Goal: Task Accomplishment & Management: Complete application form

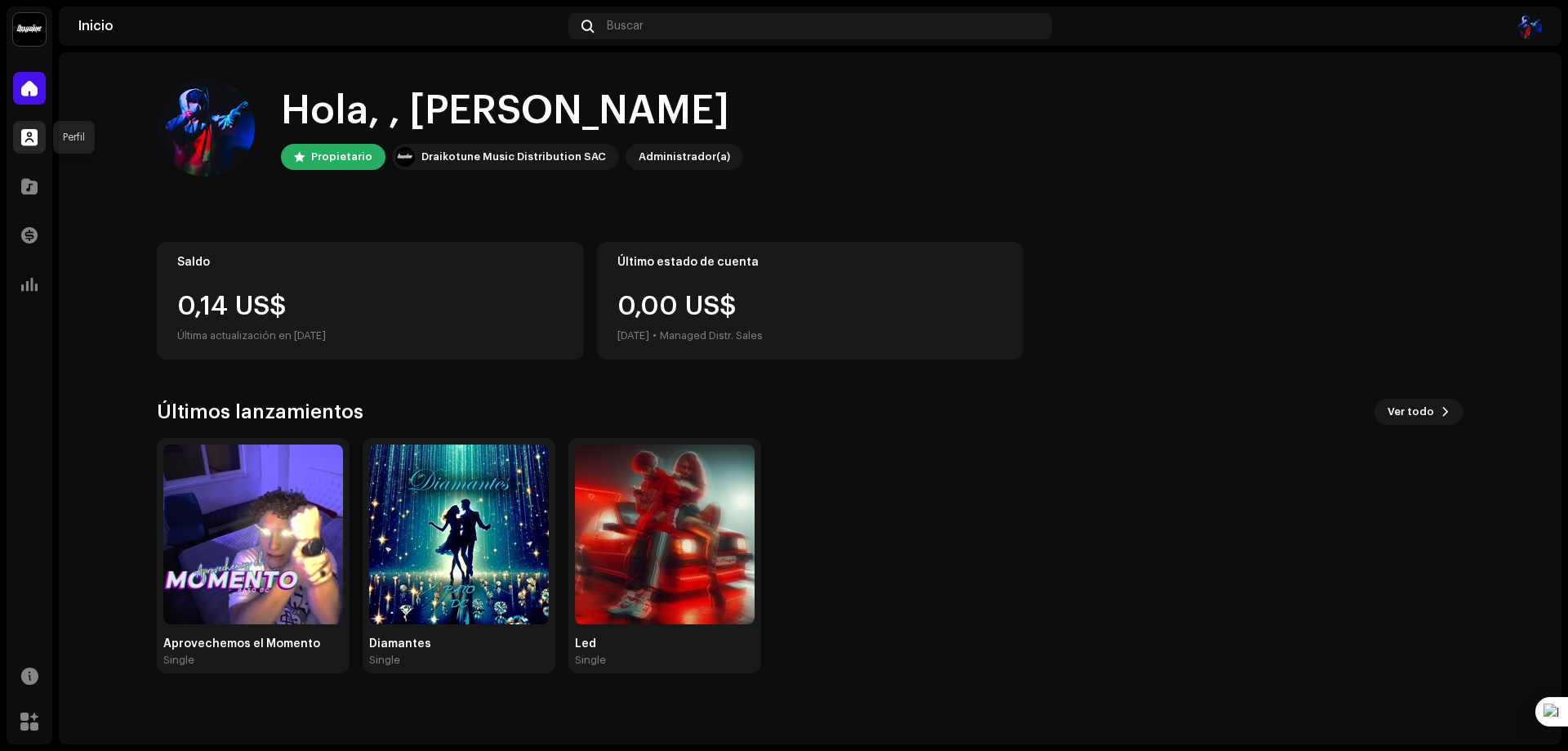
click at [36, 131] on span at bounding box center [29, 137] width 17 height 13
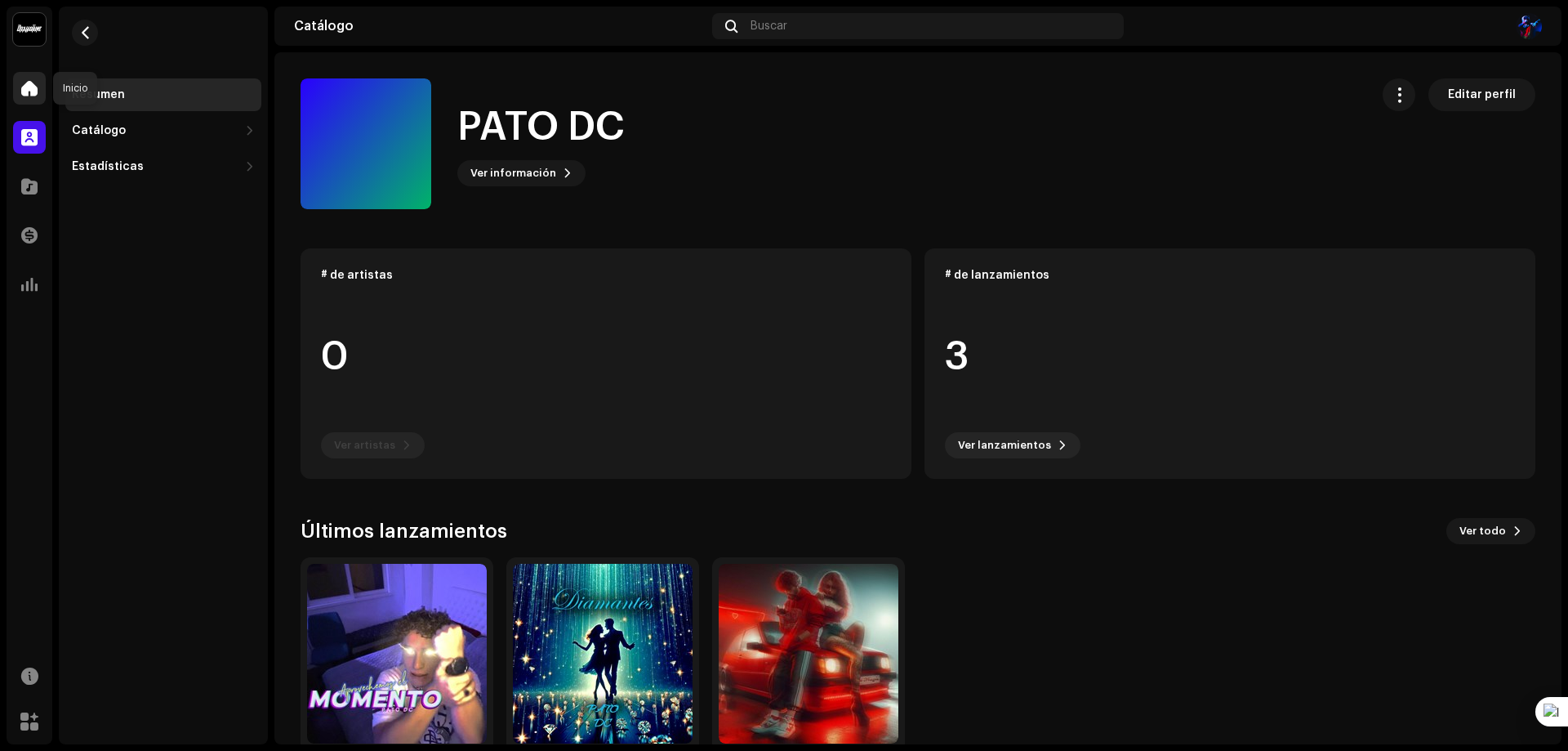
click at [34, 98] on div at bounding box center [29, 88] width 33 height 33
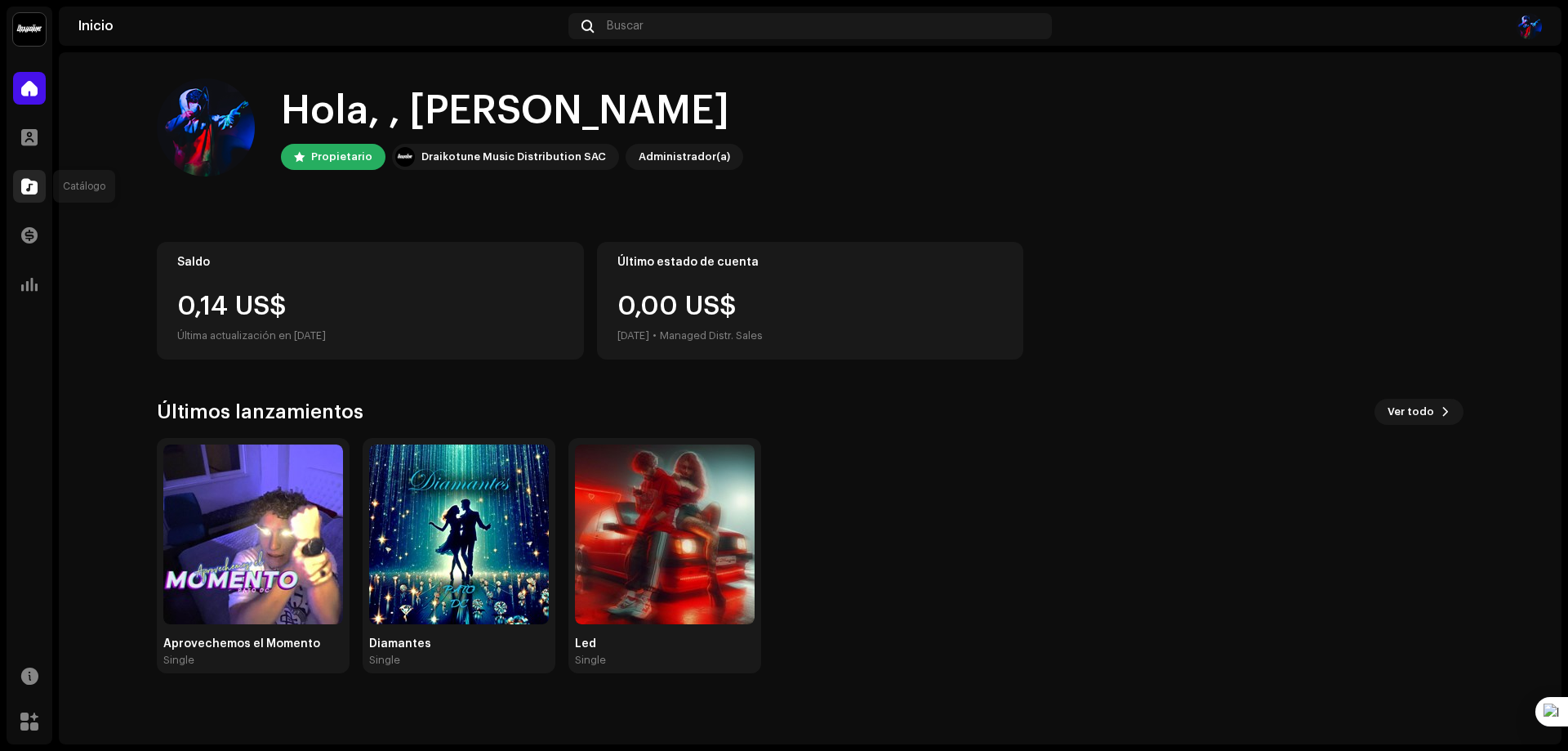
click at [28, 192] on span at bounding box center [29, 186] width 17 height 13
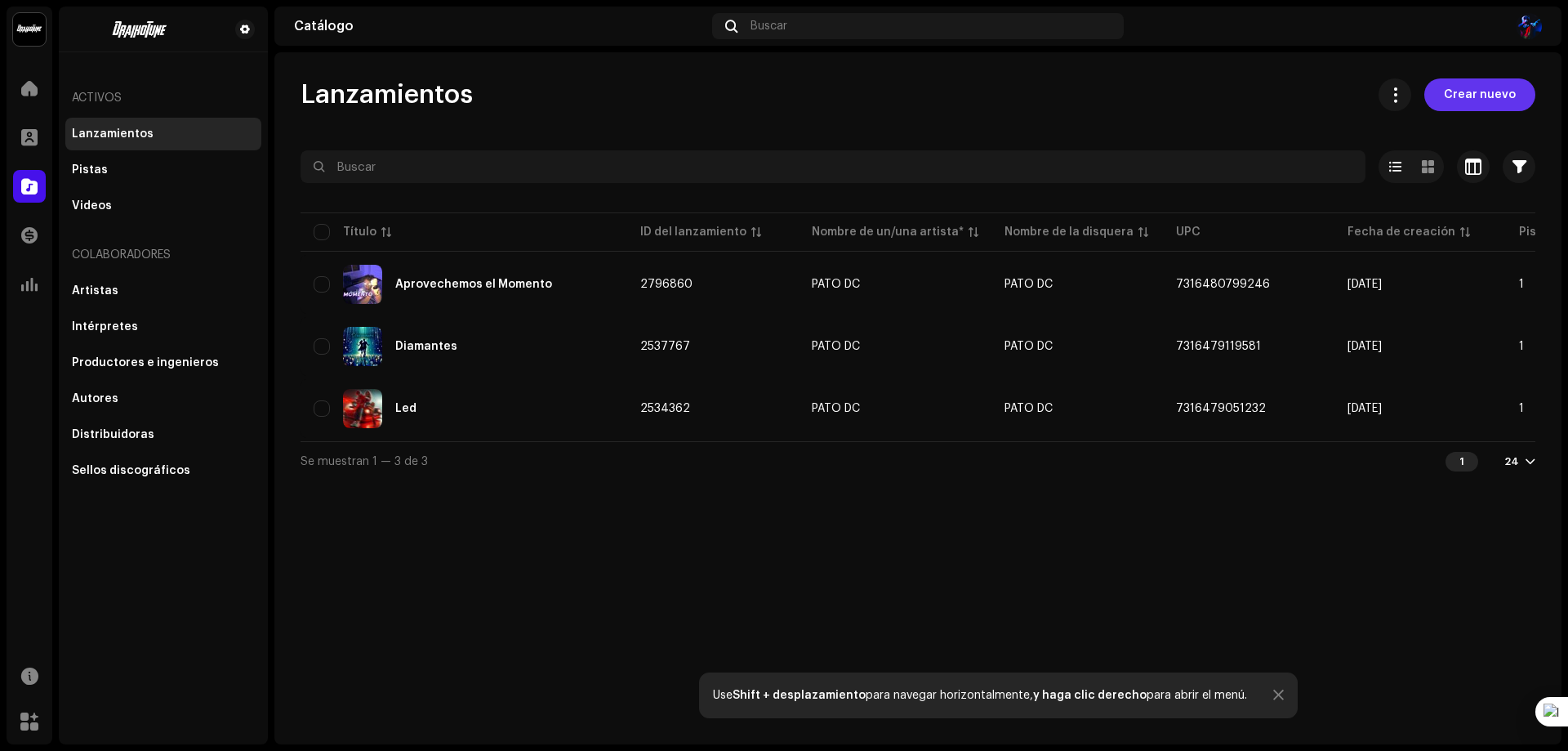
click at [1471, 86] on span "Crear nuevo" at bounding box center [1480, 95] width 72 height 33
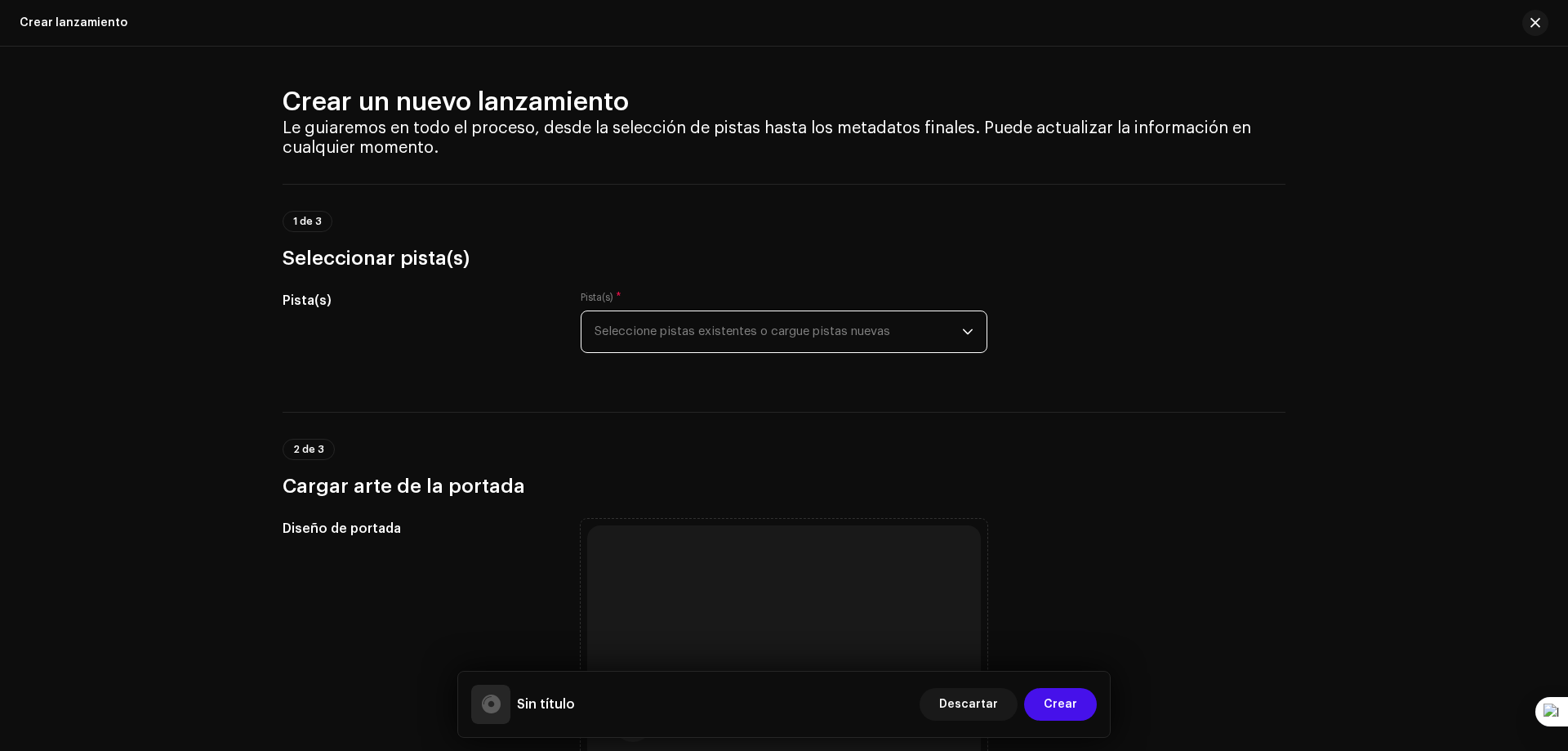
click at [676, 337] on span "Seleccione pistas existentes o cargue pistas nuevas" at bounding box center [778, 331] width 367 height 41
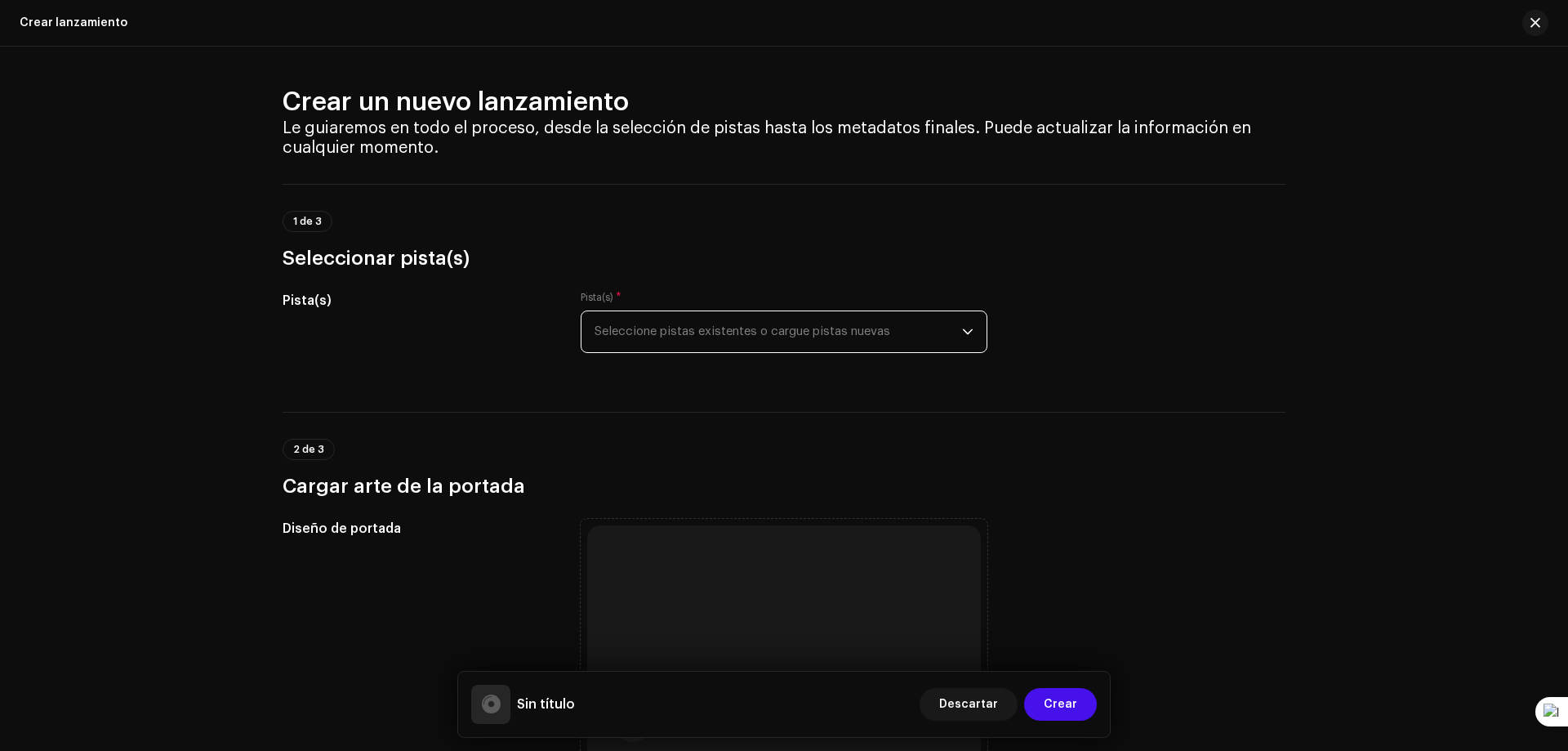
click at [725, 318] on span "Seleccione pistas existentes o cargue pistas nuevas" at bounding box center [778, 331] width 367 height 41
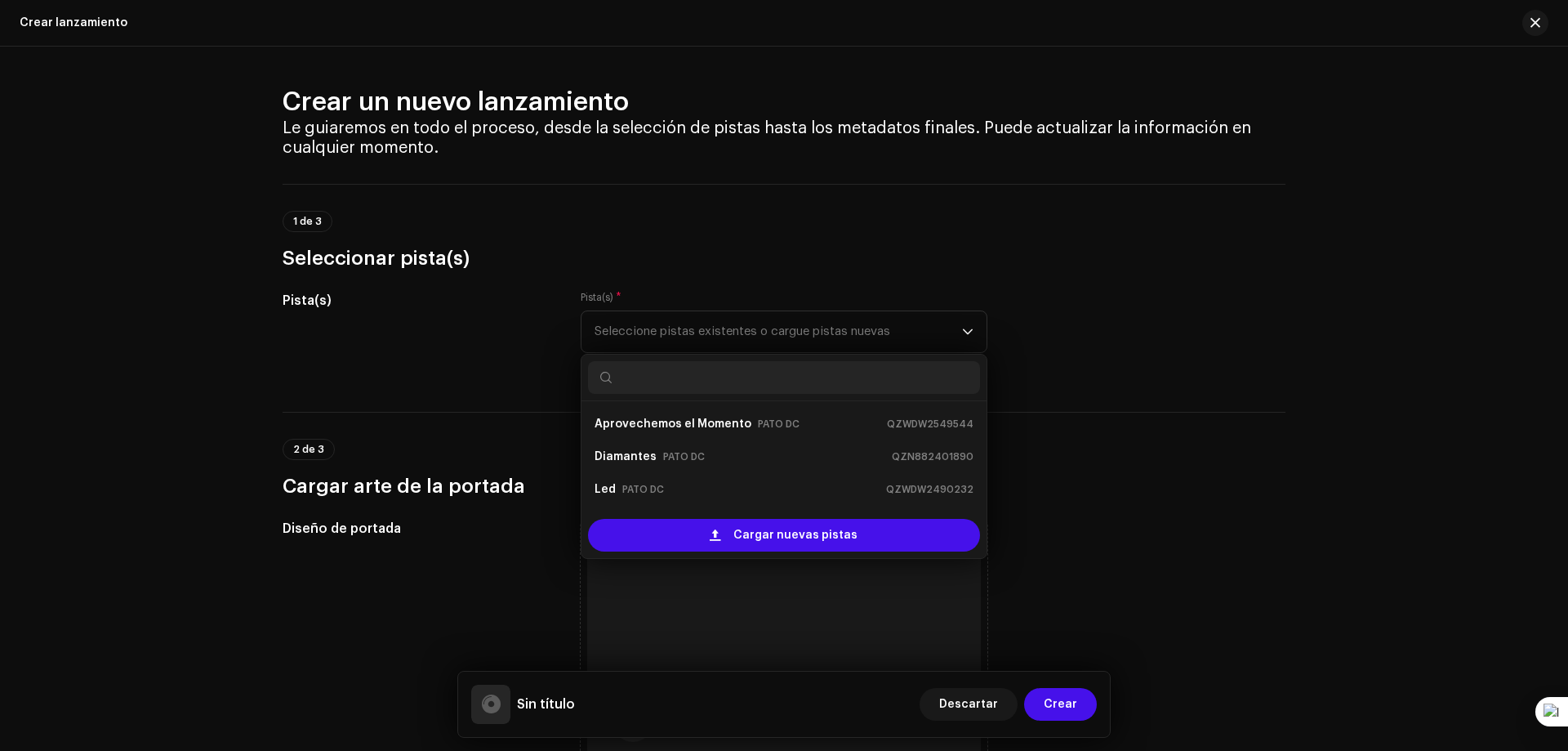
click at [958, 265] on h3 "Seleccionar pista(s)" at bounding box center [784, 257] width 1003 height 26
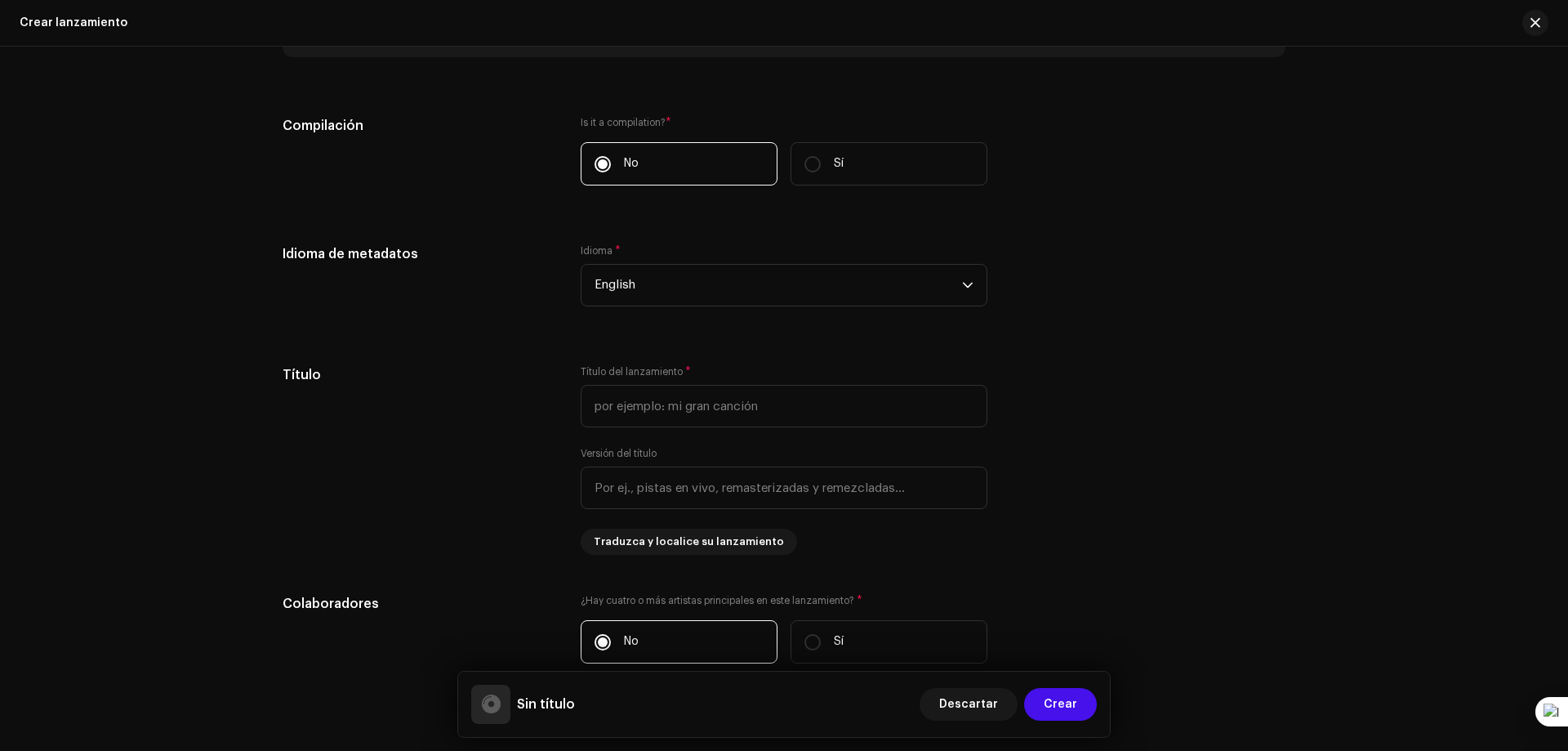
scroll to position [1062, 0]
click at [734, 279] on span "English" at bounding box center [778, 284] width 367 height 41
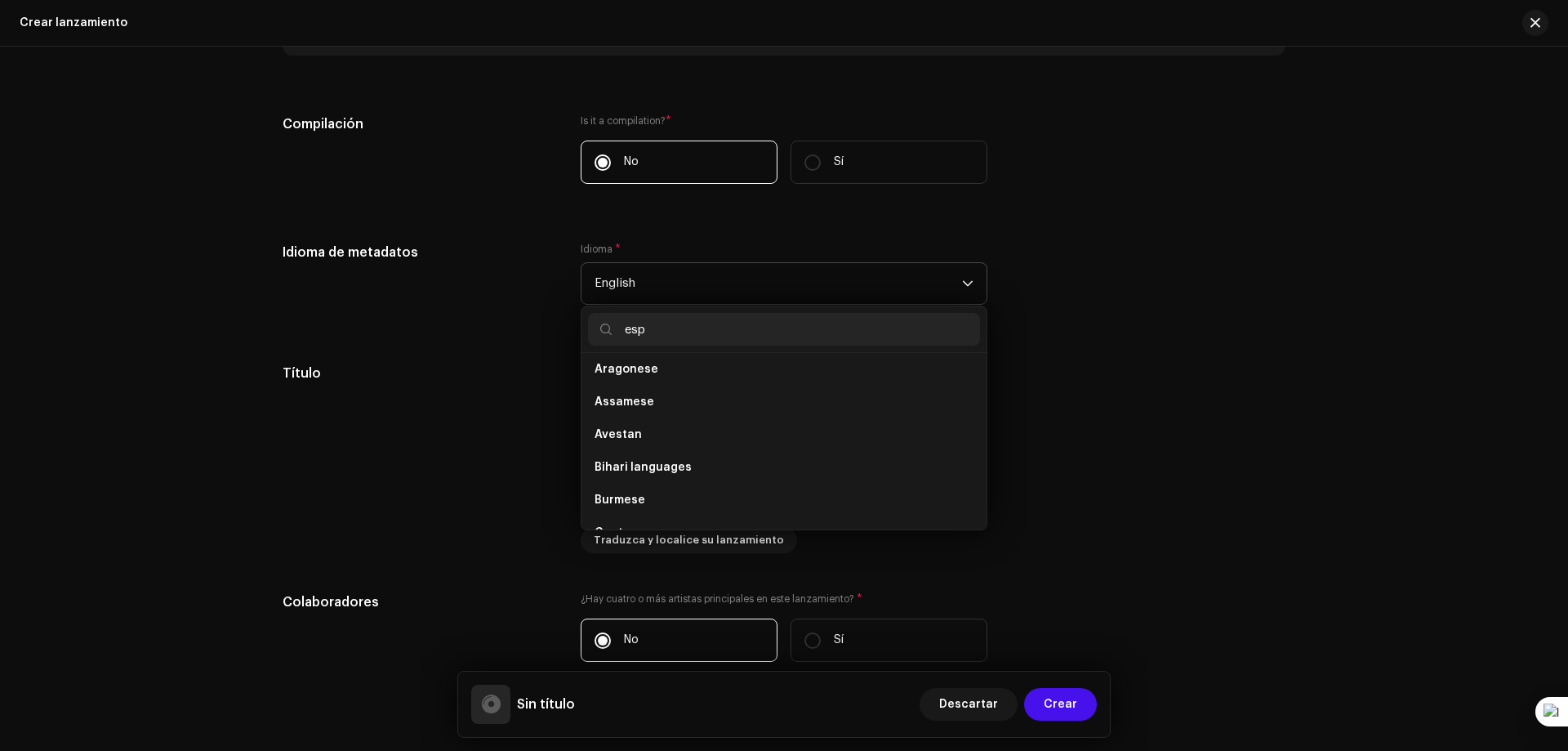
scroll to position [0, 0]
type input "e"
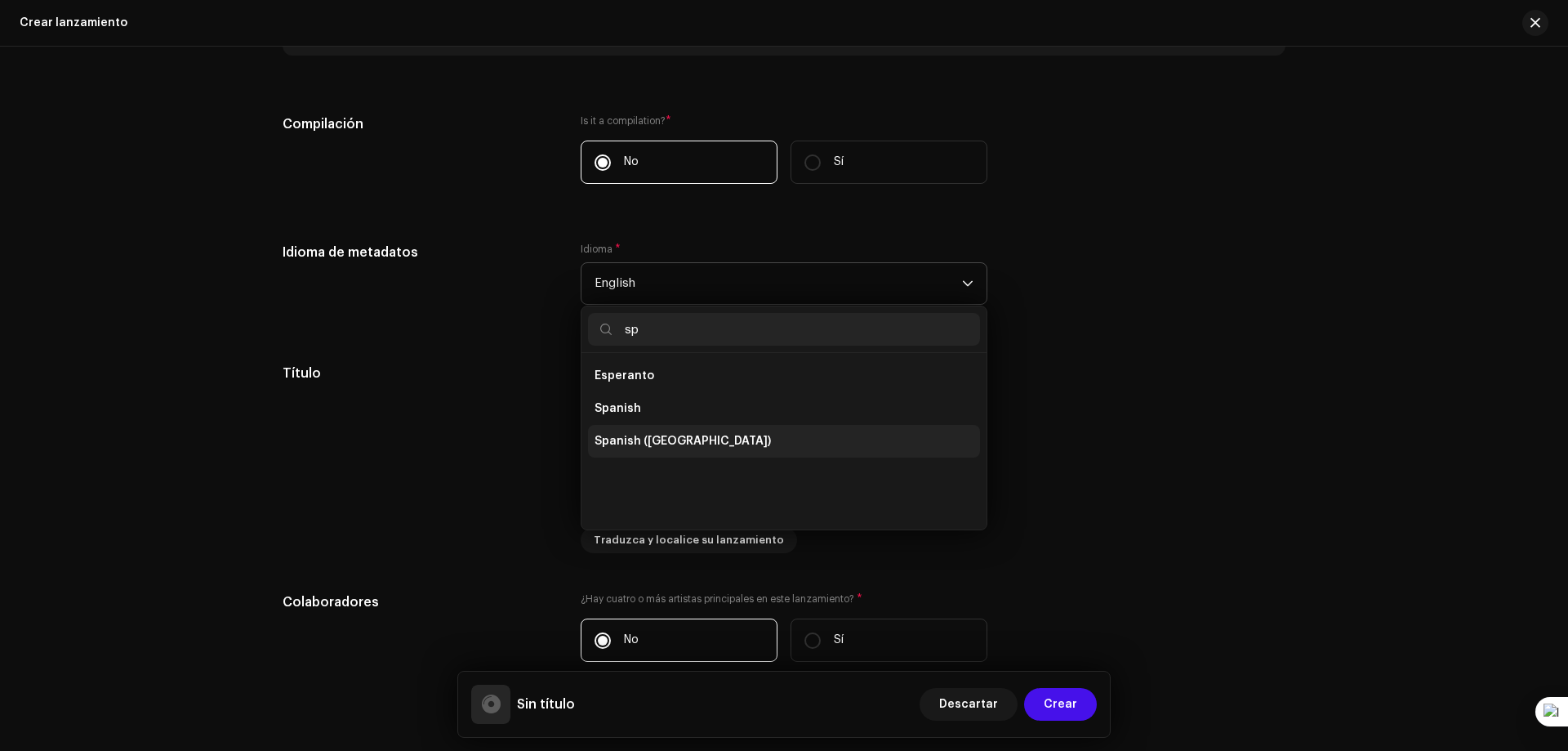
type input "sp"
click at [652, 433] on span "Spanish ([GEOGRAPHIC_DATA])" at bounding box center [683, 441] width 177 height 17
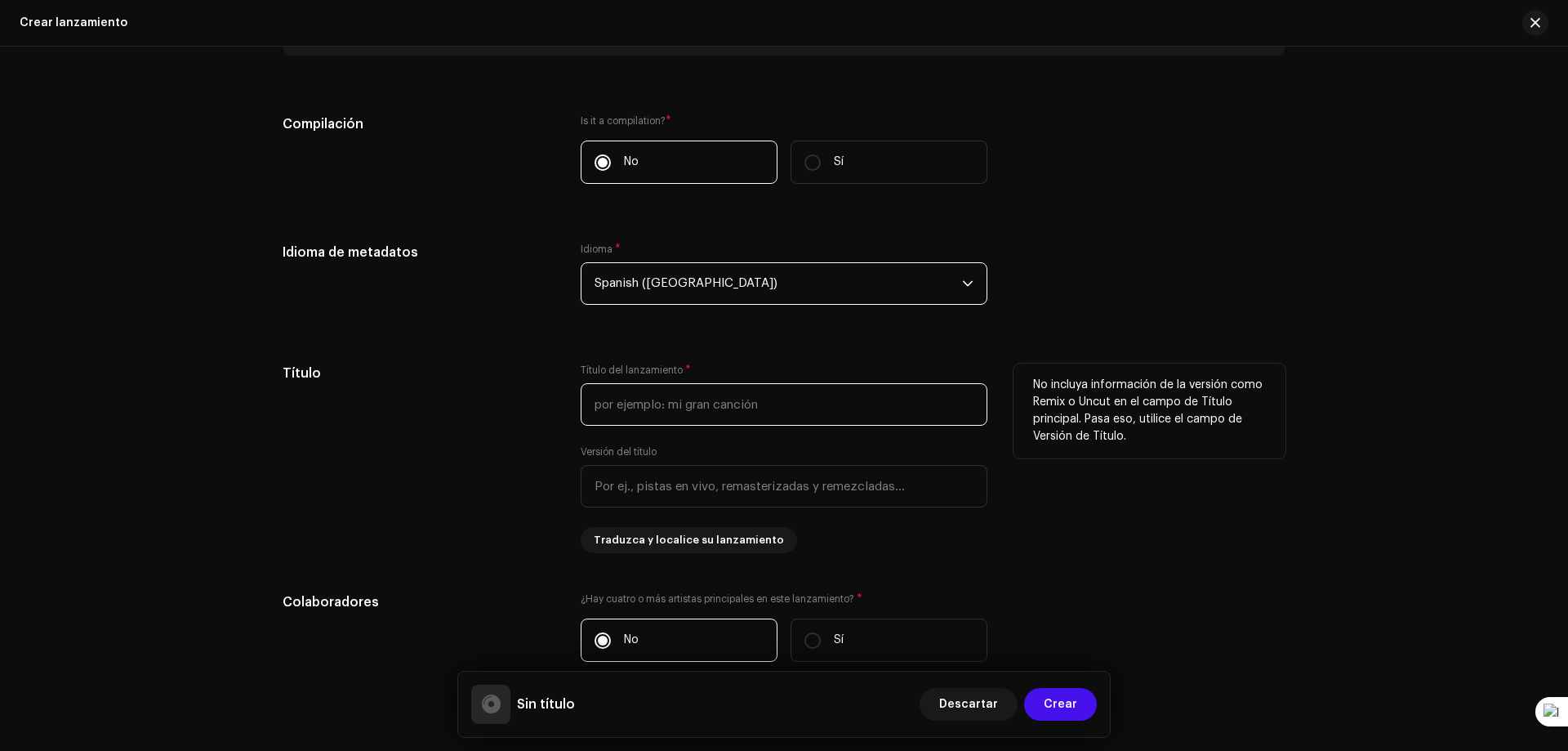
click at [671, 413] on input "text" at bounding box center [784, 404] width 407 height 43
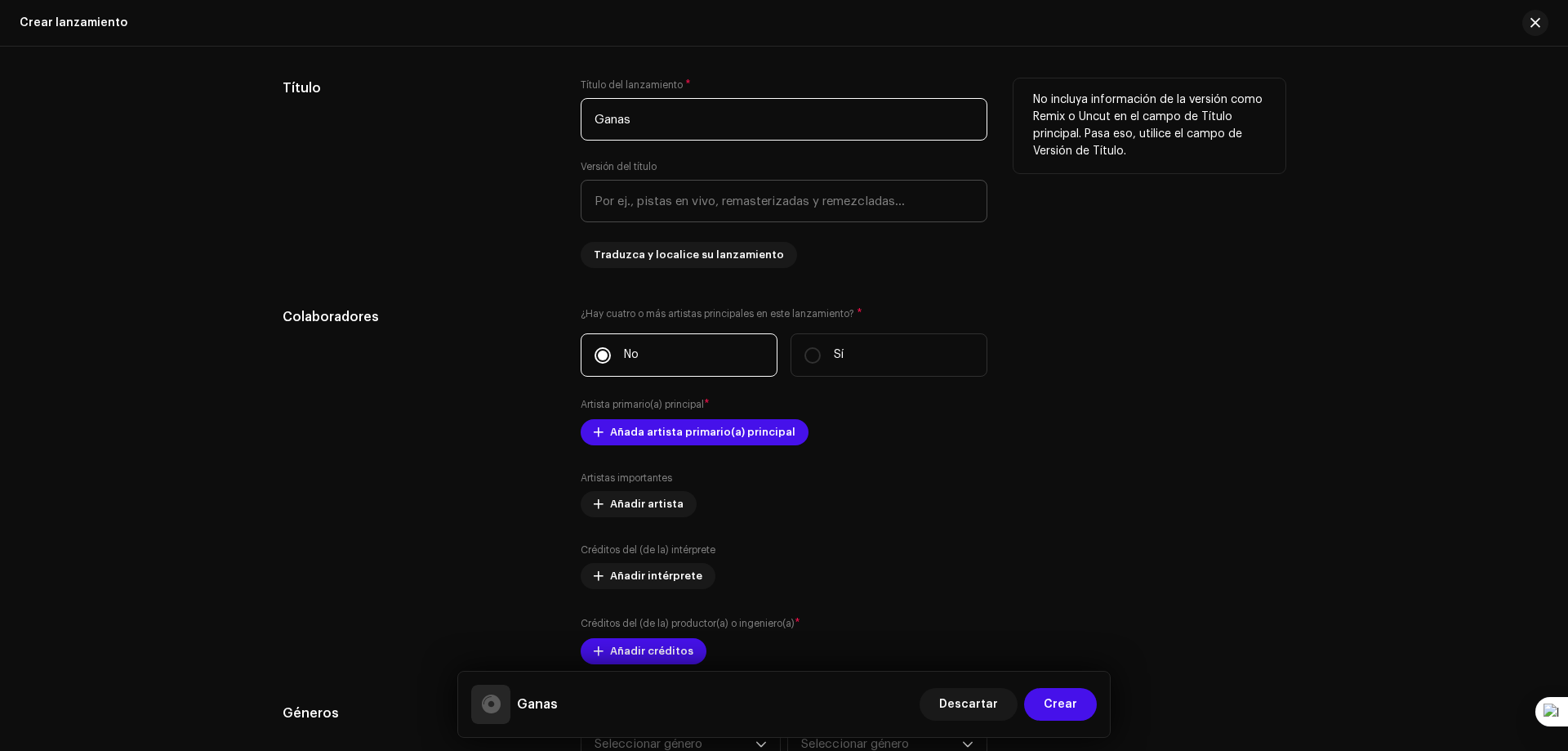
scroll to position [1388, 0]
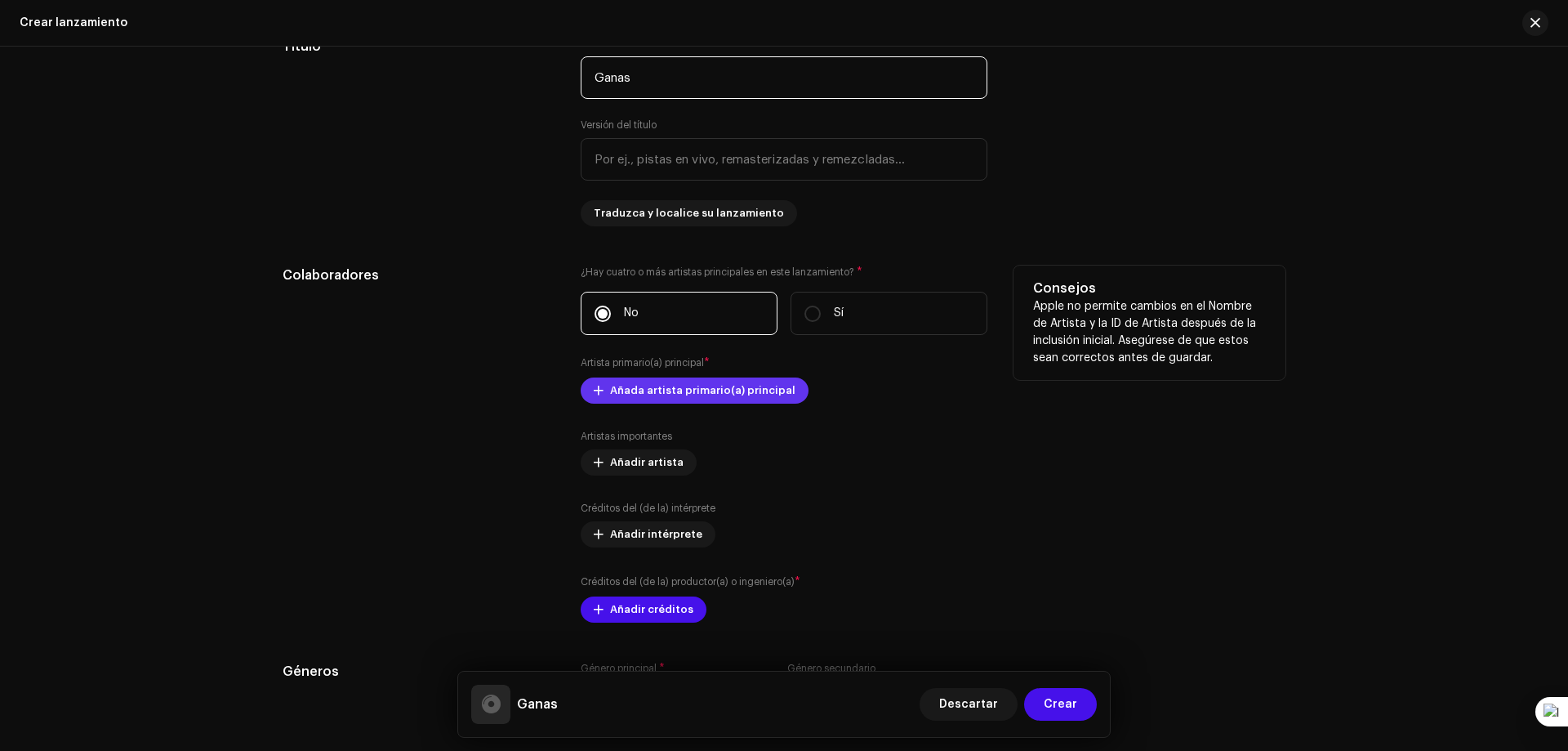
type input "Ganas"
click at [610, 389] on span "Añada artista primario(a) principal" at bounding box center [702, 391] width 186 height 33
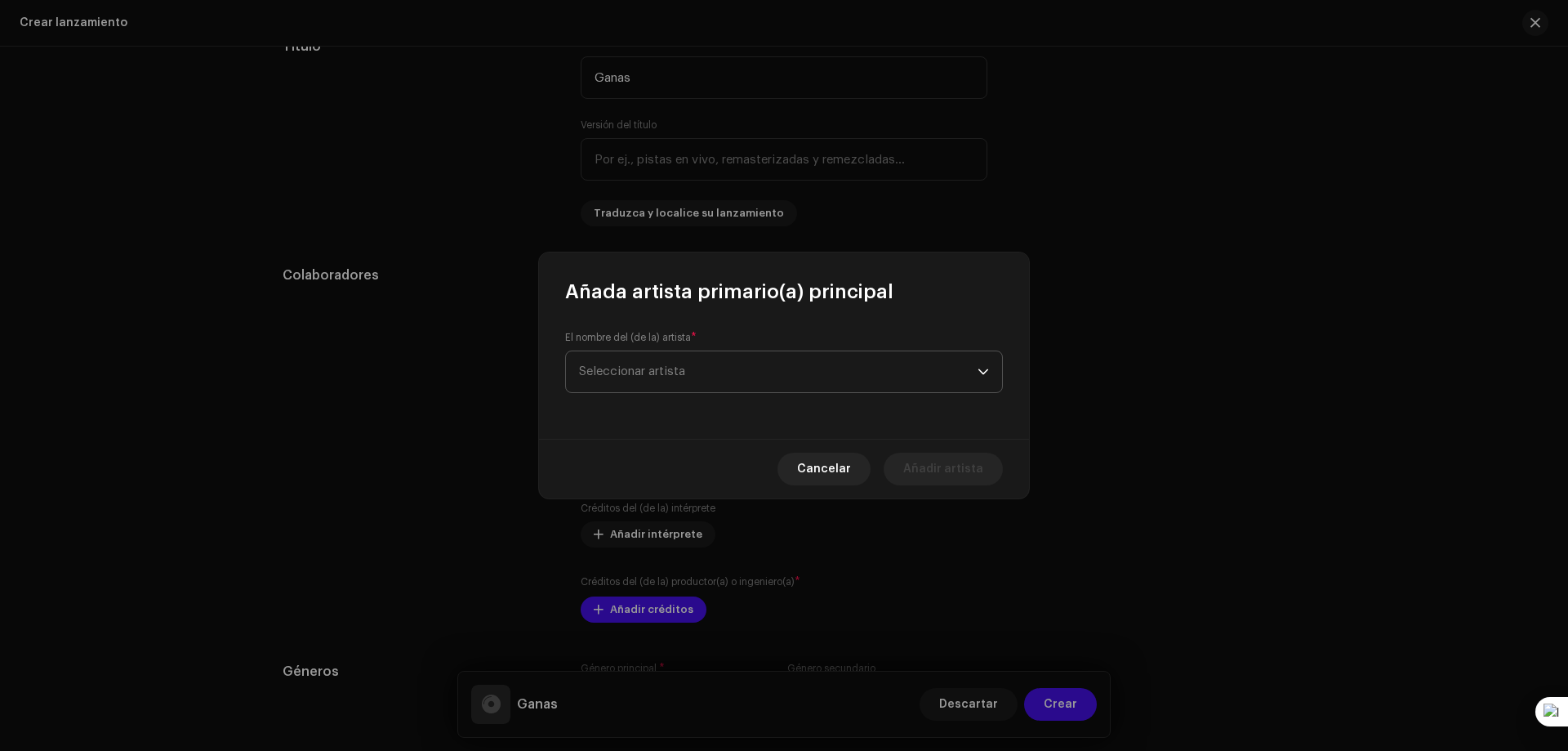
click at [642, 380] on span "Seleccionar artista" at bounding box center [778, 371] width 398 height 41
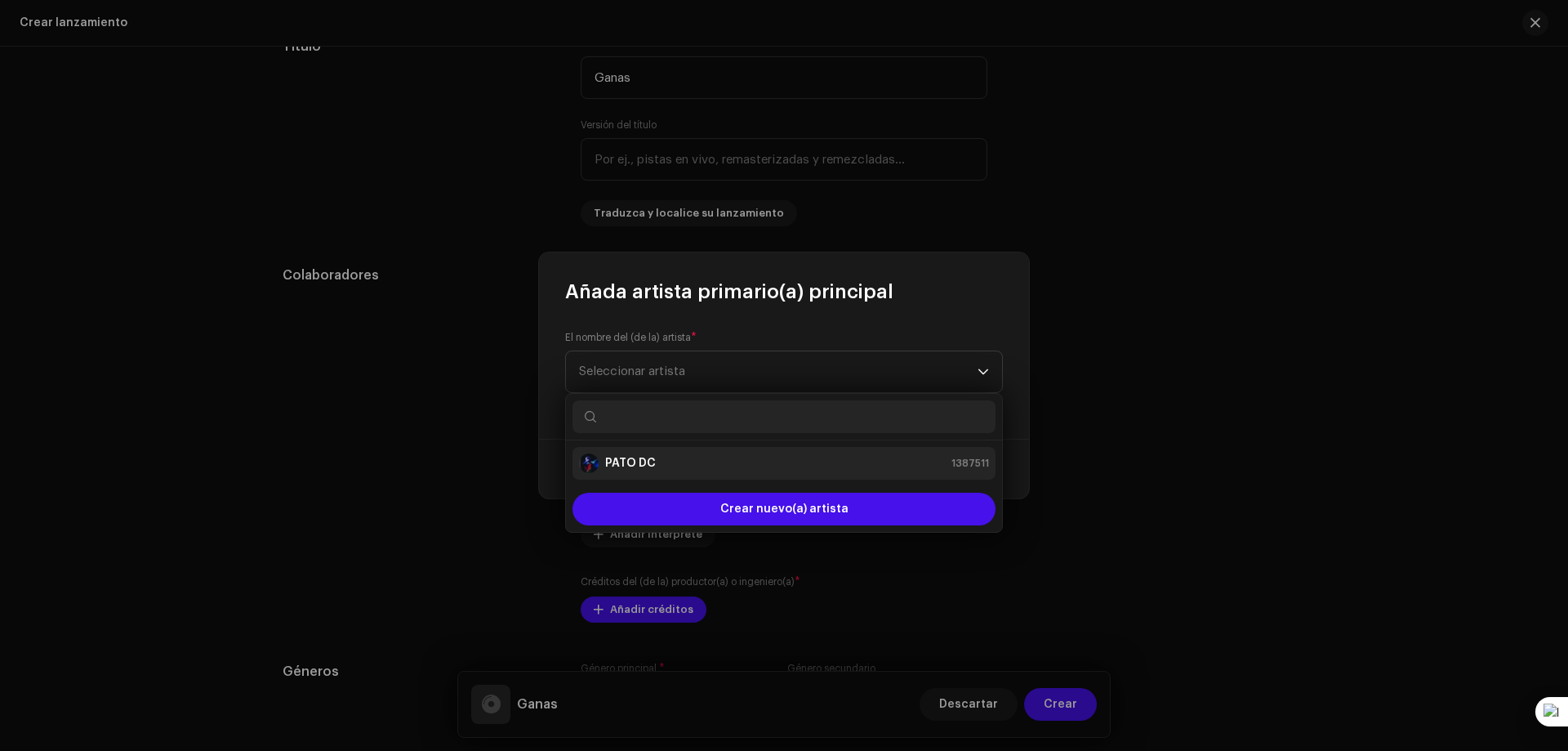
click at [643, 453] on li "PATO DC 1387511" at bounding box center [783, 463] width 423 height 33
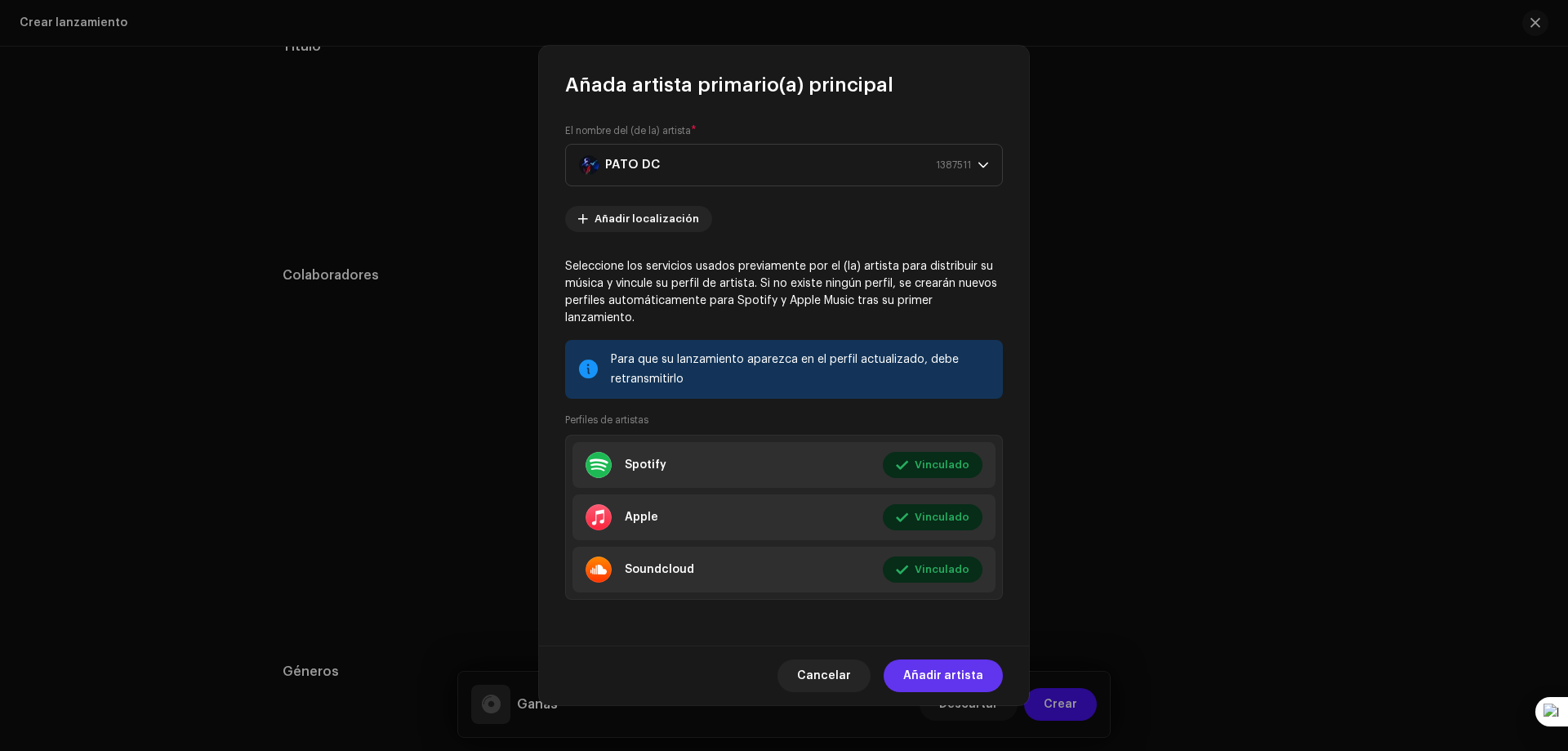
click at [943, 662] on span "Añadir artista" at bounding box center [943, 675] width 80 height 33
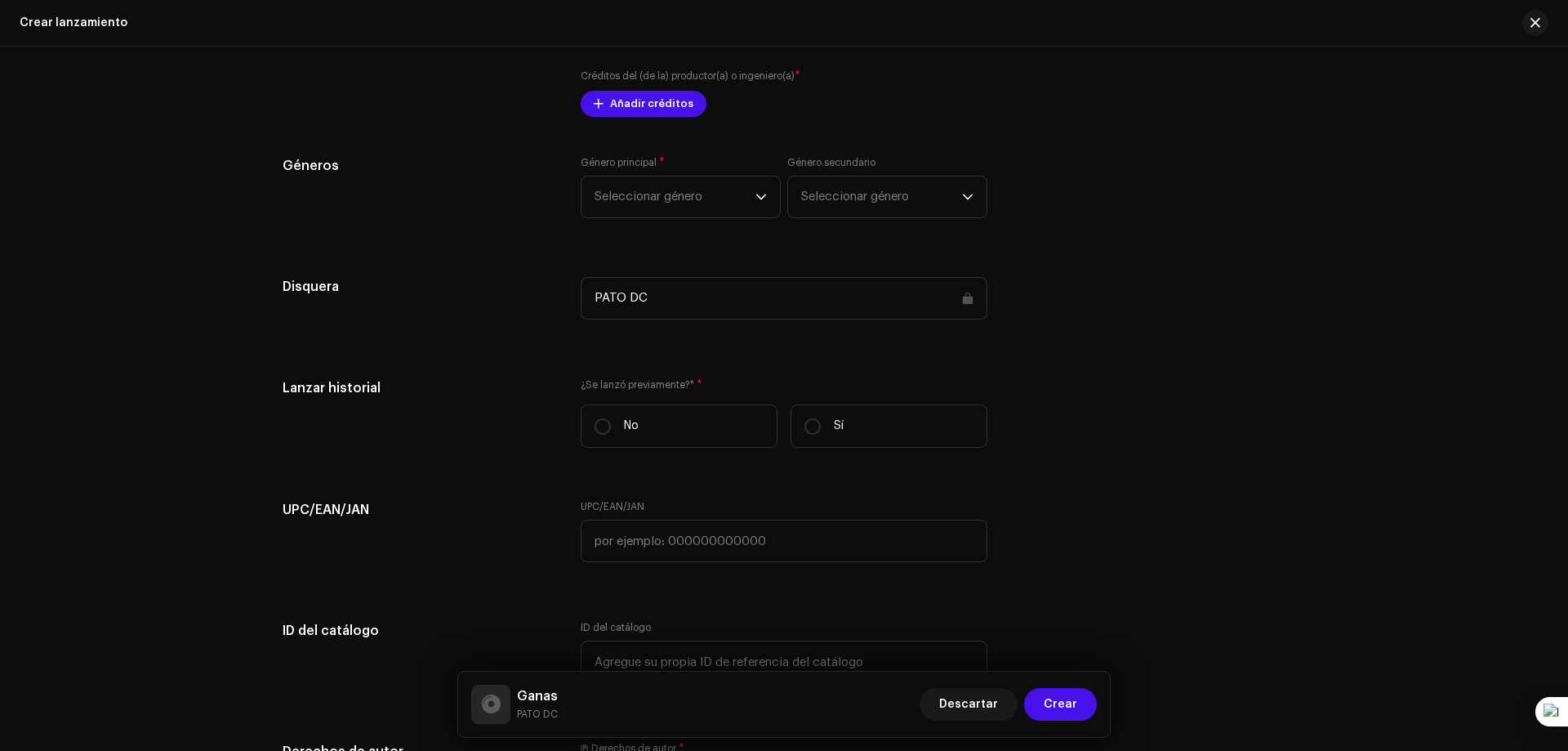
scroll to position [1961, 0]
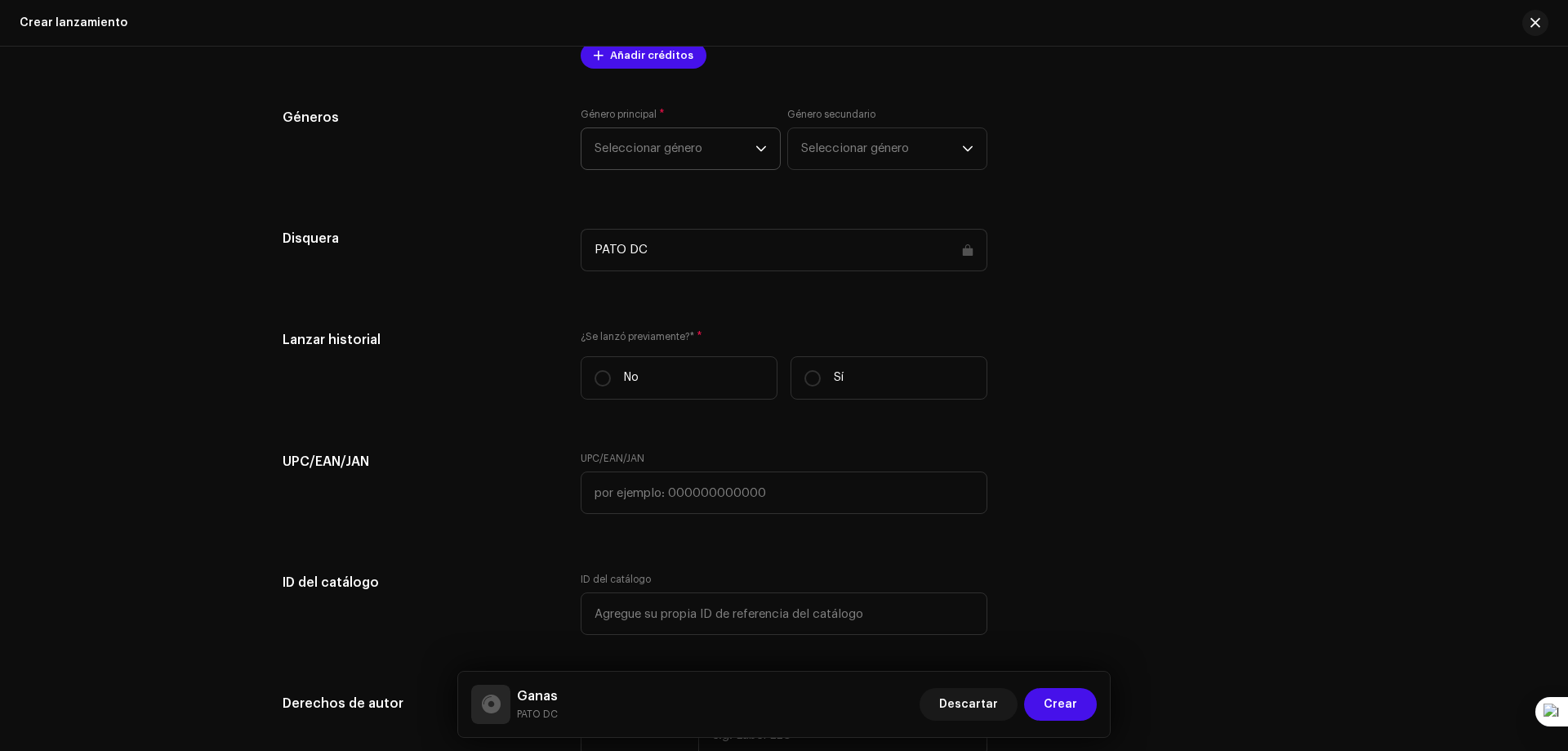
click at [730, 138] on span "Seleccionar género" at bounding box center [675, 149] width 161 height 41
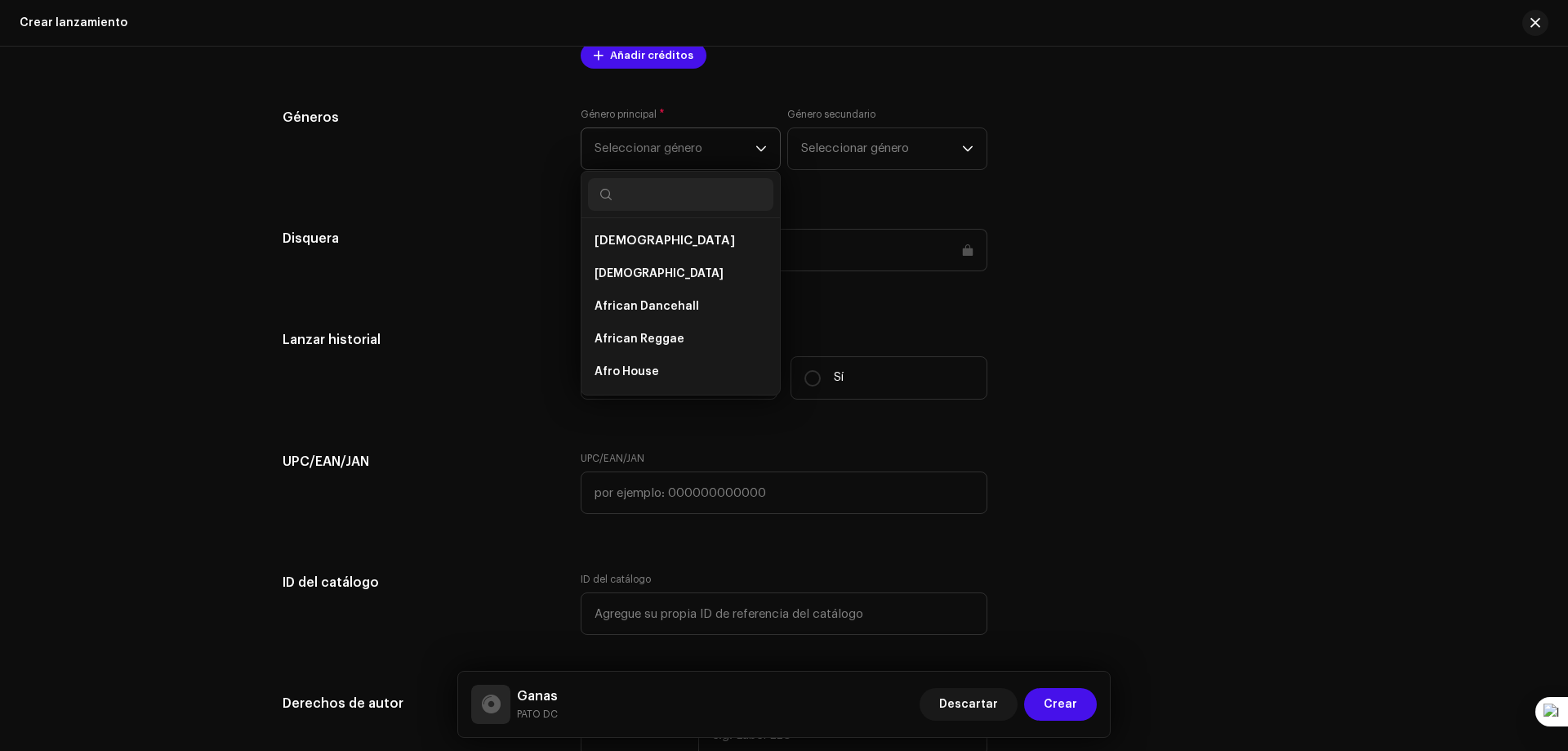
click at [689, 196] on input "text" at bounding box center [680, 194] width 186 height 33
type input "regg"
click at [668, 338] on span "Reggaeton / Latin Urban" at bounding box center [665, 339] width 141 height 17
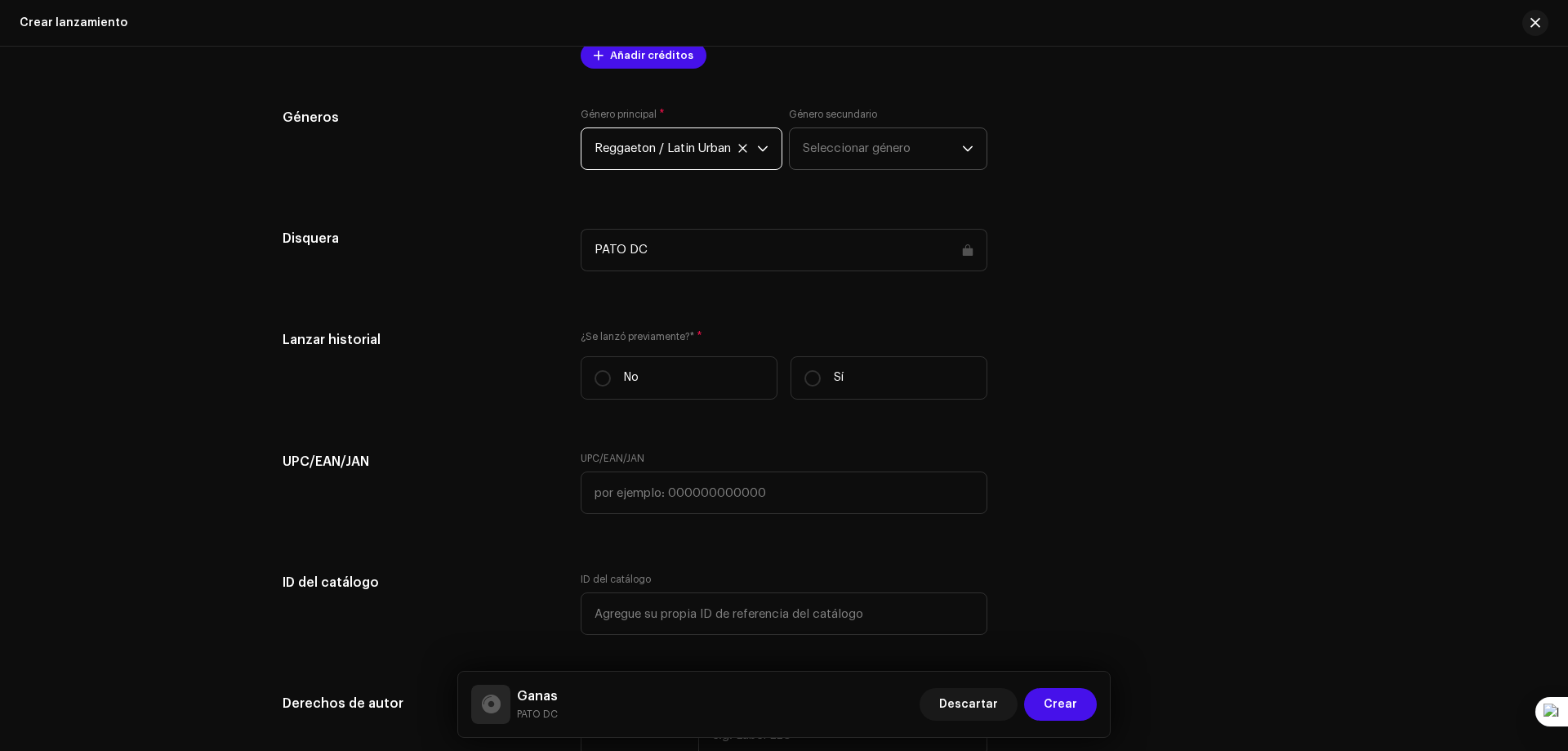
click at [874, 141] on span "Seleccionar género" at bounding box center [882, 149] width 159 height 41
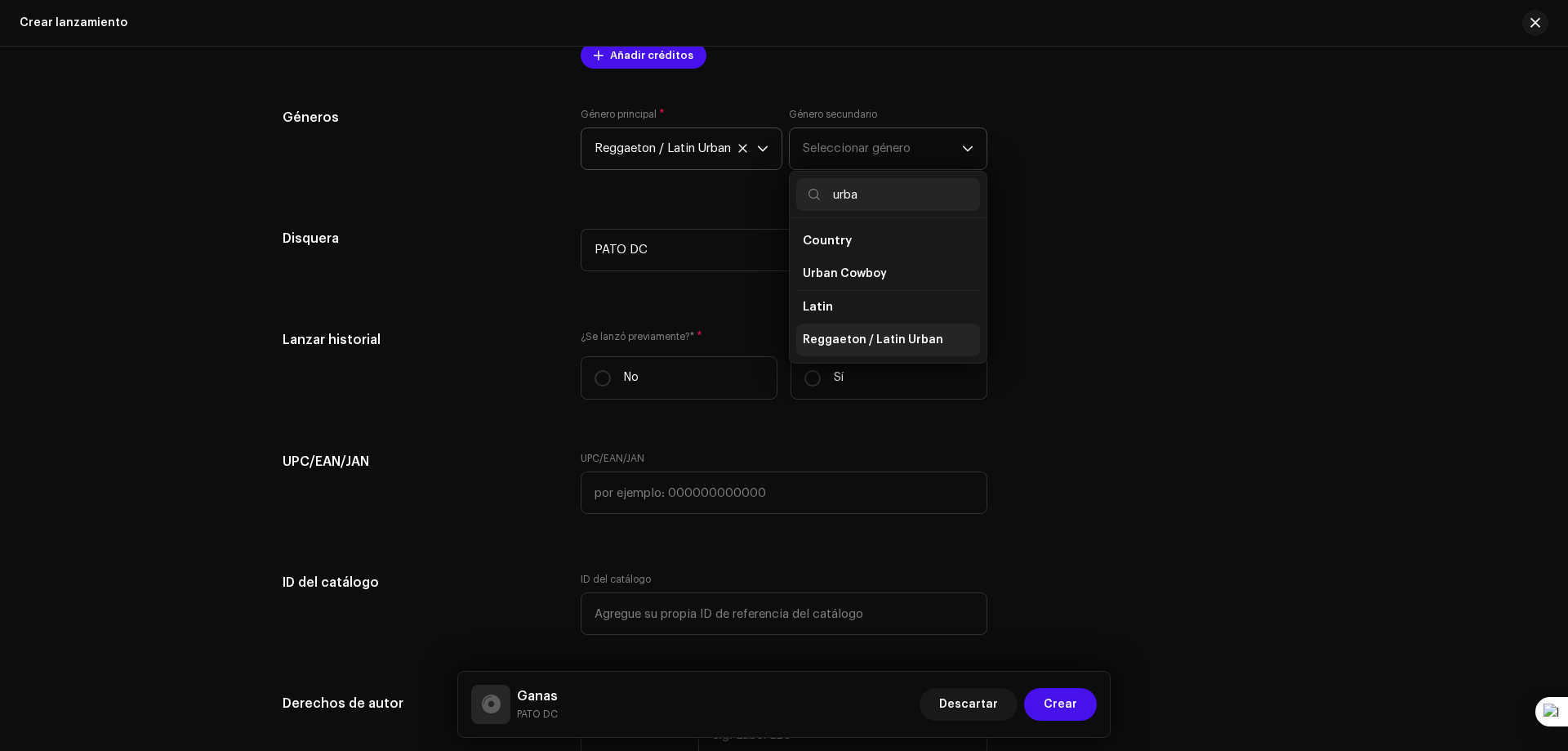
type input "urba"
click at [919, 342] on span "Reggaeton / Latin Urban" at bounding box center [872, 339] width 141 height 17
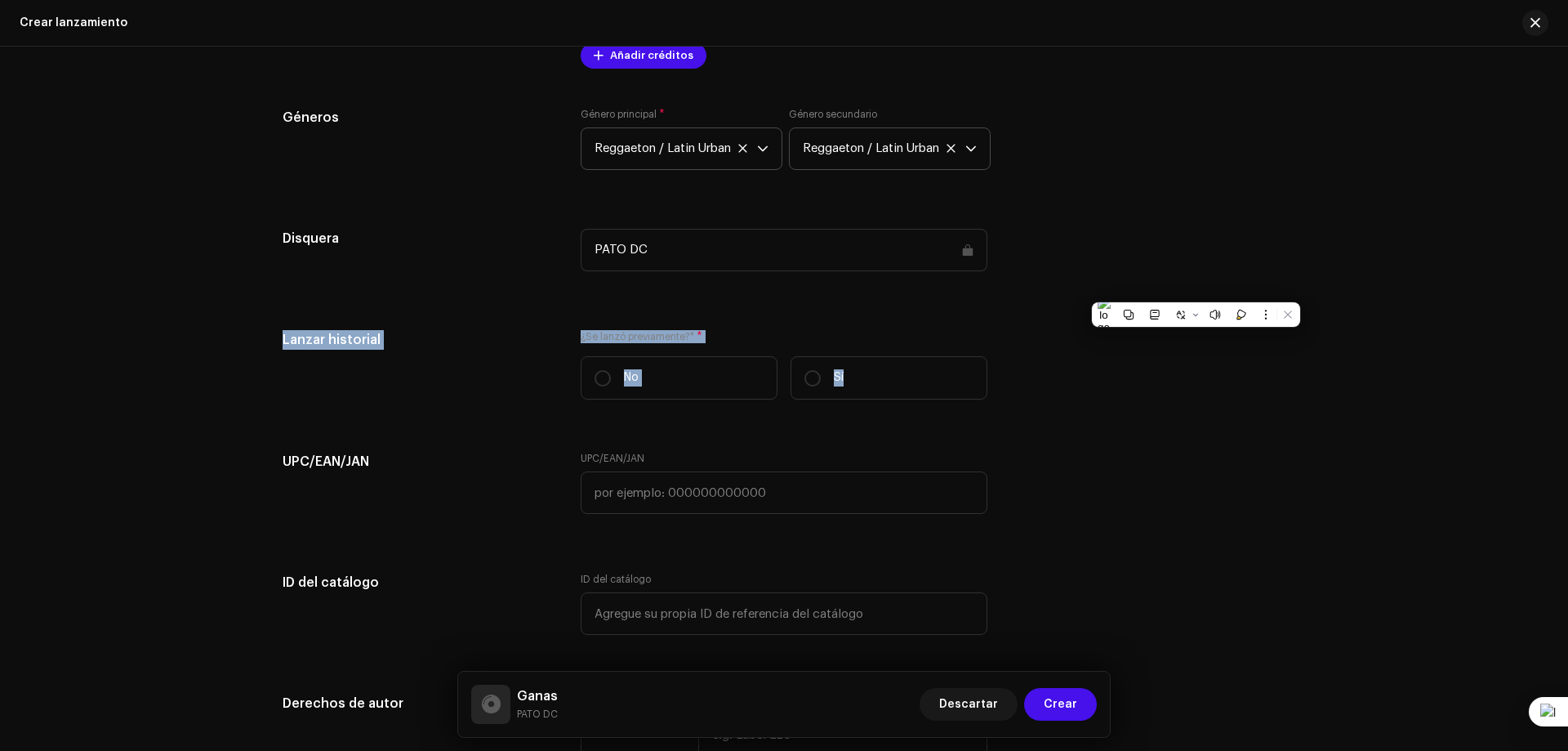
click at [942, 144] on span "Reggaeton / Latin Urban" at bounding box center [883, 149] width 162 height 41
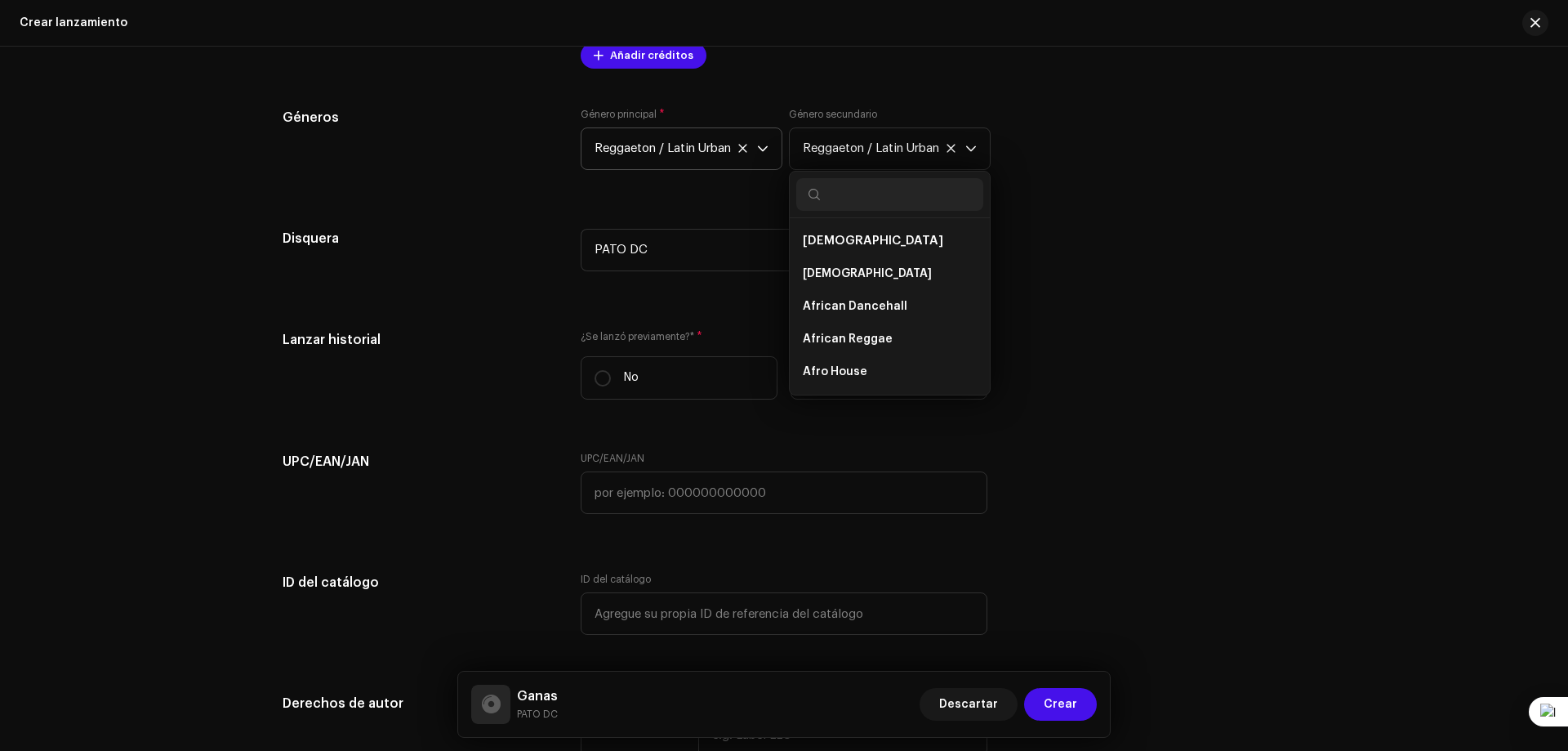
scroll to position [9439, 0]
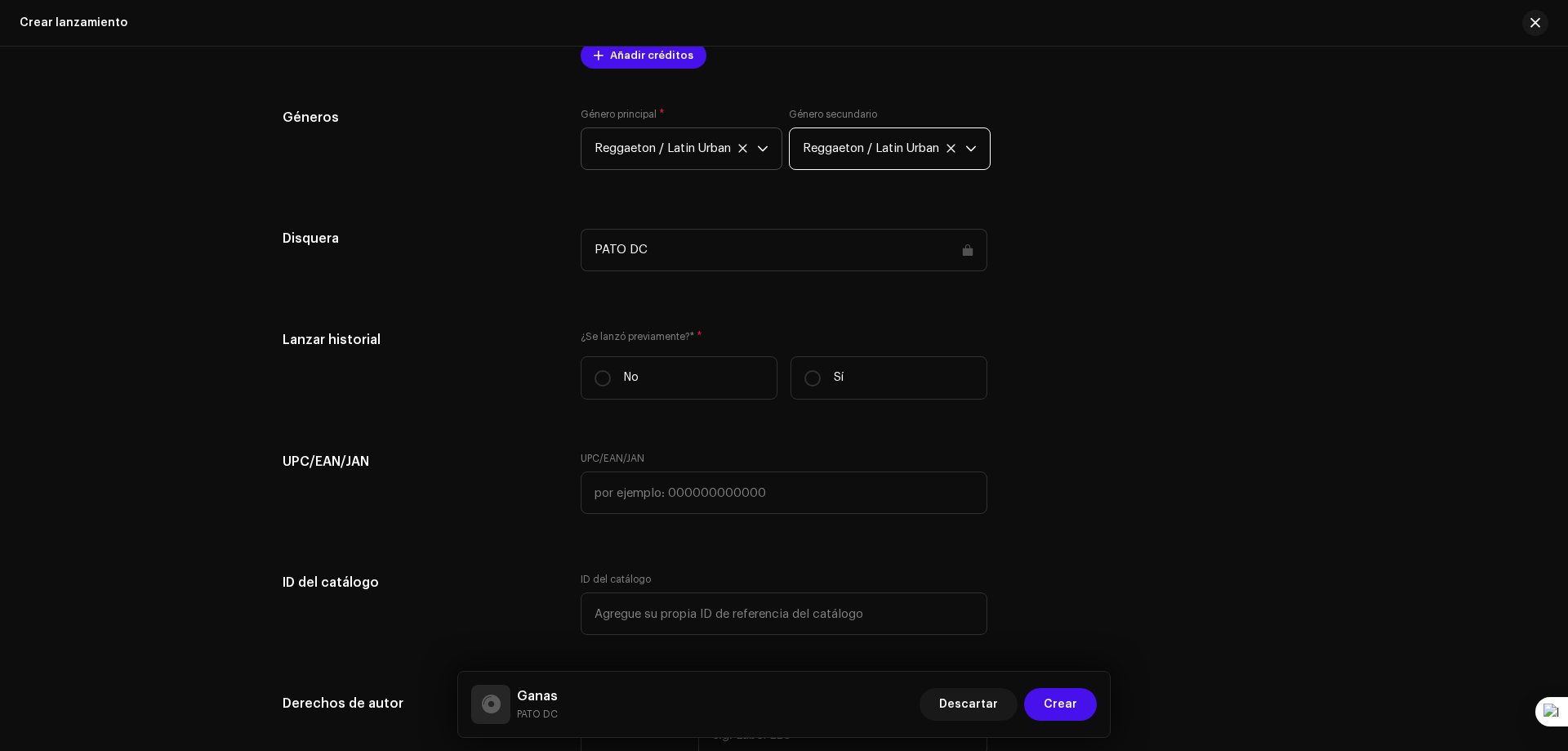
click at [960, 150] on span "Reggaeton / Latin Urban" at bounding box center [883, 149] width 162 height 41
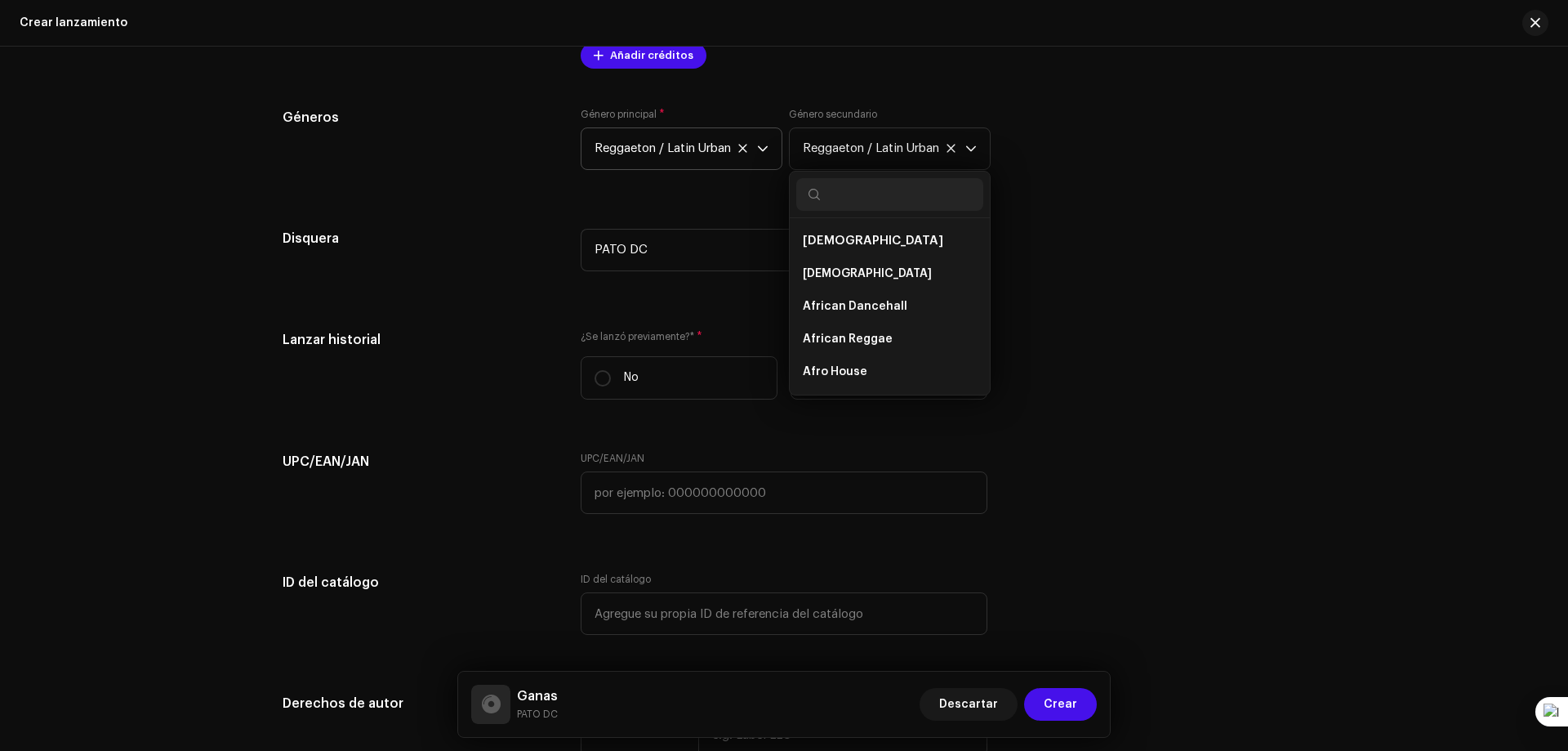
scroll to position [9459, 0]
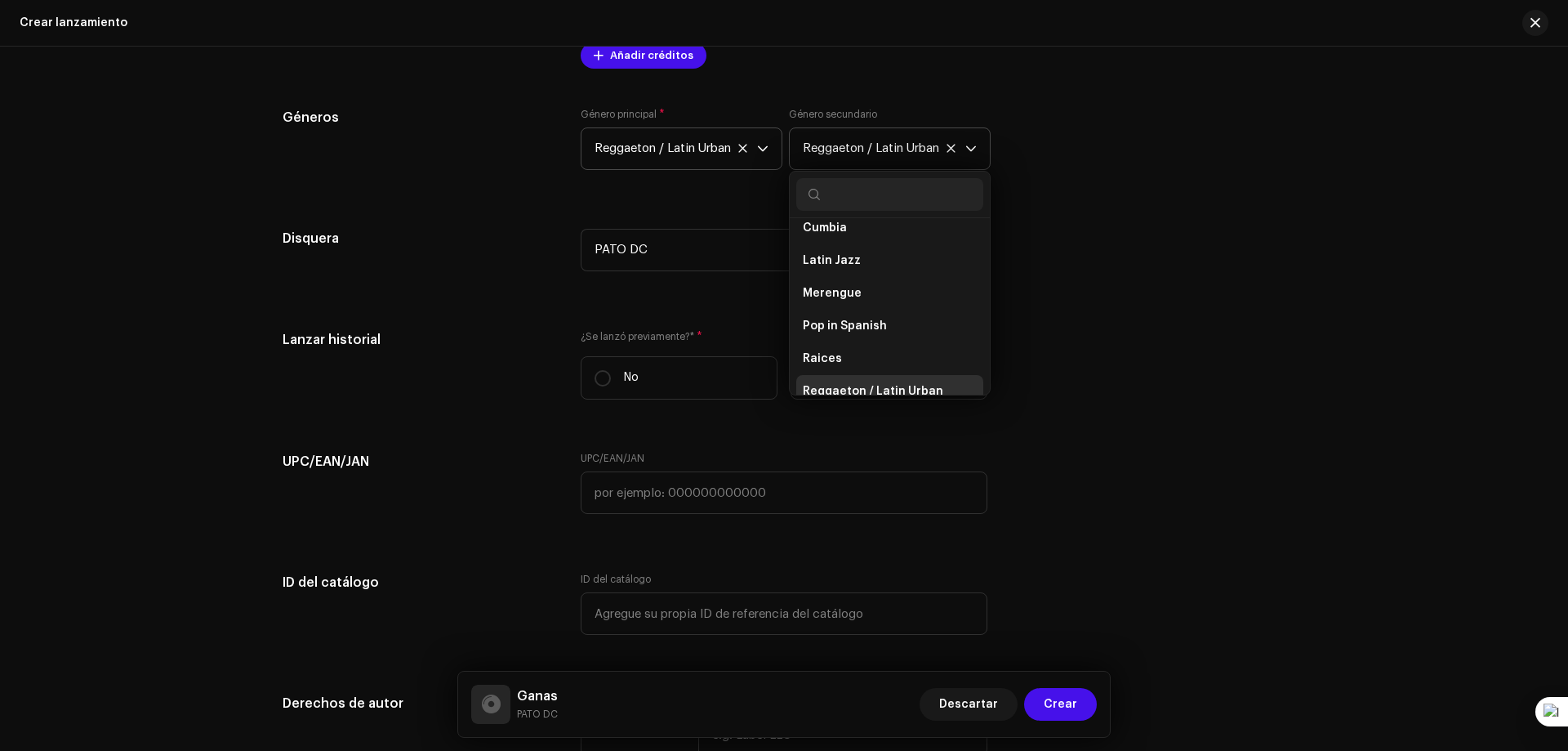
click at [950, 150] on icon at bounding box center [950, 148] width 11 height 11
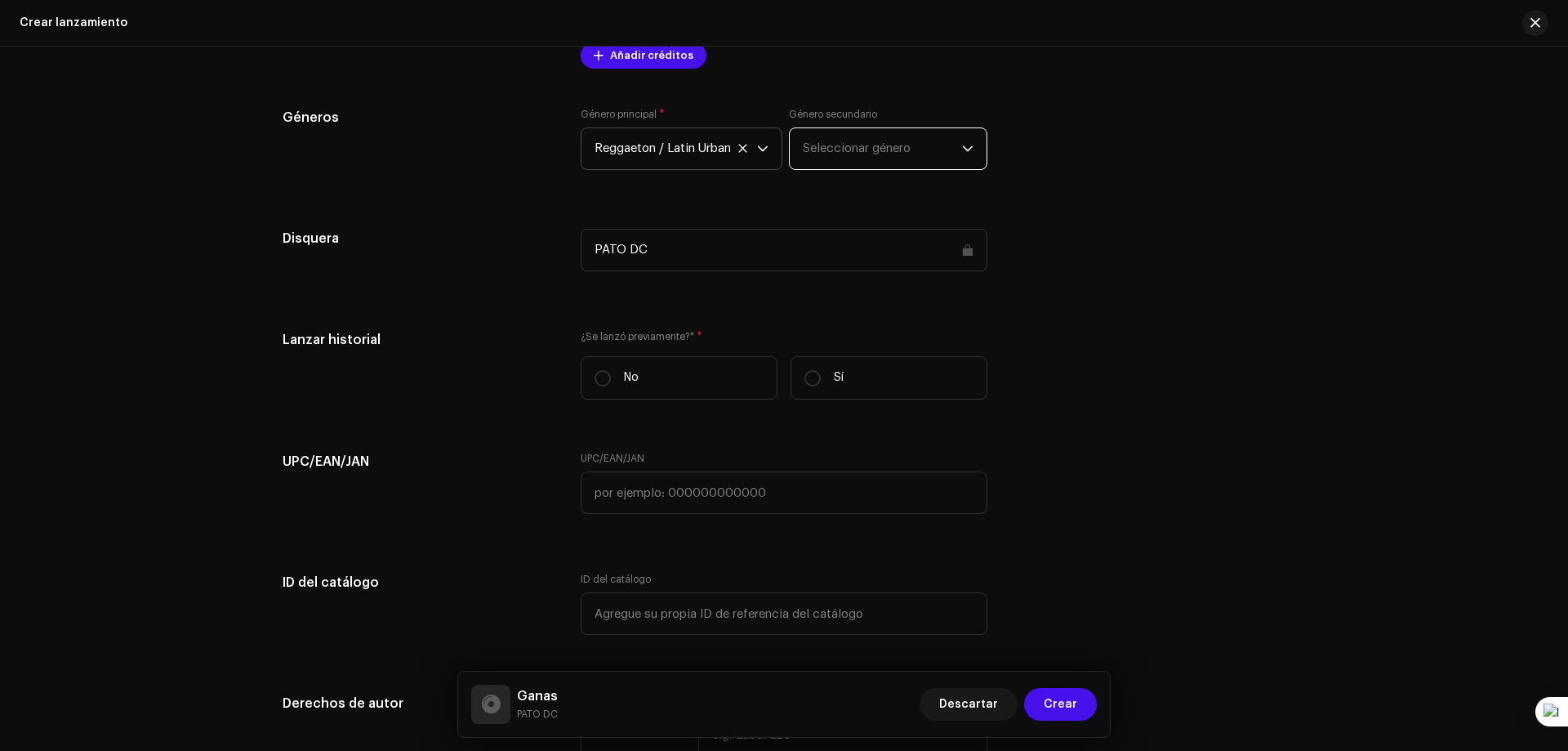
click at [1145, 172] on div "Géneros Género principal * Reggaeton / Latin Urban Género secundario Selecciona…" at bounding box center [784, 149] width 1003 height 82
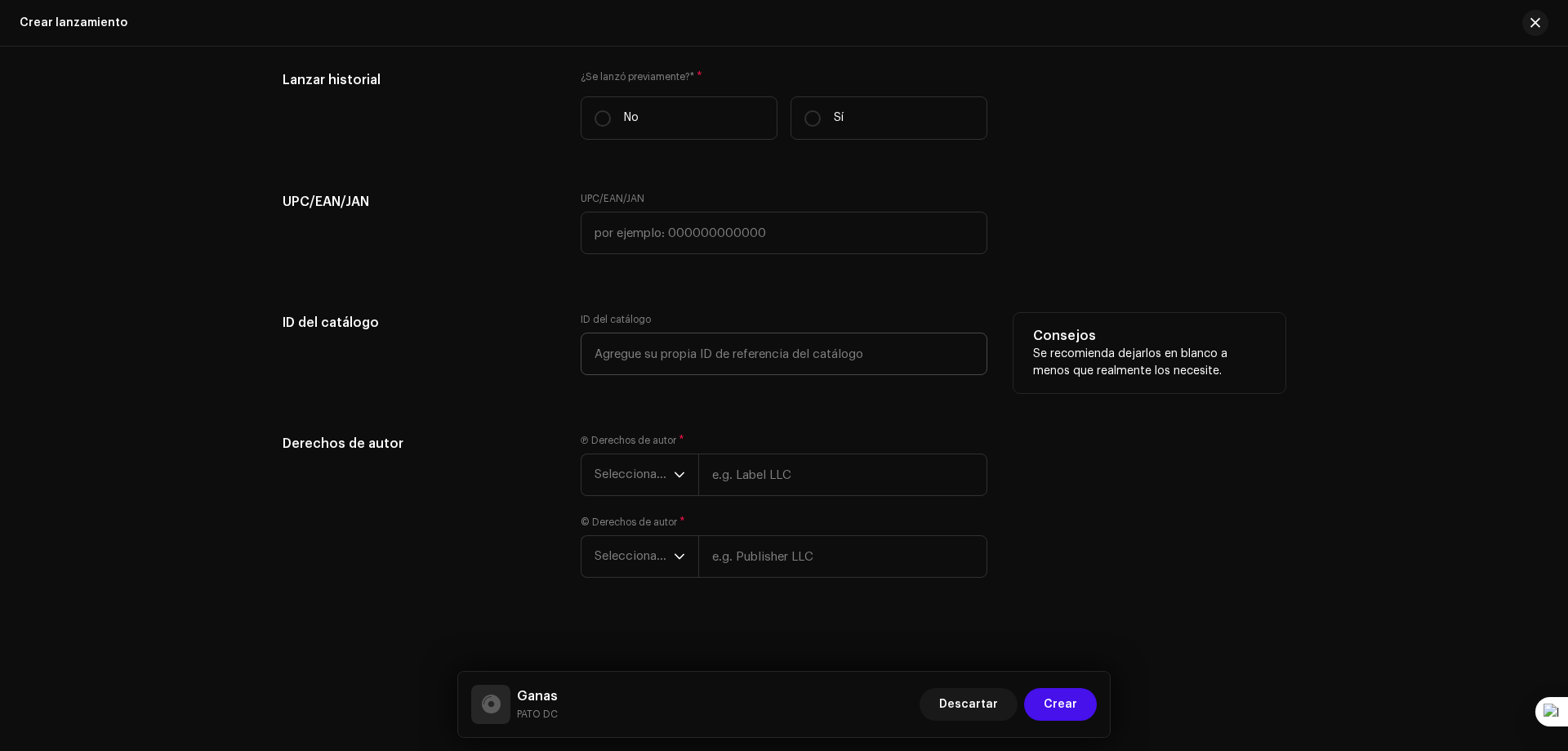
scroll to position [2223, 0]
click at [685, 464] on p-select "Seleccionar año" at bounding box center [639, 471] width 118 height 43
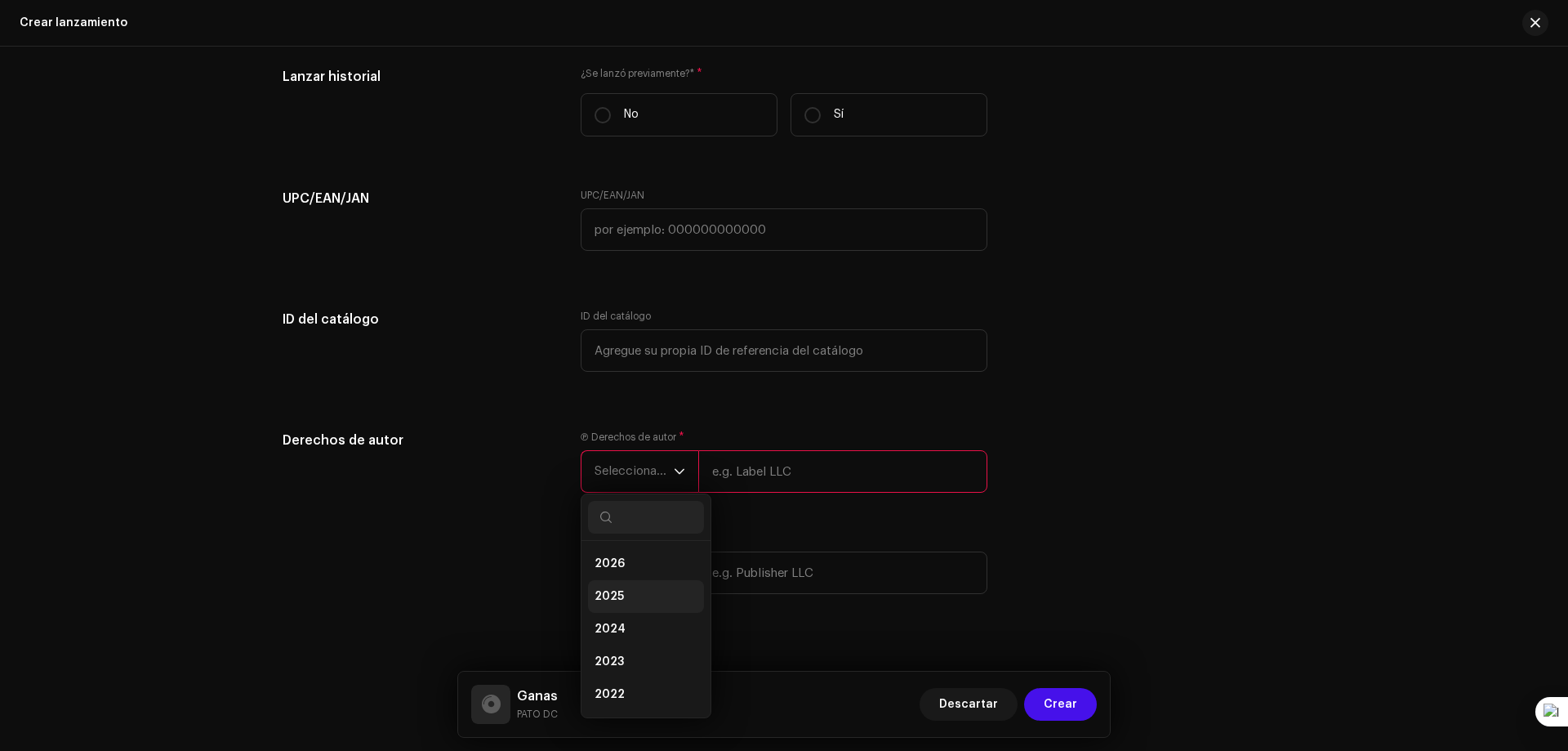
click at [628, 588] on li "2025" at bounding box center [645, 597] width 116 height 33
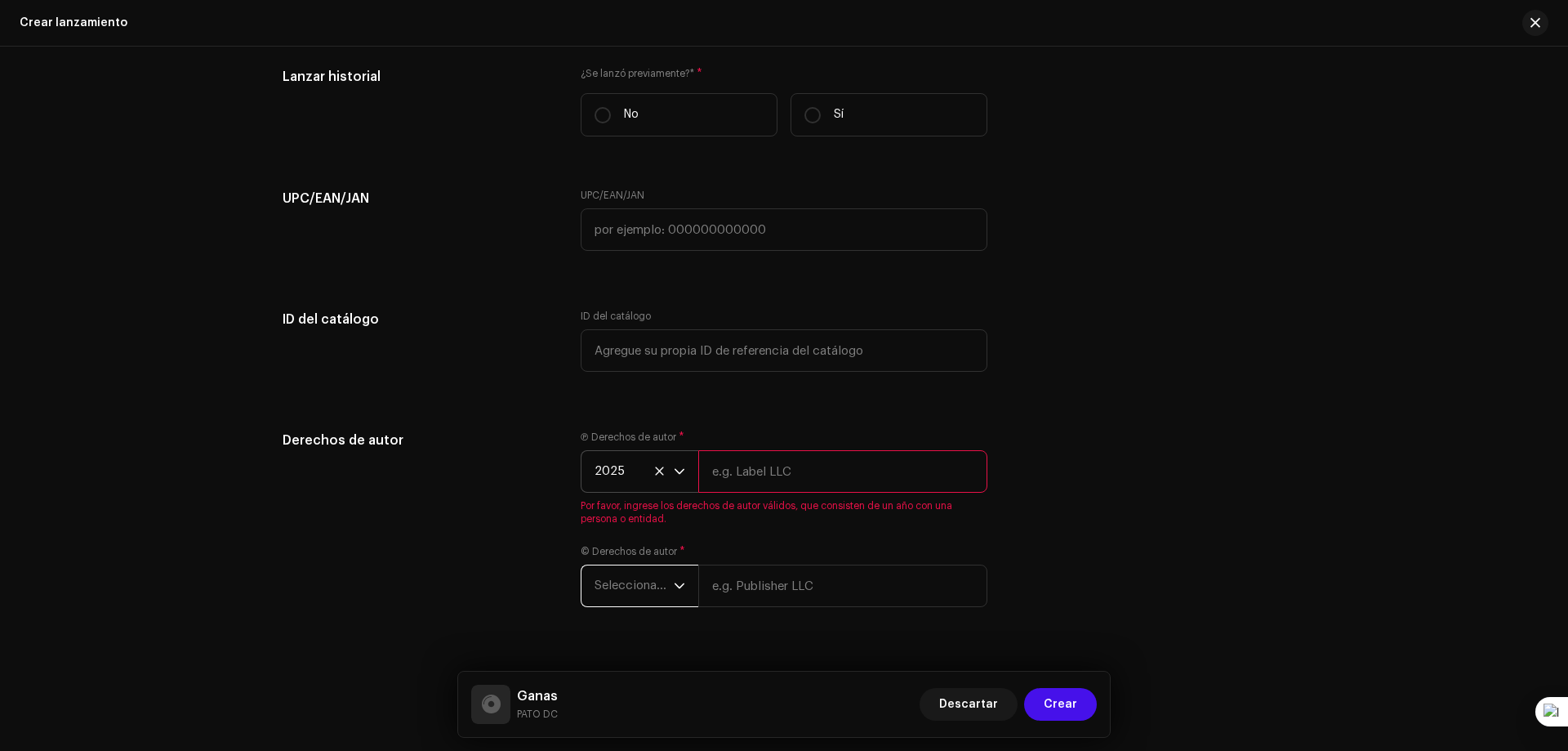
click at [636, 586] on span "Seleccionar año" at bounding box center [634, 586] width 80 height 41
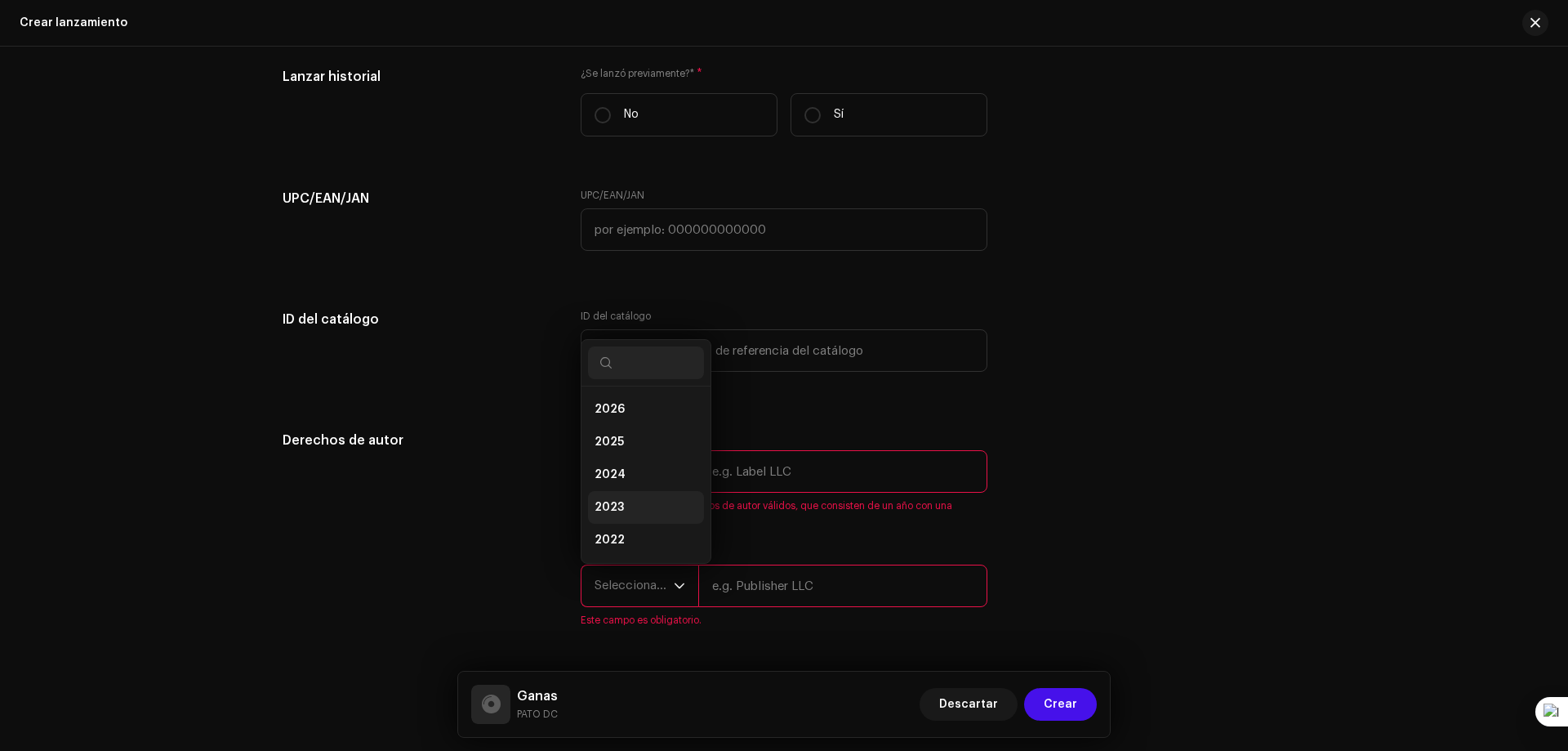
scroll to position [26, 0]
click at [629, 418] on li "2025" at bounding box center [645, 416] width 116 height 33
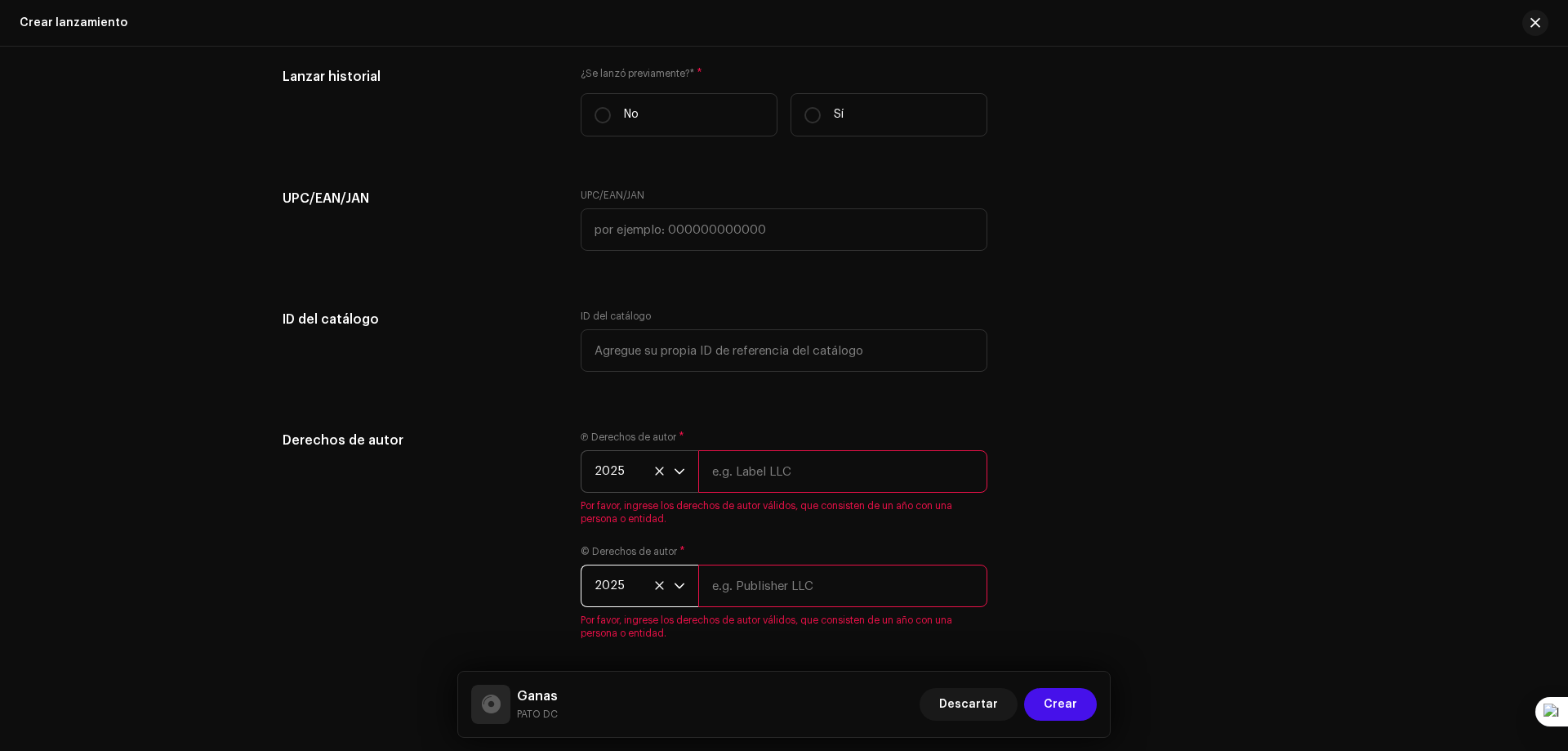
click at [748, 471] on input "text" at bounding box center [843, 471] width 290 height 43
type input "PATO DC"
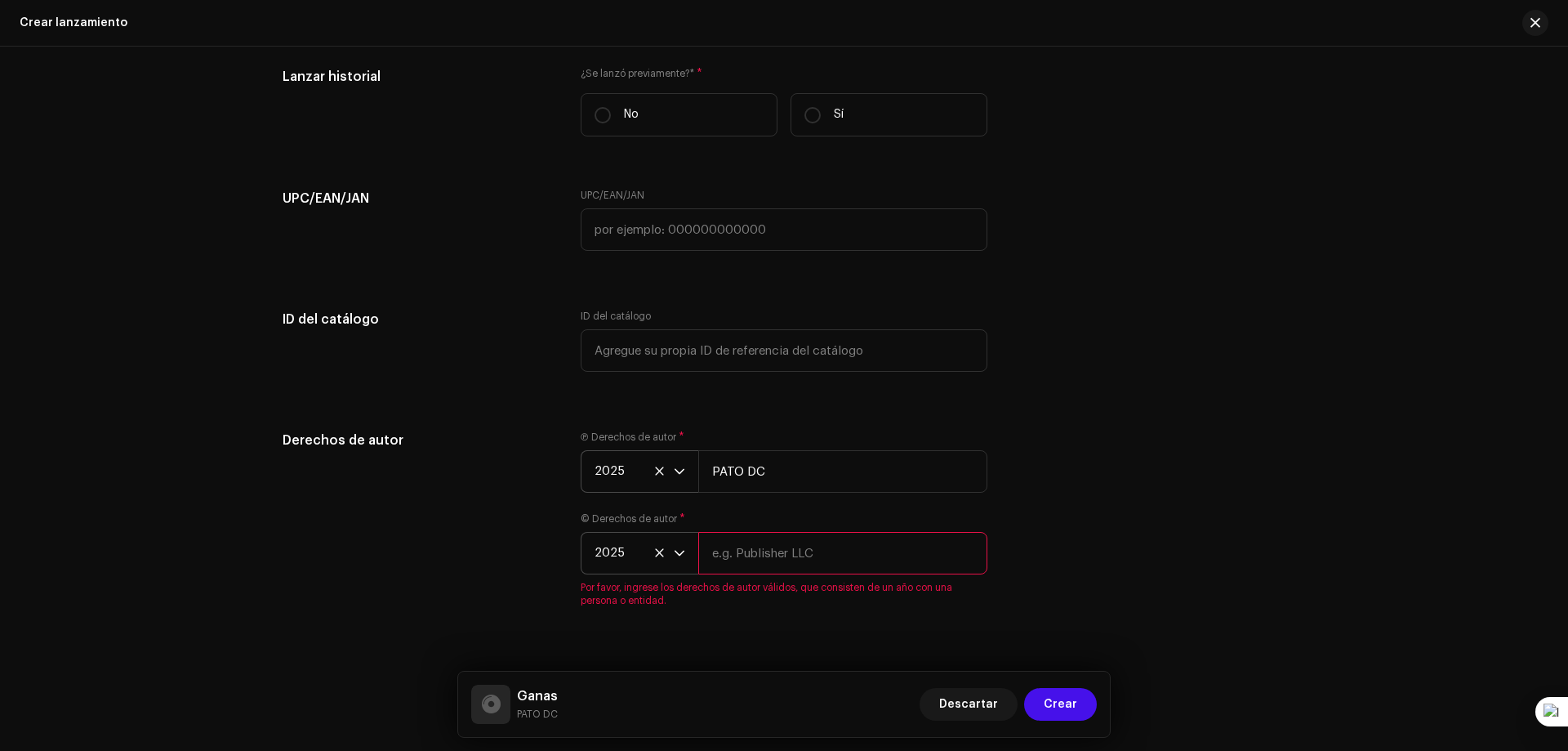
click at [770, 557] on input "text" at bounding box center [843, 553] width 290 height 43
type input "PATO DC"
click at [1068, 510] on div "Derechos de autor Ⓟ Derechos de autor * 2025 PATO DC © Derechos de autor * 2025…" at bounding box center [784, 512] width 1003 height 163
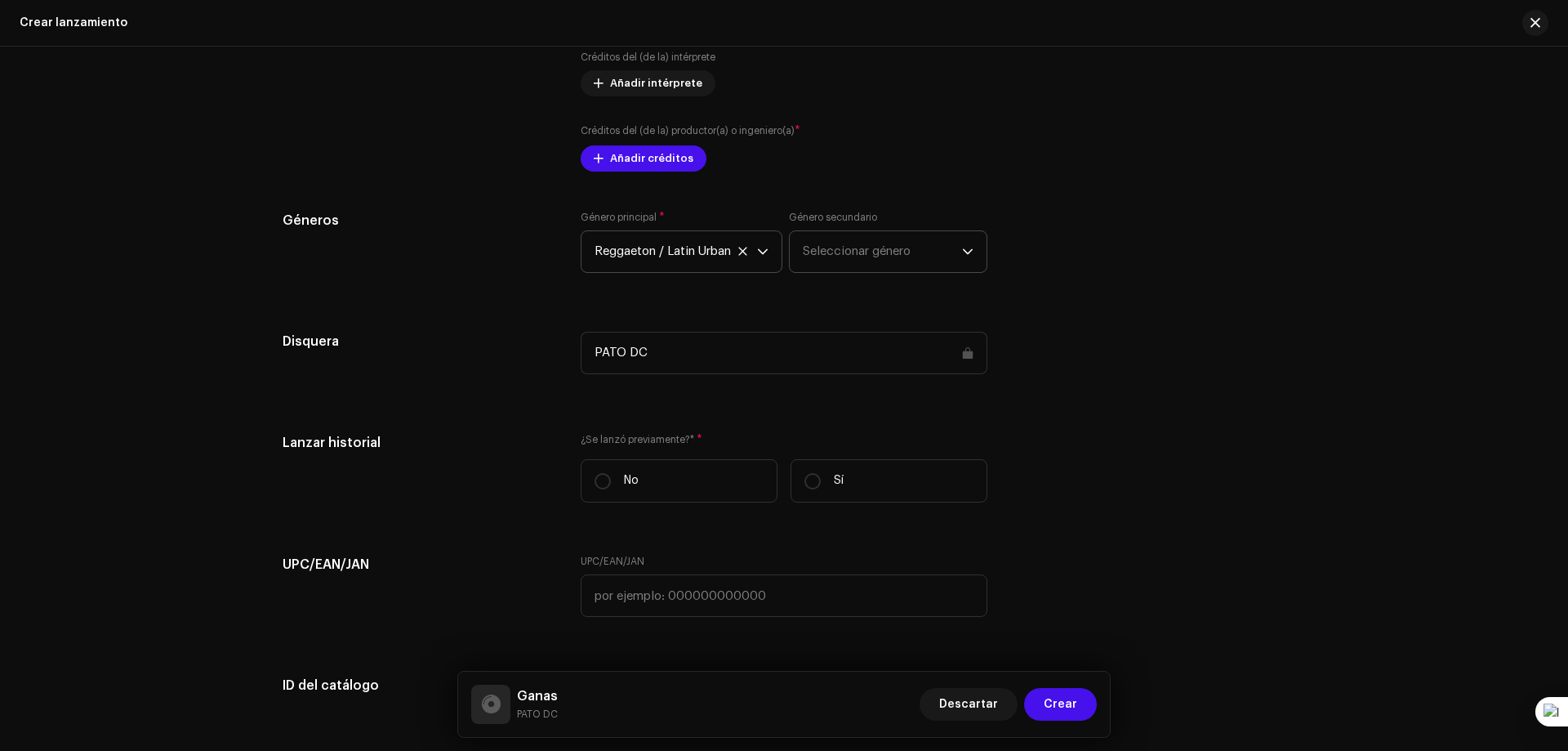
scroll to position [1733, 0]
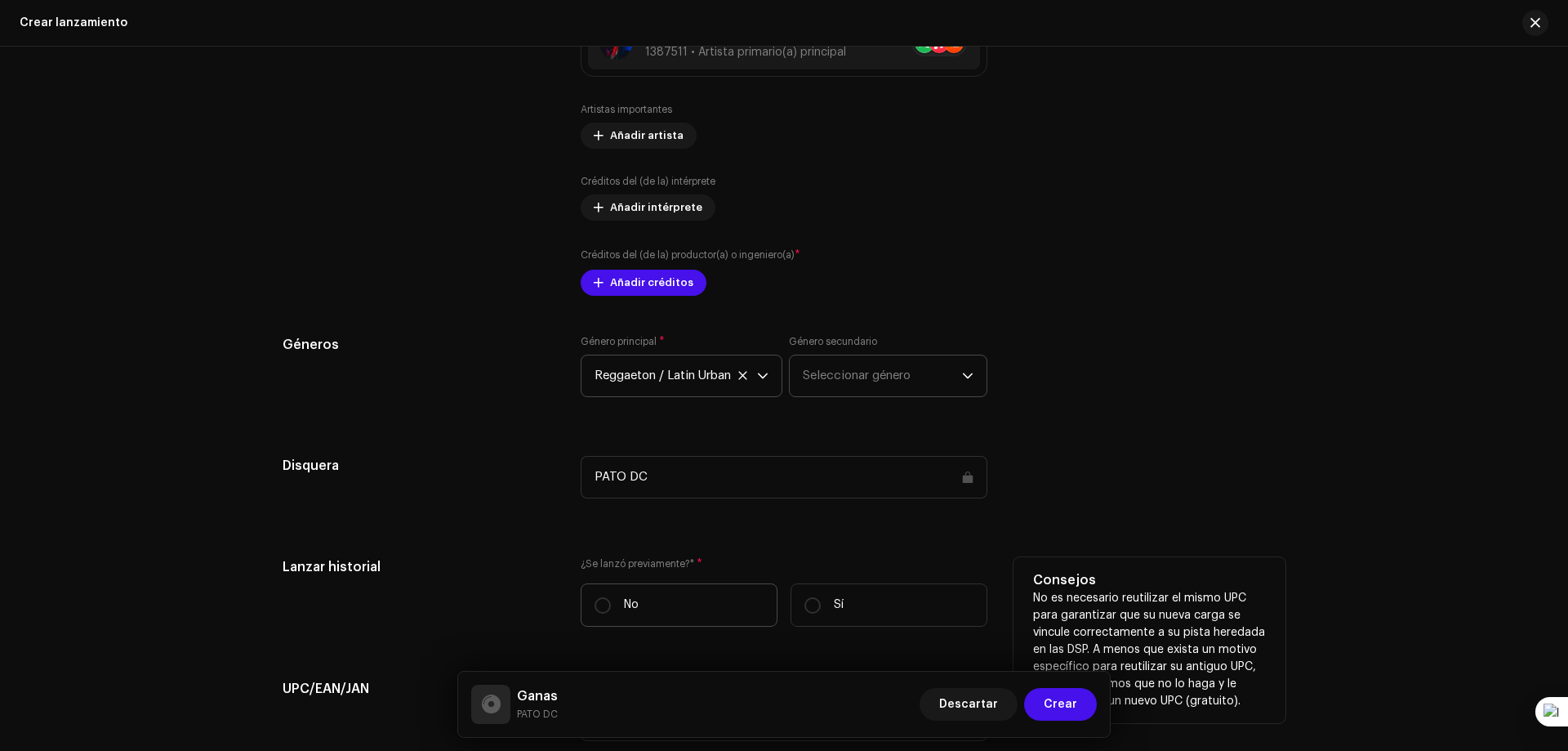
click at [607, 594] on label "No" at bounding box center [679, 604] width 197 height 44
click at [607, 597] on input "No" at bounding box center [602, 605] width 17 height 17
radio input "true"
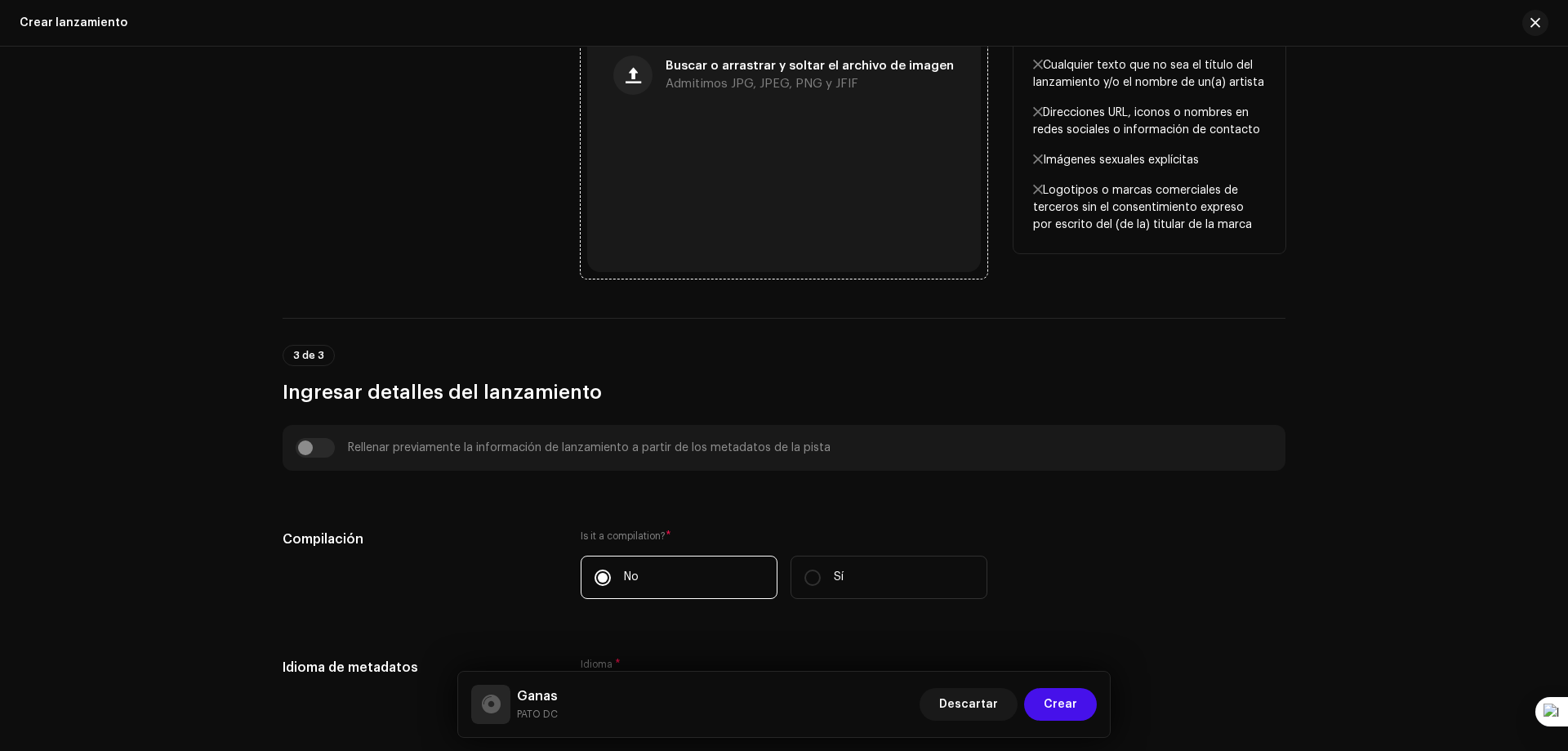
scroll to position [427, 0]
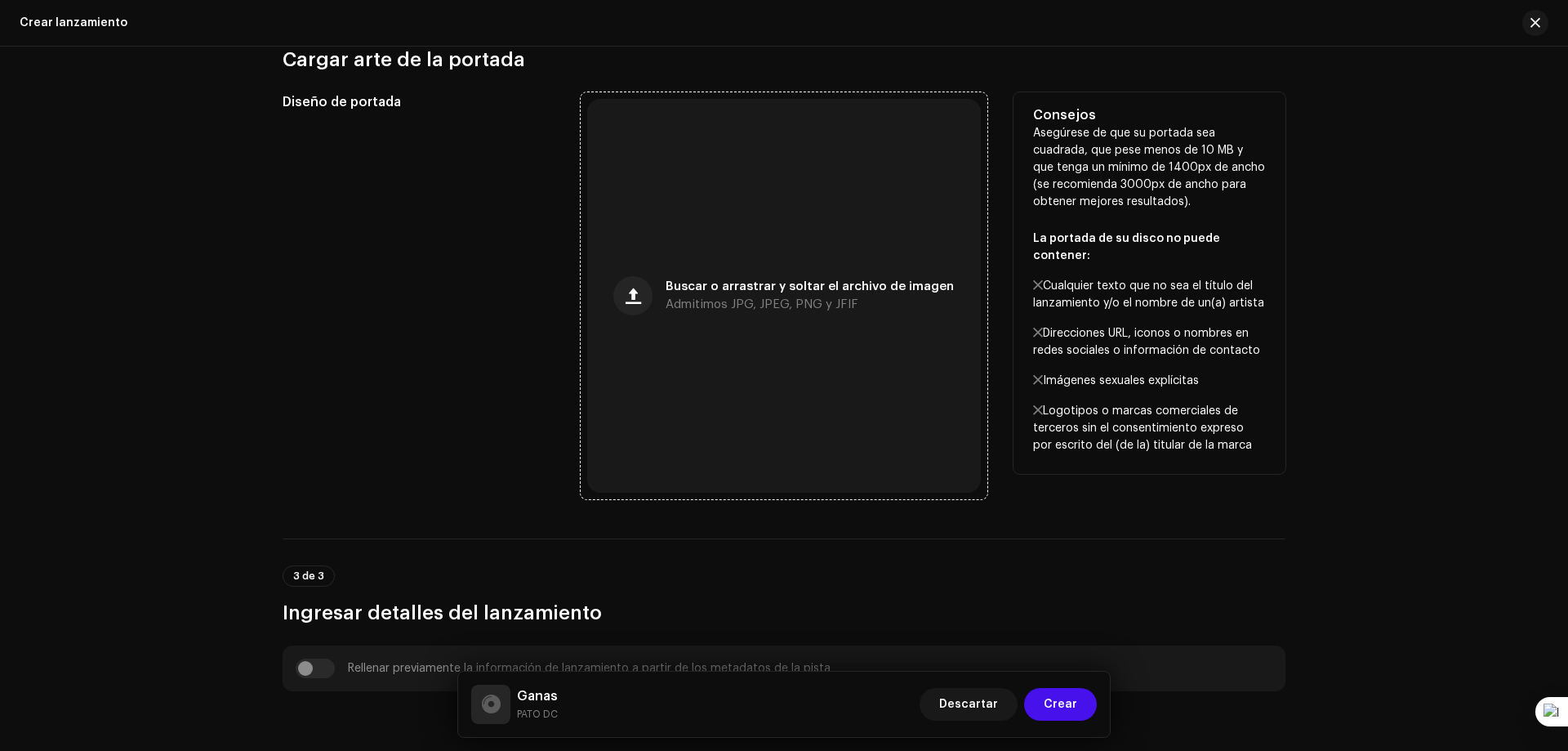
click at [737, 297] on div "Buscar o arrastrar y soltar el archivo de imagen Admitimos JPG, JPEG, PNG y JFIF" at bounding box center [809, 295] width 289 height 29
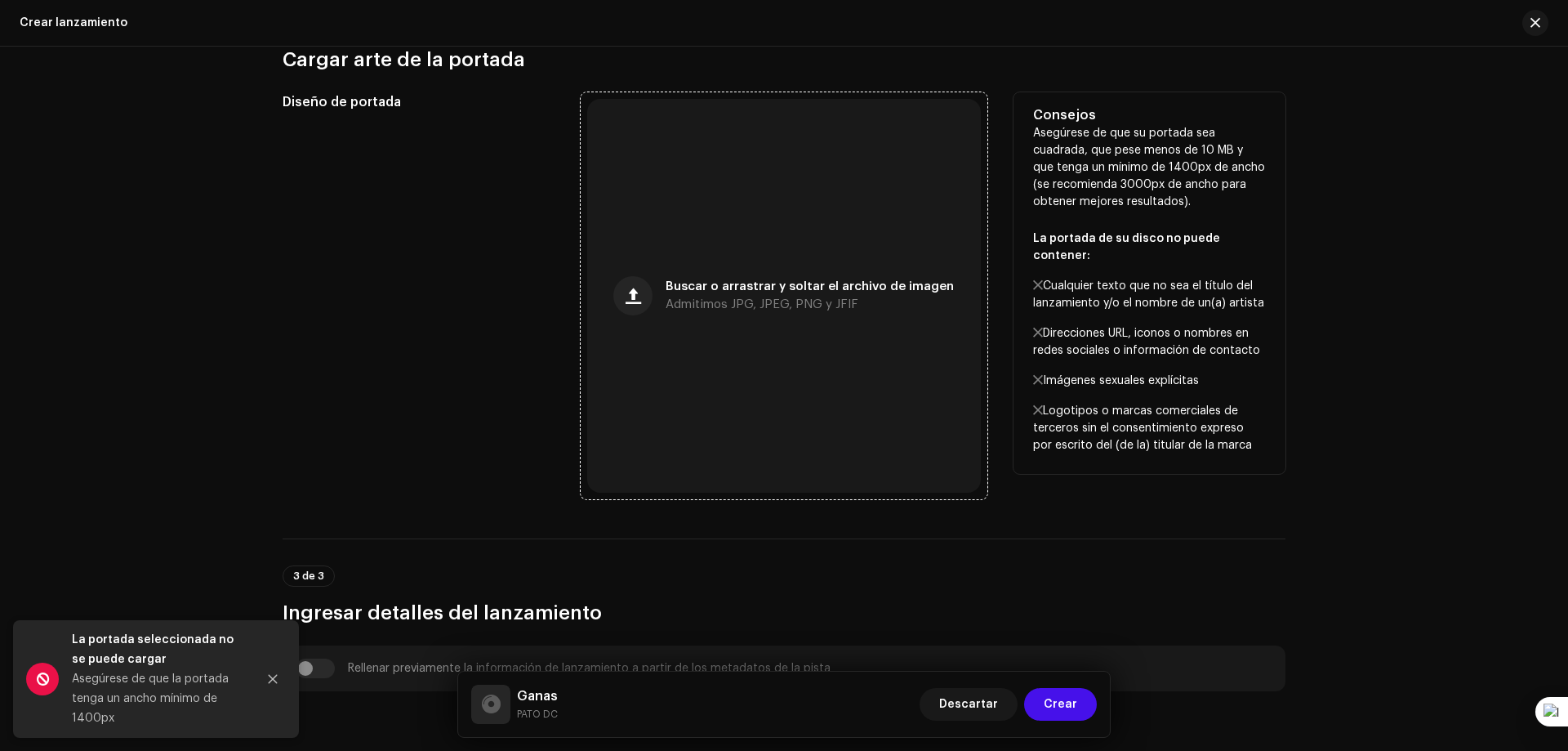
click at [671, 336] on div "Buscar o arrastrar y soltar el archivo de imagen Admitimos JPG, JPEG, PNG y JFIF" at bounding box center [783, 295] width 393 height 393
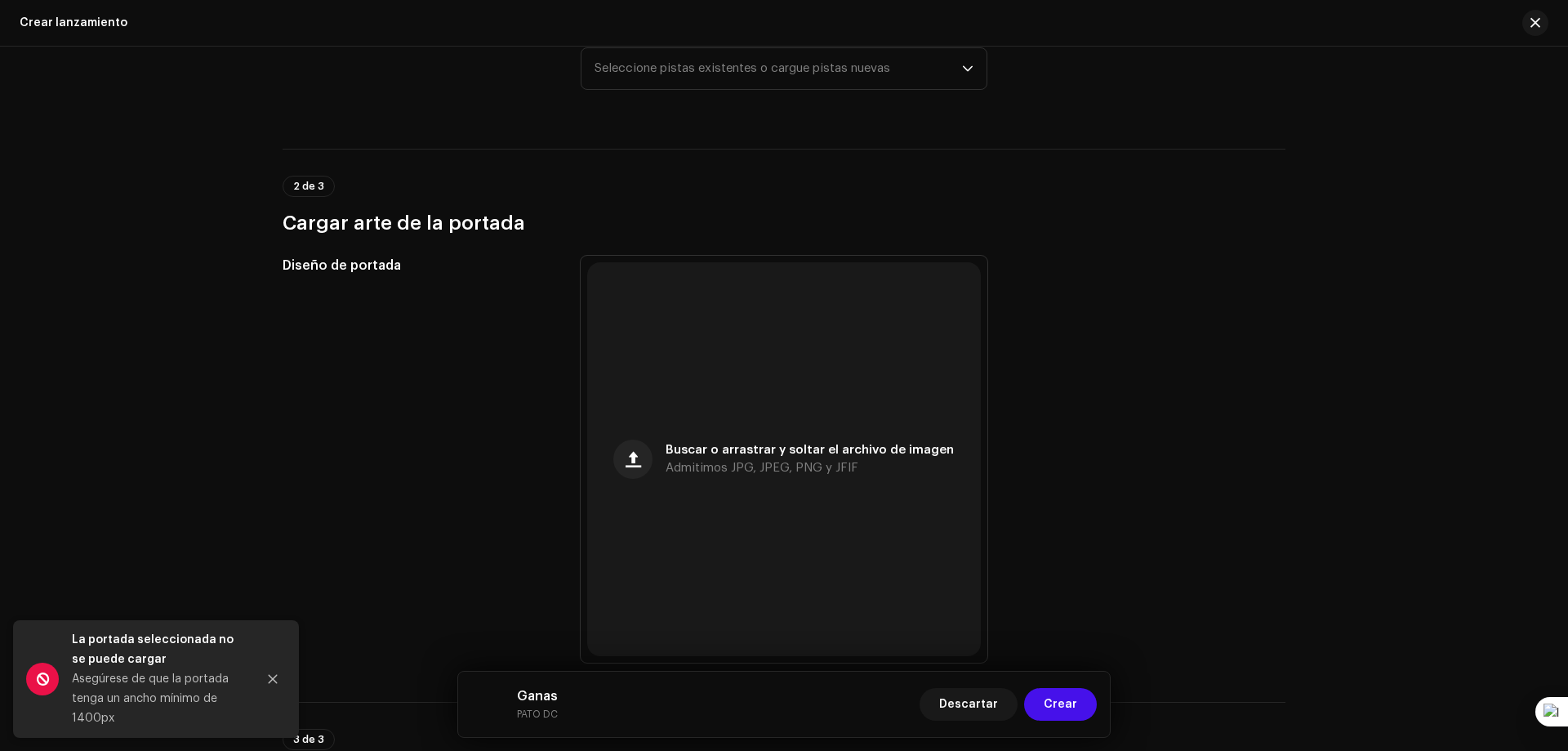
scroll to position [0, 0]
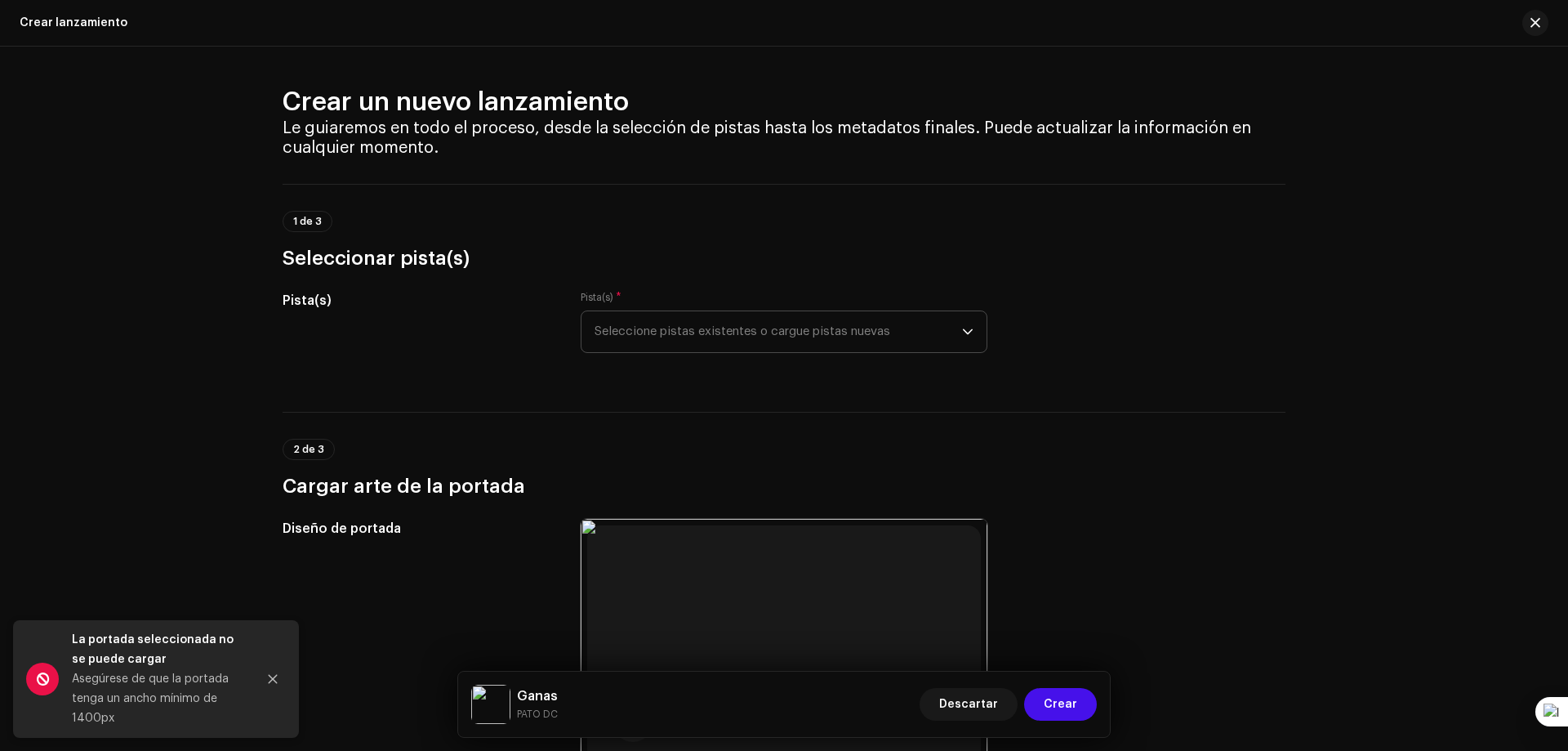
click at [742, 325] on span "Seleccione pistas existentes o cargue pistas nuevas" at bounding box center [778, 331] width 367 height 41
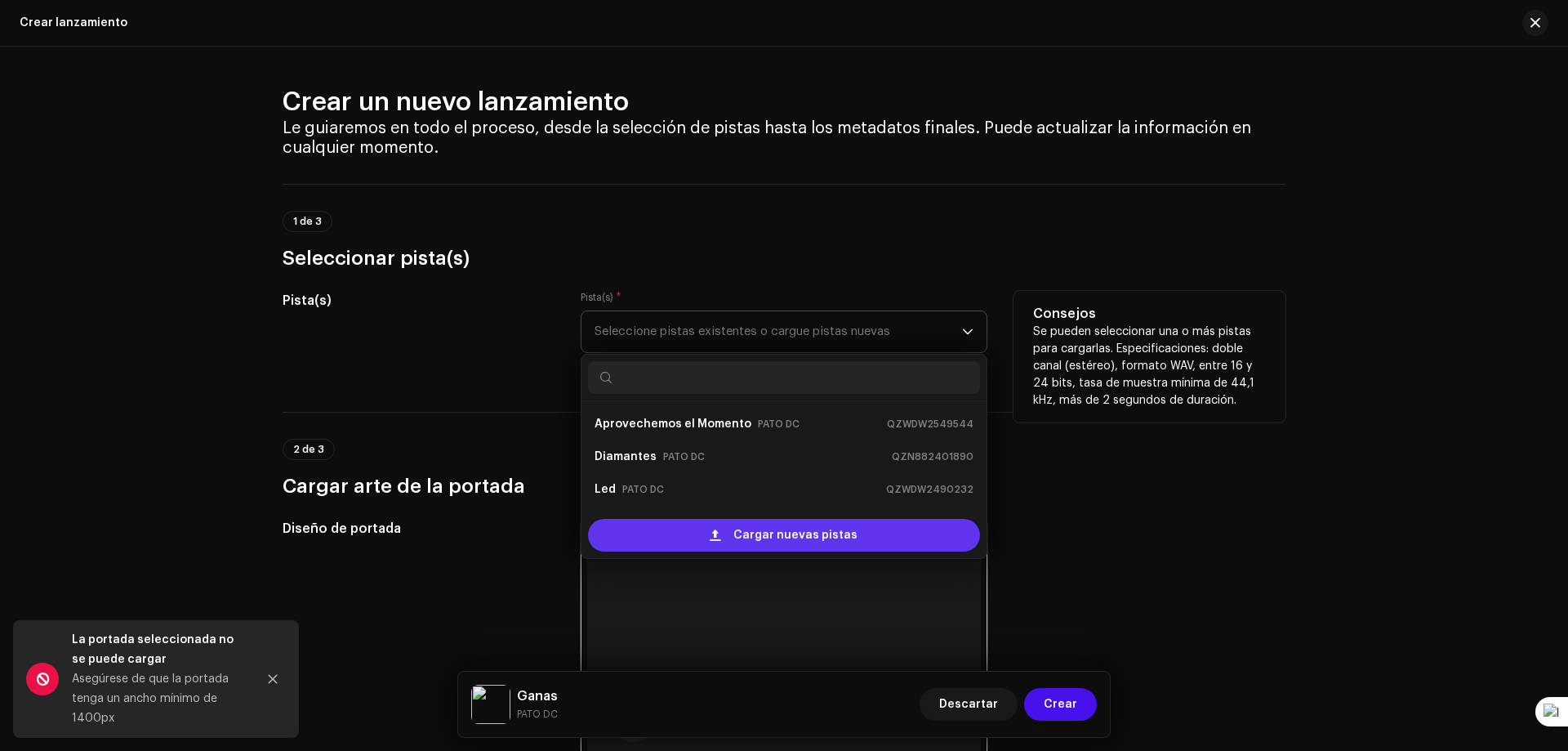
click at [711, 528] on div "Cargar nuevas pistas" at bounding box center [784, 535] width 392 height 33
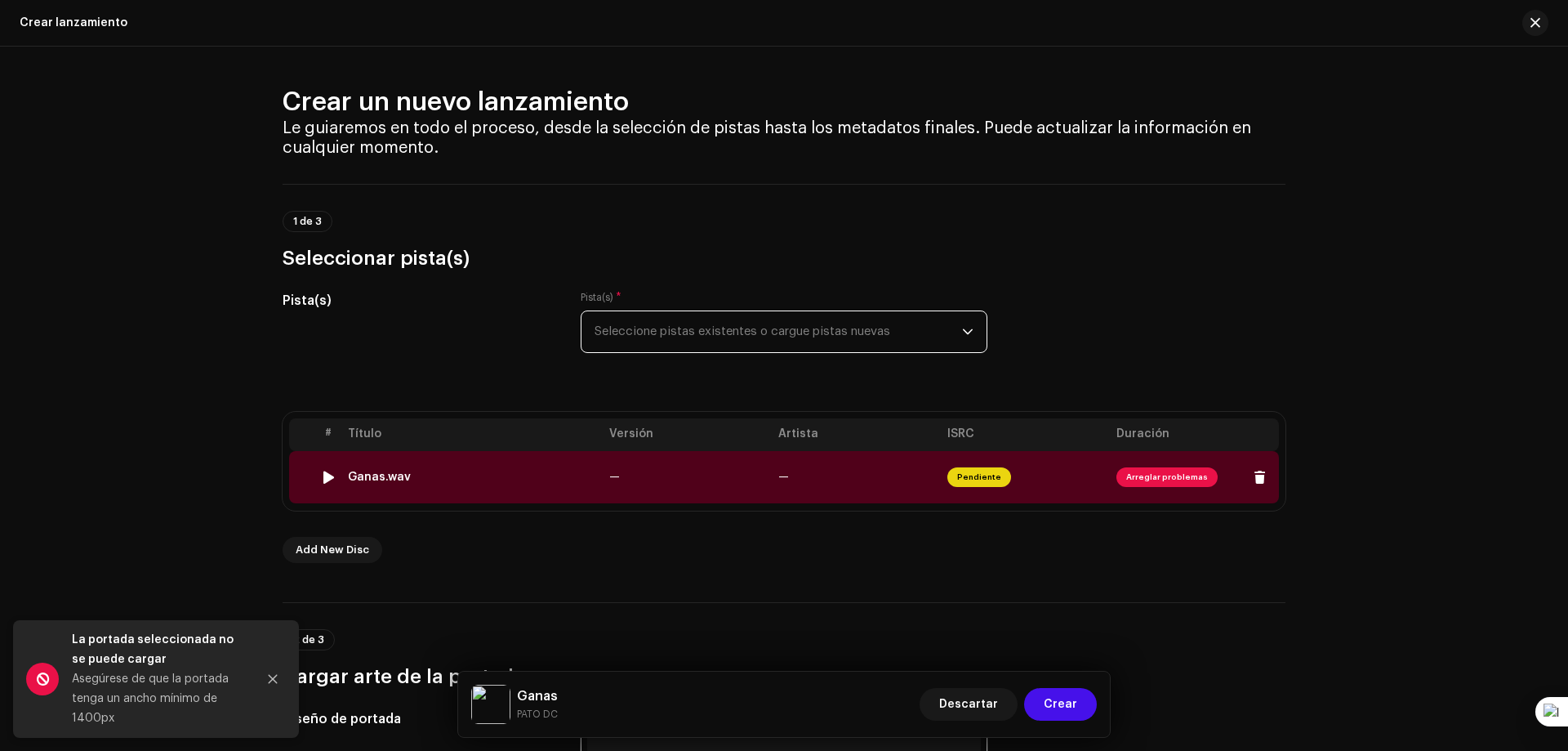
click at [1174, 479] on span "Arreglar problemas" at bounding box center [1167, 477] width 101 height 19
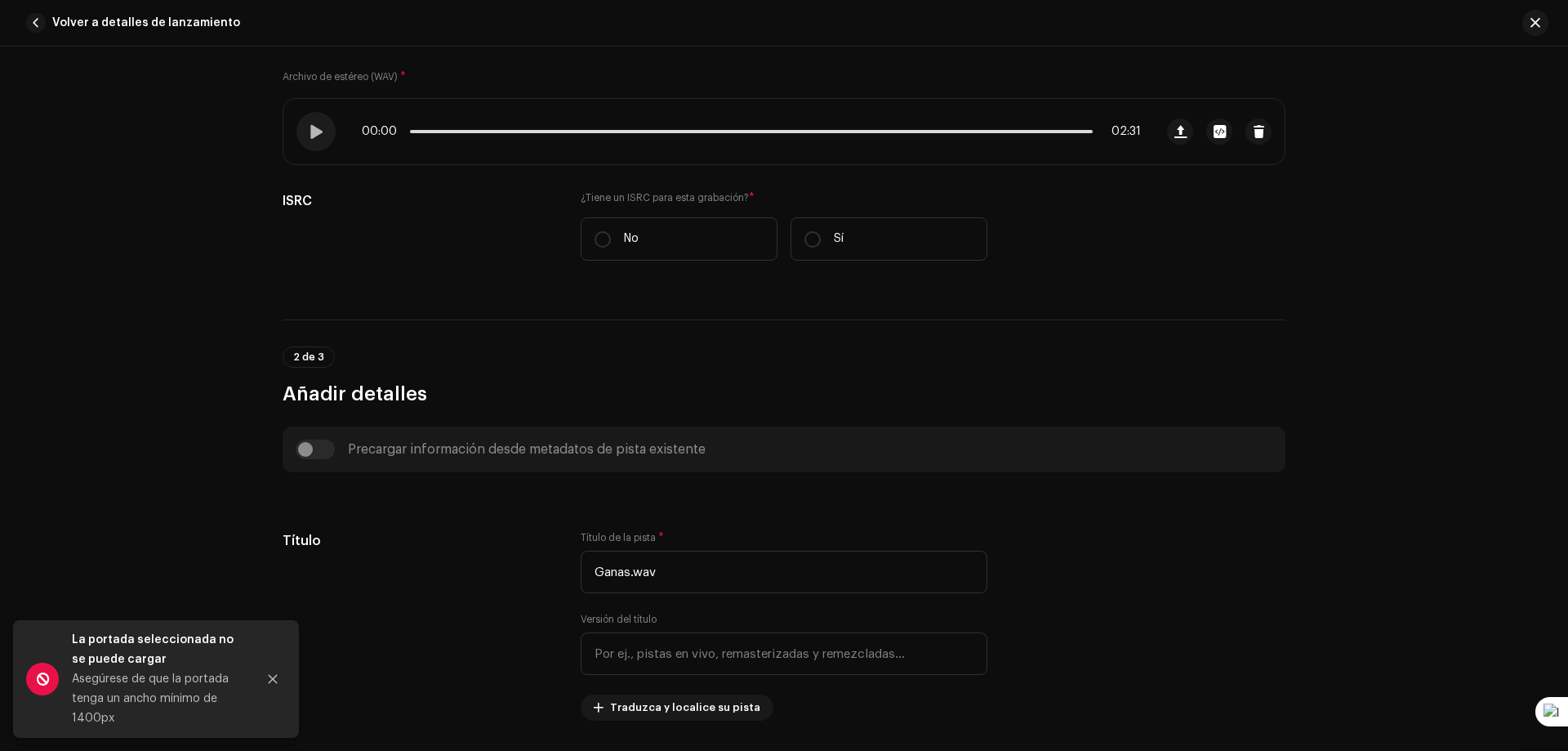
scroll to position [245, 0]
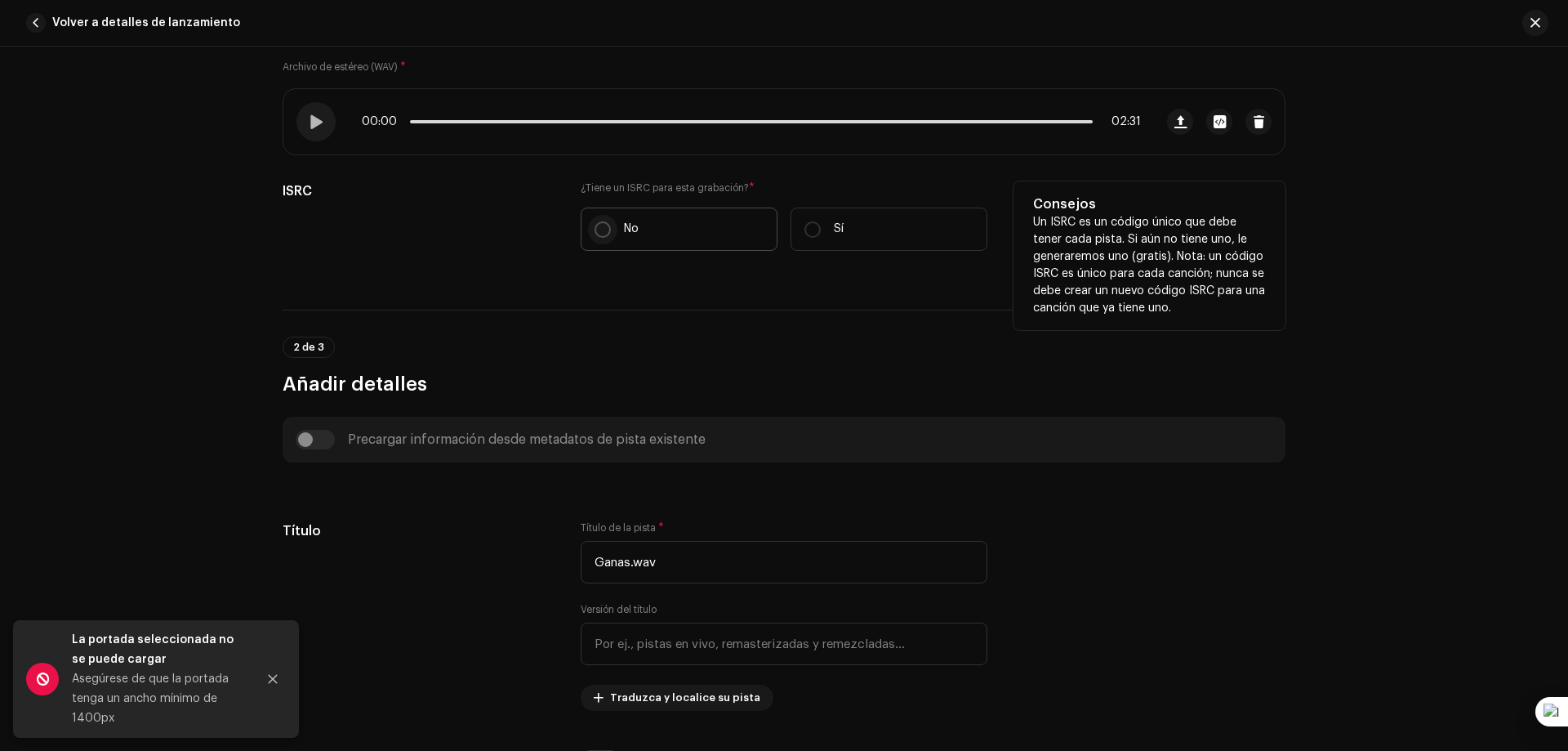
click at [597, 231] on input "No" at bounding box center [602, 229] width 17 height 17
radio input "true"
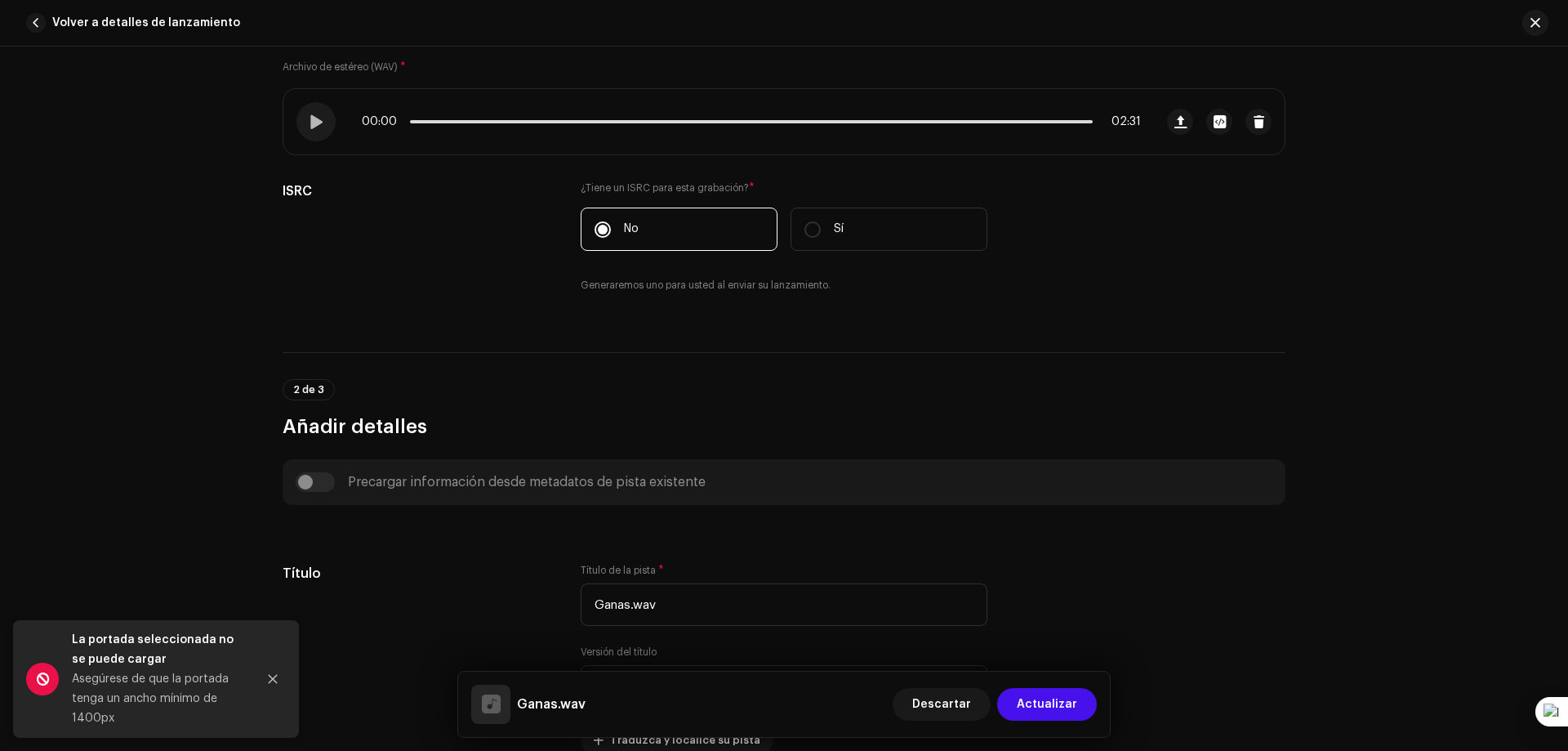
scroll to position [735, 0]
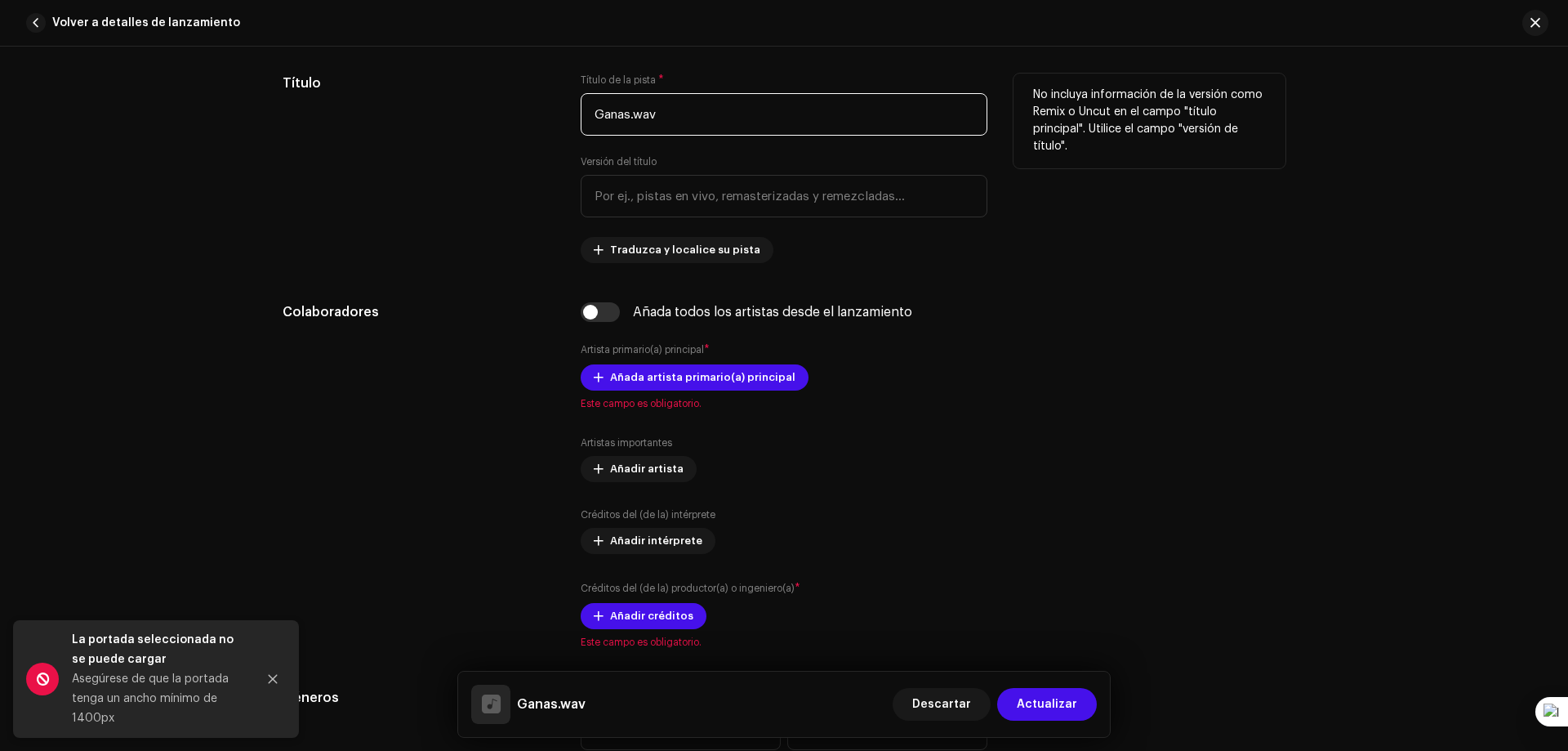
click at [679, 119] on input "Ganas.wav" at bounding box center [784, 115] width 407 height 43
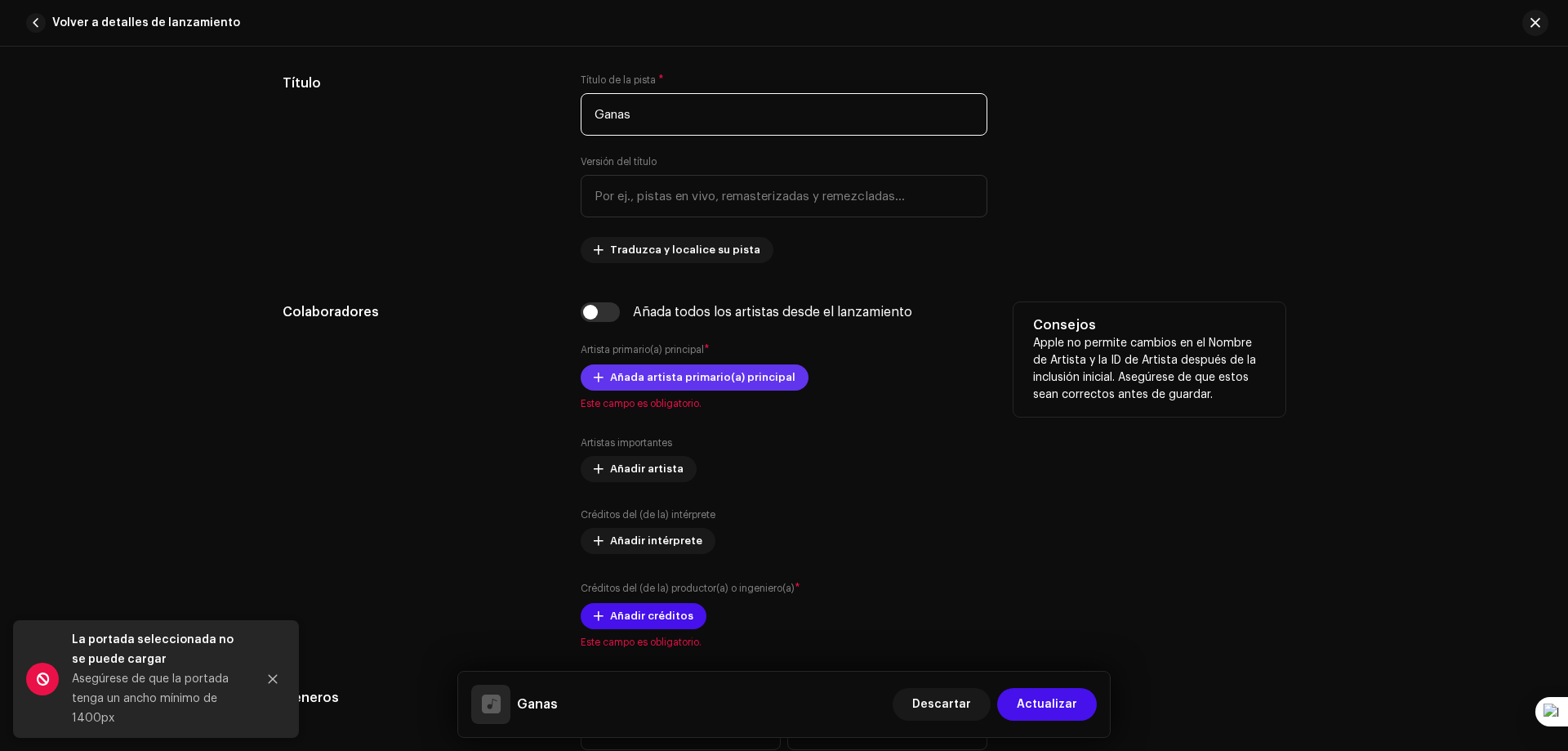
type input "Ganas"
click at [693, 381] on span "Añada artista primario(a) principal" at bounding box center [702, 378] width 186 height 33
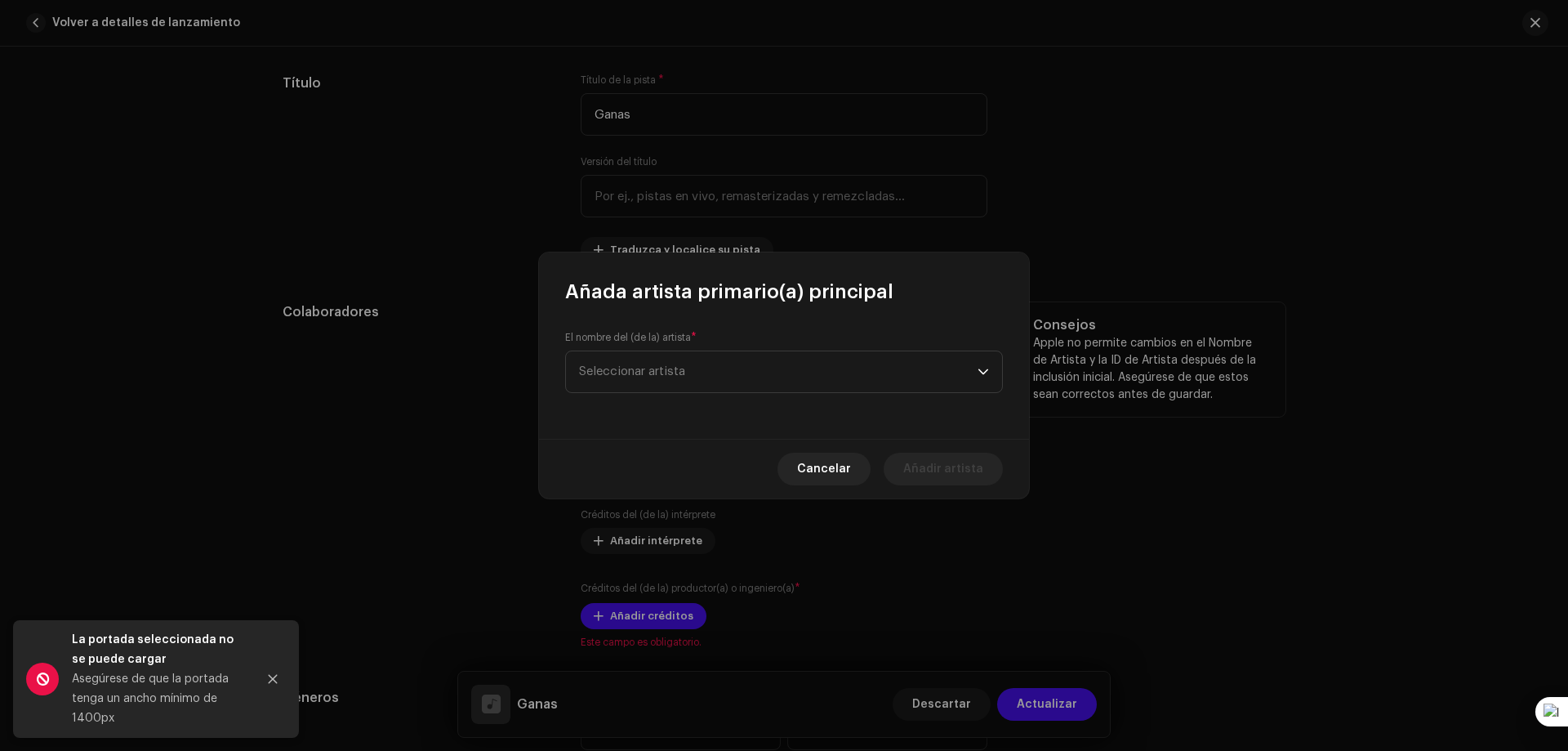
click at [693, 381] on span "Seleccionar artista" at bounding box center [778, 371] width 398 height 41
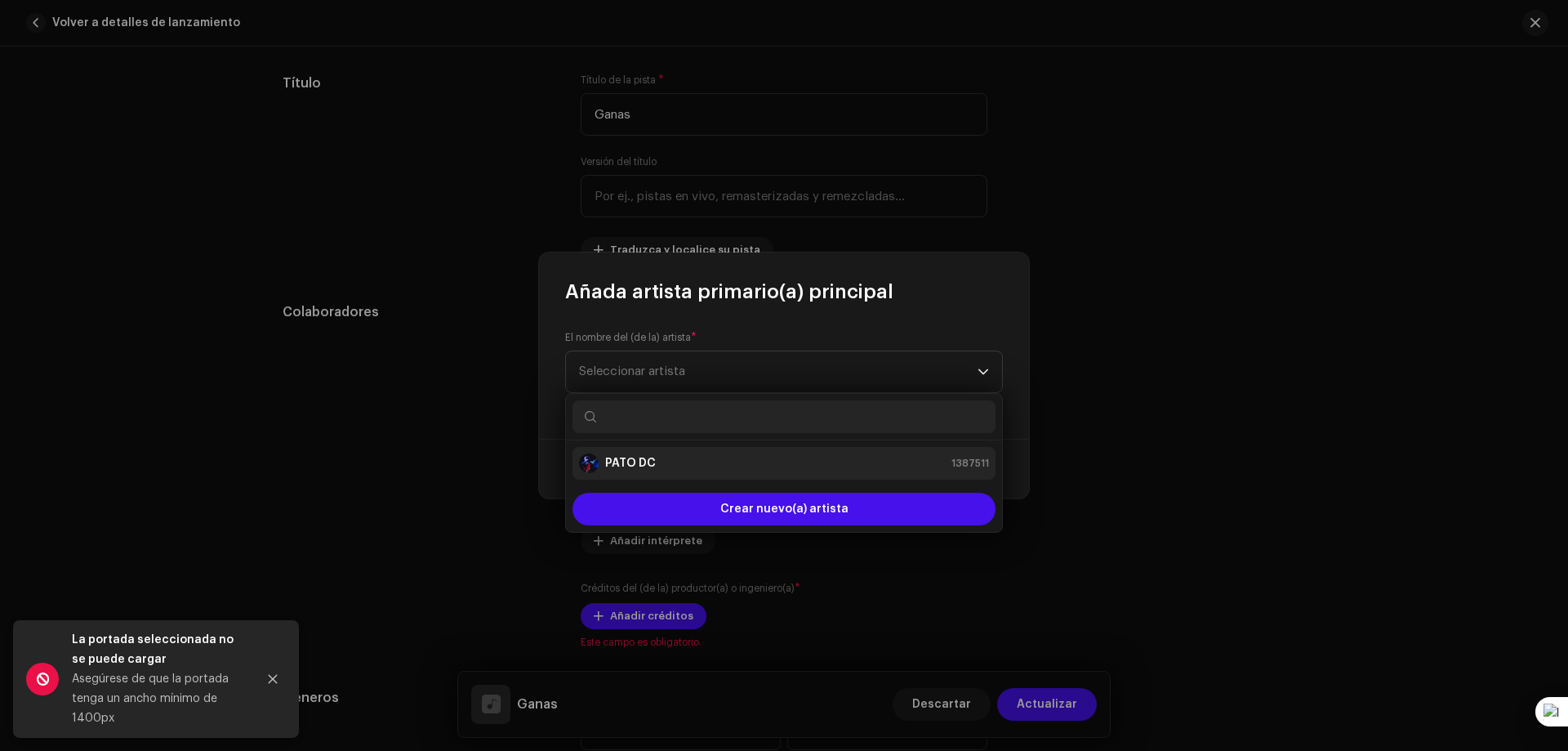
click at [651, 461] on strong "PATO DC" at bounding box center [631, 462] width 51 height 17
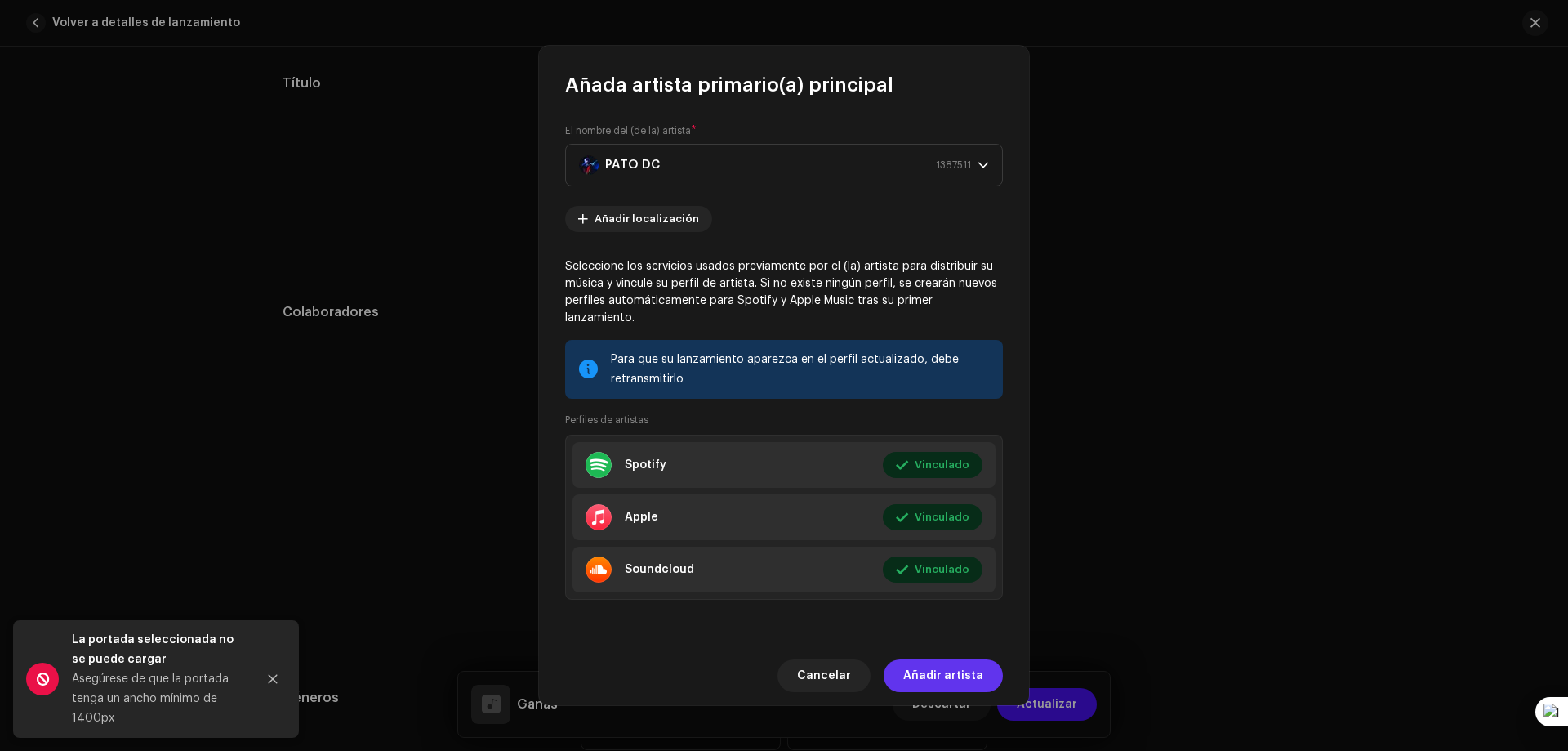
click at [926, 676] on span "Añadir artista" at bounding box center [943, 675] width 80 height 33
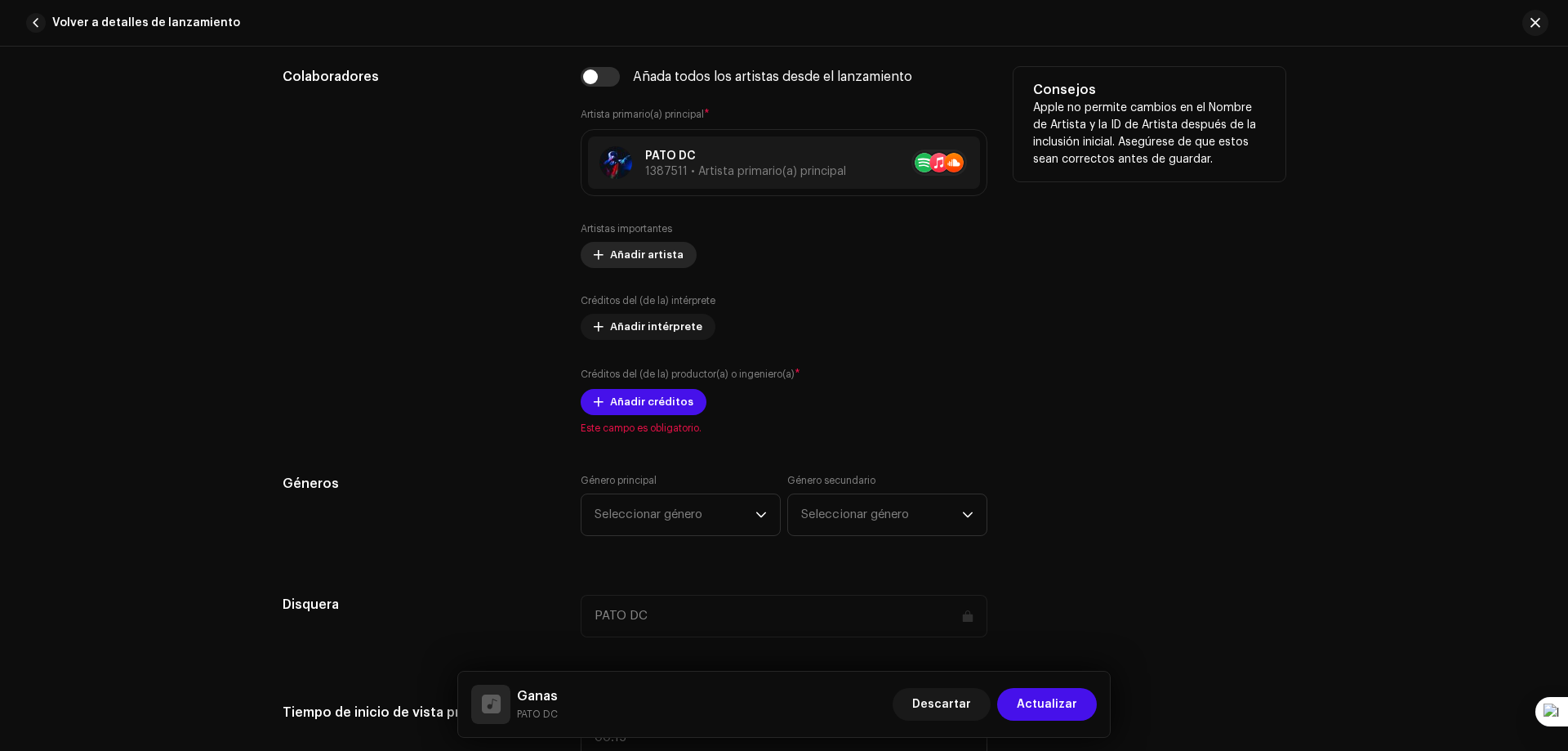
scroll to position [980, 0]
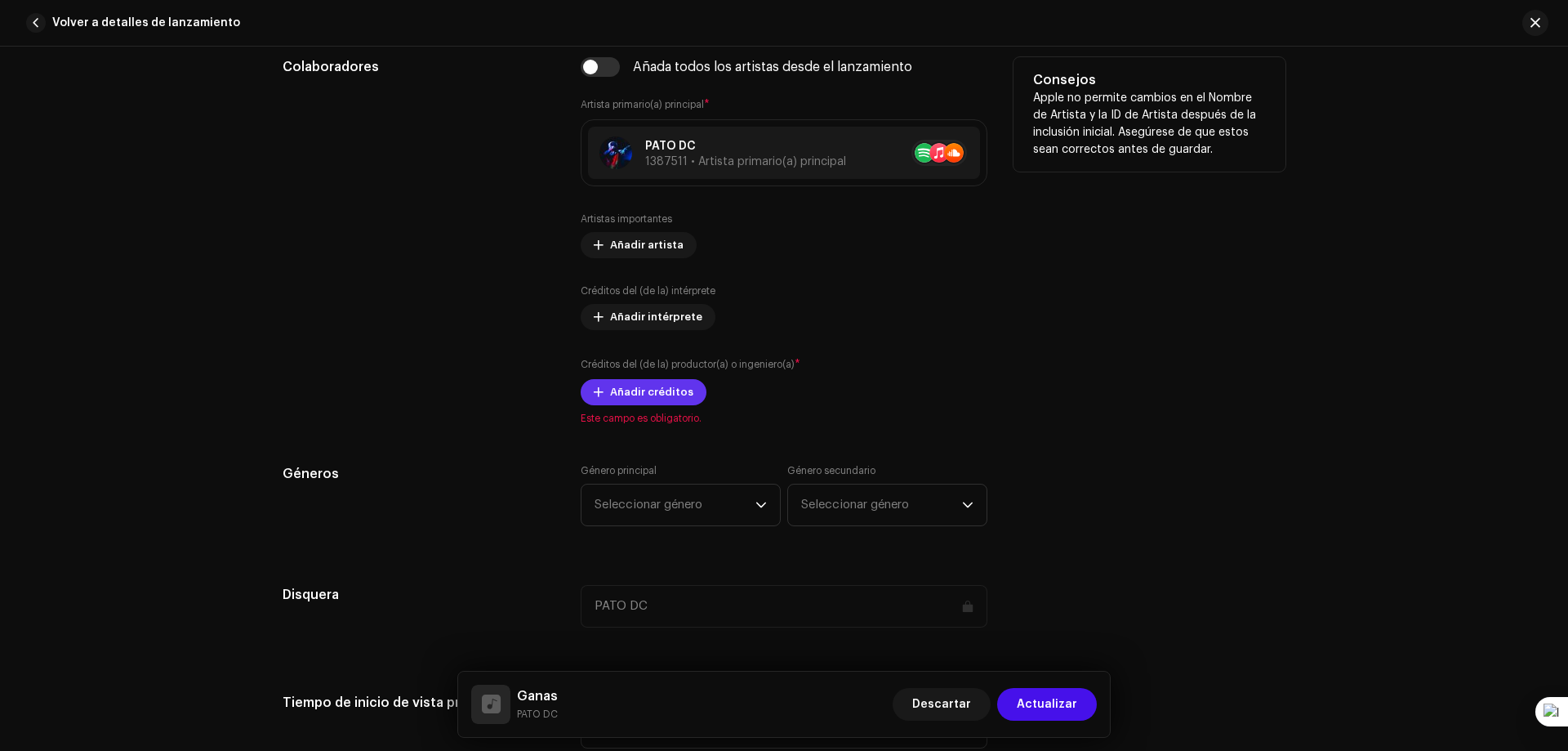
click at [672, 393] on span "Añadir créditos" at bounding box center [652, 393] width 84 height 33
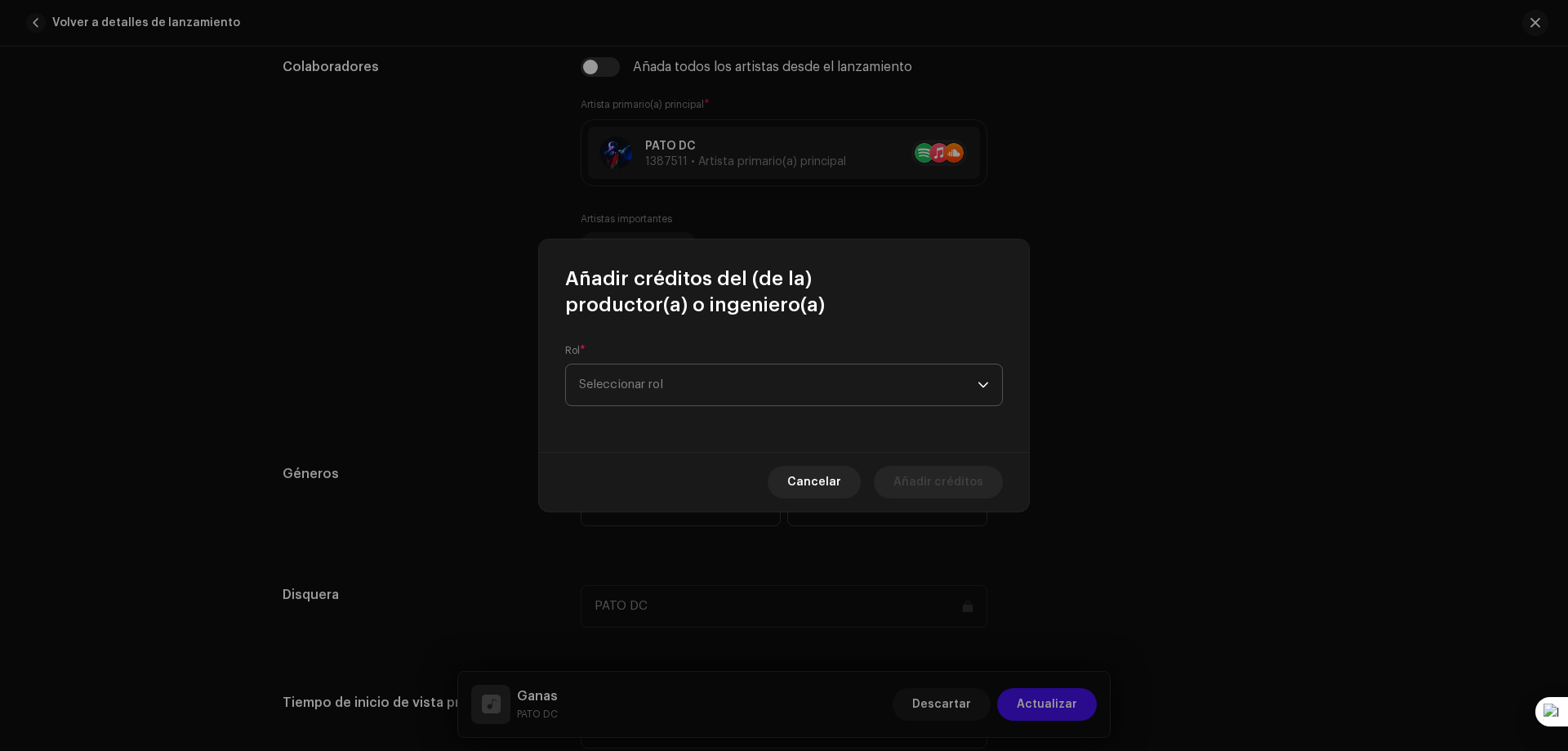
click at [677, 393] on span "Seleccionar rol" at bounding box center [778, 385] width 398 height 41
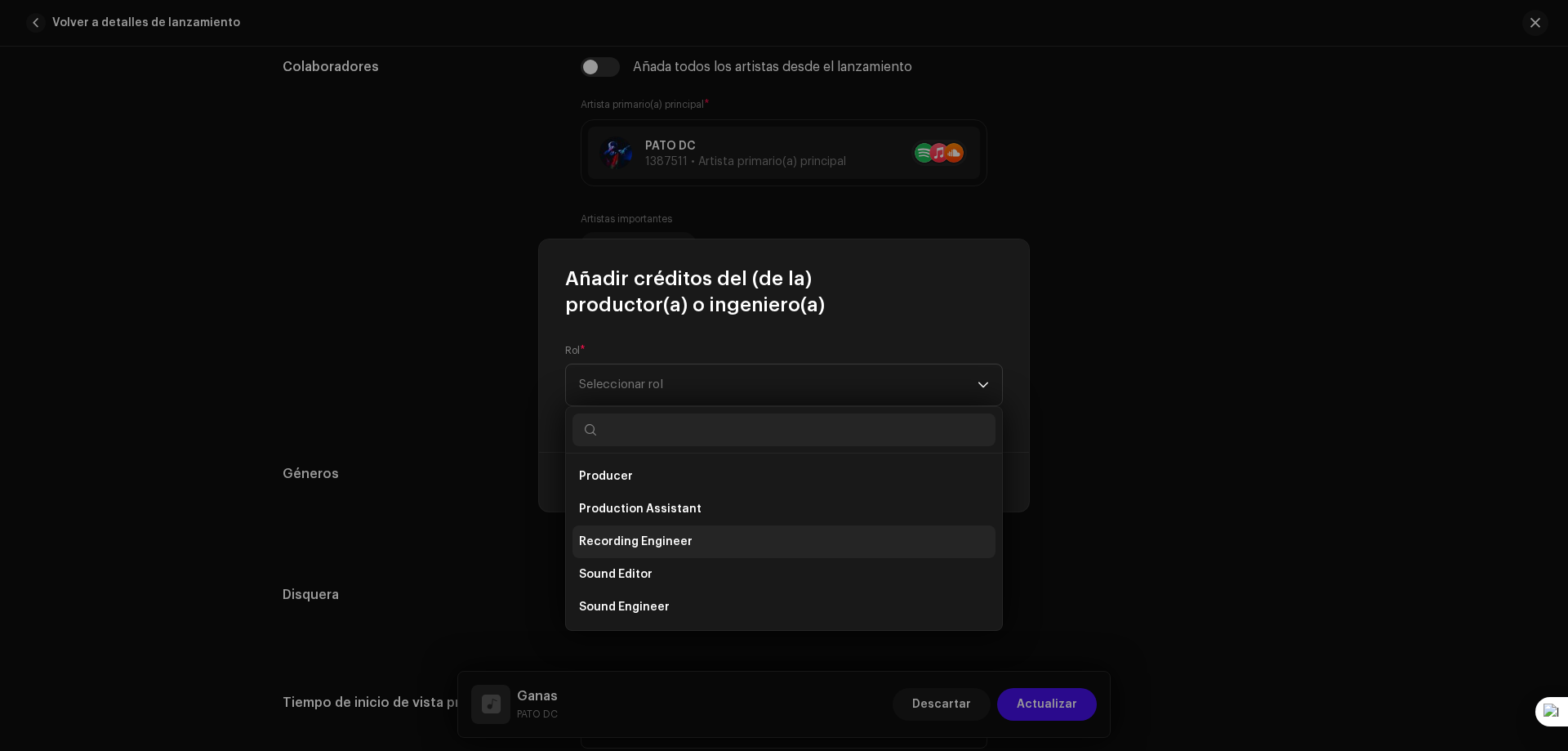
scroll to position [719, 0]
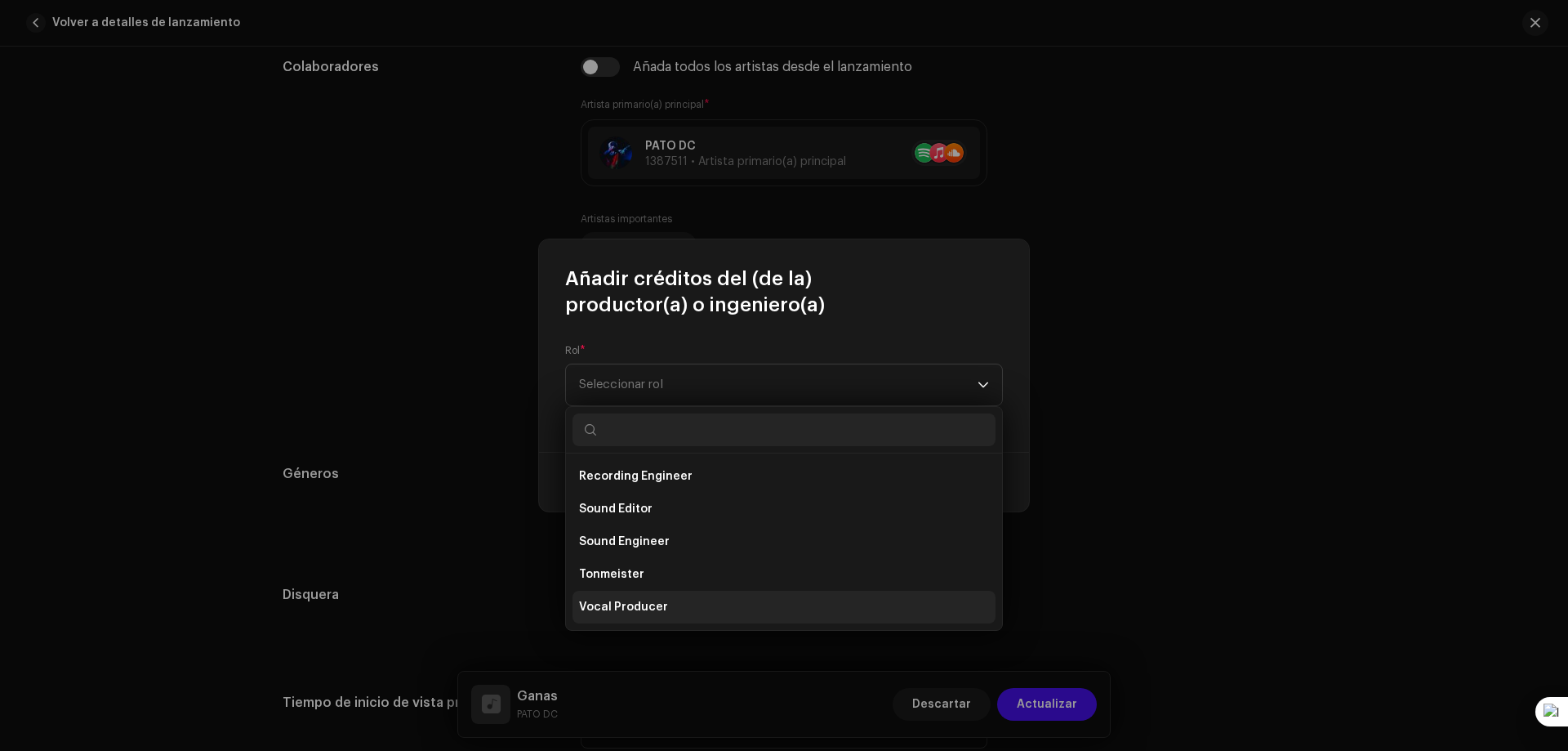
click at [714, 615] on li "Vocal Producer" at bounding box center [783, 607] width 423 height 33
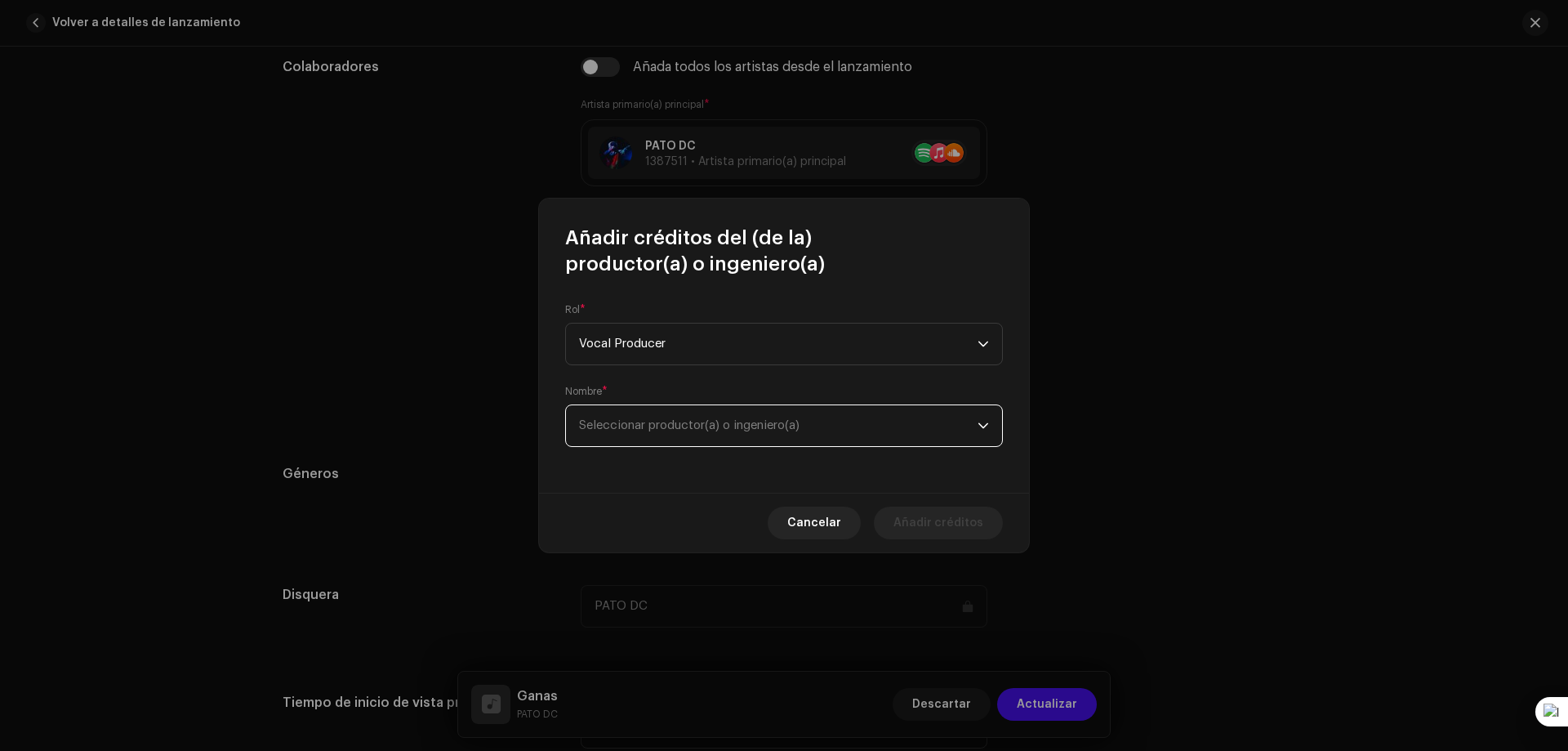
click at [709, 437] on span "Seleccionar productor(a) o ingeniero(a)" at bounding box center [778, 426] width 398 height 41
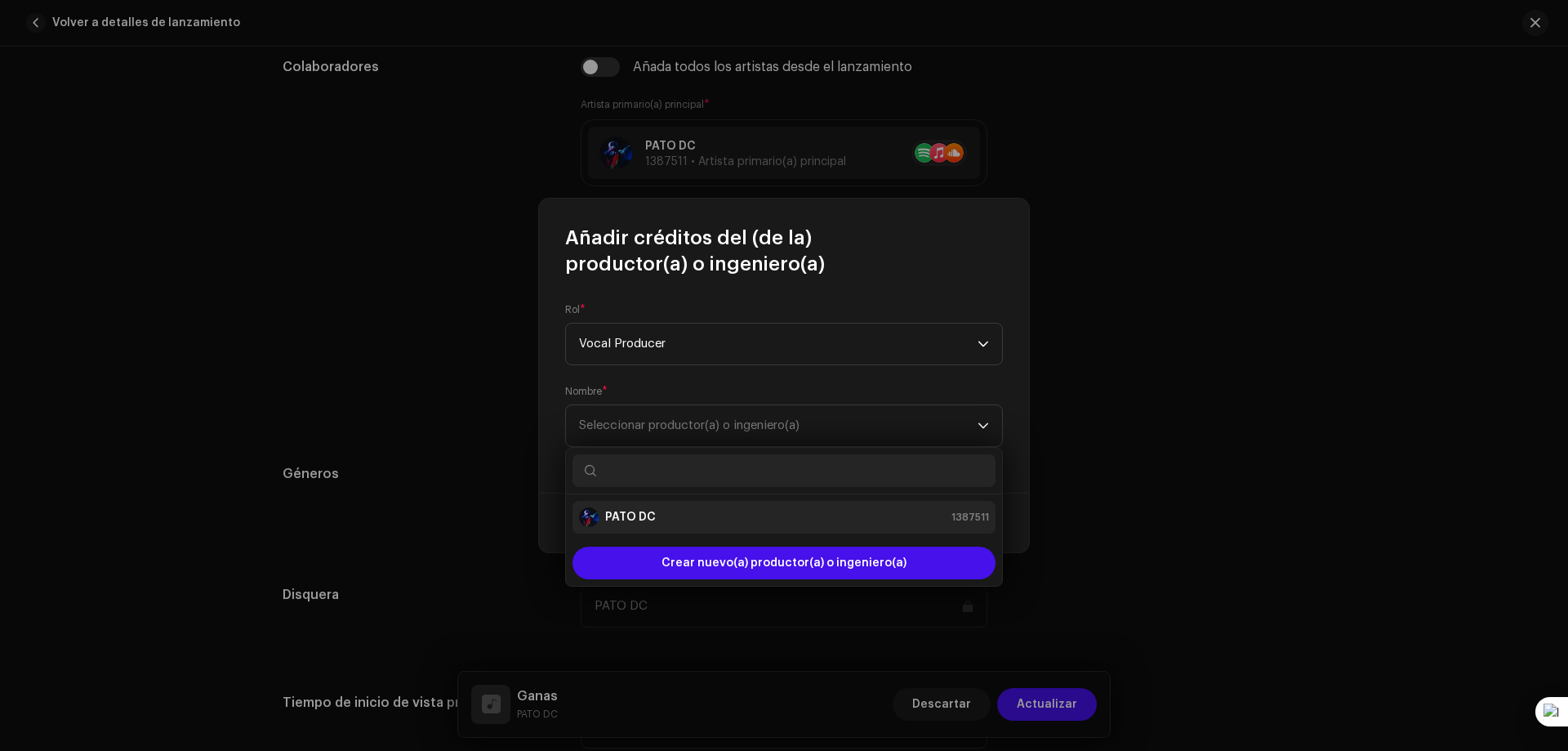
click at [710, 527] on li "PATO DC 1387511" at bounding box center [783, 517] width 423 height 33
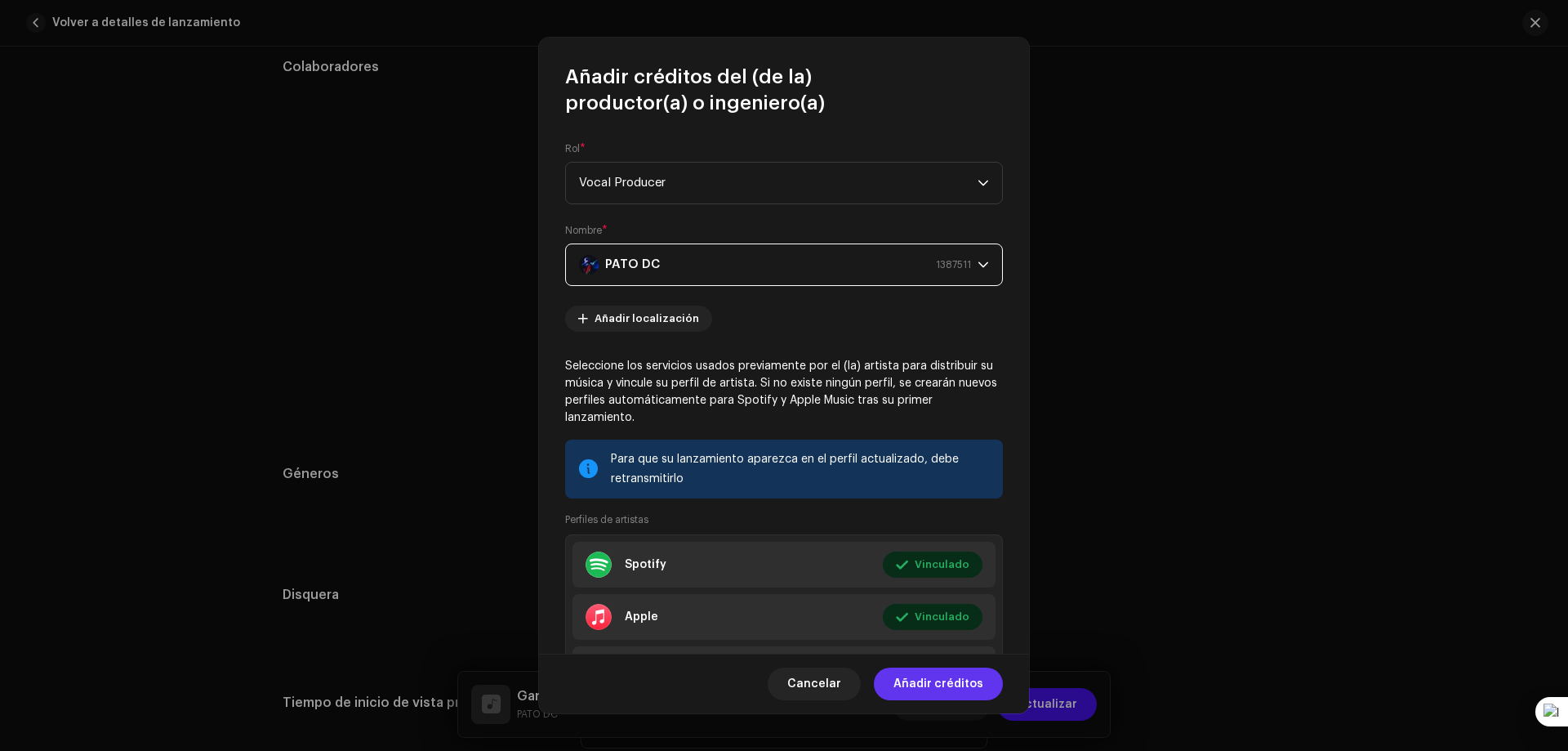
click at [924, 690] on span "Añadir créditos" at bounding box center [938, 684] width 89 height 33
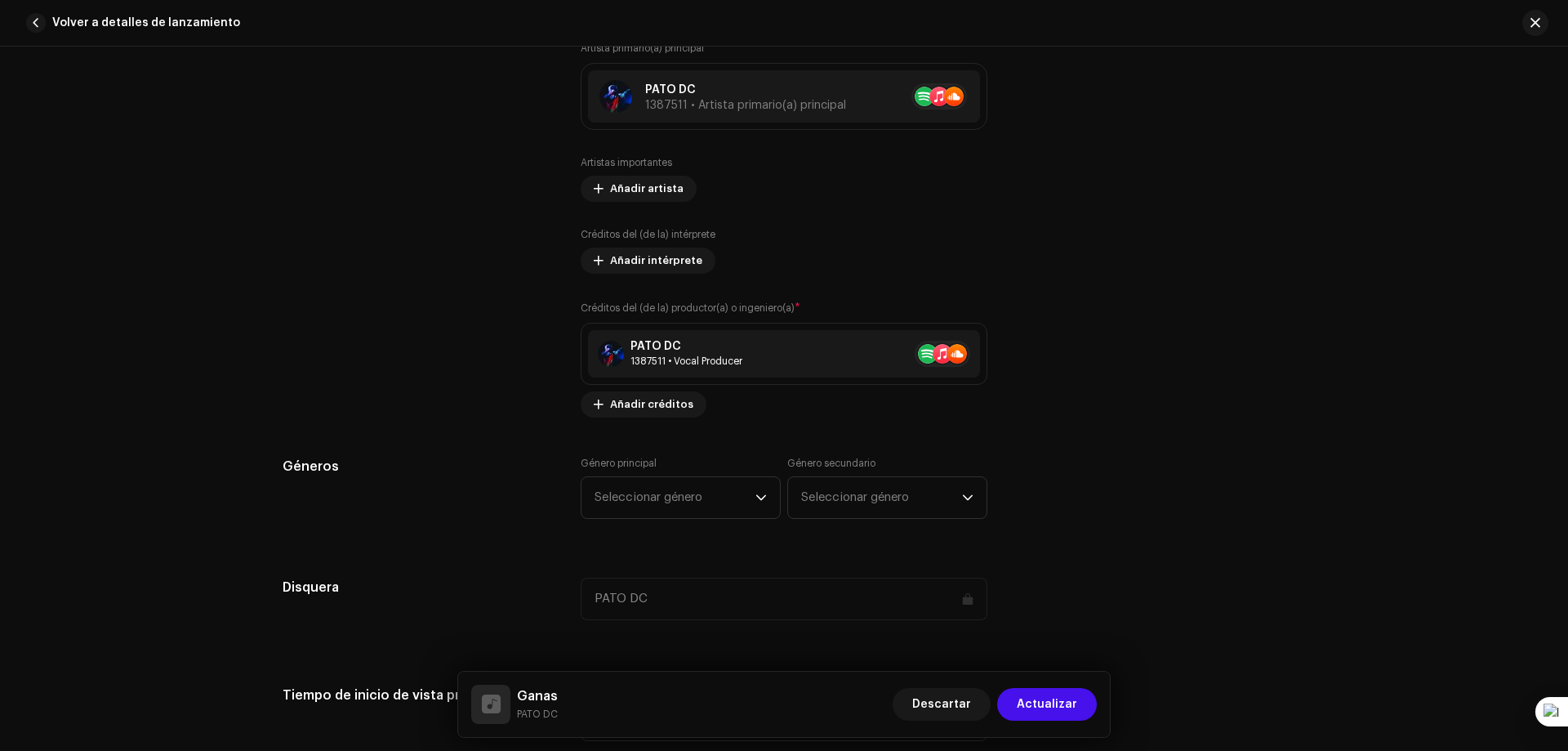
scroll to position [1062, 0]
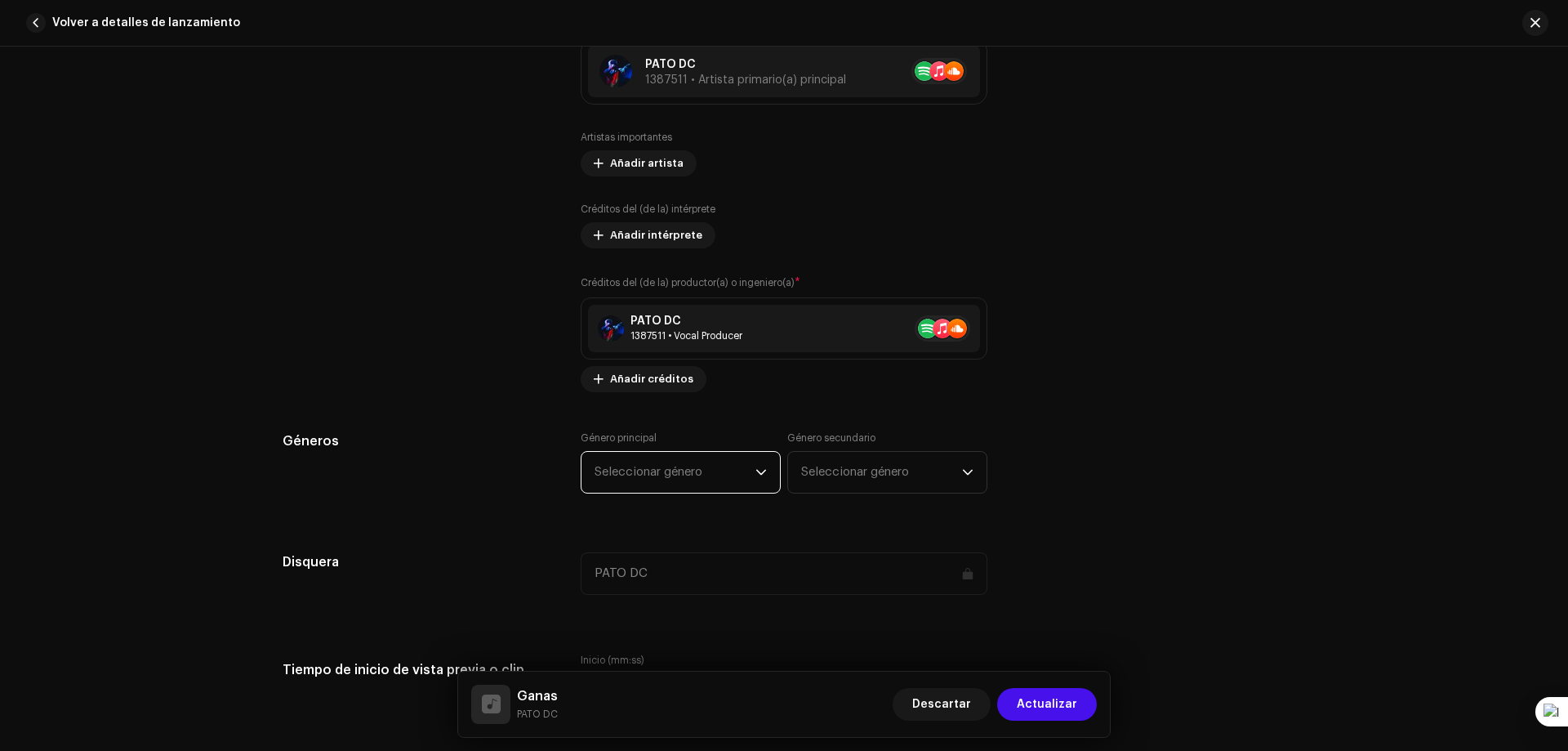
click at [705, 480] on span "Seleccionar género" at bounding box center [675, 472] width 161 height 41
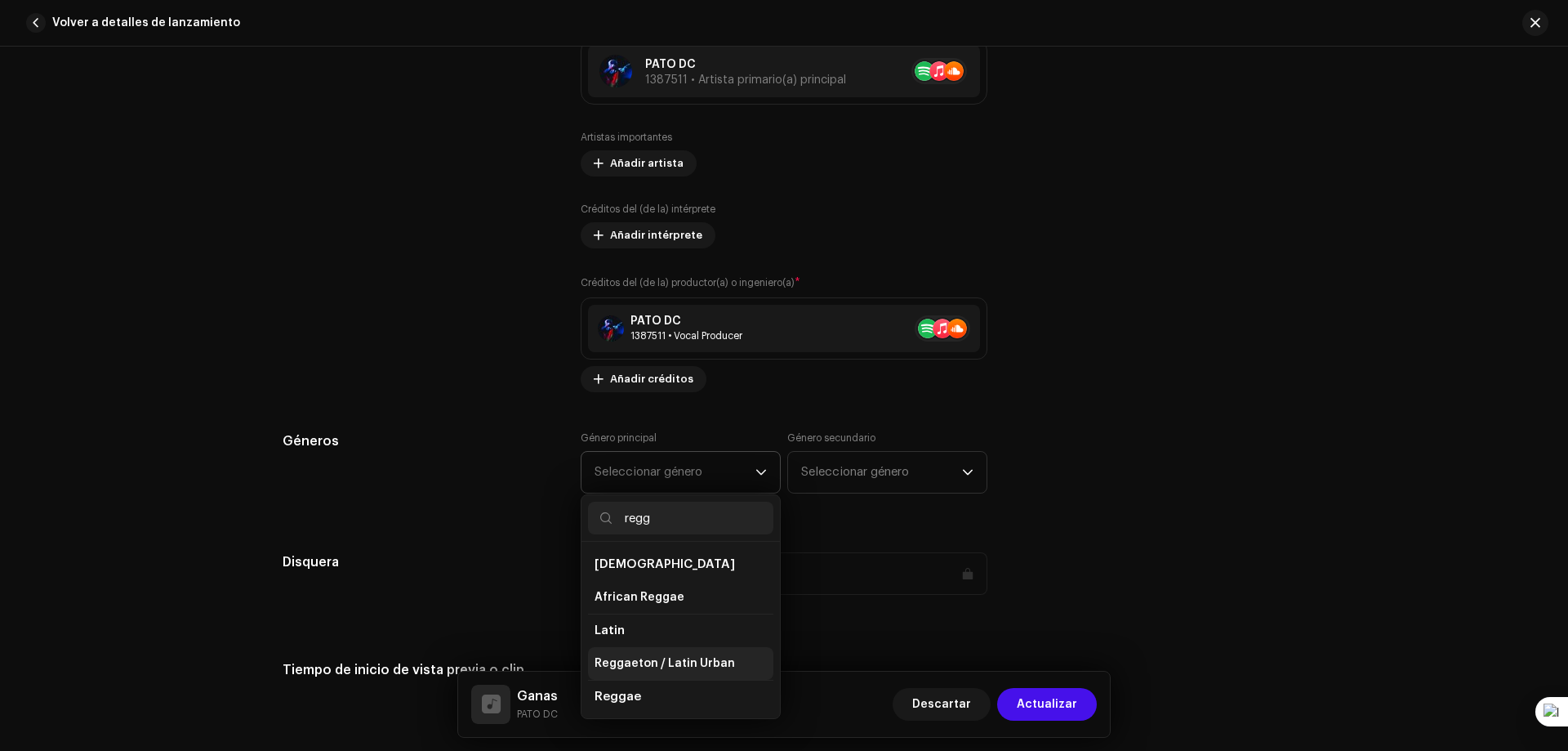
type input "regg"
click at [670, 654] on li "Reggaeton / Latin Urban" at bounding box center [680, 664] width 186 height 33
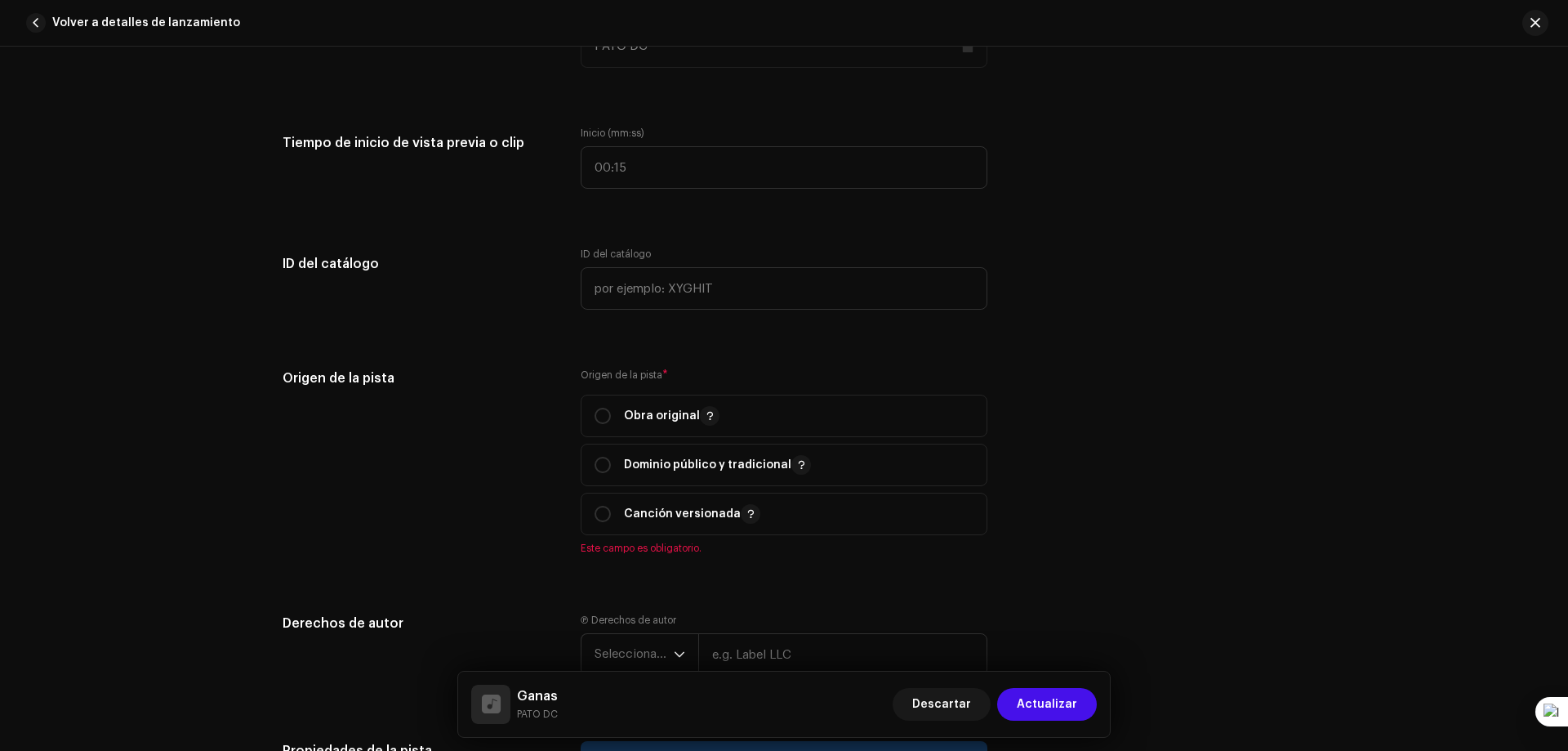
scroll to position [1633, 0]
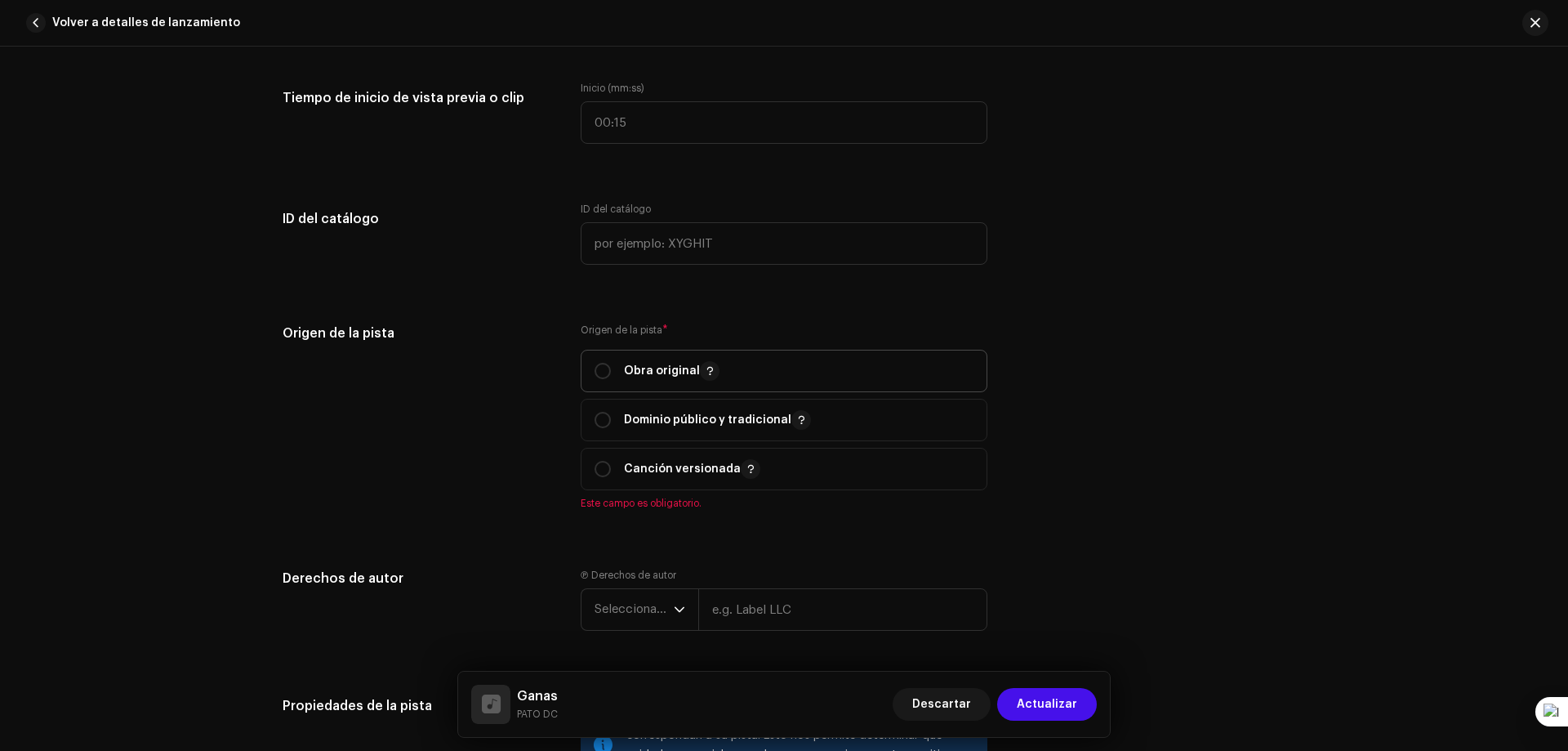
click at [607, 375] on div "Obra original" at bounding box center [657, 371] width 125 height 19
radio input "true"
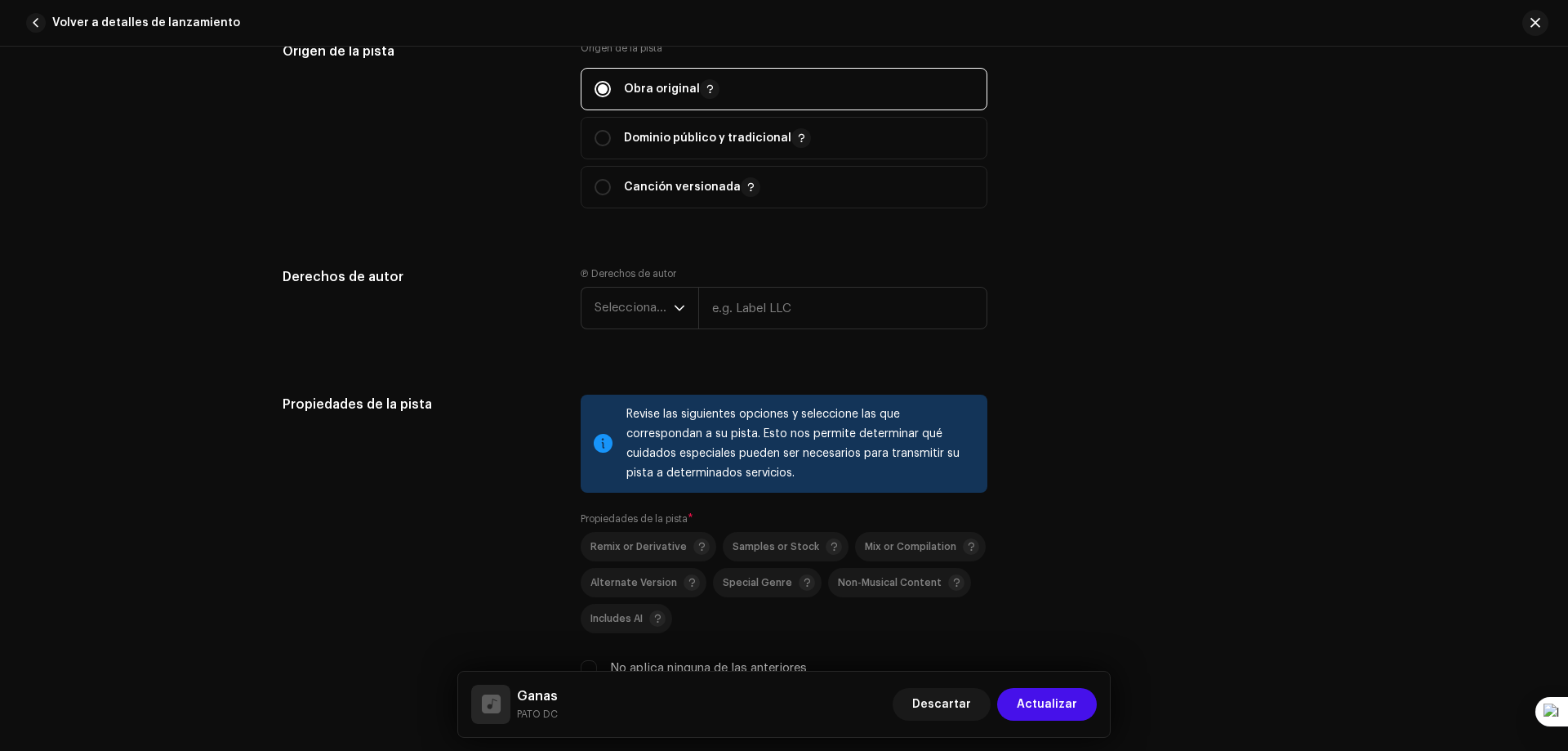
scroll to position [2042, 0]
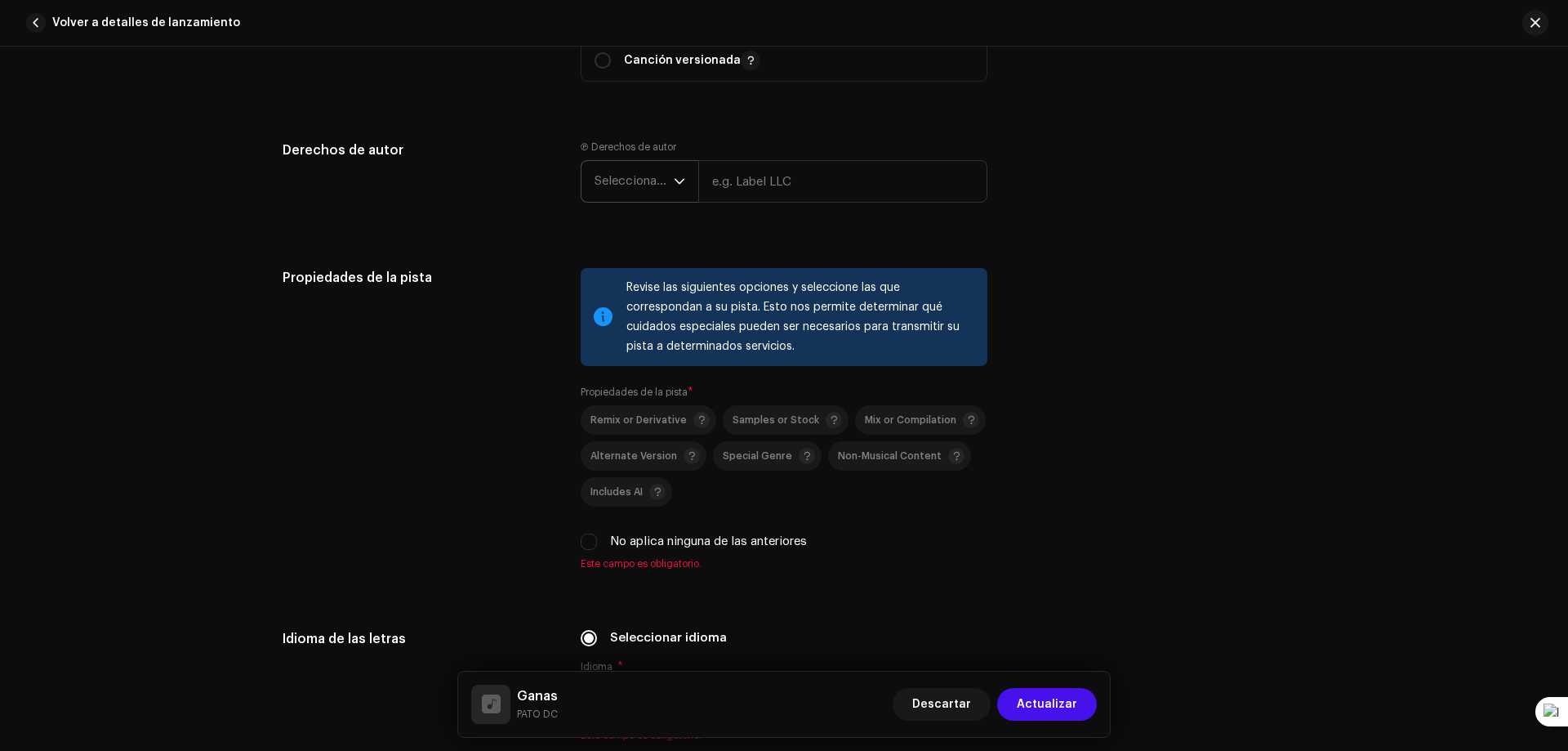
click at [684, 184] on p-select "Seleccionar año" at bounding box center [639, 182] width 118 height 43
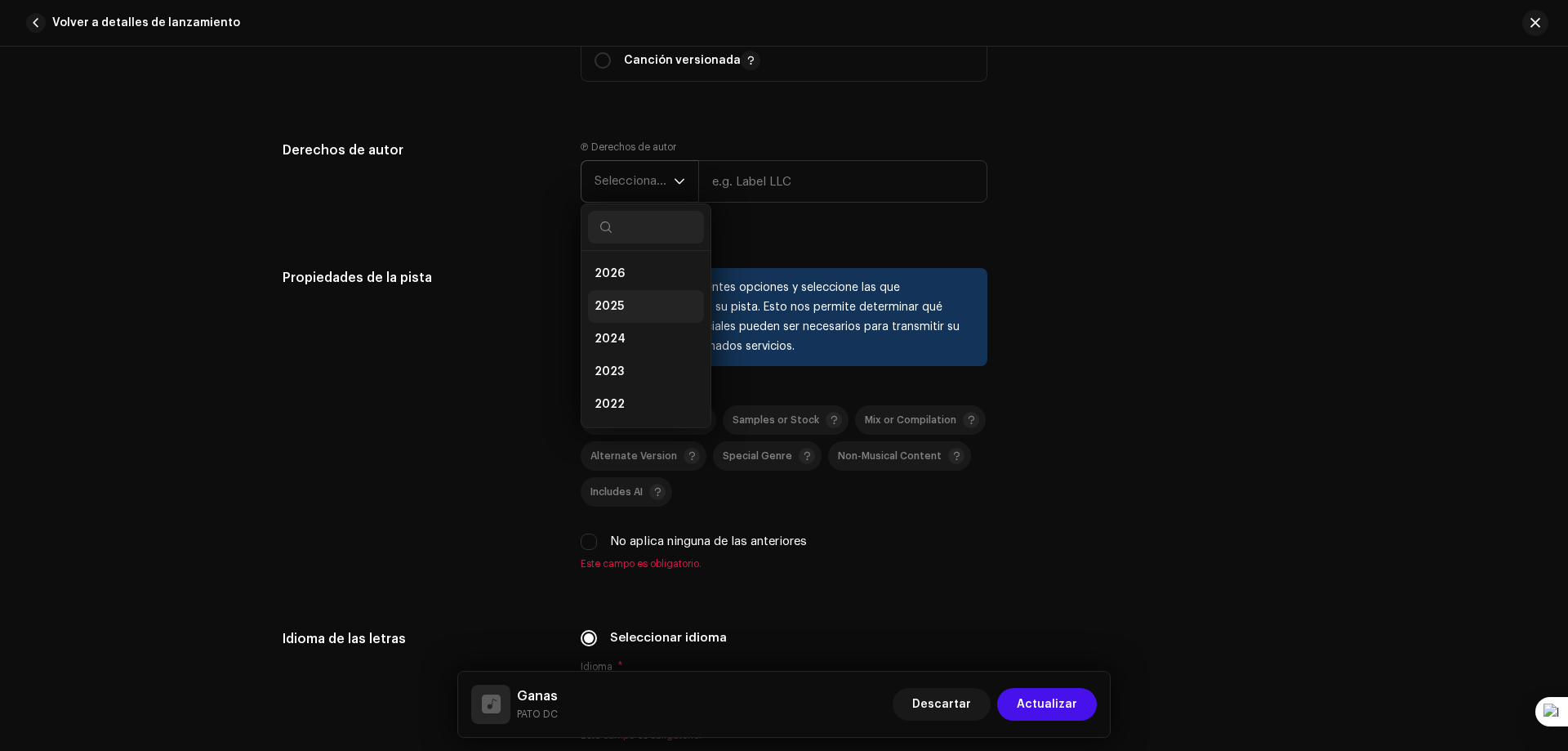
click at [628, 300] on li "2025" at bounding box center [645, 306] width 116 height 33
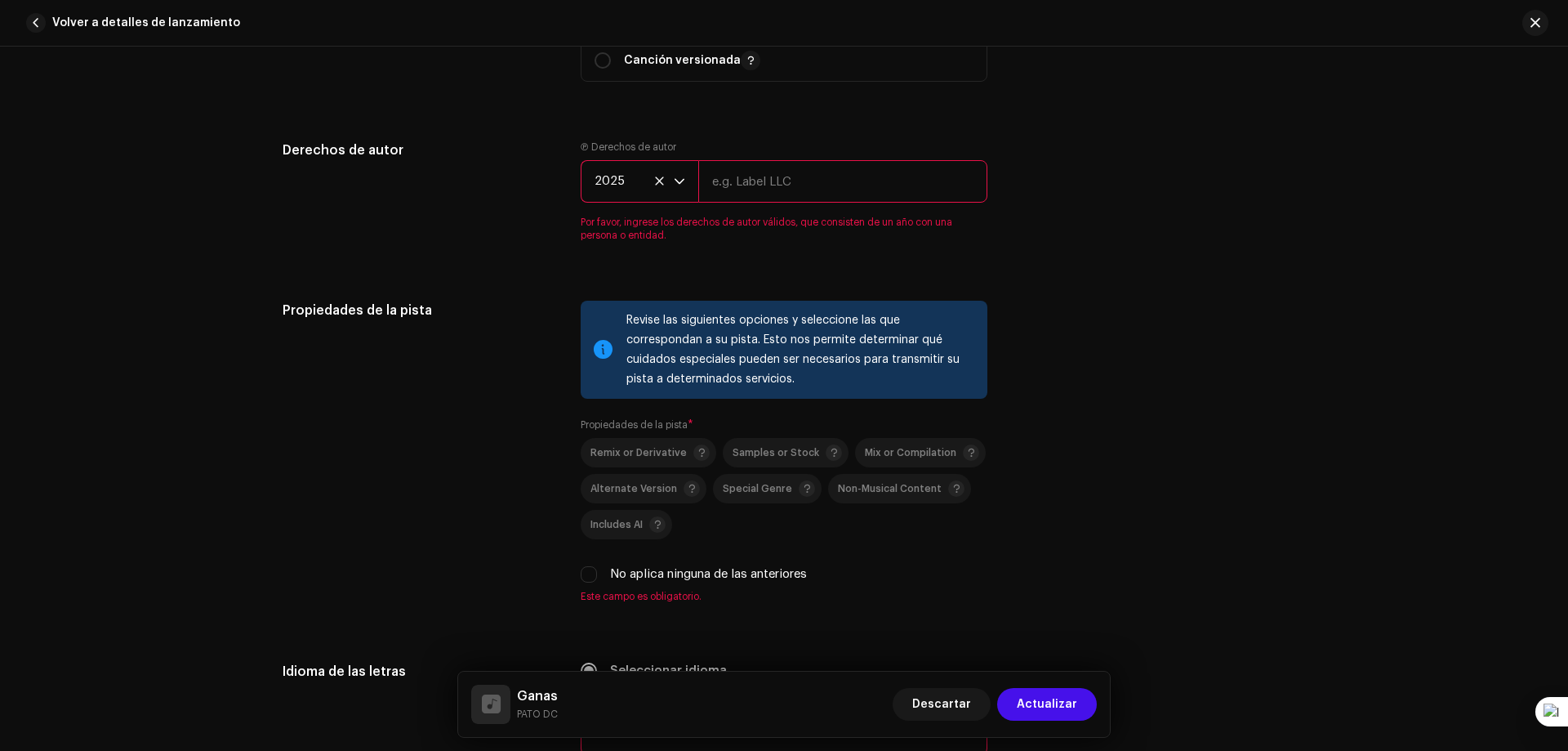
click at [771, 196] on input "text" at bounding box center [843, 182] width 290 height 43
type input "PATO DC"
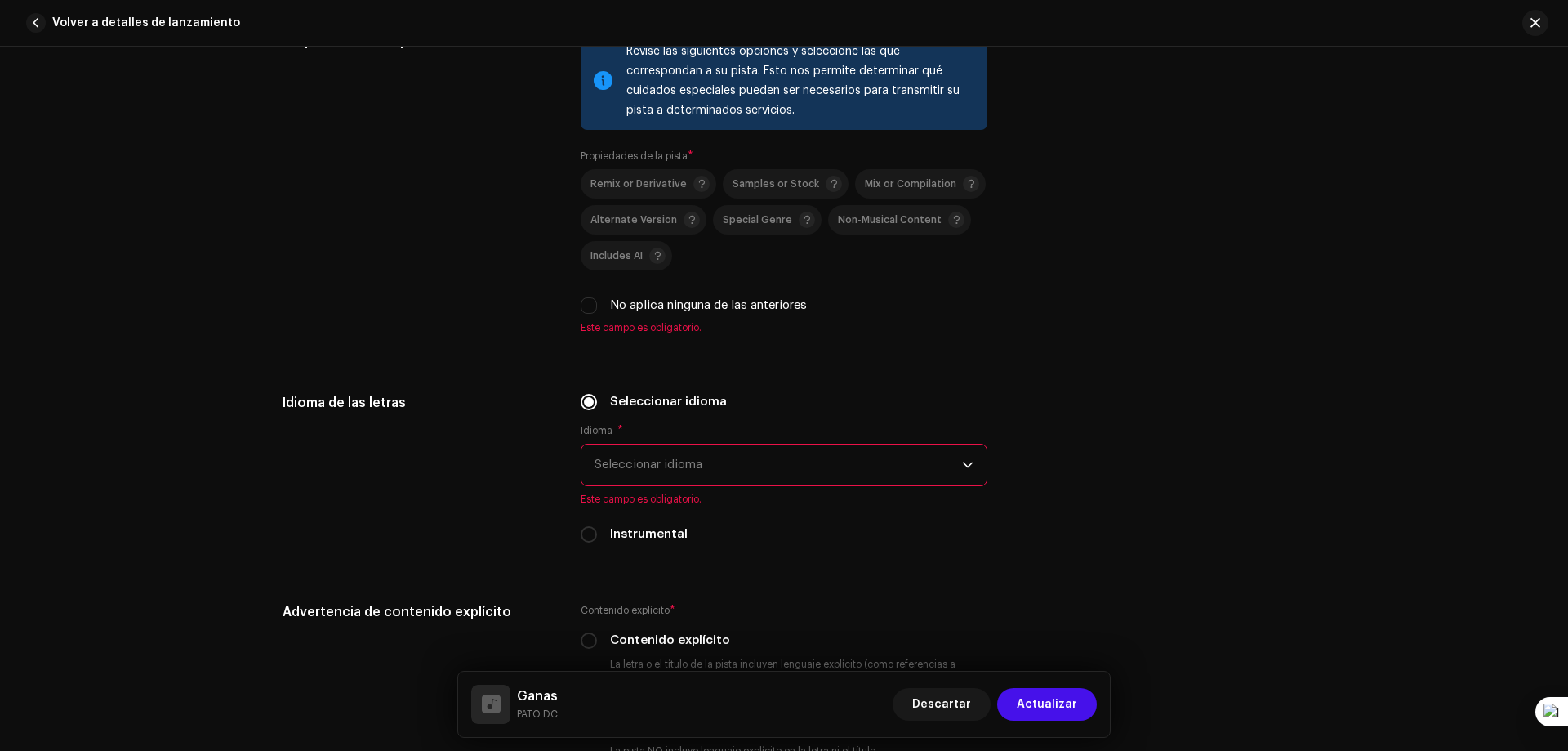
scroll to position [2287, 0]
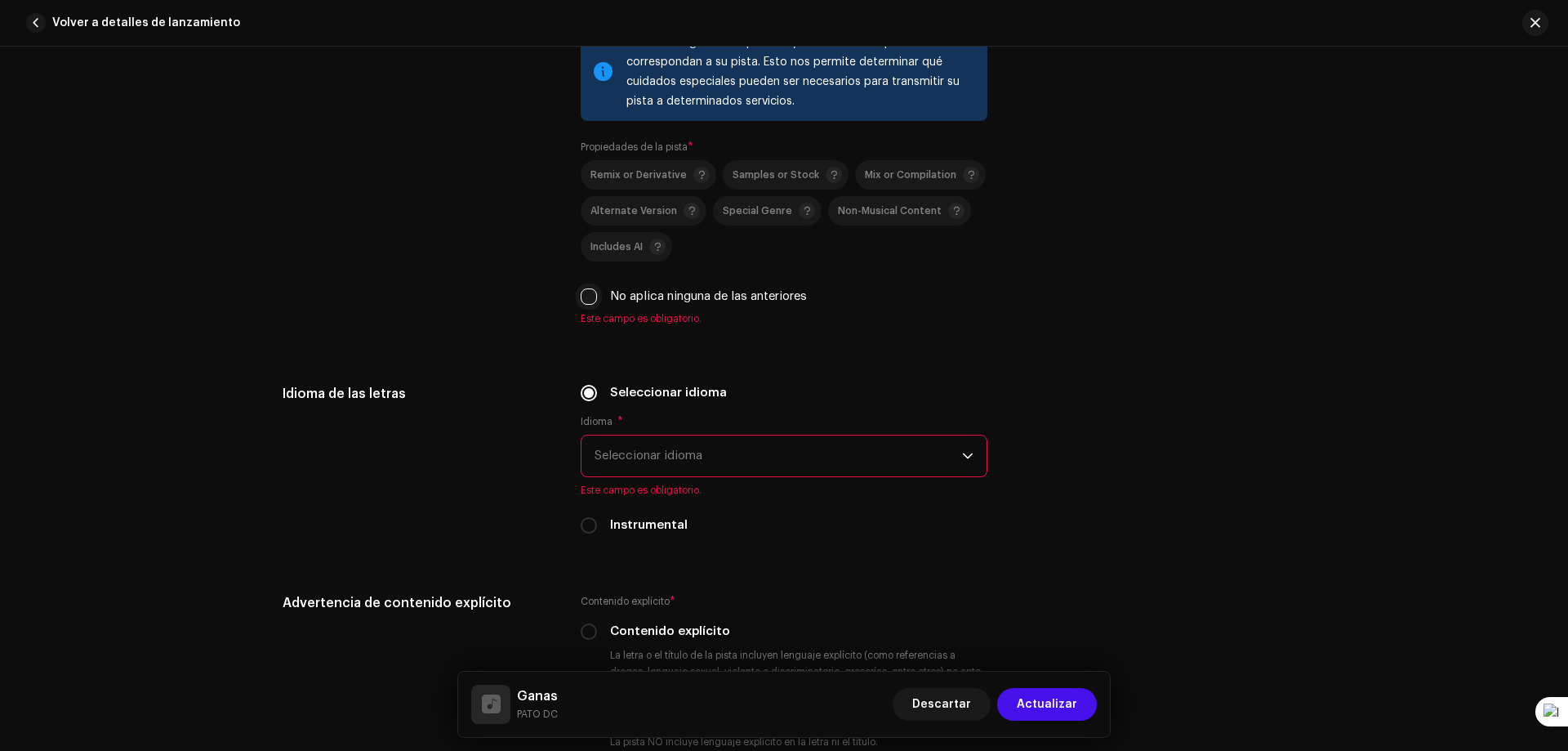
click at [586, 294] on input "No aplica ninguna de las anteriores" at bounding box center [589, 296] width 17 height 17
checkbox input "true"
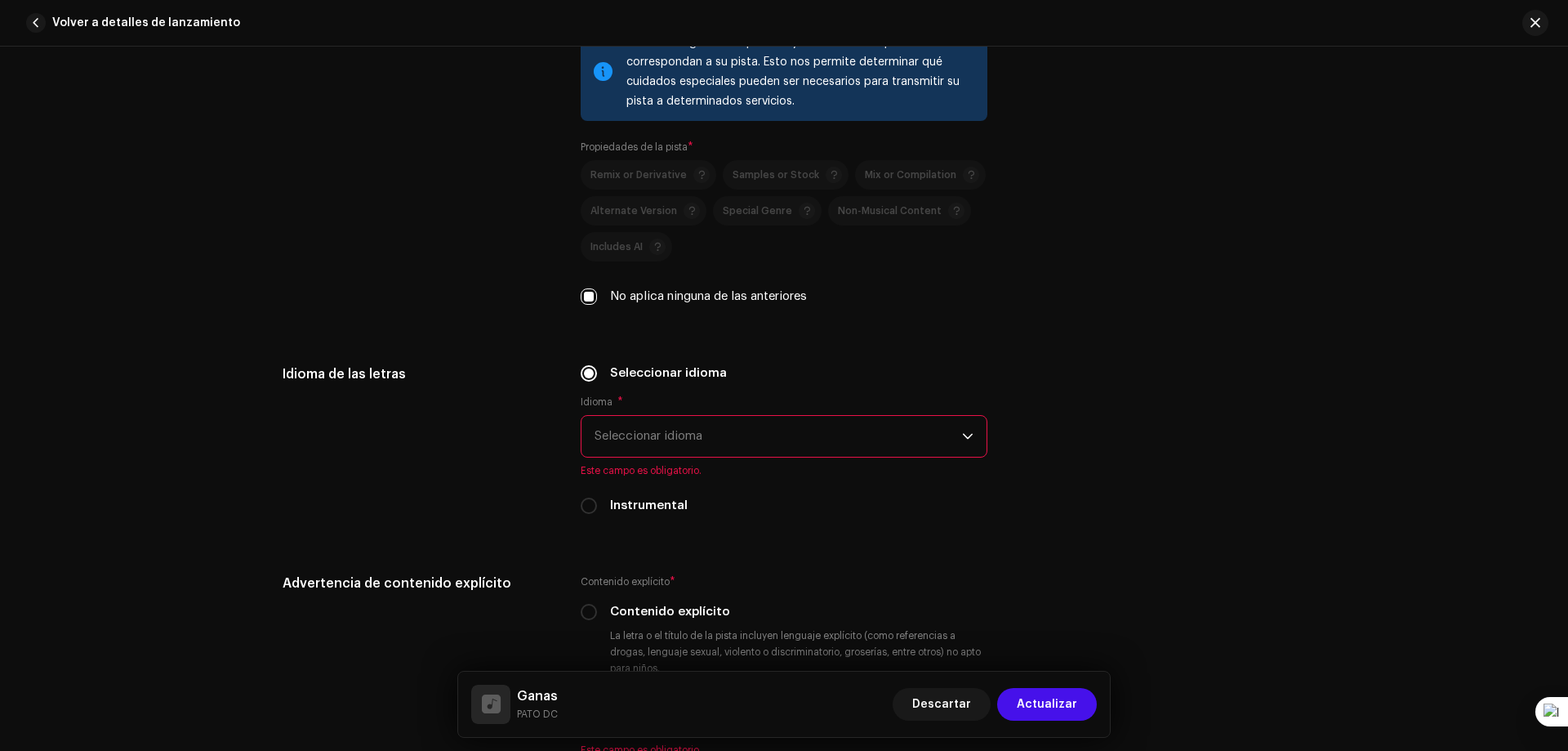
click at [634, 432] on span "Seleccionar idioma" at bounding box center [778, 436] width 367 height 41
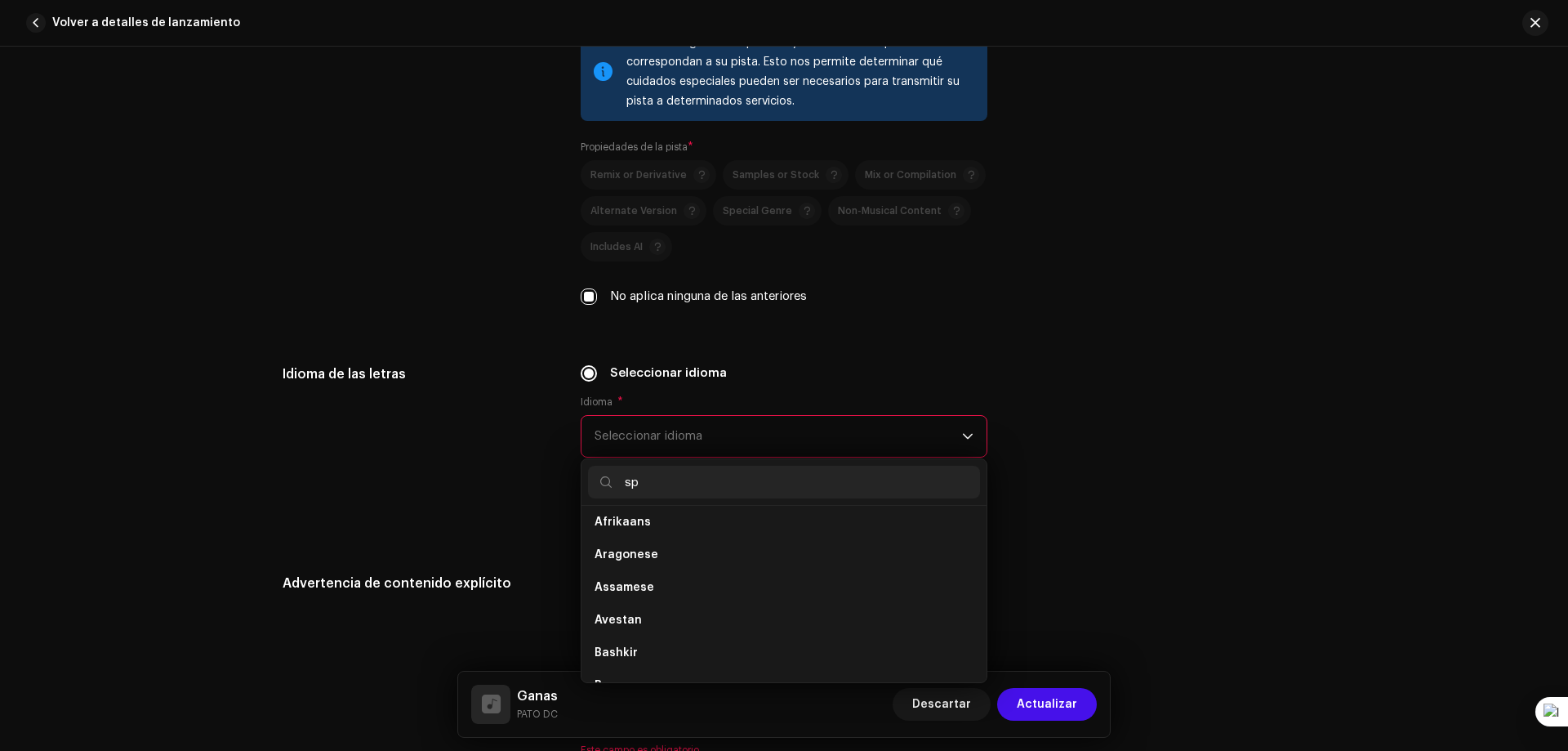
scroll to position [0, 0]
type input "sp"
click at [638, 596] on span "Spanish ([GEOGRAPHIC_DATA])" at bounding box center [683, 594] width 177 height 17
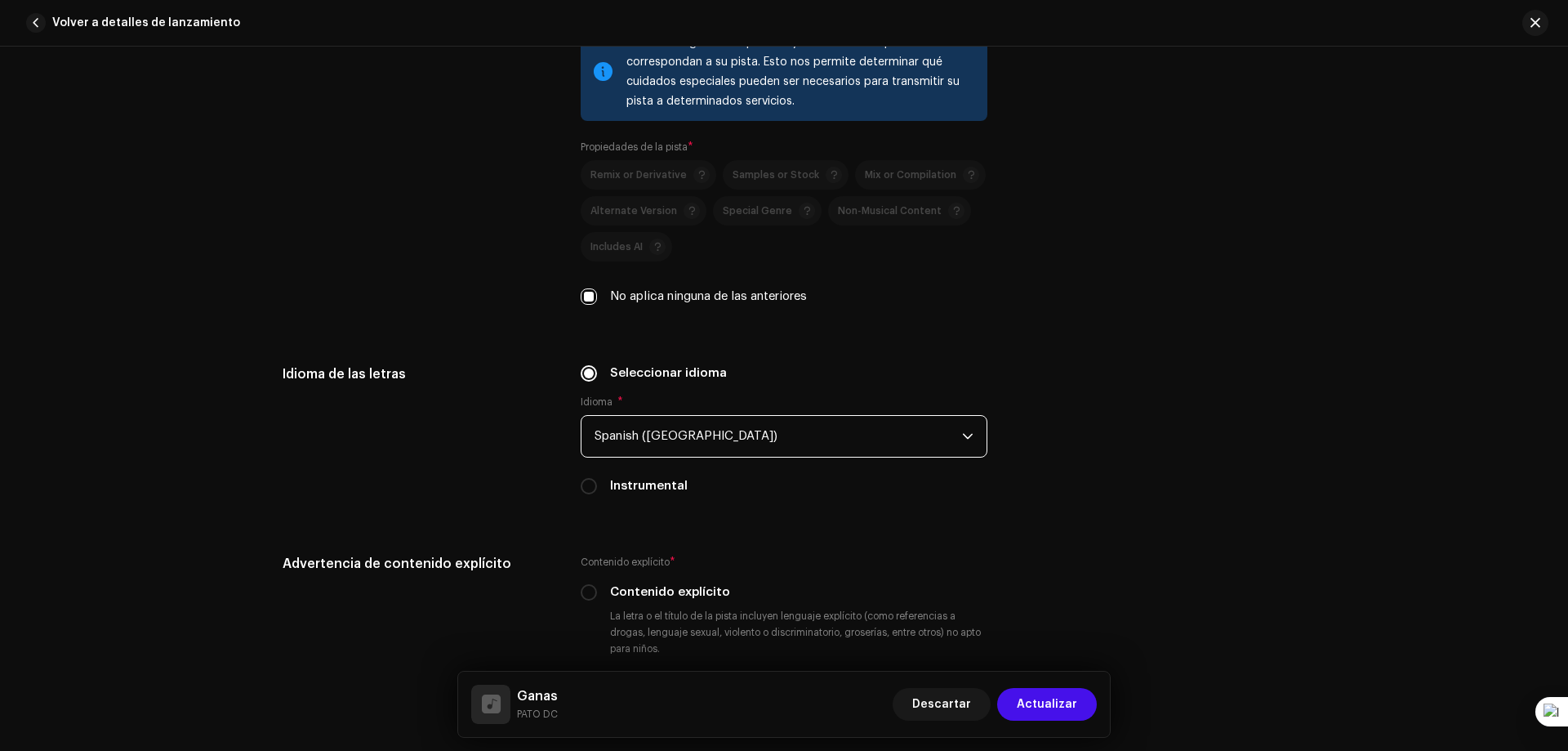
scroll to position [2613, 0]
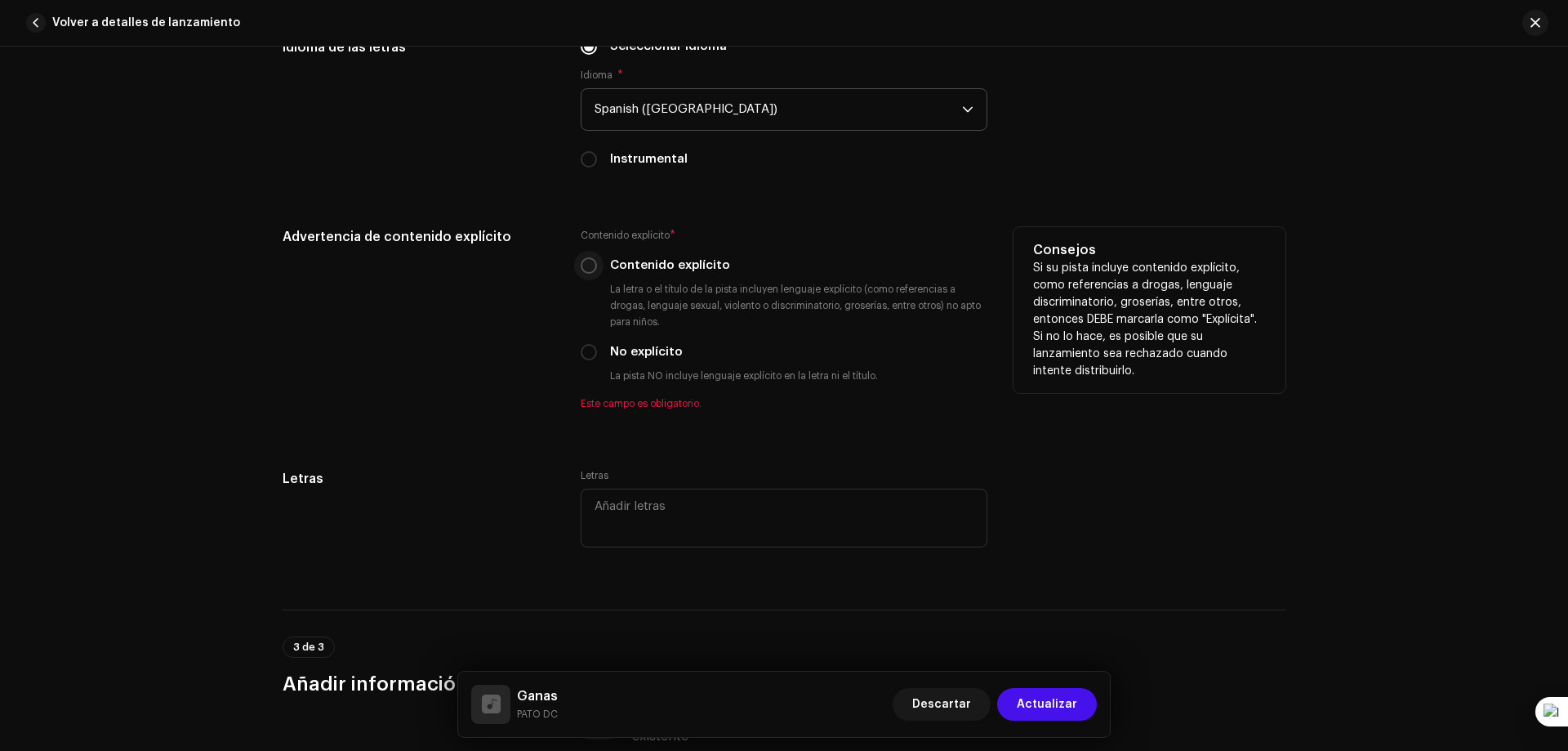
click at [589, 264] on input "Contenido explícito" at bounding box center [589, 265] width 17 height 17
radio input "true"
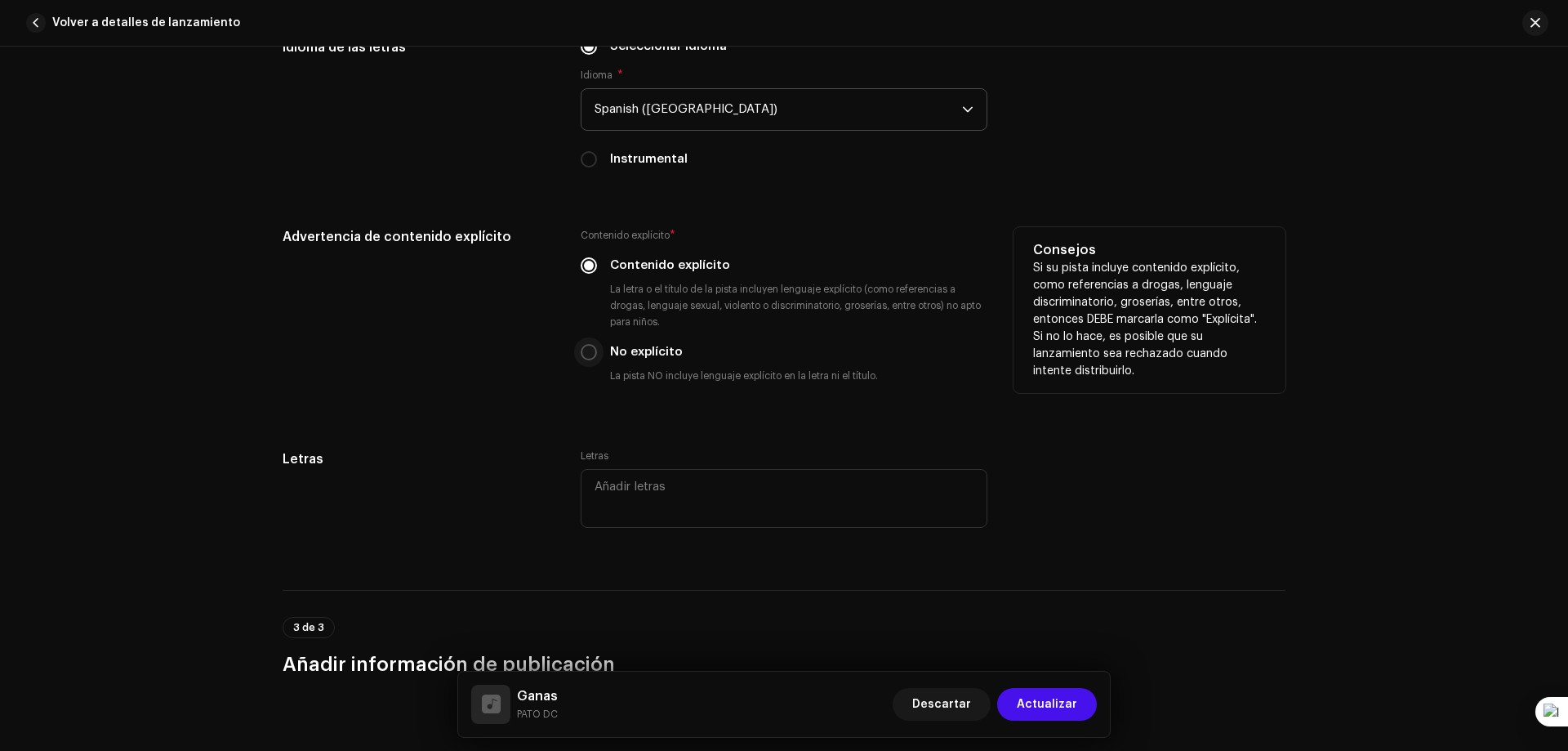
click at [592, 355] on input "No explícito" at bounding box center [589, 352] width 17 height 17
radio input "true"
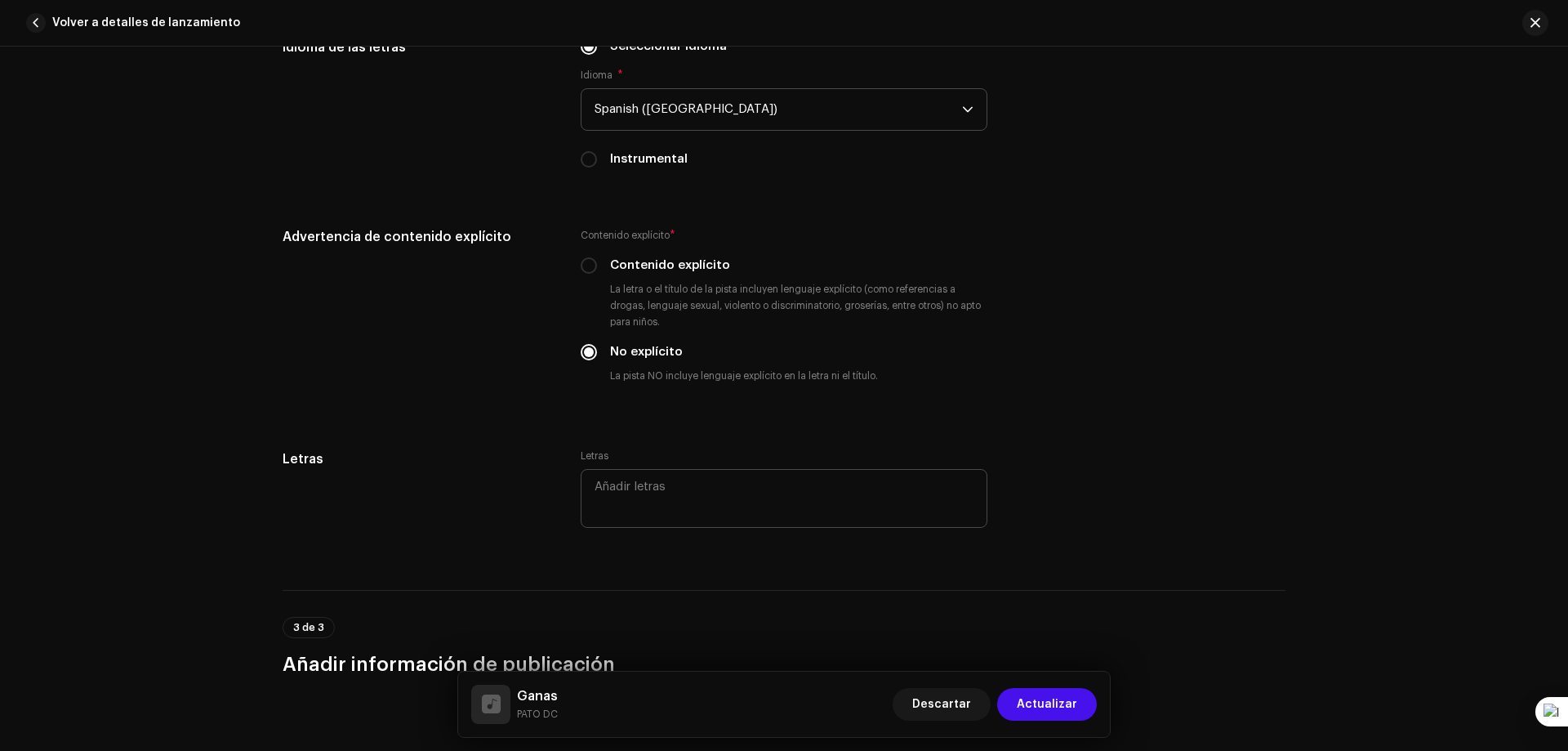
scroll to position [2981, 0]
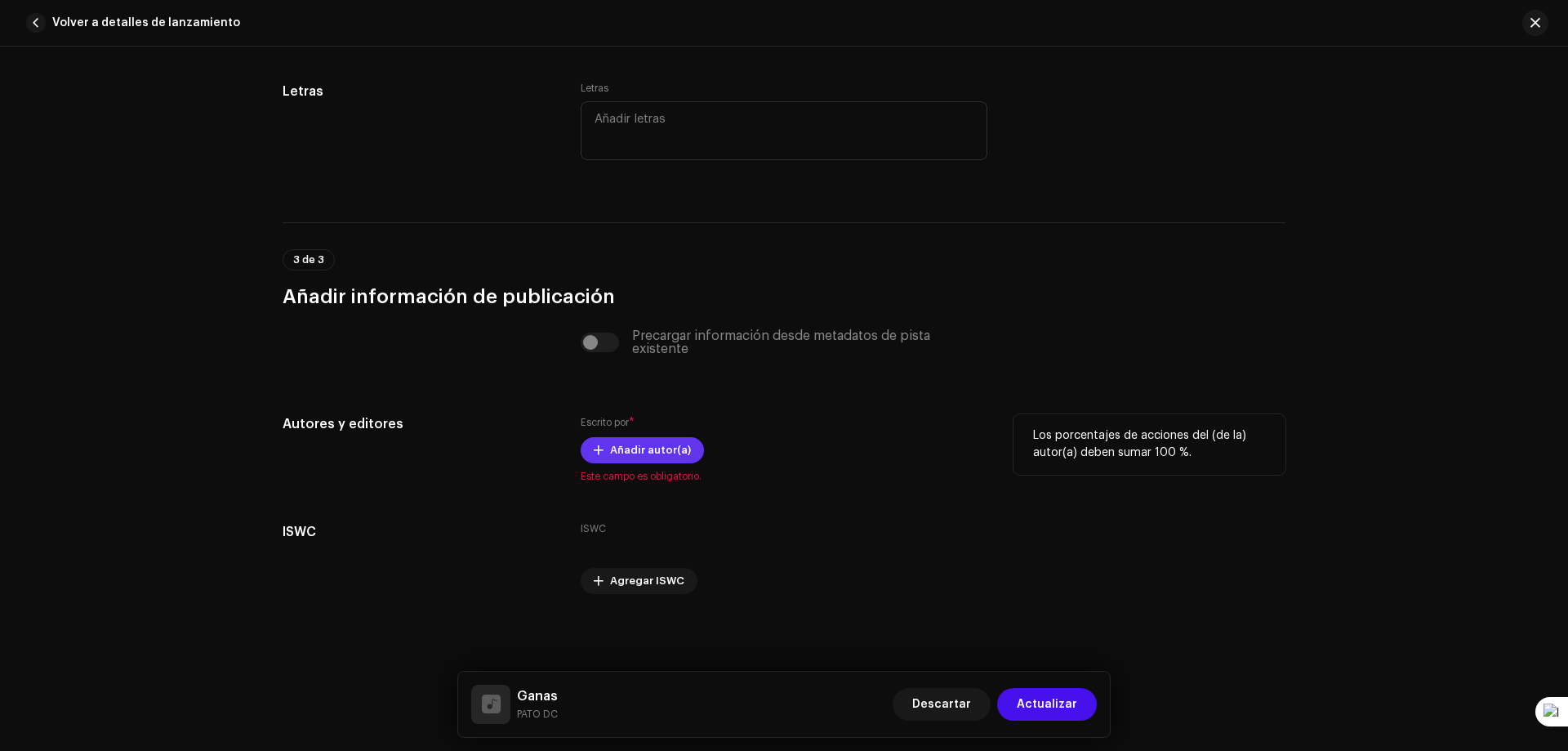
click at [615, 444] on span "Añadir autor(a)" at bounding box center [650, 450] width 81 height 33
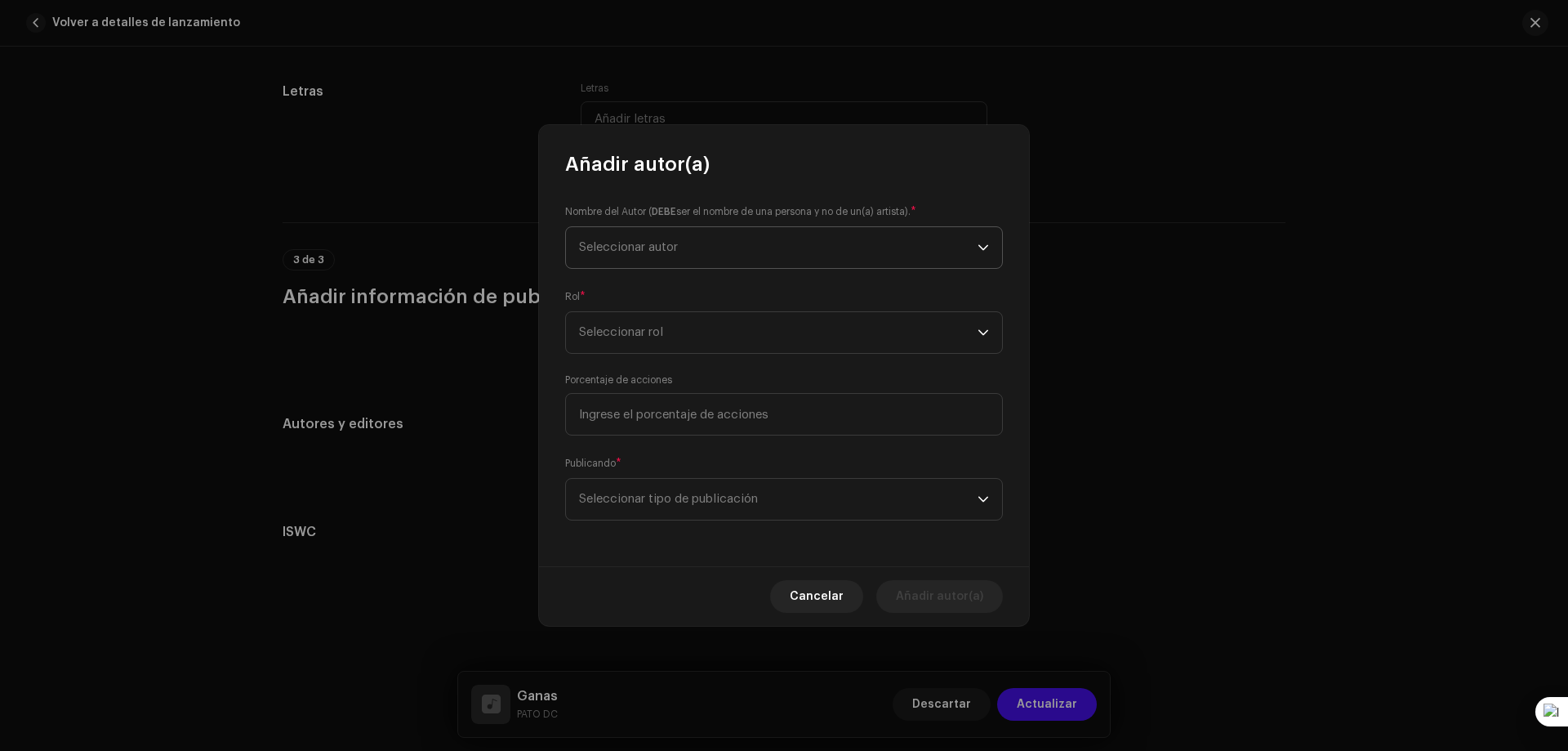
click at [699, 254] on span "Seleccionar autor" at bounding box center [778, 248] width 398 height 41
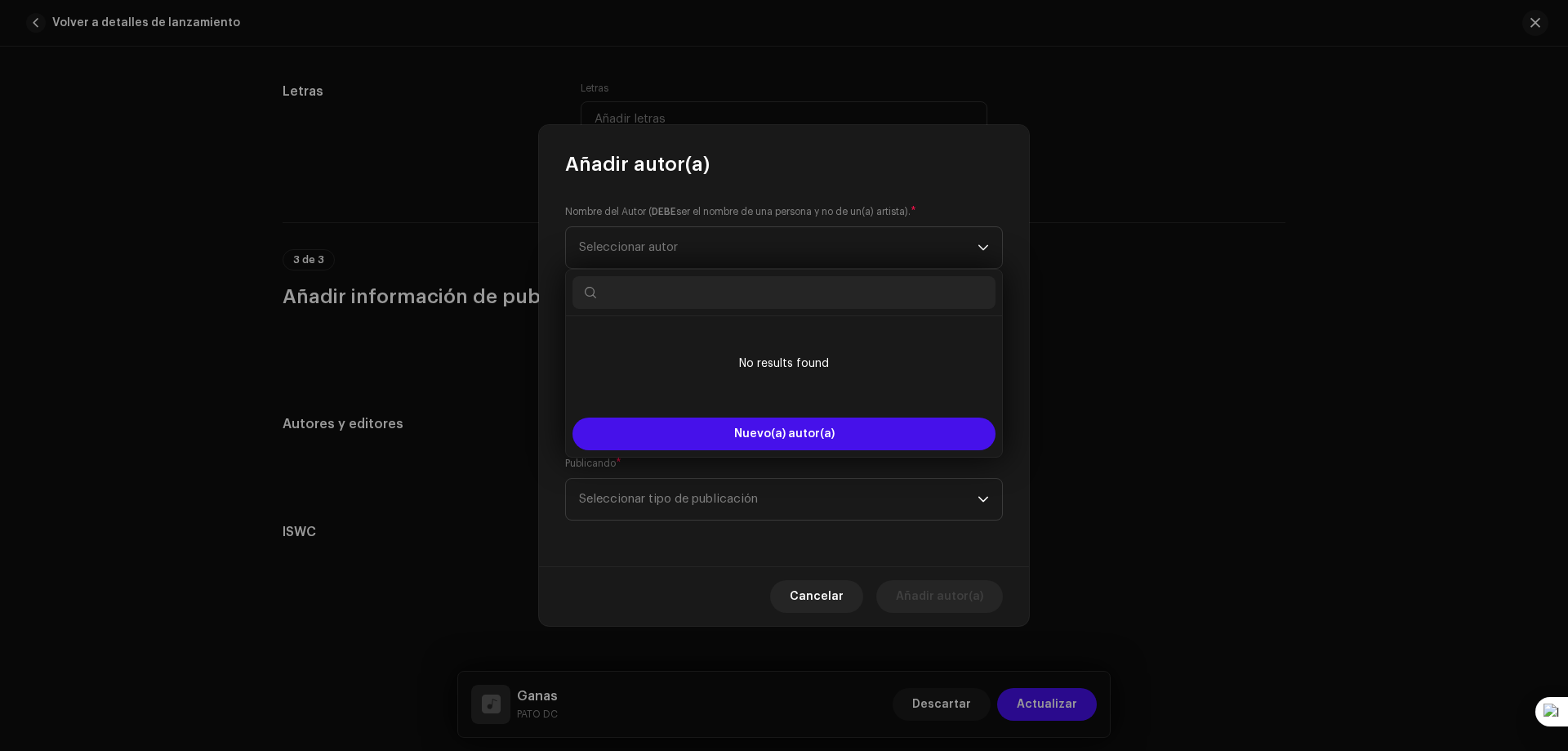
click at [698, 296] on input "text" at bounding box center [783, 292] width 423 height 33
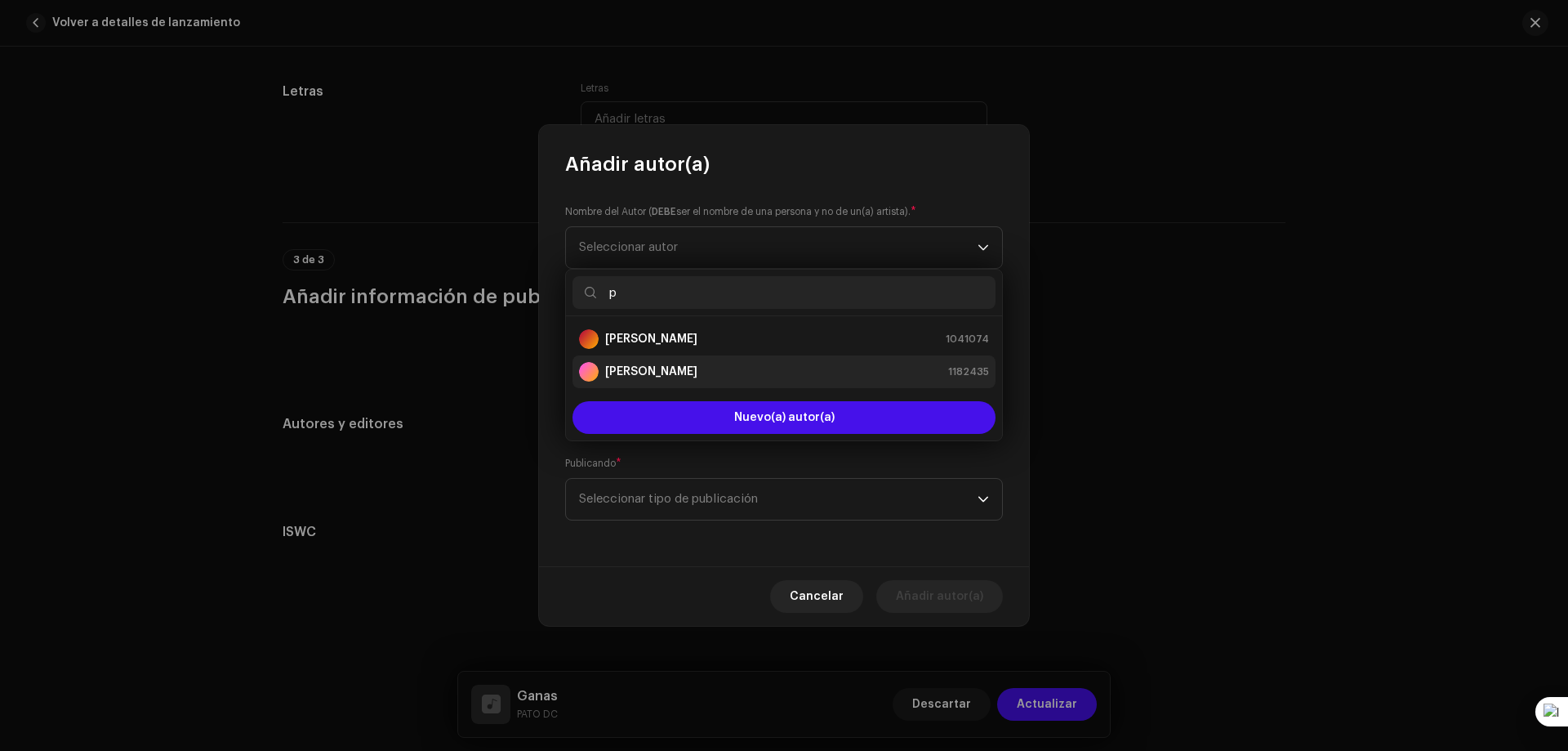
type input "p"
click at [674, 366] on strong "[PERSON_NAME]" at bounding box center [651, 371] width 92 height 17
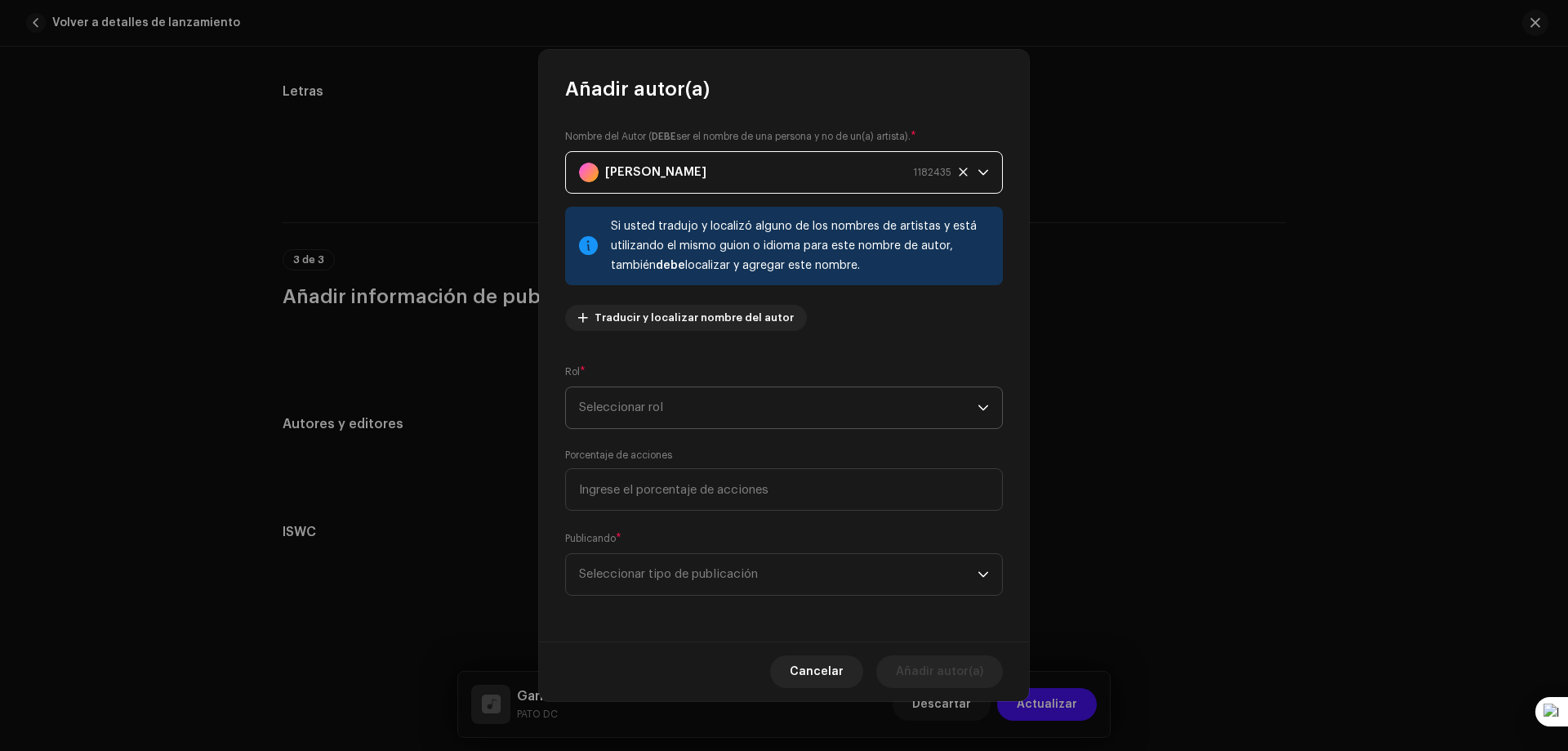
drag, startPoint x: 675, startPoint y: 427, endPoint x: 685, endPoint y: 412, distance: 18.0
click at [675, 426] on span "Seleccionar rol" at bounding box center [778, 407] width 398 height 41
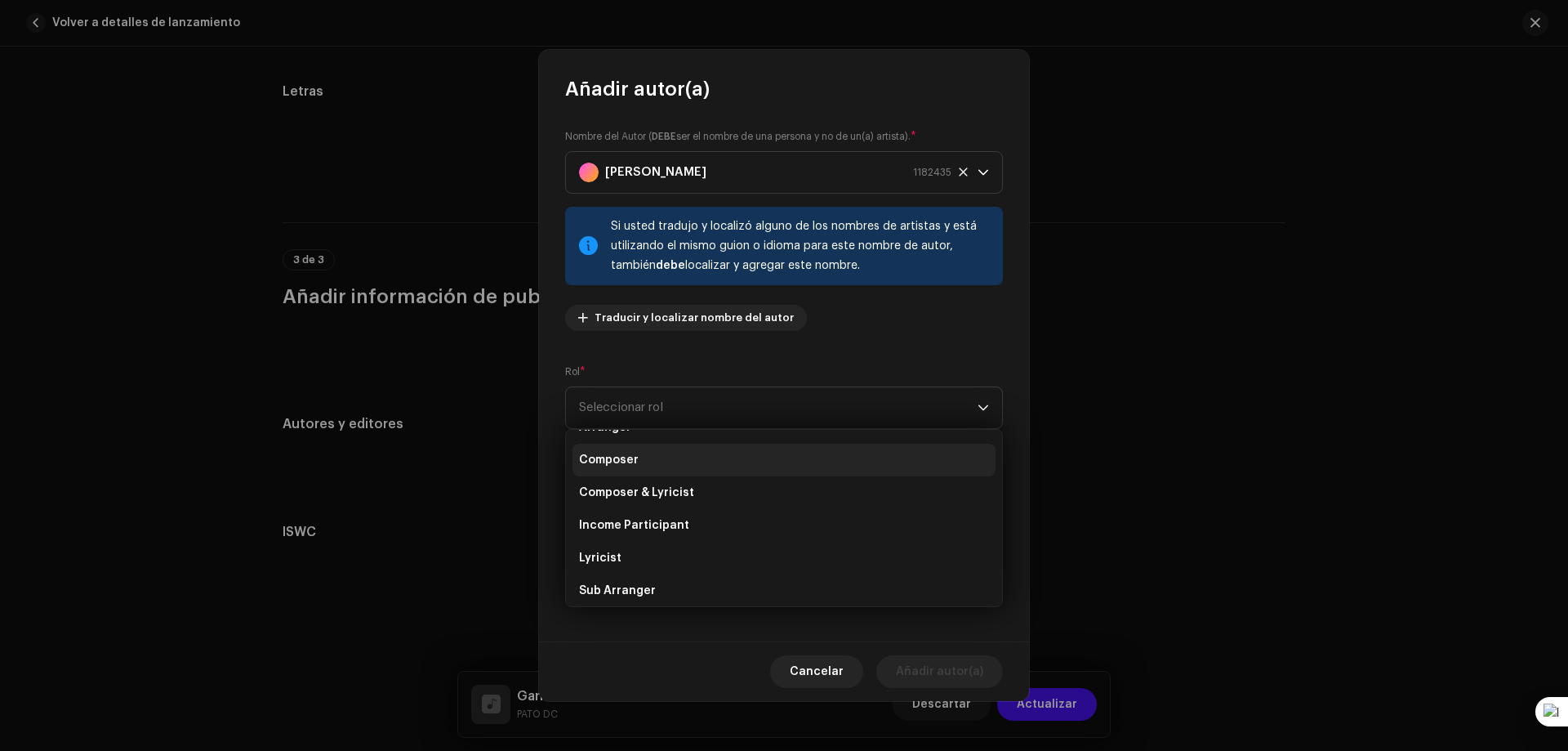
scroll to position [82, 0]
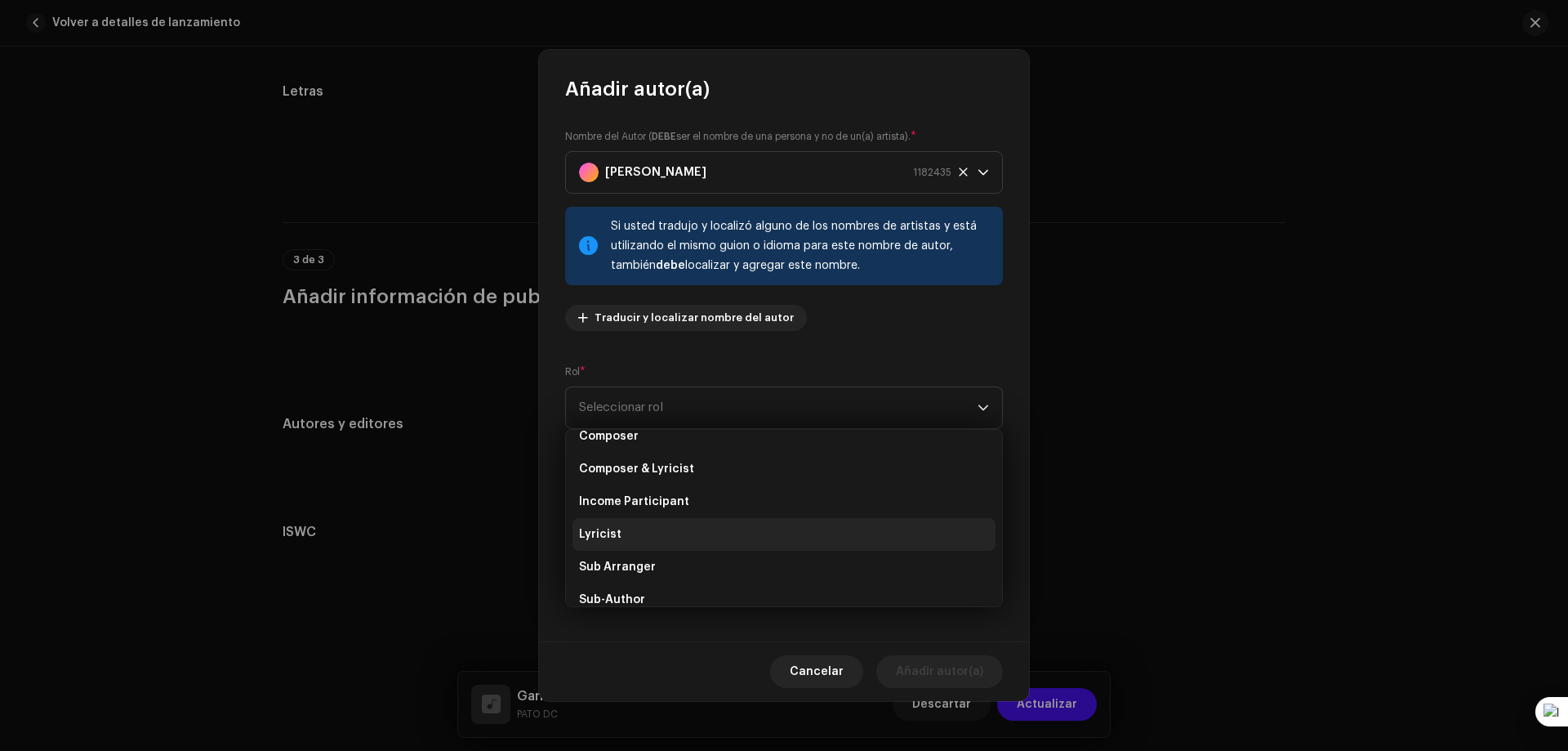
click at [592, 541] on span "Lyricist" at bounding box center [600, 533] width 43 height 17
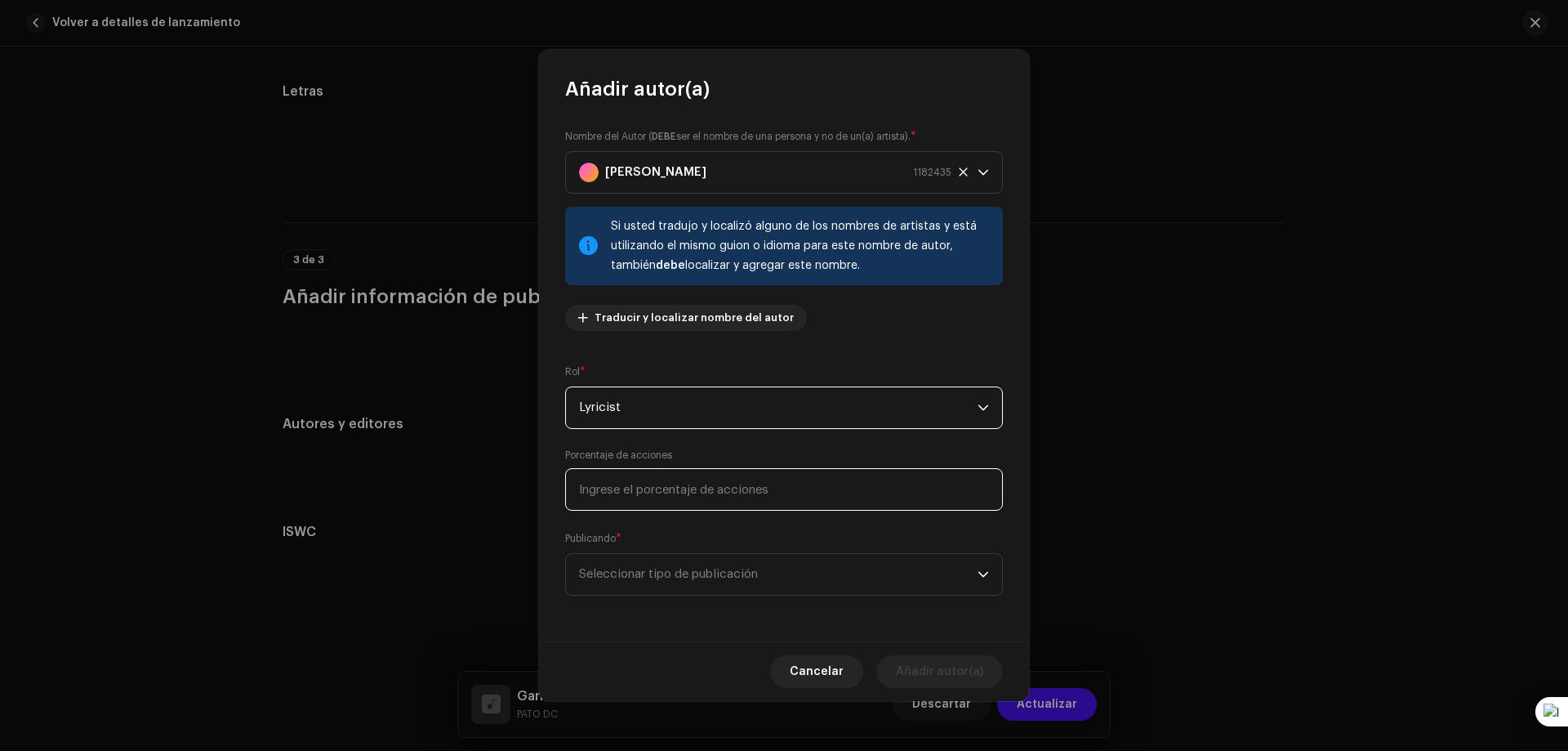
click at [699, 495] on input at bounding box center [784, 490] width 438 height 43
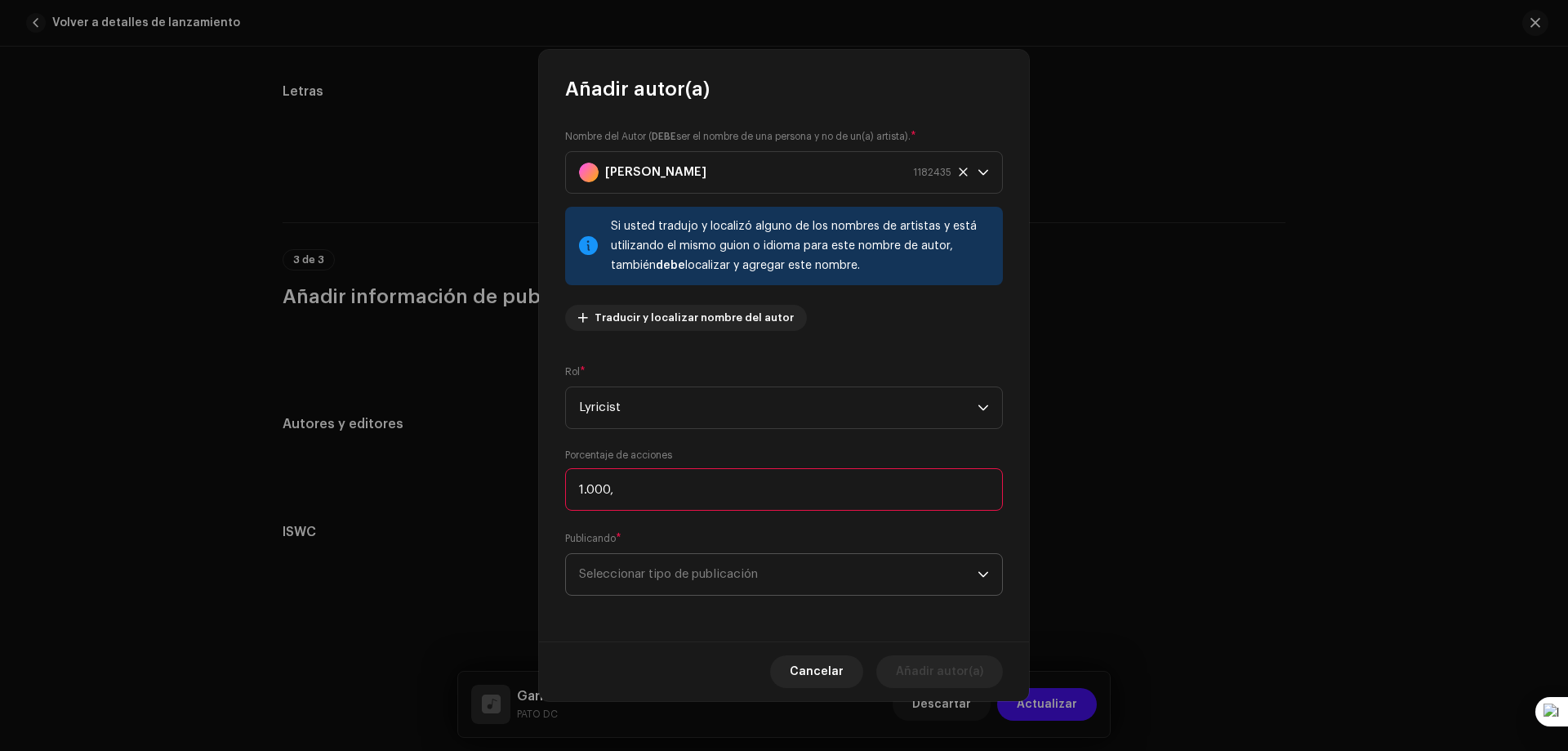
type input "100,00"
click at [761, 556] on span "Seleccionar tipo de publicación" at bounding box center [778, 574] width 398 height 41
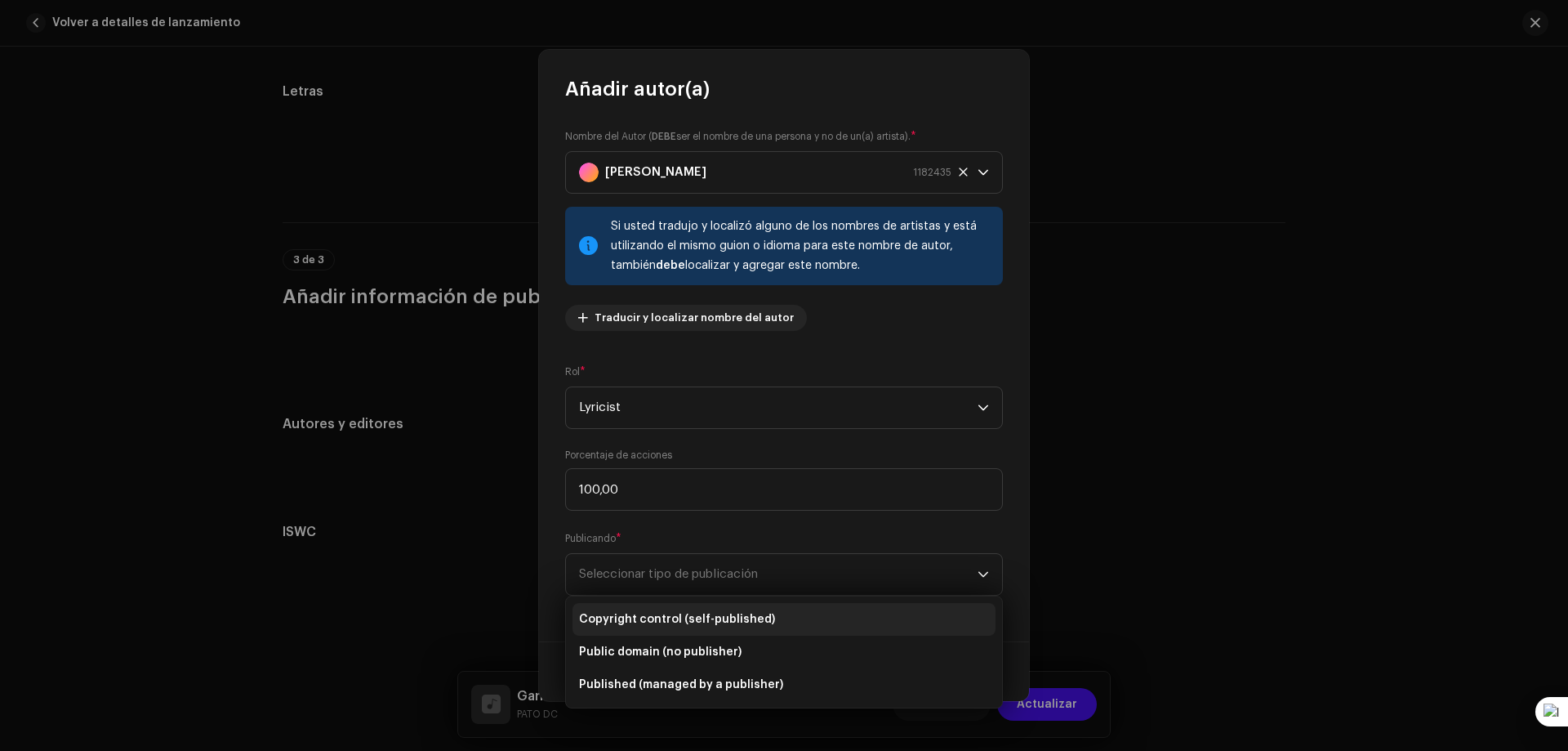
click at [791, 624] on li "Copyright control (self-published)" at bounding box center [783, 619] width 423 height 33
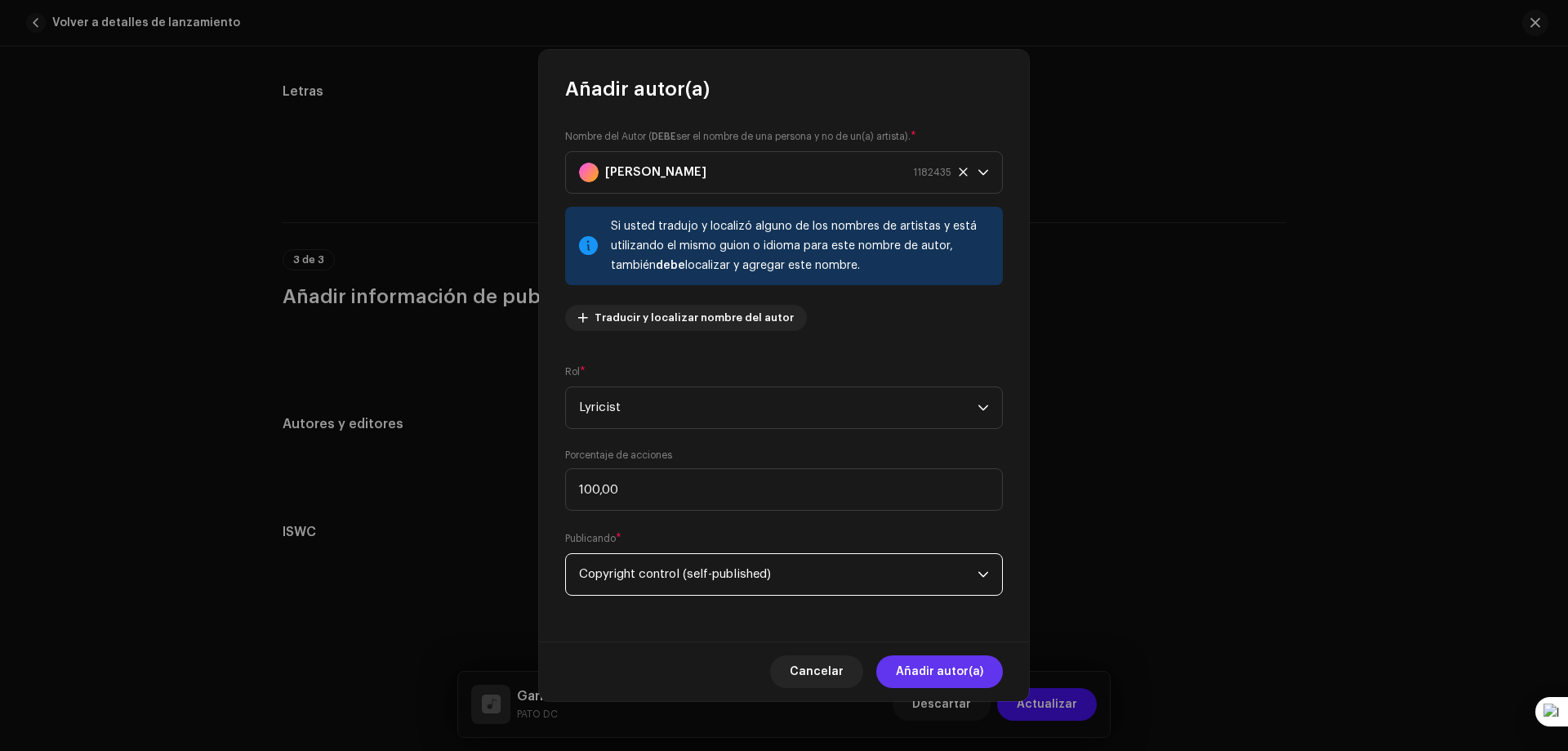
click at [951, 656] on span "Añadir autor(a)" at bounding box center [939, 671] width 87 height 33
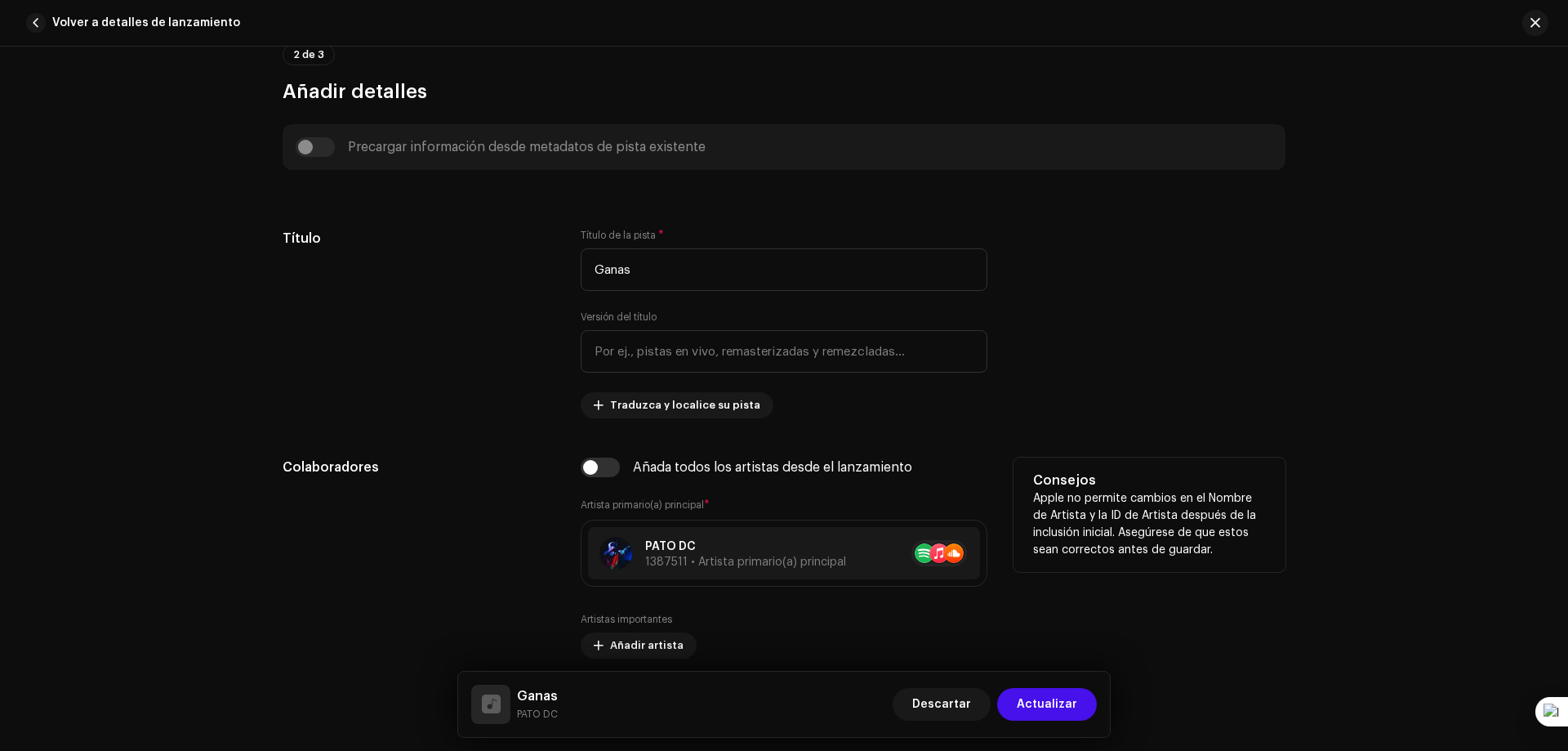
scroll to position [254, 0]
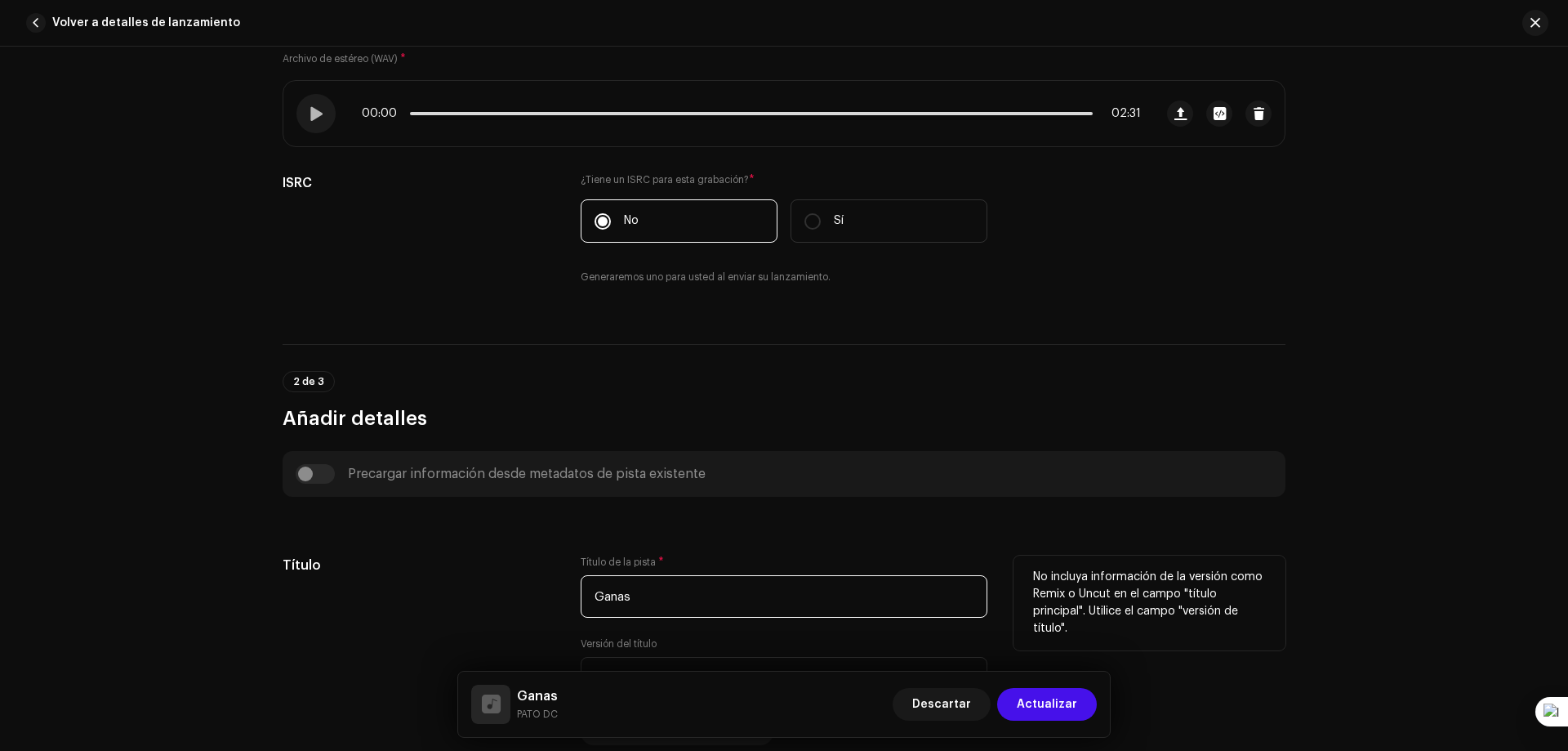
click at [664, 587] on input "Ganas" at bounding box center [784, 597] width 407 height 43
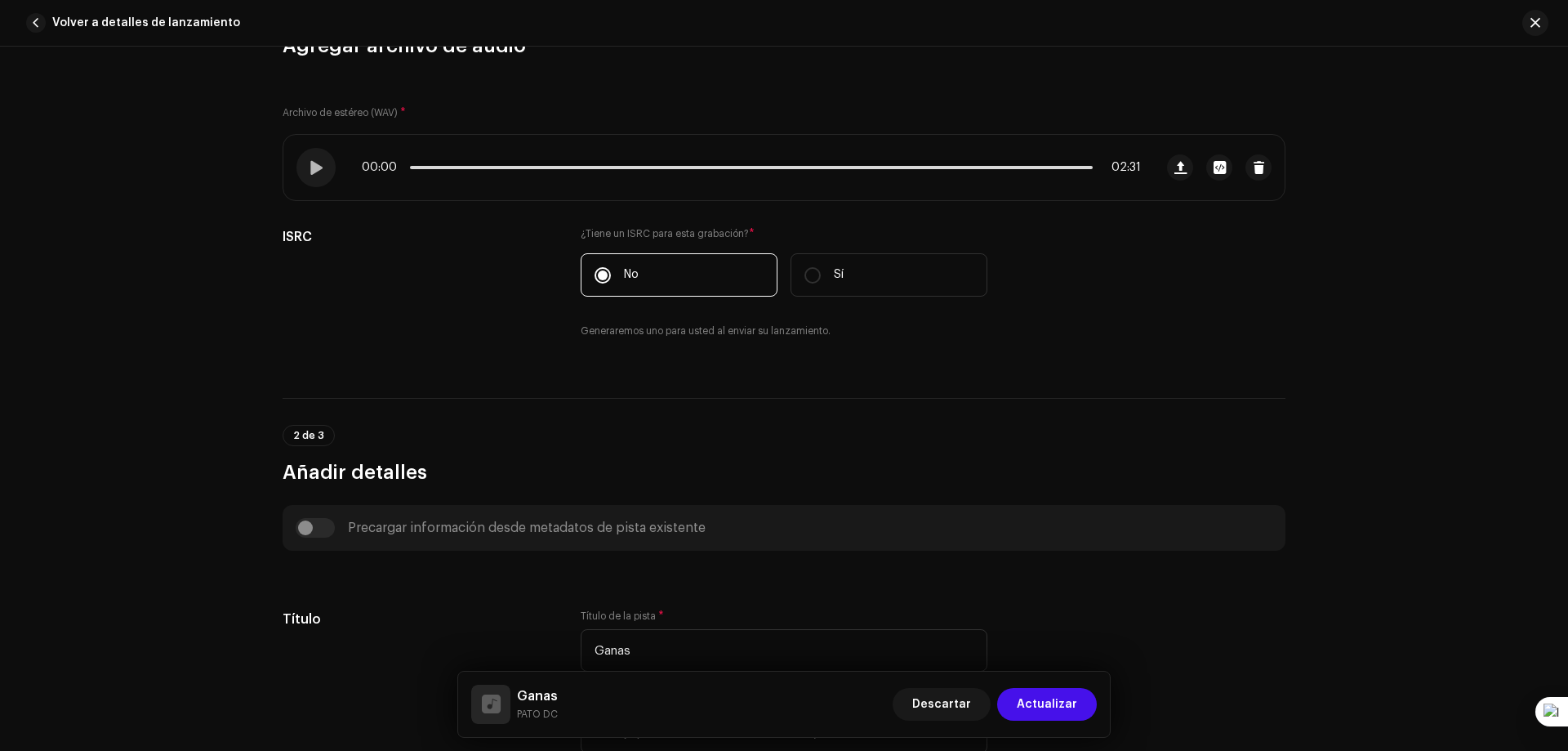
scroll to position [172, 0]
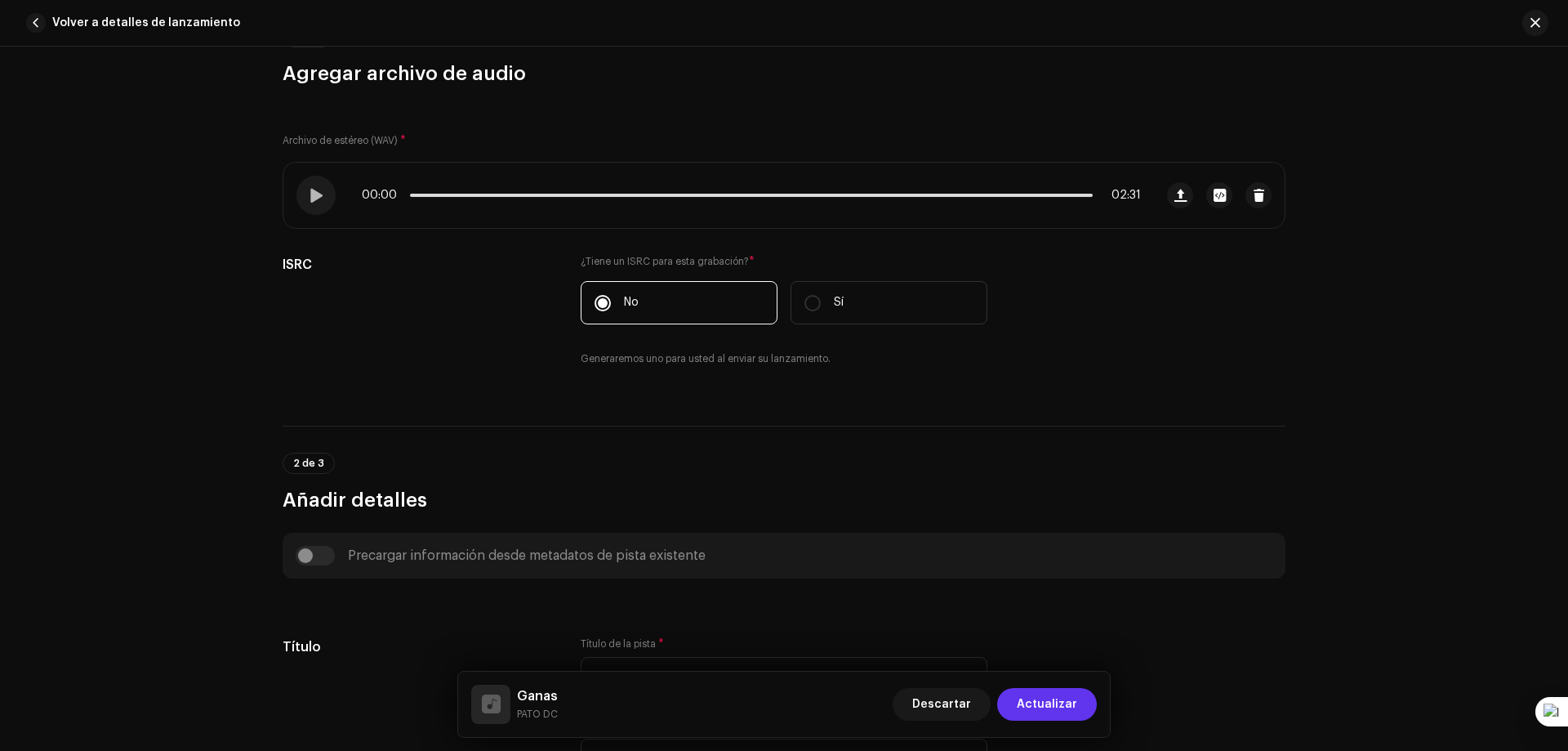
click at [1058, 703] on span "Actualizar" at bounding box center [1047, 704] width 60 height 33
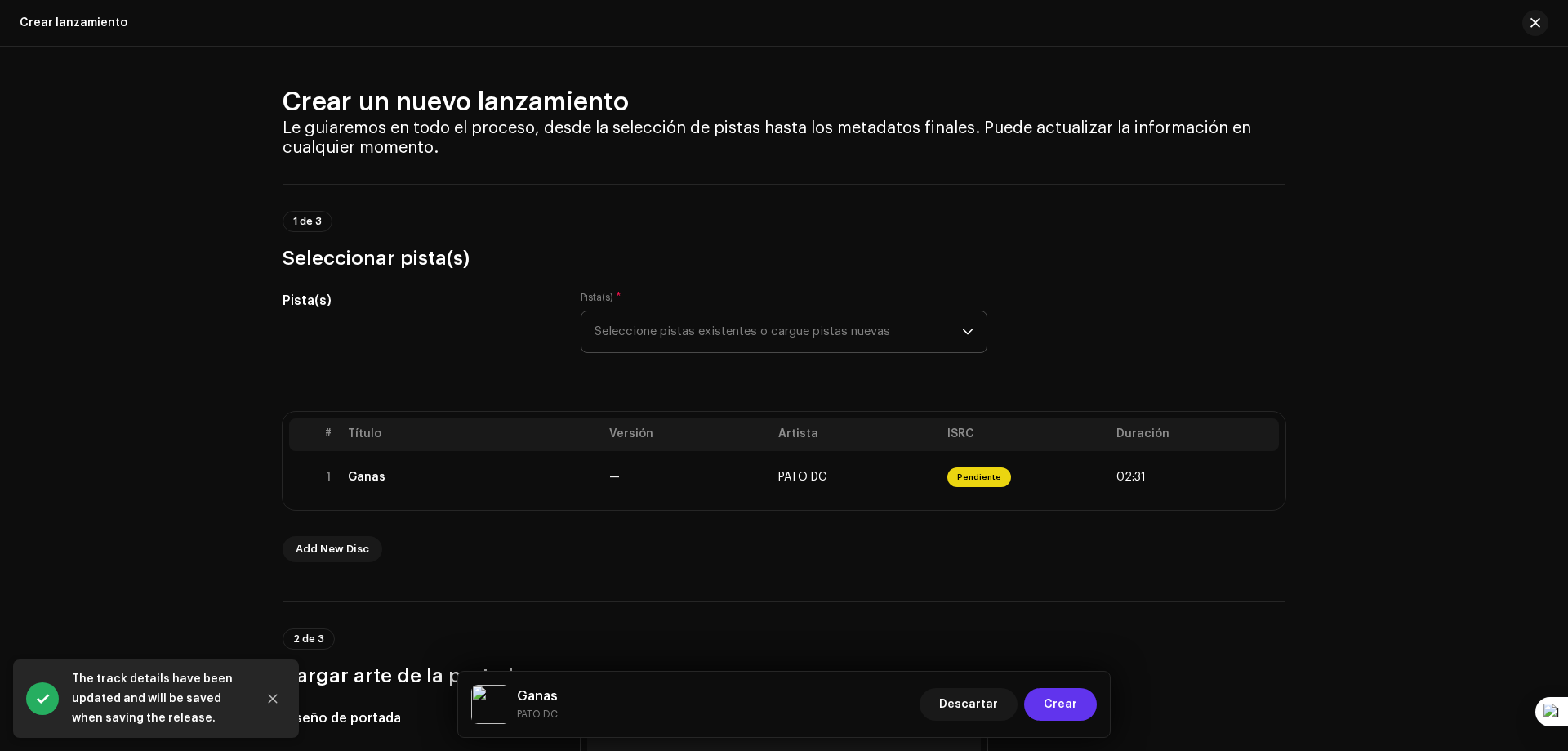
click at [1080, 701] on button "Crear" at bounding box center [1060, 704] width 73 height 33
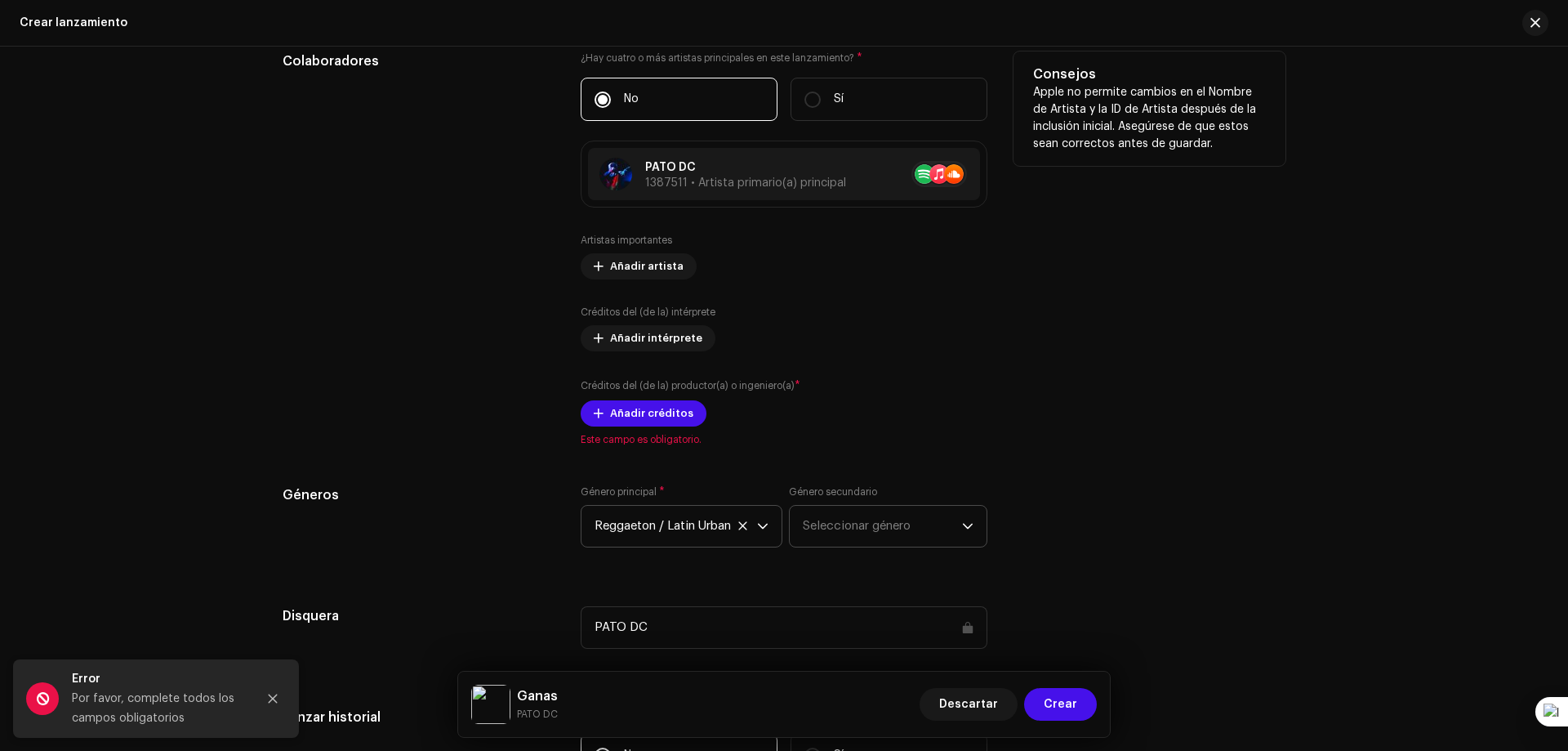
scroll to position [1796, 0]
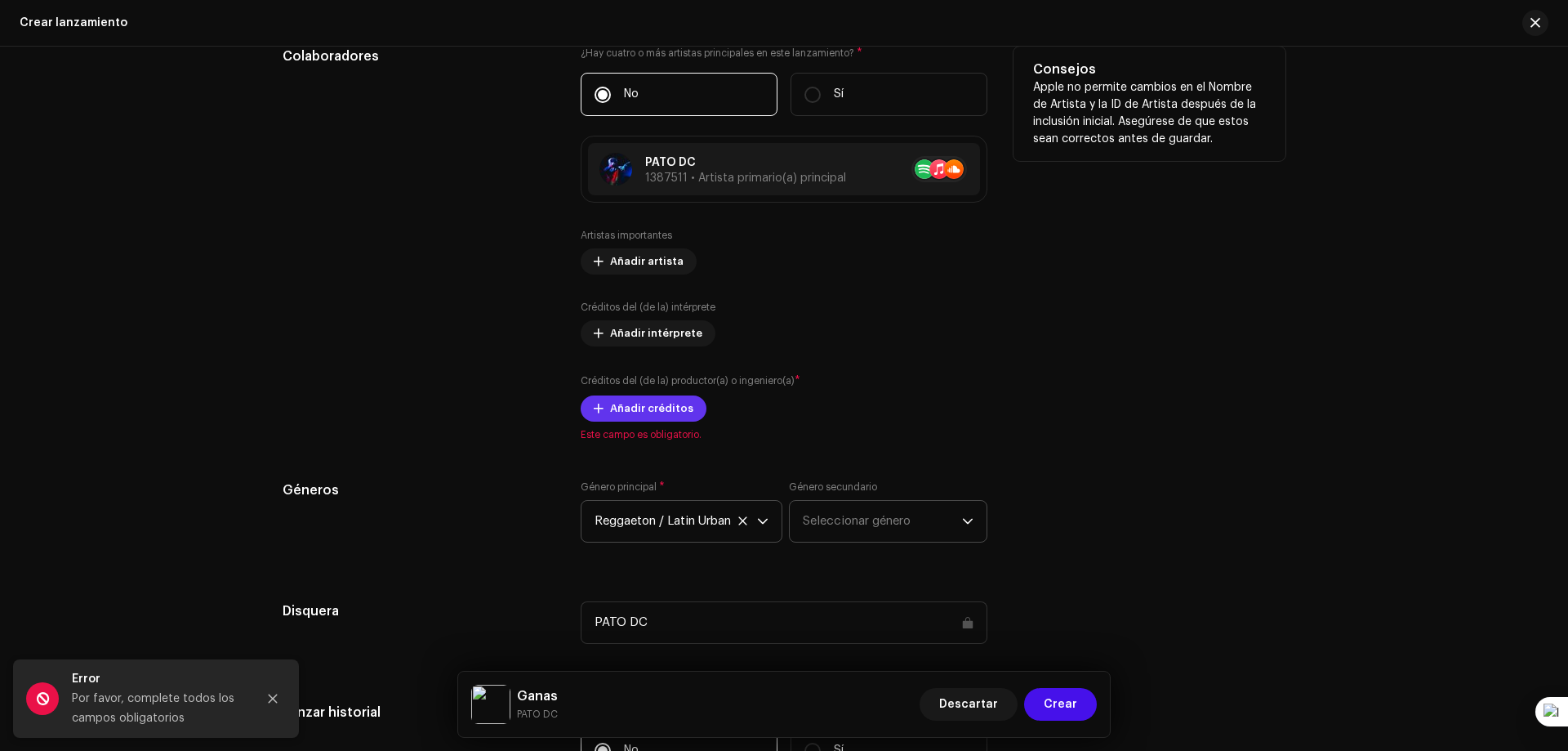
click at [633, 408] on span "Añadir créditos" at bounding box center [652, 409] width 84 height 33
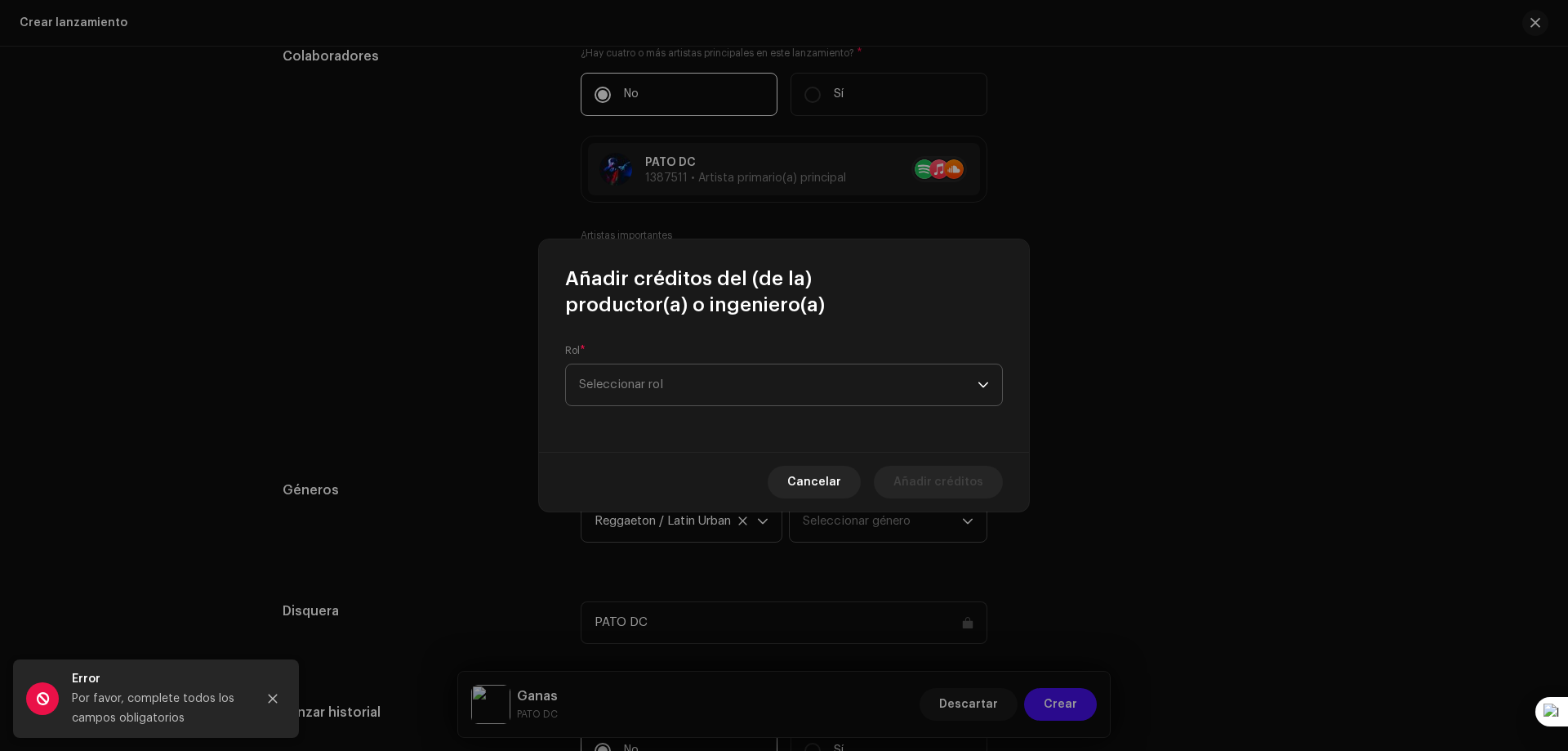
click at [716, 387] on span "Seleccionar rol" at bounding box center [778, 385] width 398 height 41
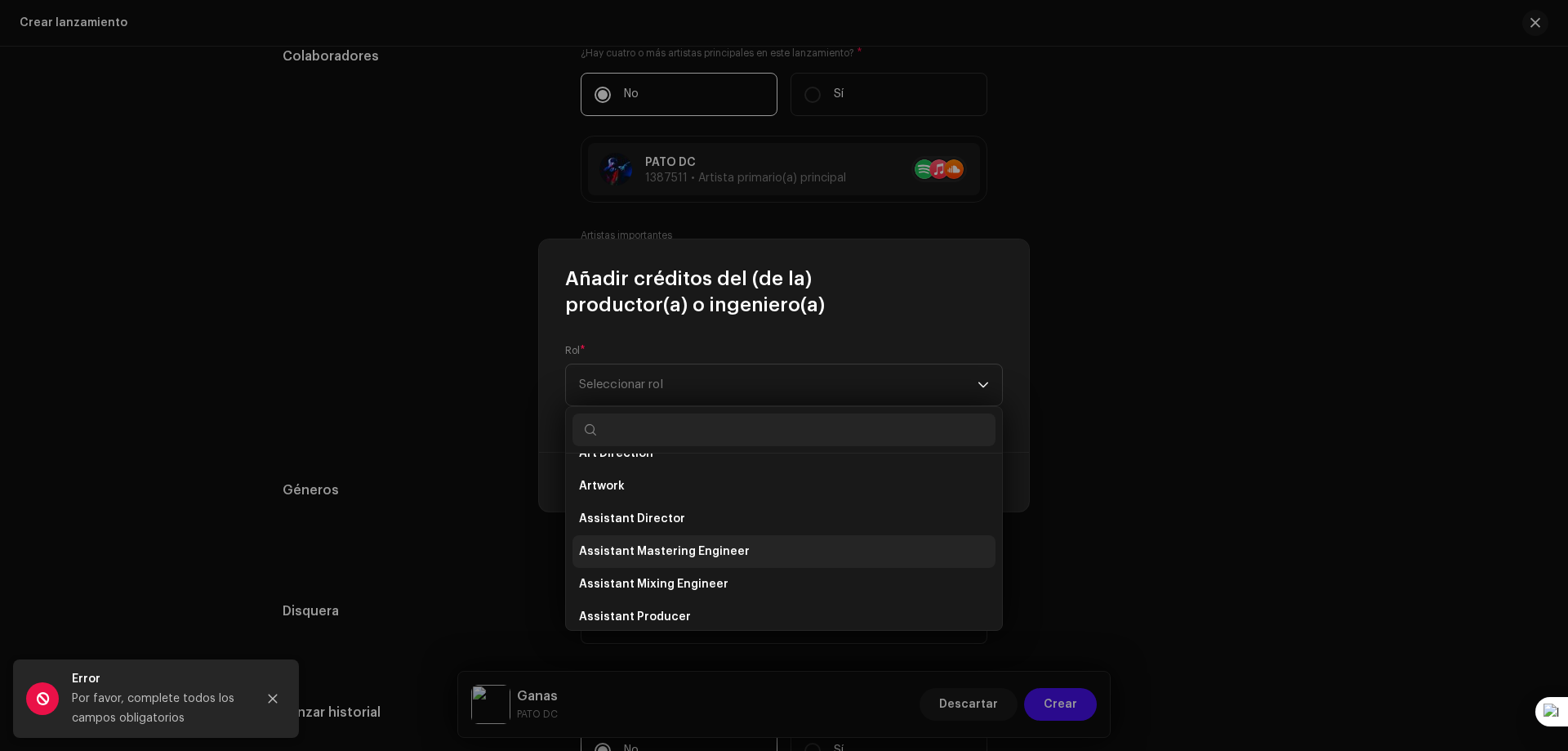
scroll to position [0, 0]
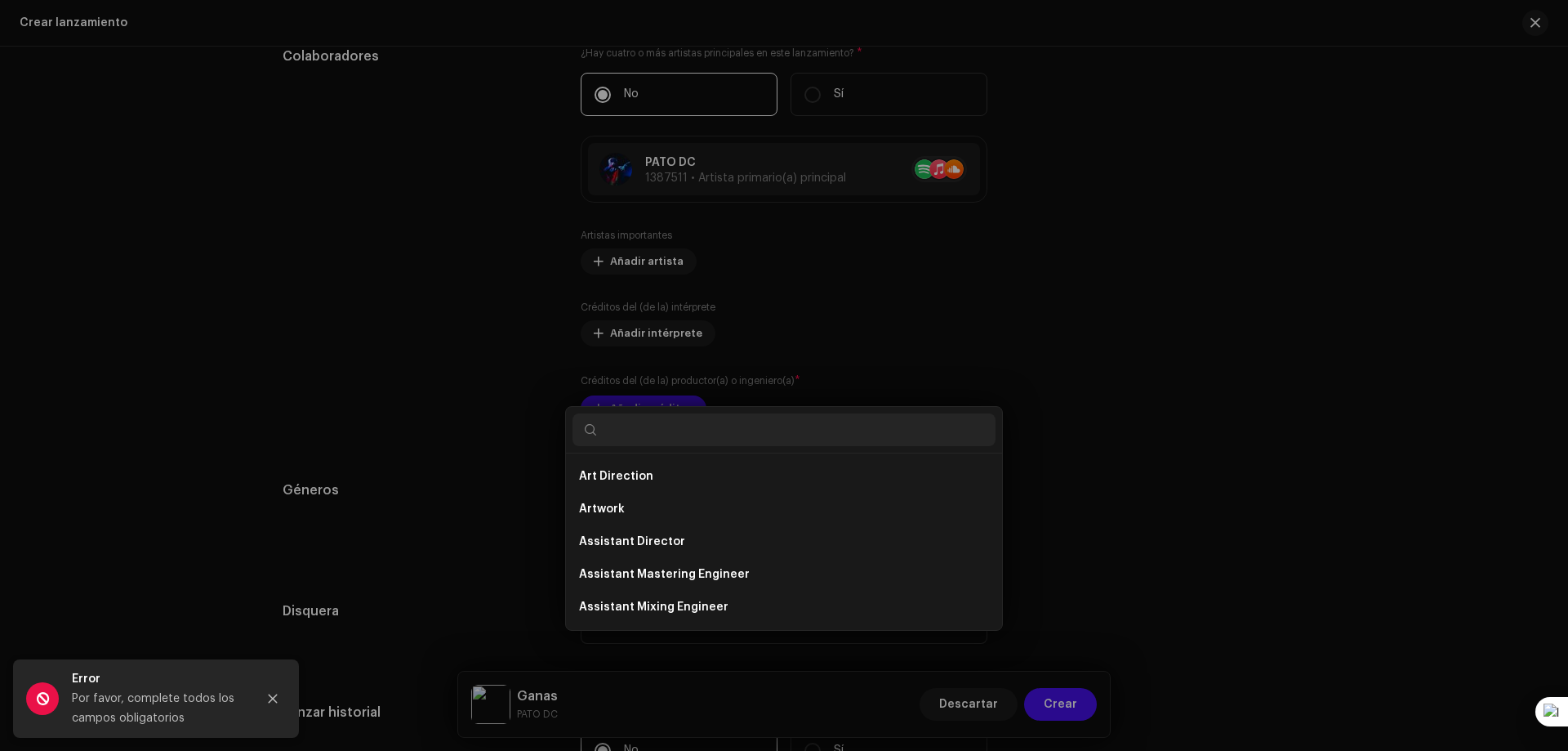
click at [415, 189] on div "Añadir créditos del (de la) productor(a) o ingeniero(a) Rol * Seleccionar rol C…" at bounding box center [784, 375] width 1568 height 751
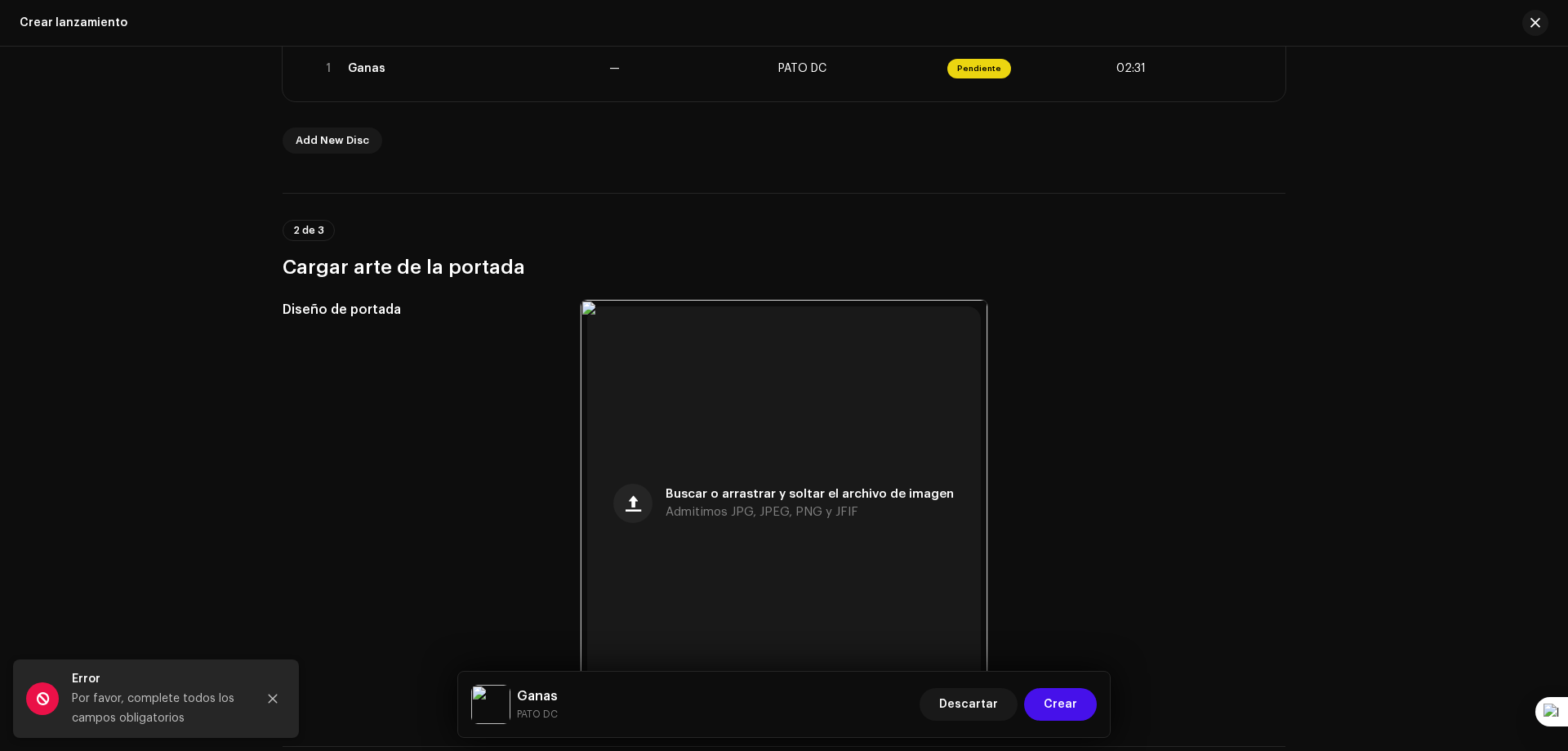
scroll to position [245, 0]
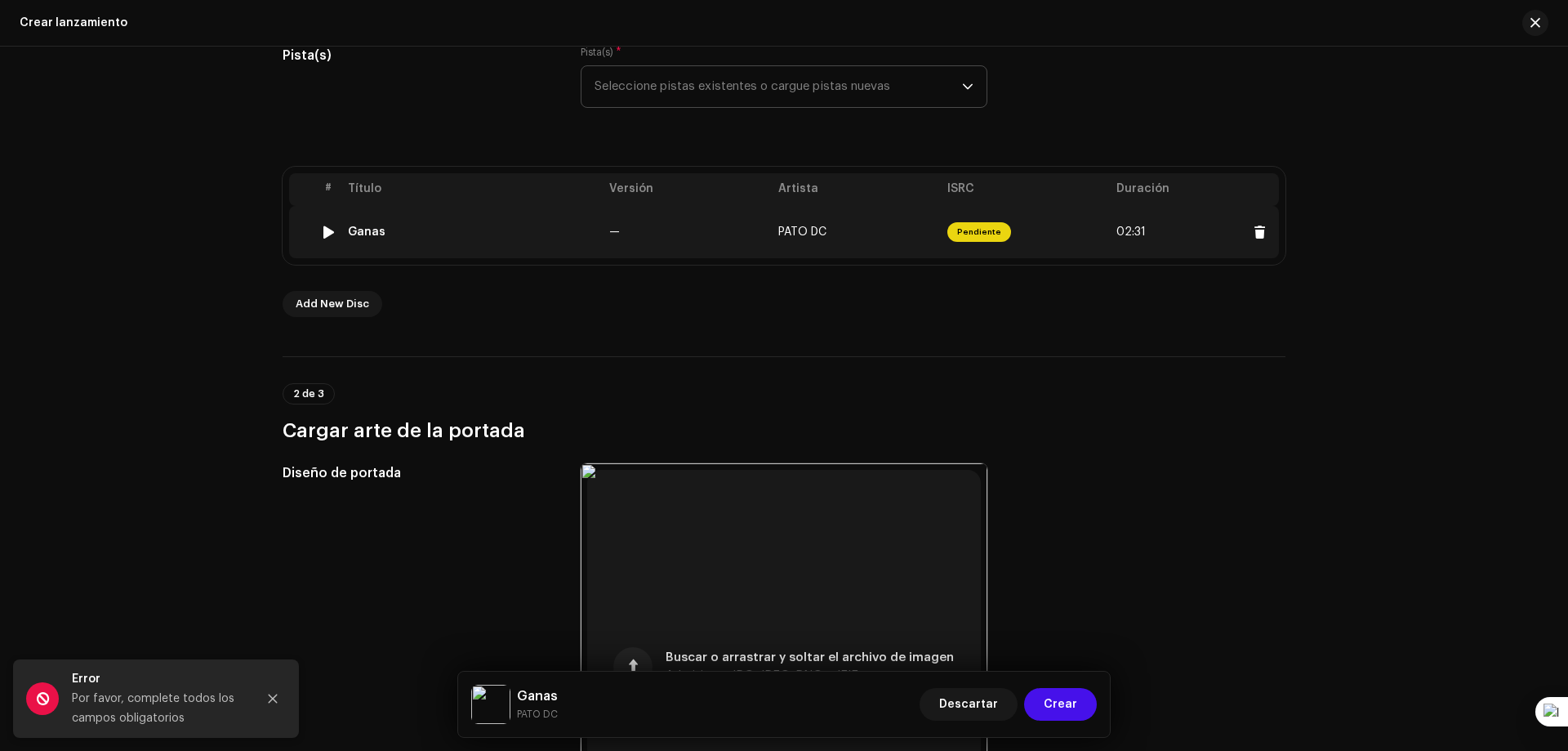
click at [787, 244] on td "PATO DC" at bounding box center [856, 232] width 169 height 52
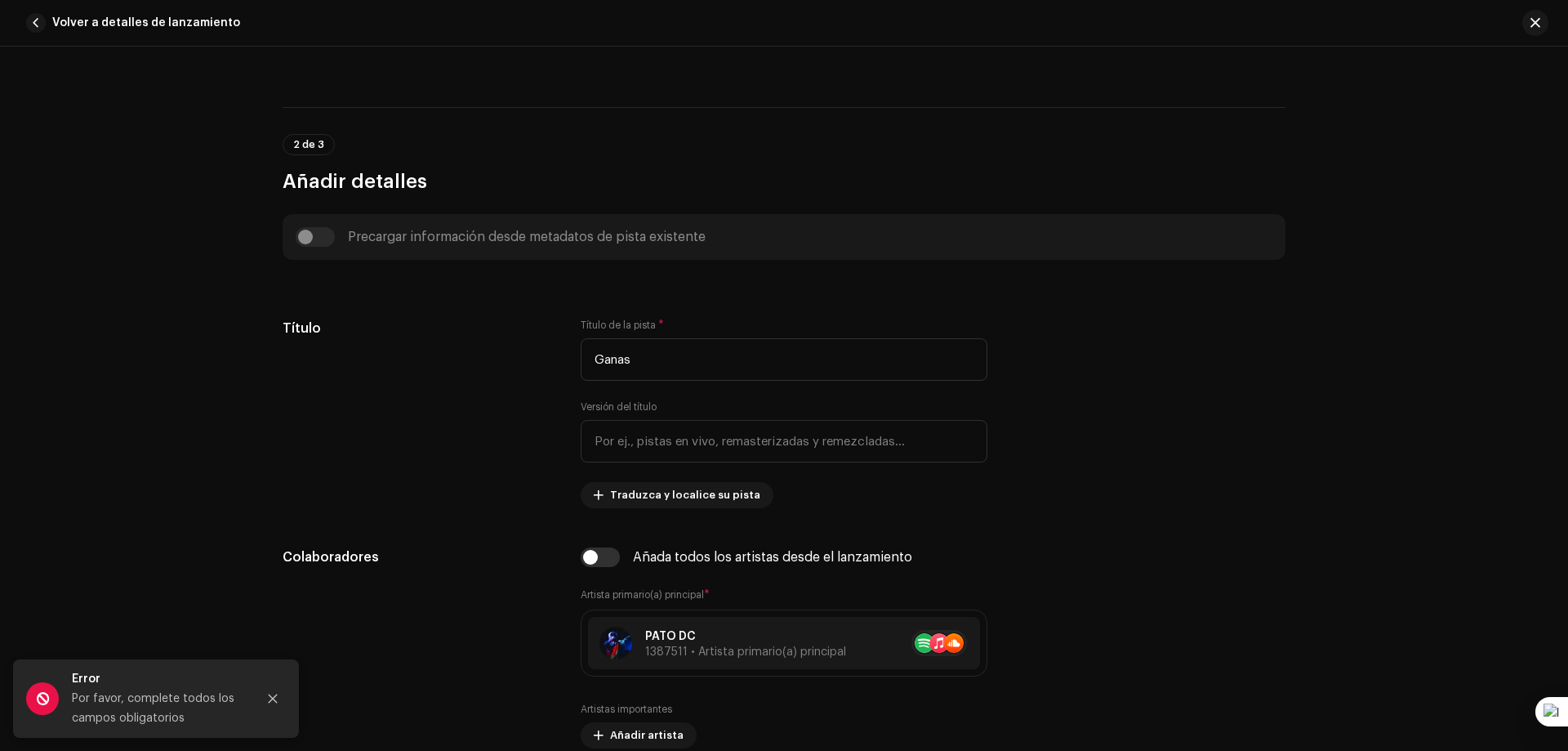
scroll to position [0, 0]
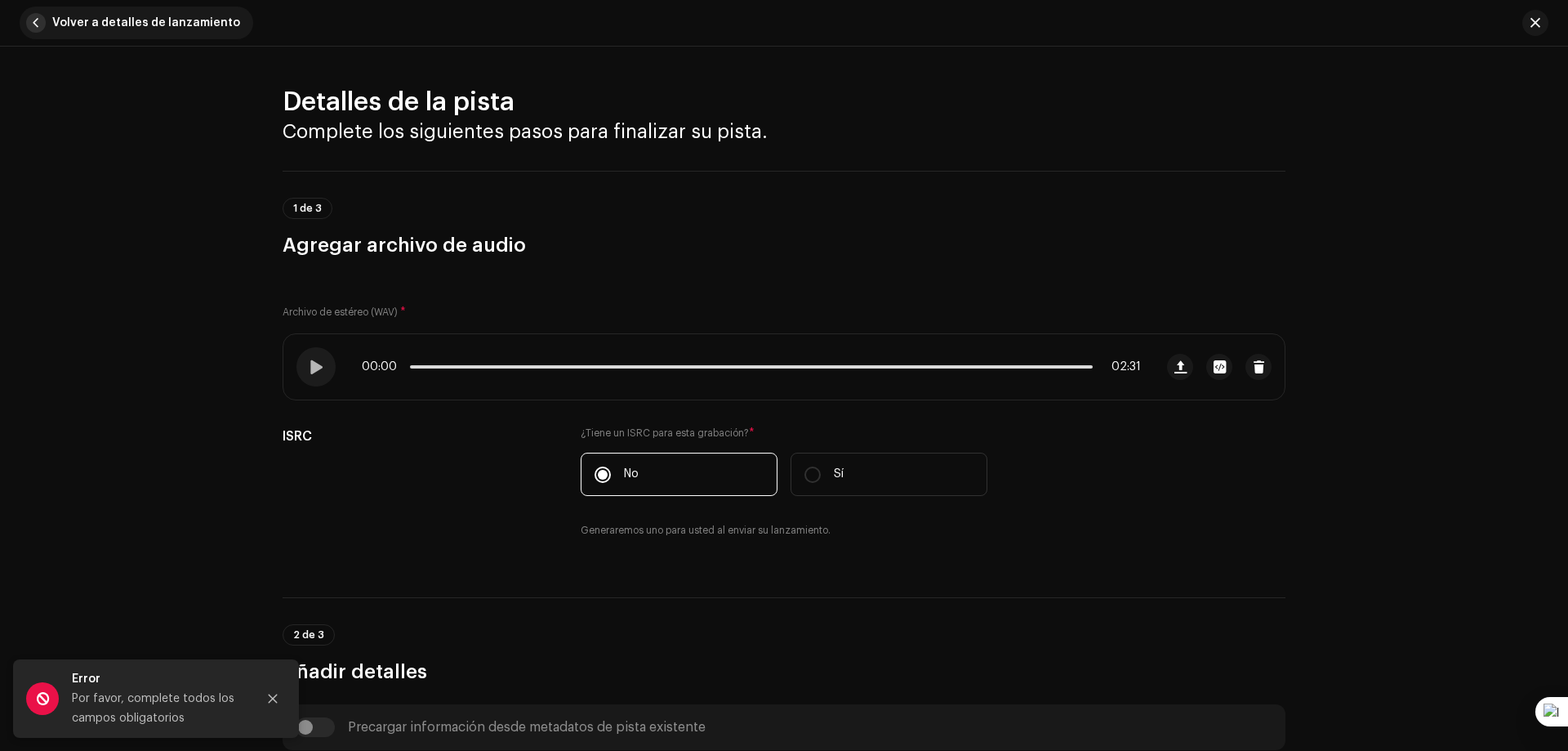
click at [30, 28] on span "button" at bounding box center [36, 22] width 19 height 19
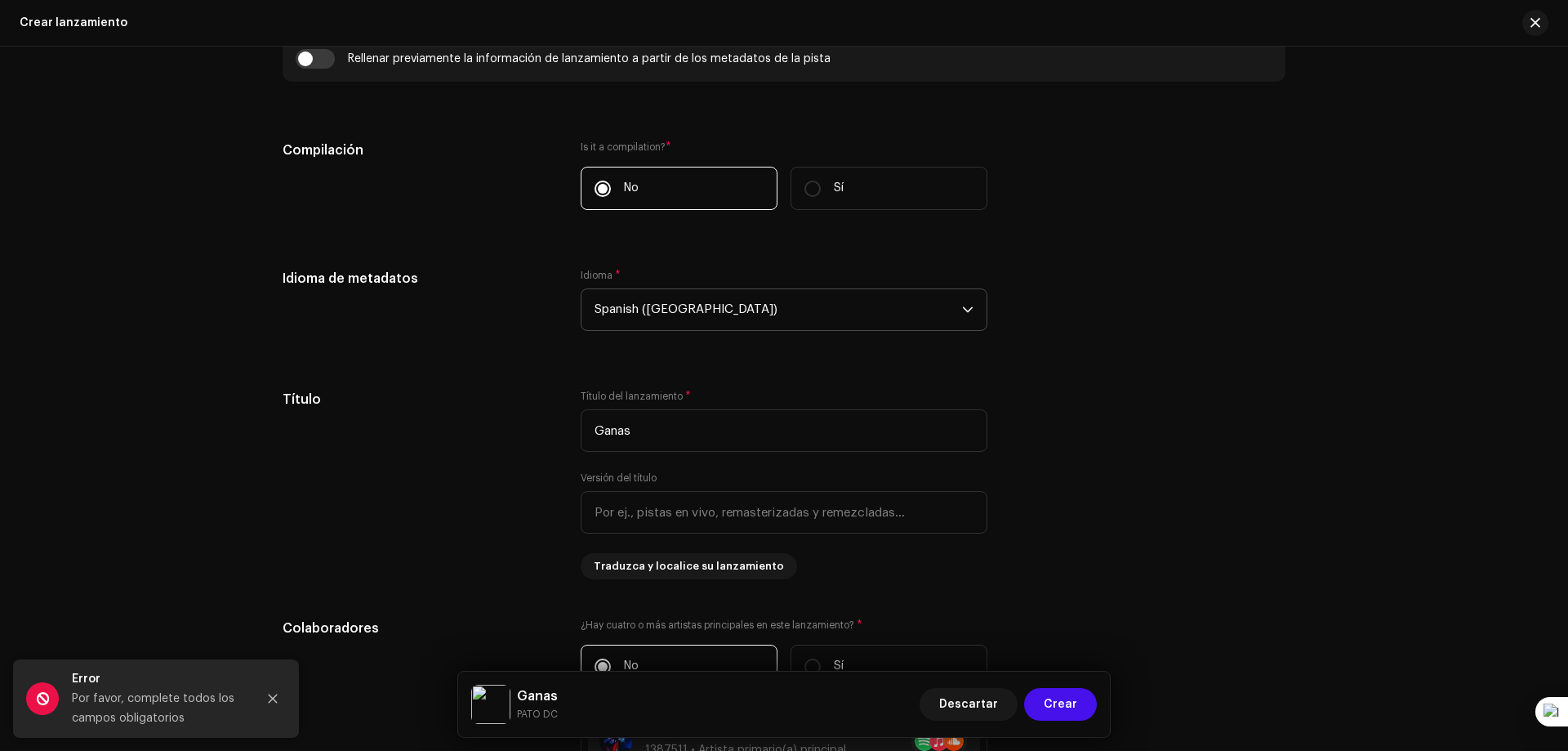
scroll to position [1633, 0]
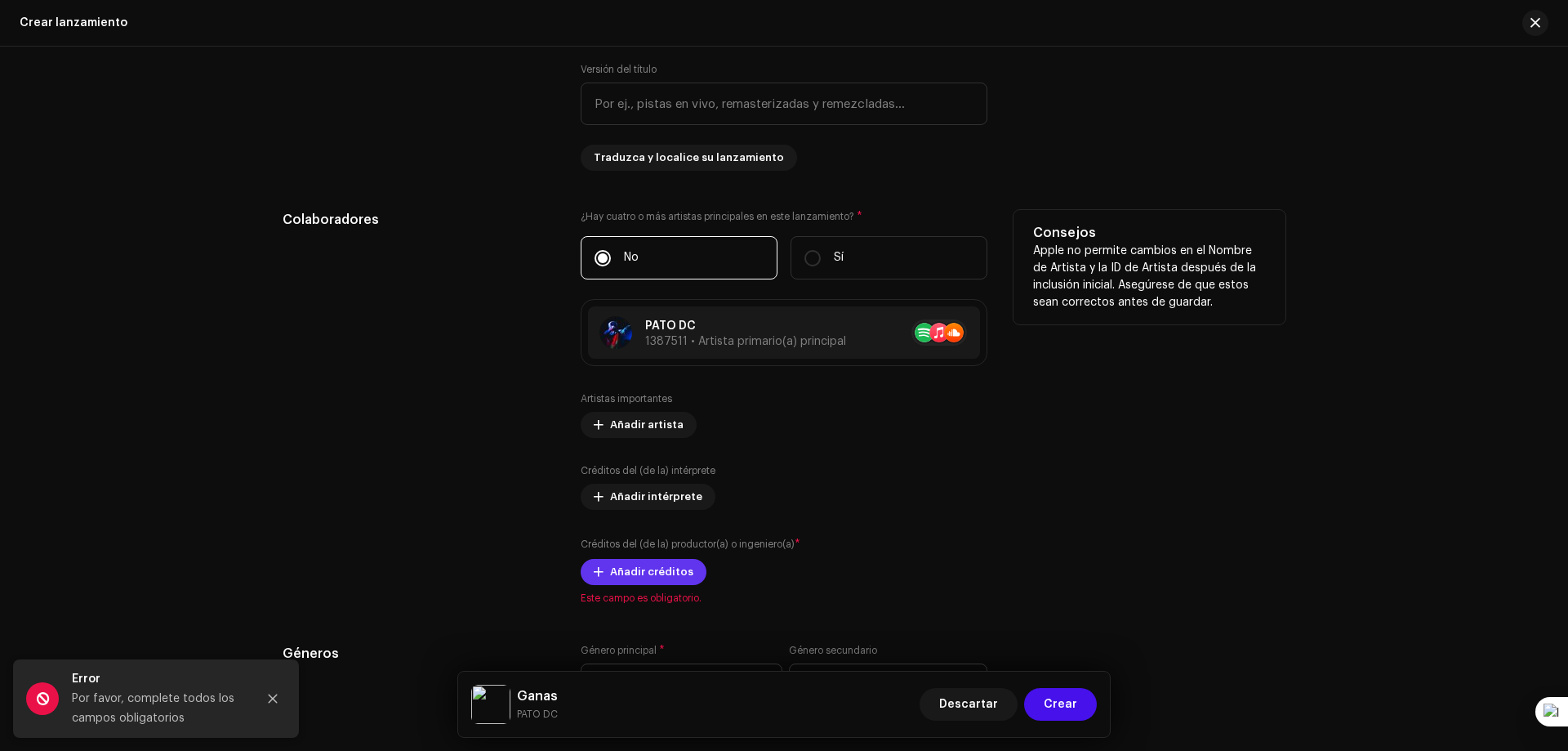
click at [659, 570] on span "Añadir créditos" at bounding box center [652, 572] width 84 height 33
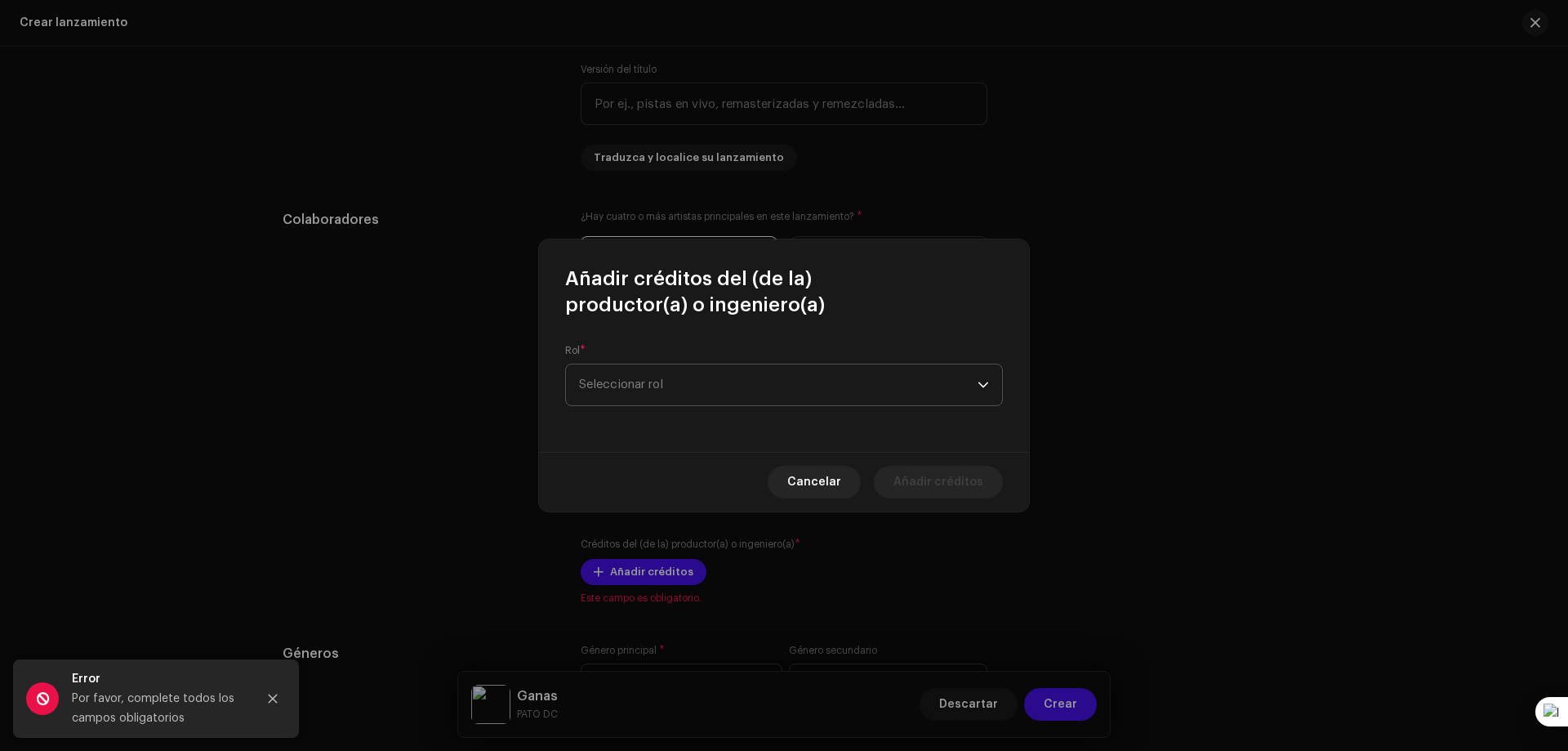
click at [709, 398] on span "Seleccionar rol" at bounding box center [778, 385] width 398 height 41
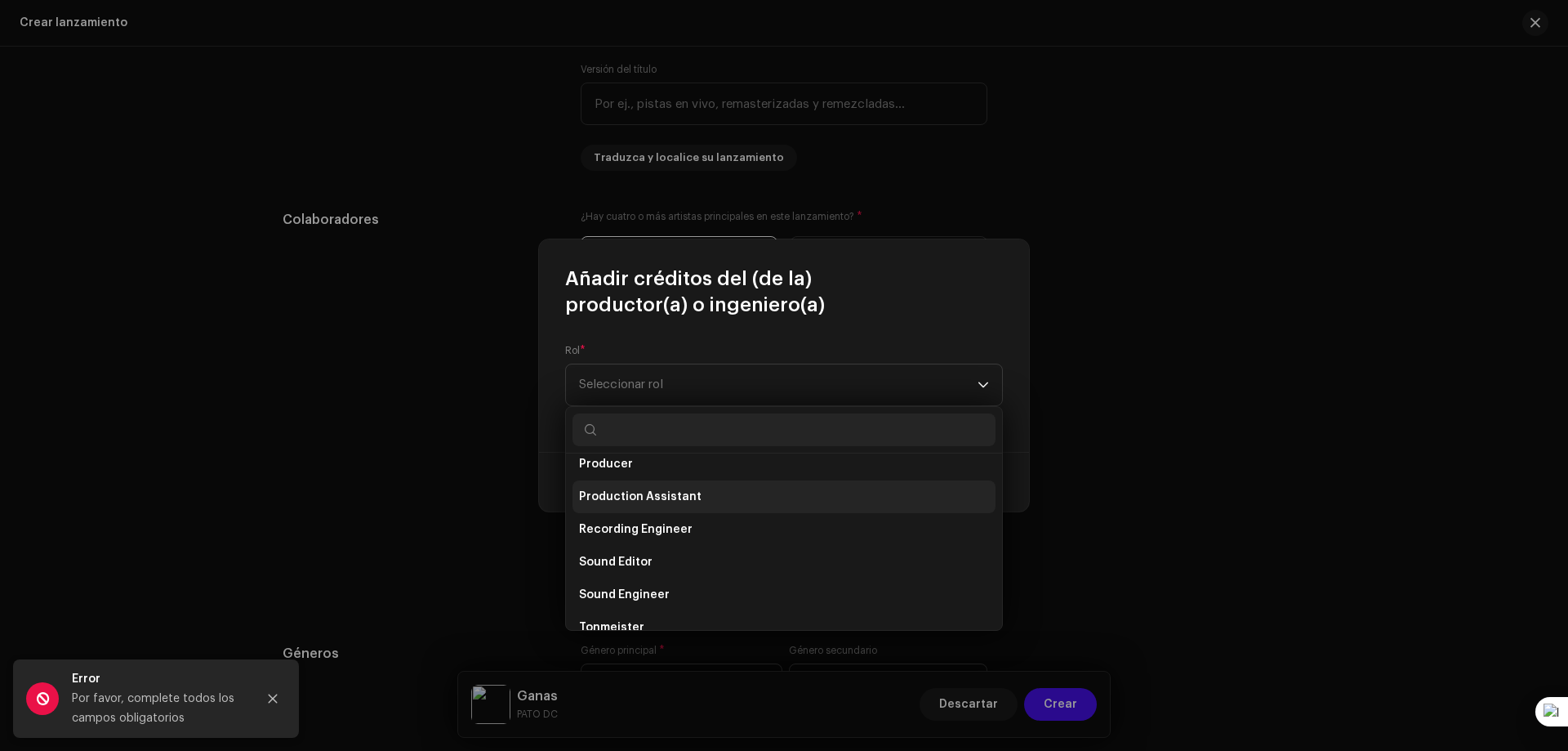
scroll to position [719, 0]
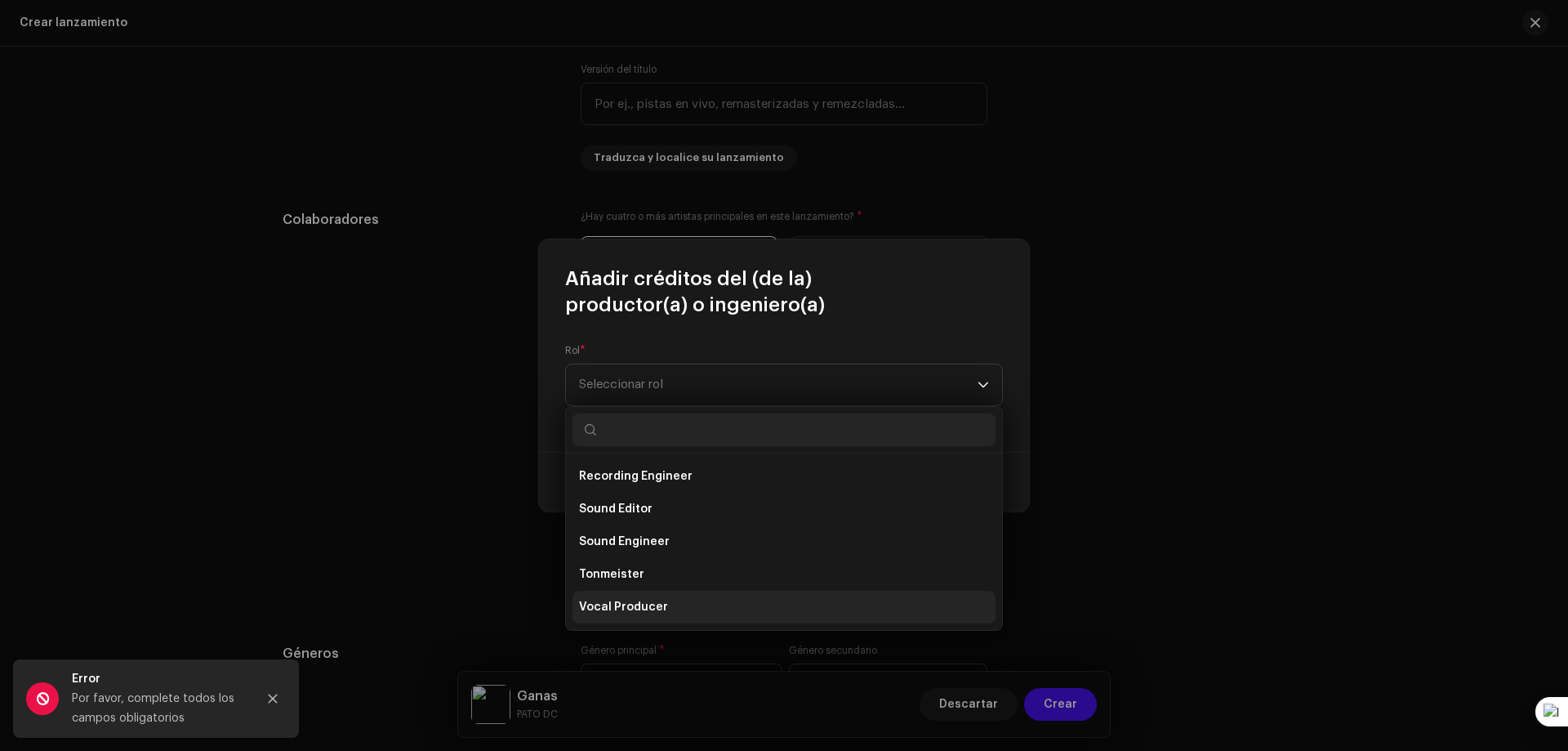
click at [687, 608] on li "Vocal Producer" at bounding box center [783, 607] width 423 height 33
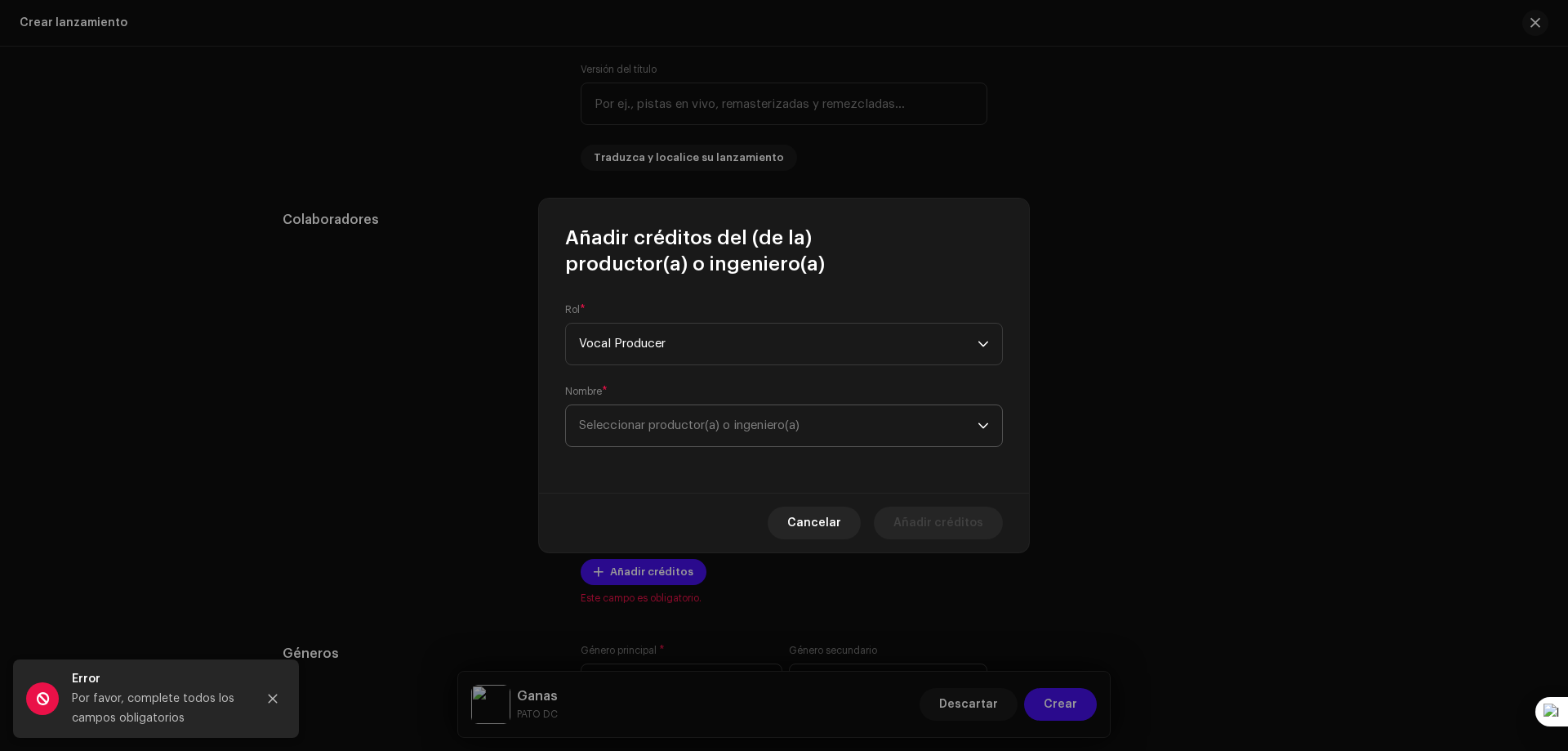
click at [794, 433] on span "Seleccionar productor(a) o ingeniero(a)" at bounding box center [778, 426] width 398 height 41
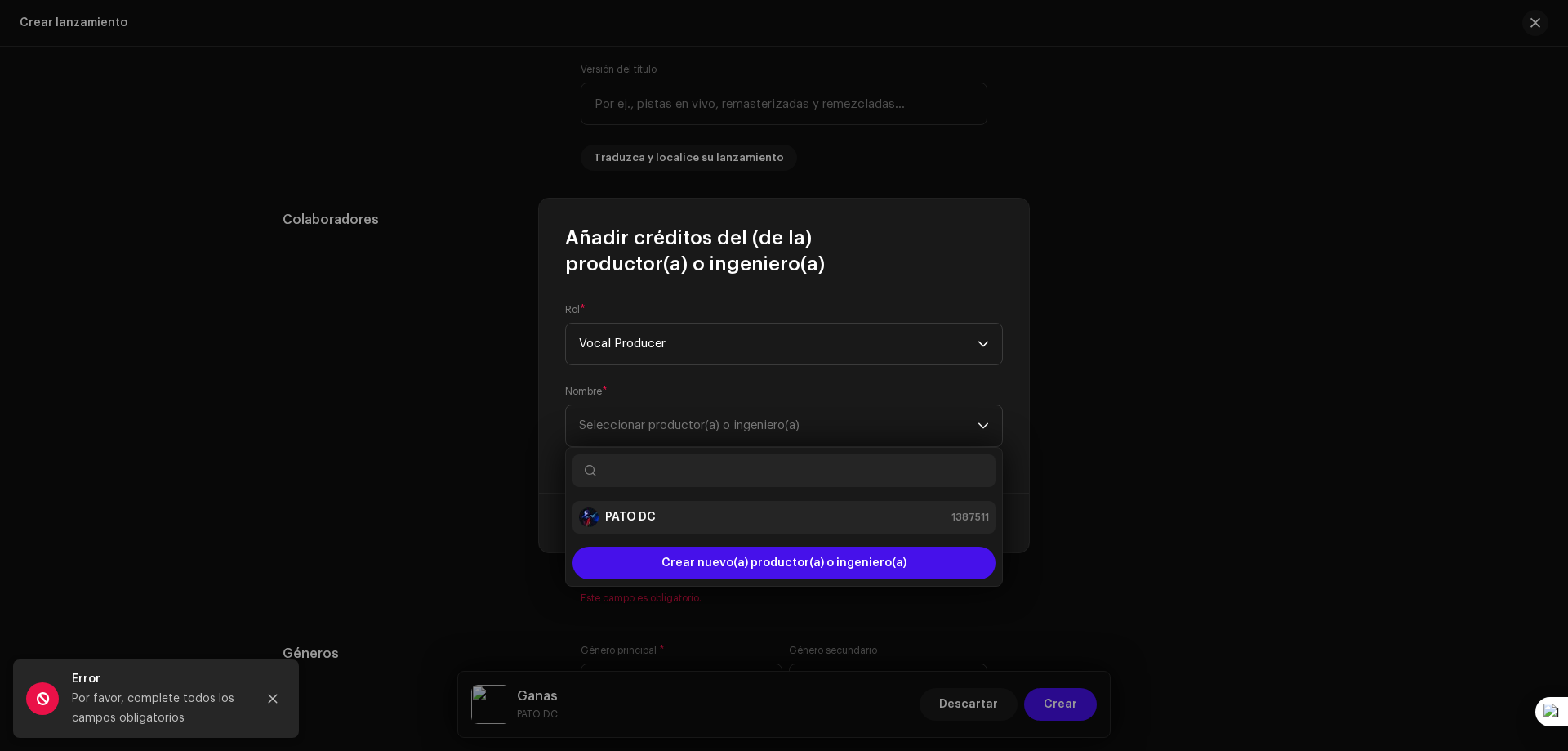
click at [786, 528] on li "PATO DC 1387511" at bounding box center [783, 517] width 423 height 33
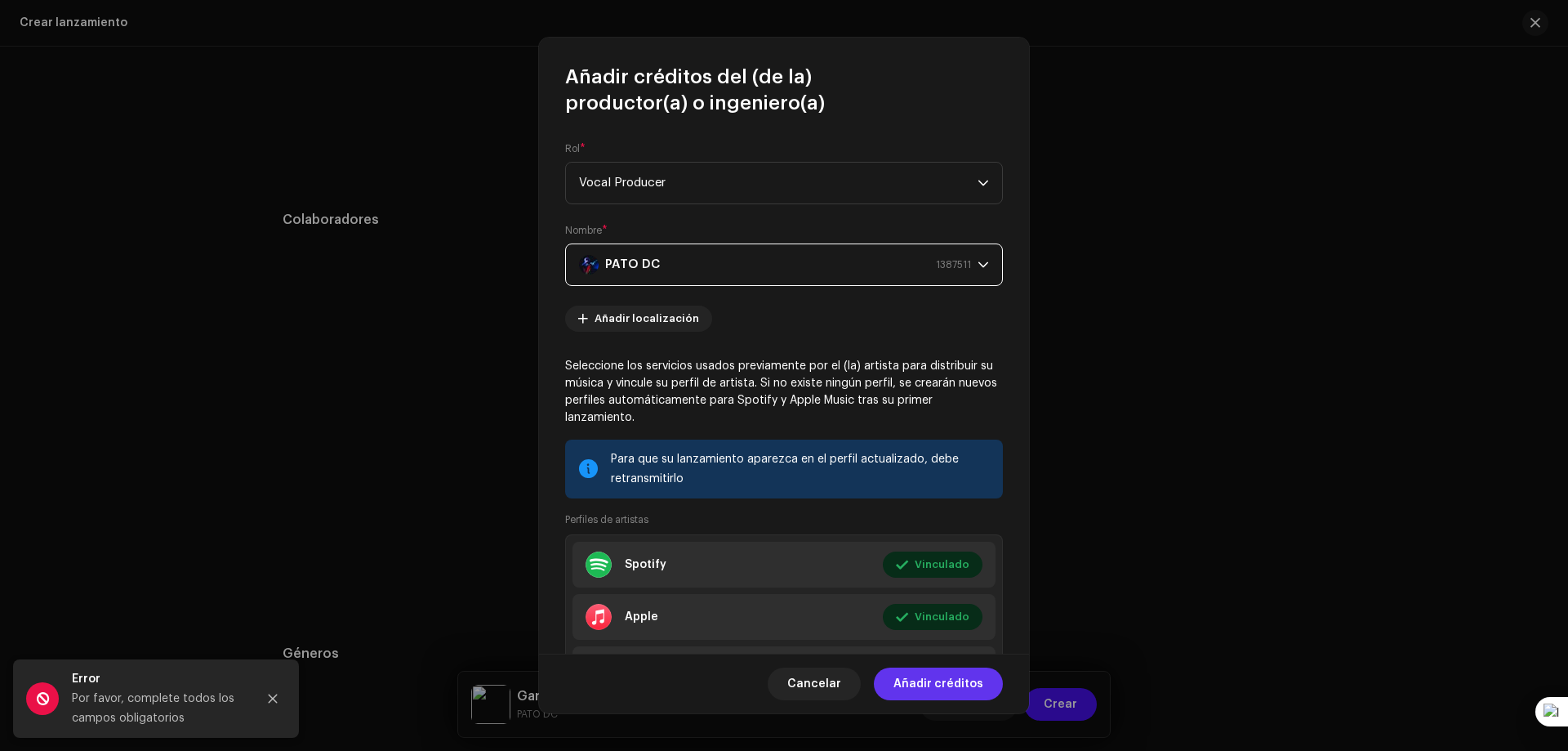
click at [932, 673] on span "Añadir créditos" at bounding box center [938, 684] width 89 height 33
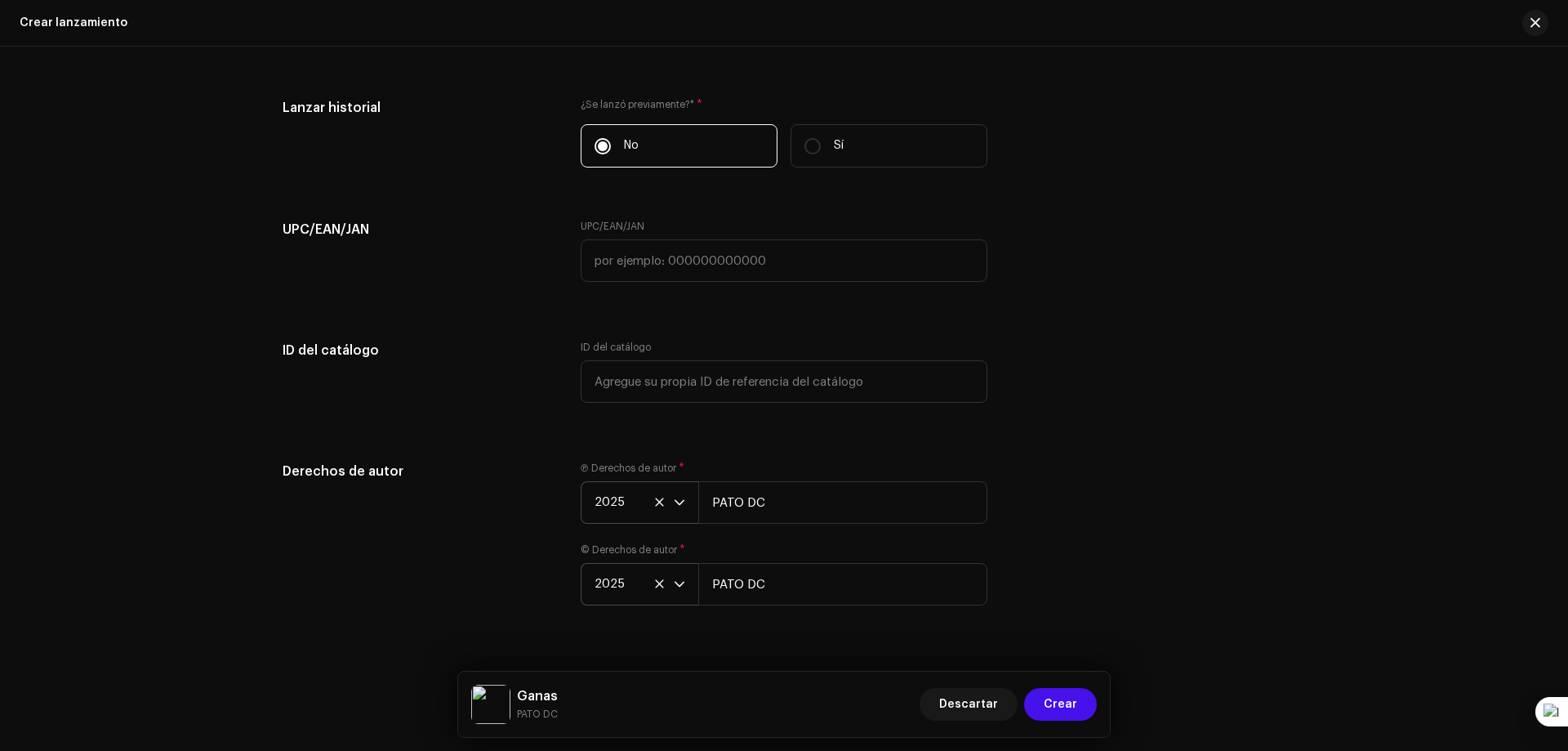
scroll to position [2481, 0]
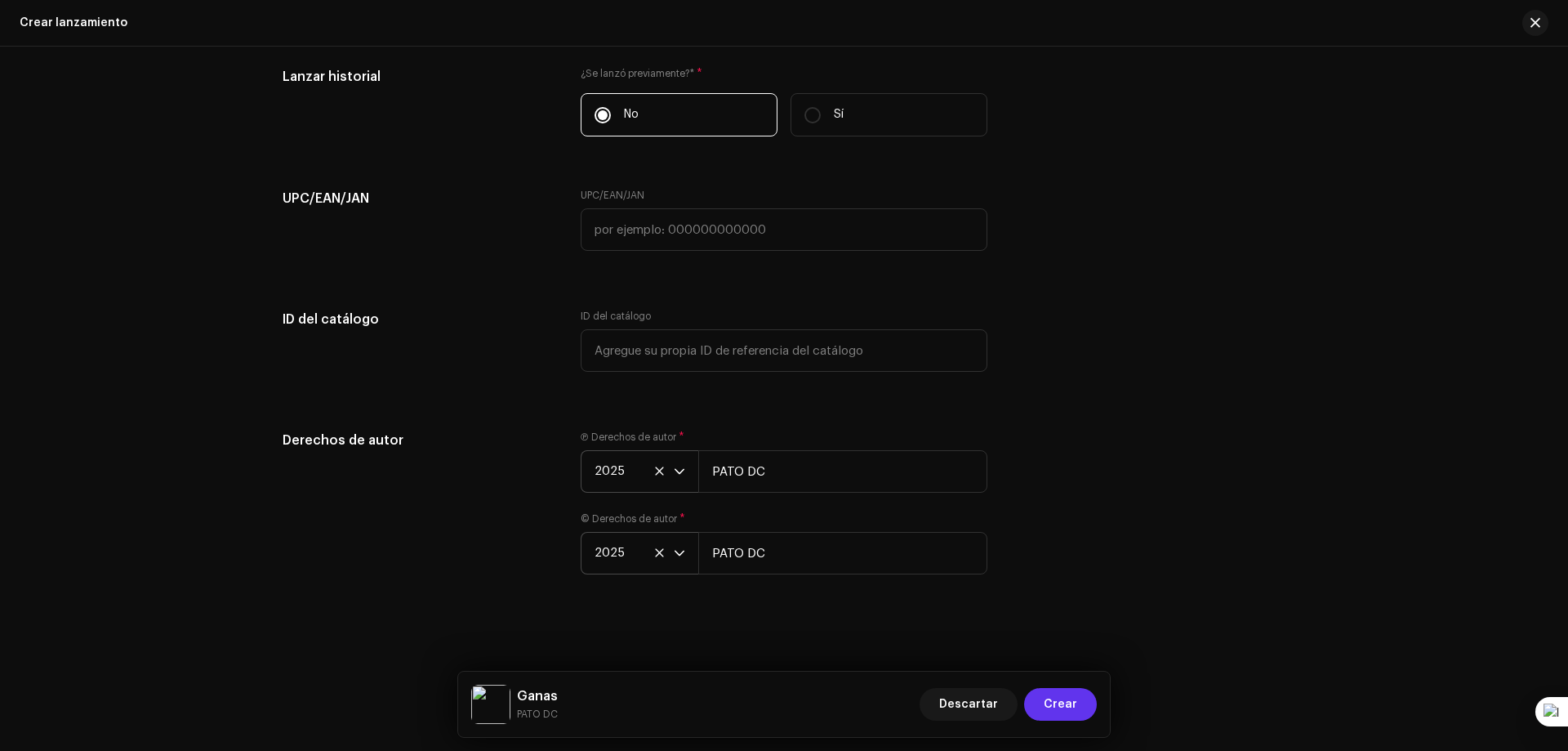
click at [1054, 693] on span "Crear" at bounding box center [1060, 704] width 33 height 33
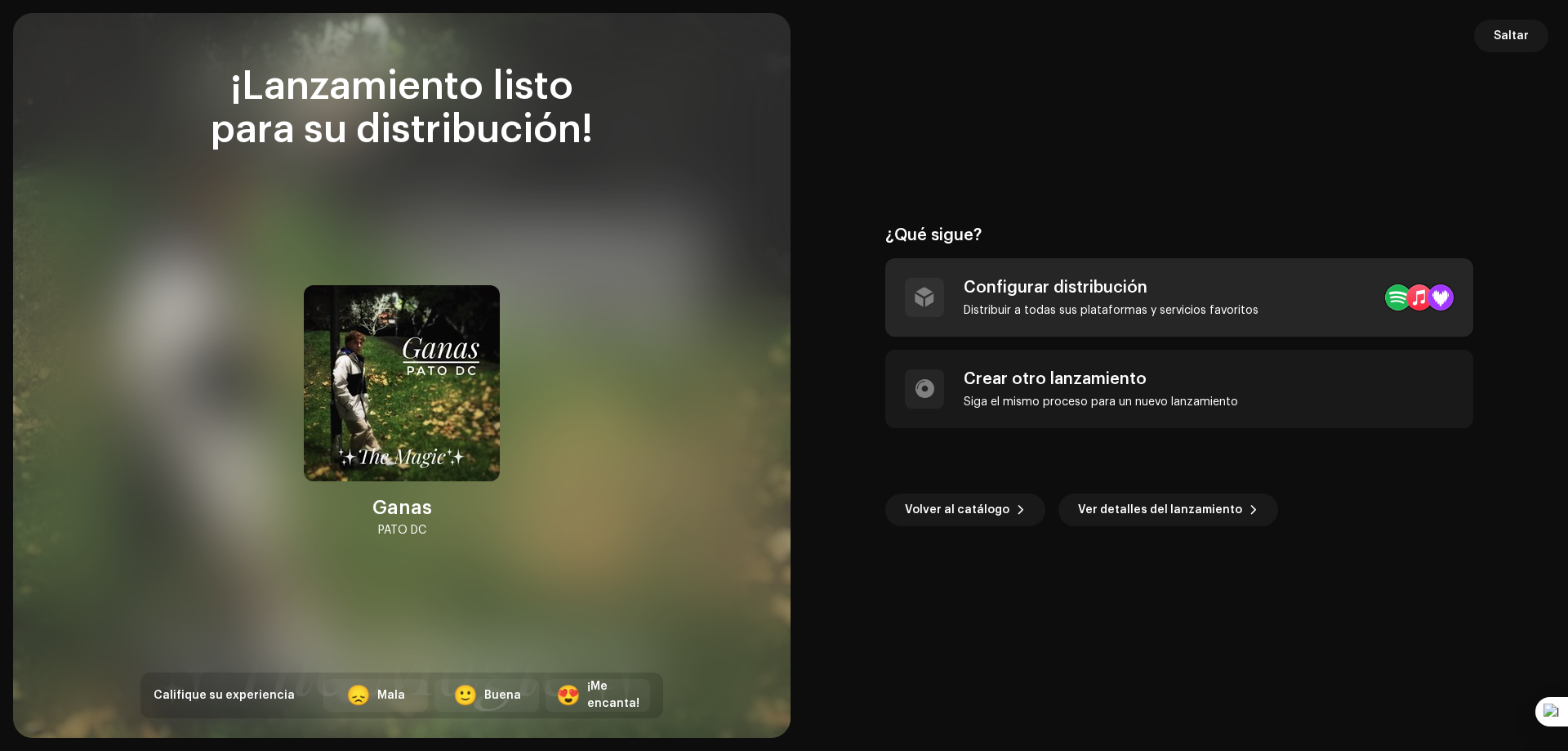
click at [1009, 297] on div "Configurar distribución Distribuir a todas sus plataformas y servicios favoritos" at bounding box center [1110, 297] width 294 height 39
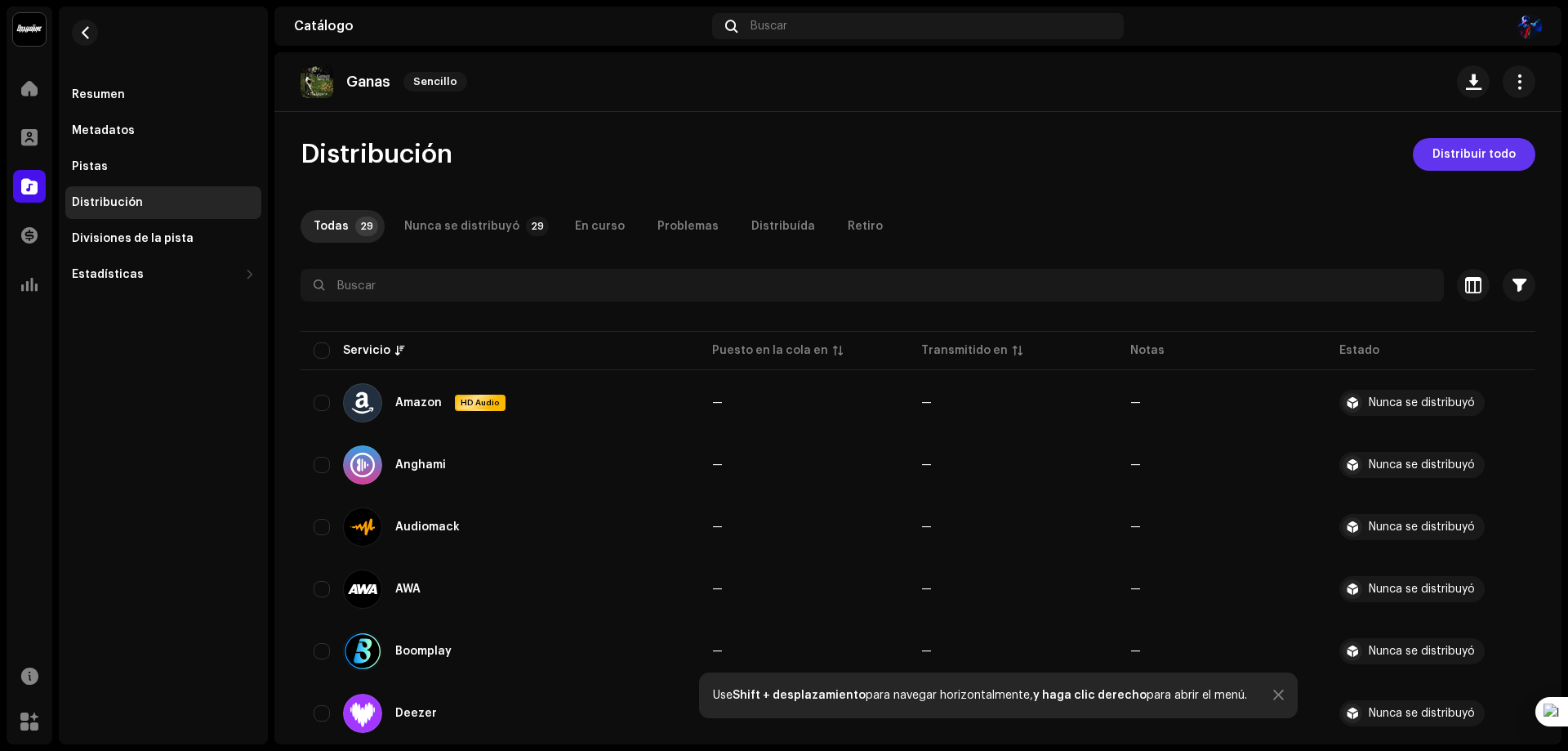
click at [1443, 149] on span "Distribuir todo" at bounding box center [1475, 154] width 84 height 33
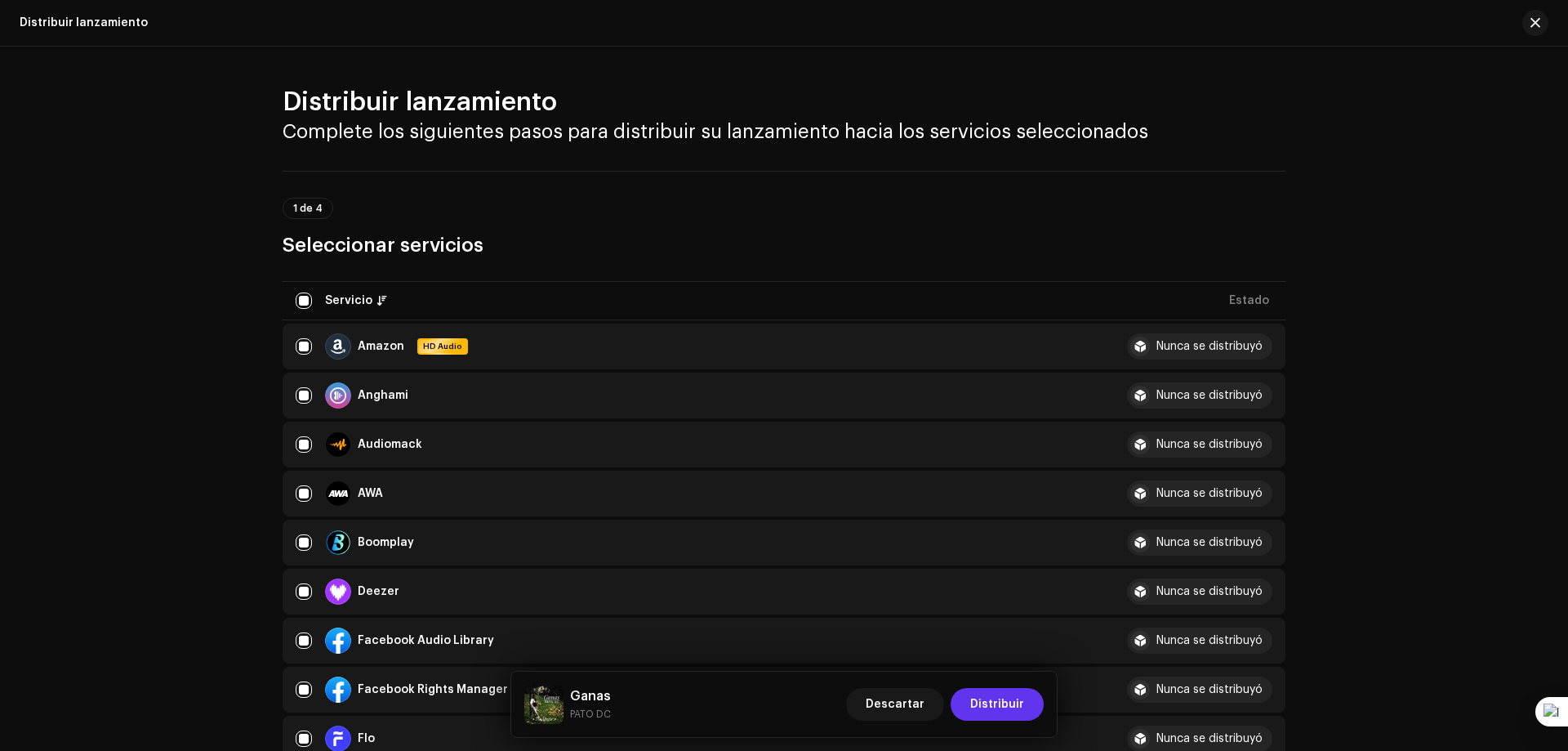
click at [982, 703] on span "Distribuir" at bounding box center [997, 704] width 53 height 33
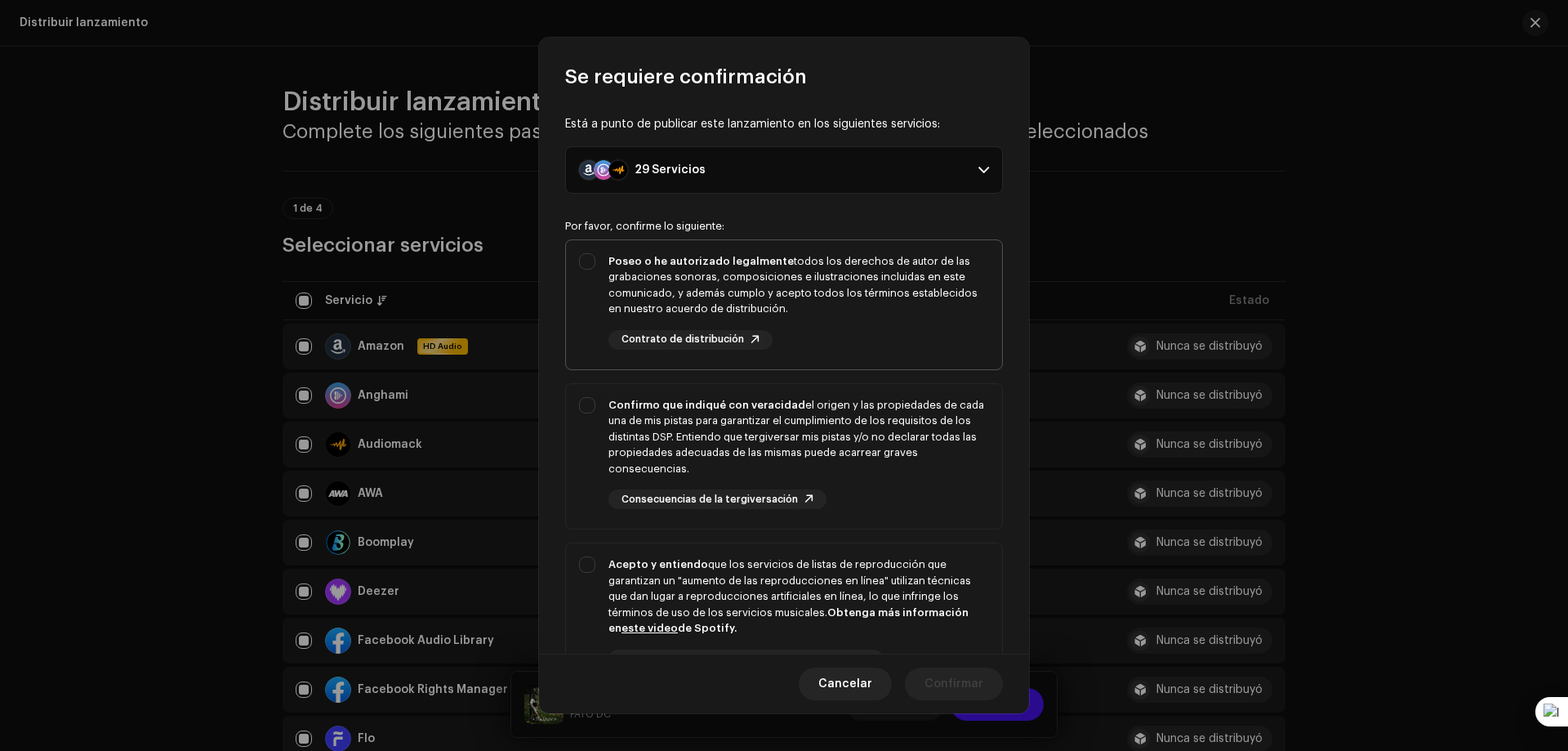
click at [587, 261] on div "Poseo o he autorizado legalmente todos los derechos de autor de las grabaciones…" at bounding box center [784, 301] width 436 height 122
checkbox input "true"
click at [596, 398] on div "Confirmo que indiqué con veracidad el origen y las propiedades de cada una de m…" at bounding box center [784, 453] width 436 height 139
checkbox input "true"
click at [588, 568] on div "Acepto y entiendo que los servicios de listas de reproducción que garantizan un…" at bounding box center [784, 626] width 436 height 165
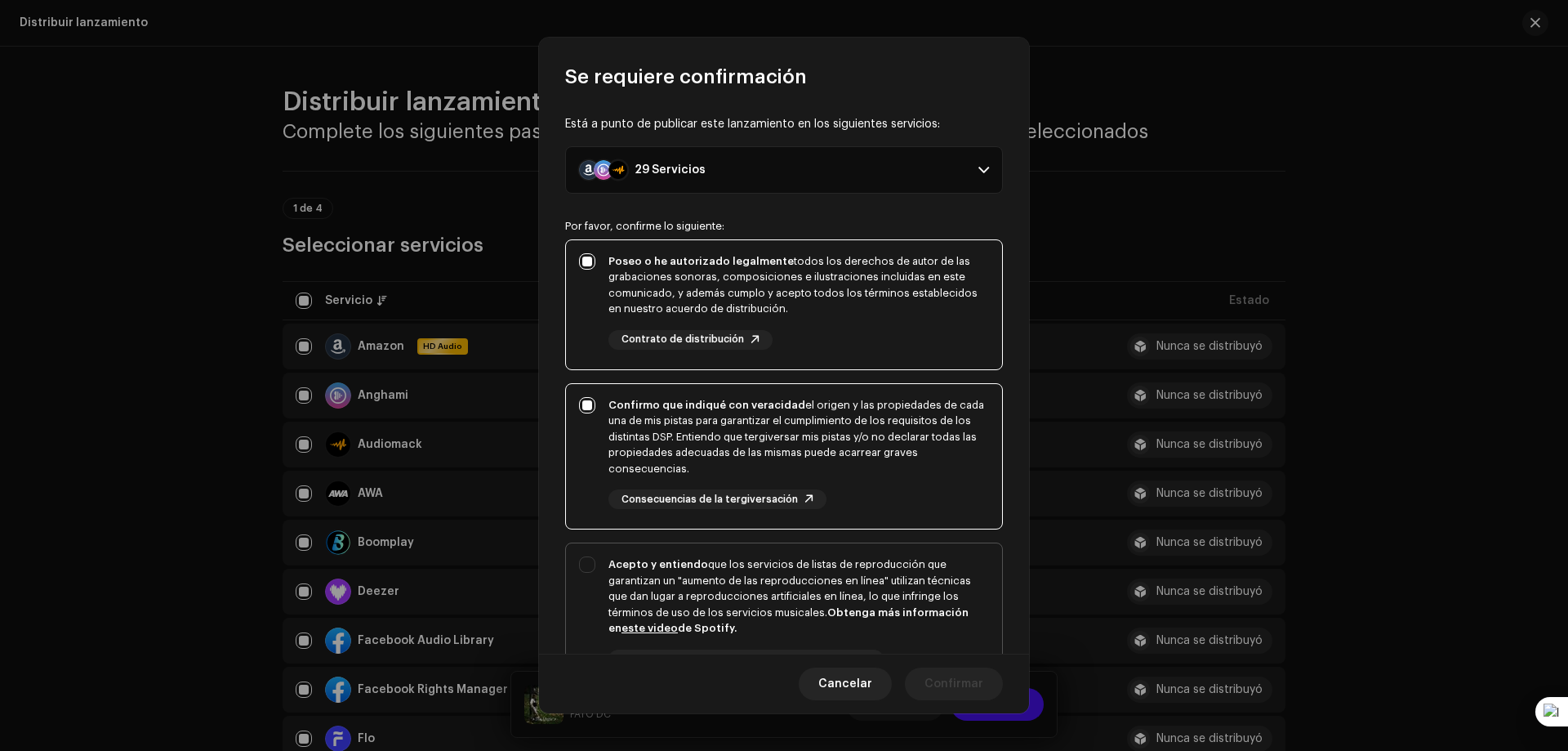
checkbox input "true"
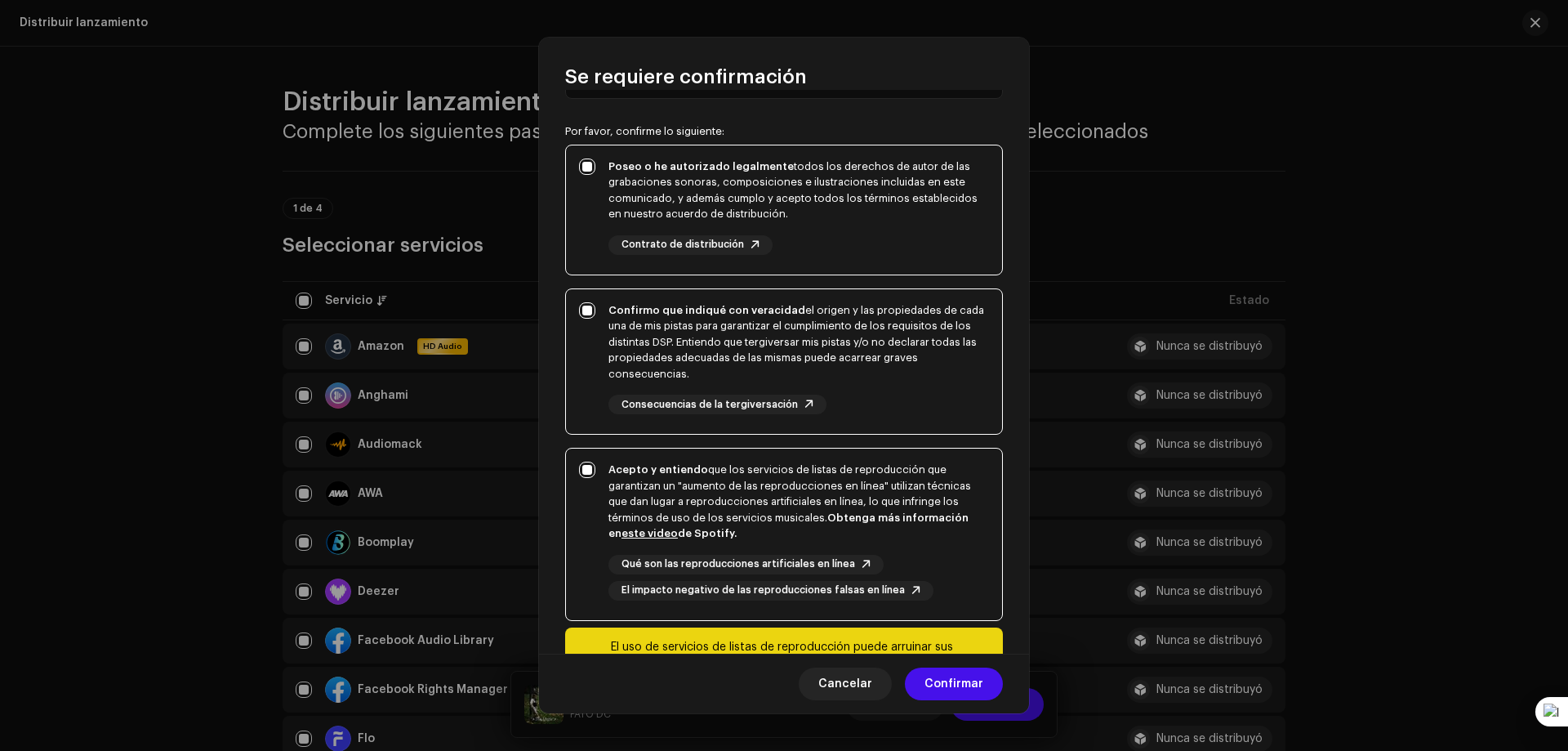
scroll to position [192, 0]
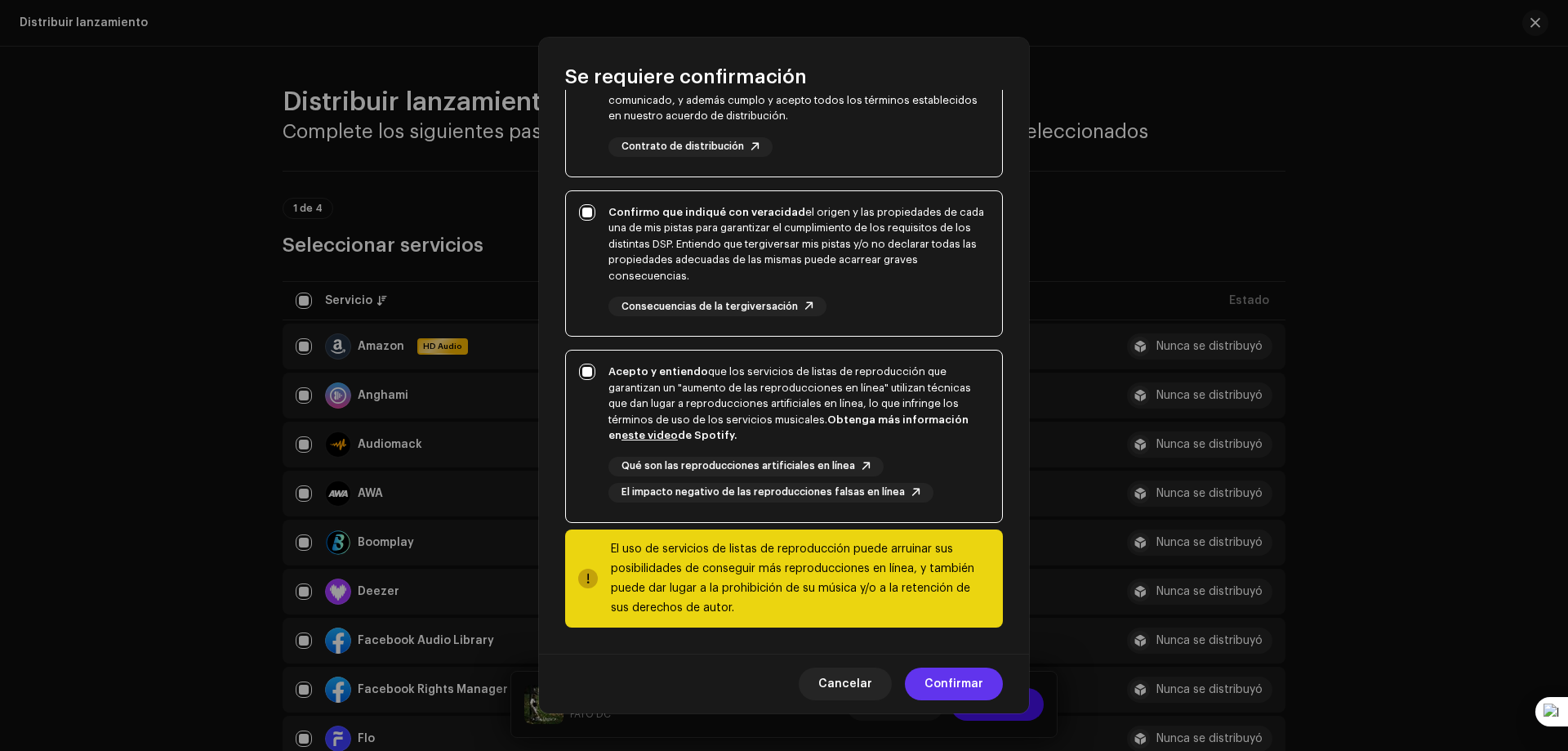
click at [948, 682] on span "Confirmar" at bounding box center [954, 684] width 59 height 33
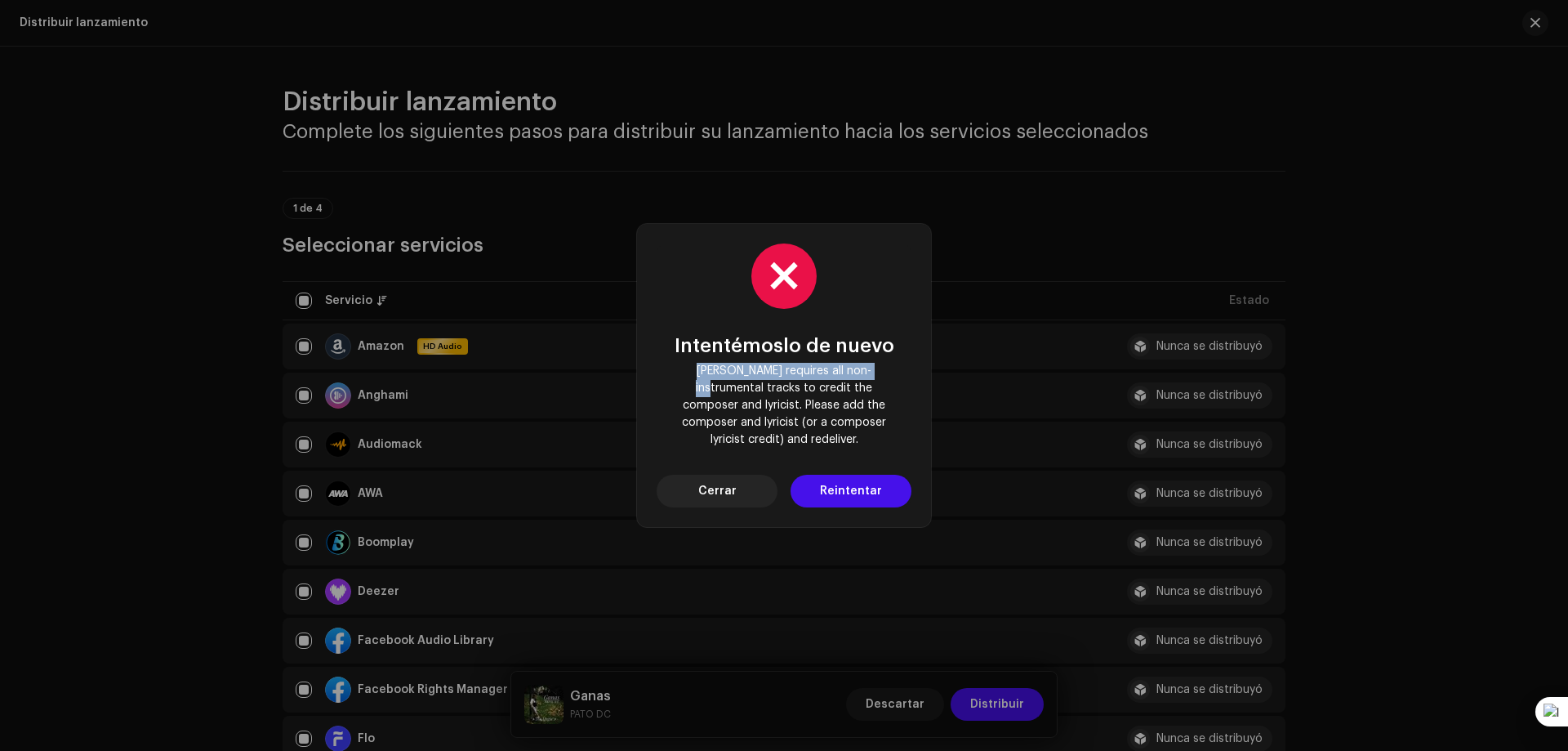
drag, startPoint x: 690, startPoint y: 379, endPoint x: 874, endPoint y: 369, distance: 184.3
click at [874, 369] on div "Intentémoslo de nuevo Deezer requires all non-instrumental tracks to credit the…" at bounding box center [783, 392] width 228 height 114
click at [730, 474] on span "Cerrar" at bounding box center [718, 491] width 39 height 33
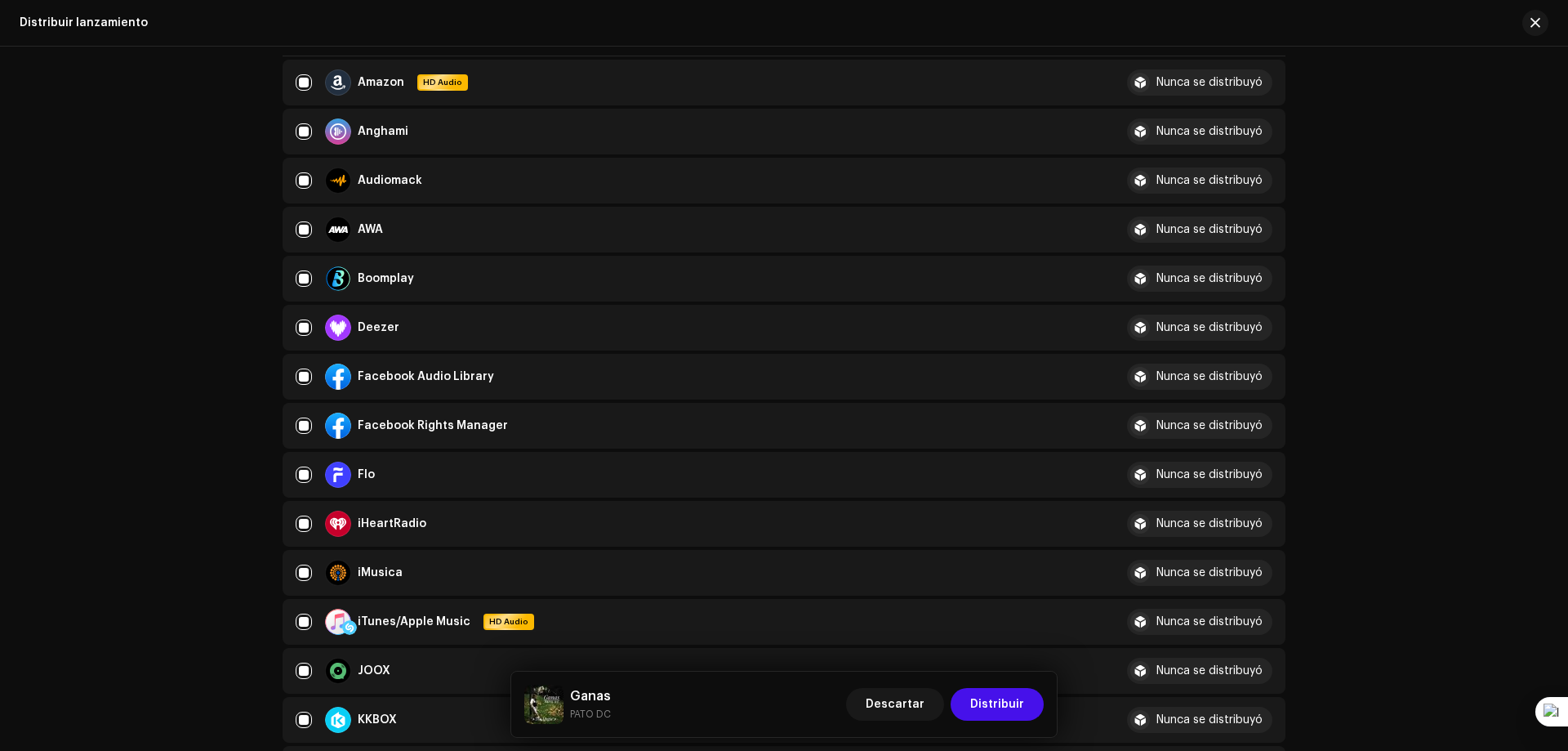
scroll to position [245, 0]
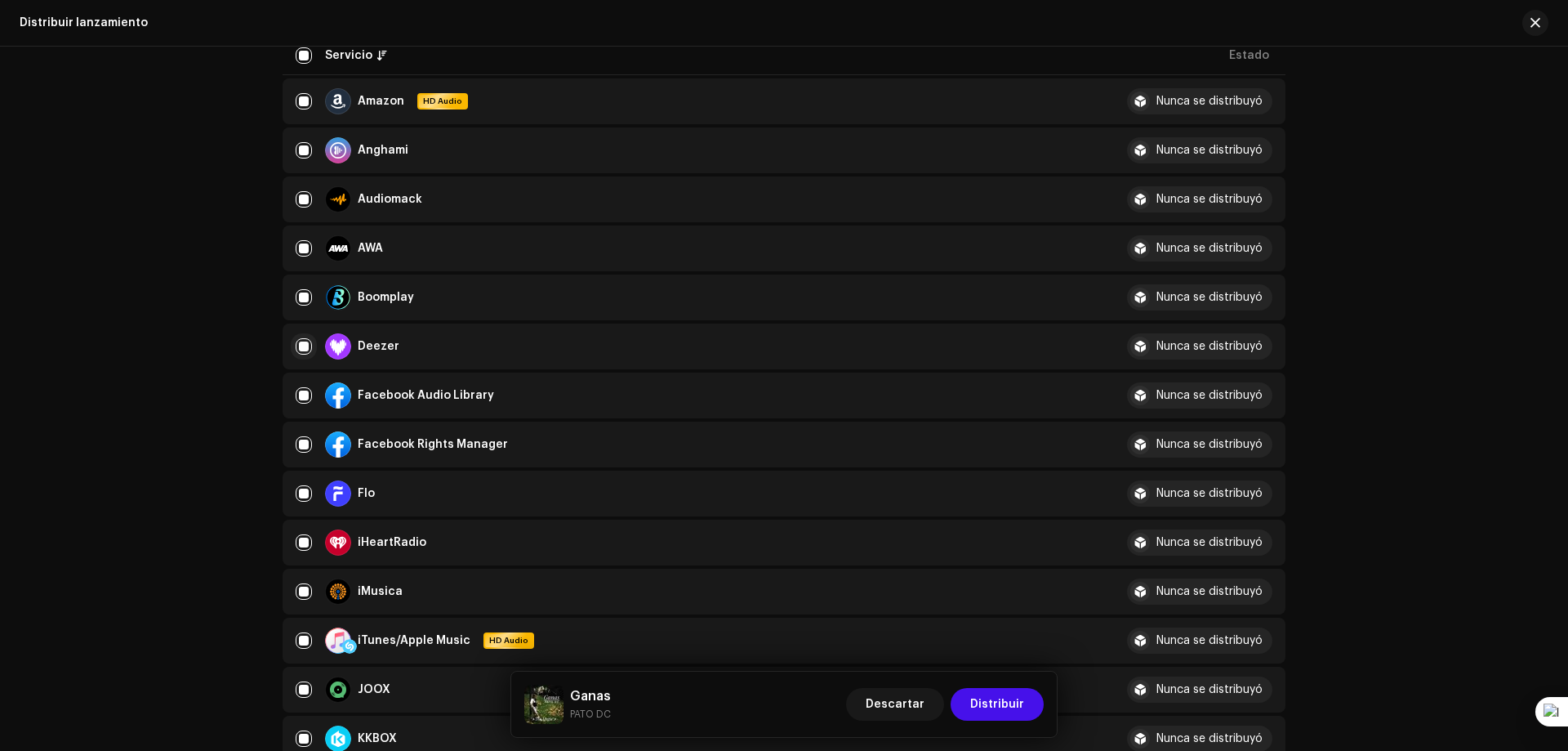
click at [308, 346] on input "checkbox" at bounding box center [303, 346] width 17 height 17
checkbox input "false"
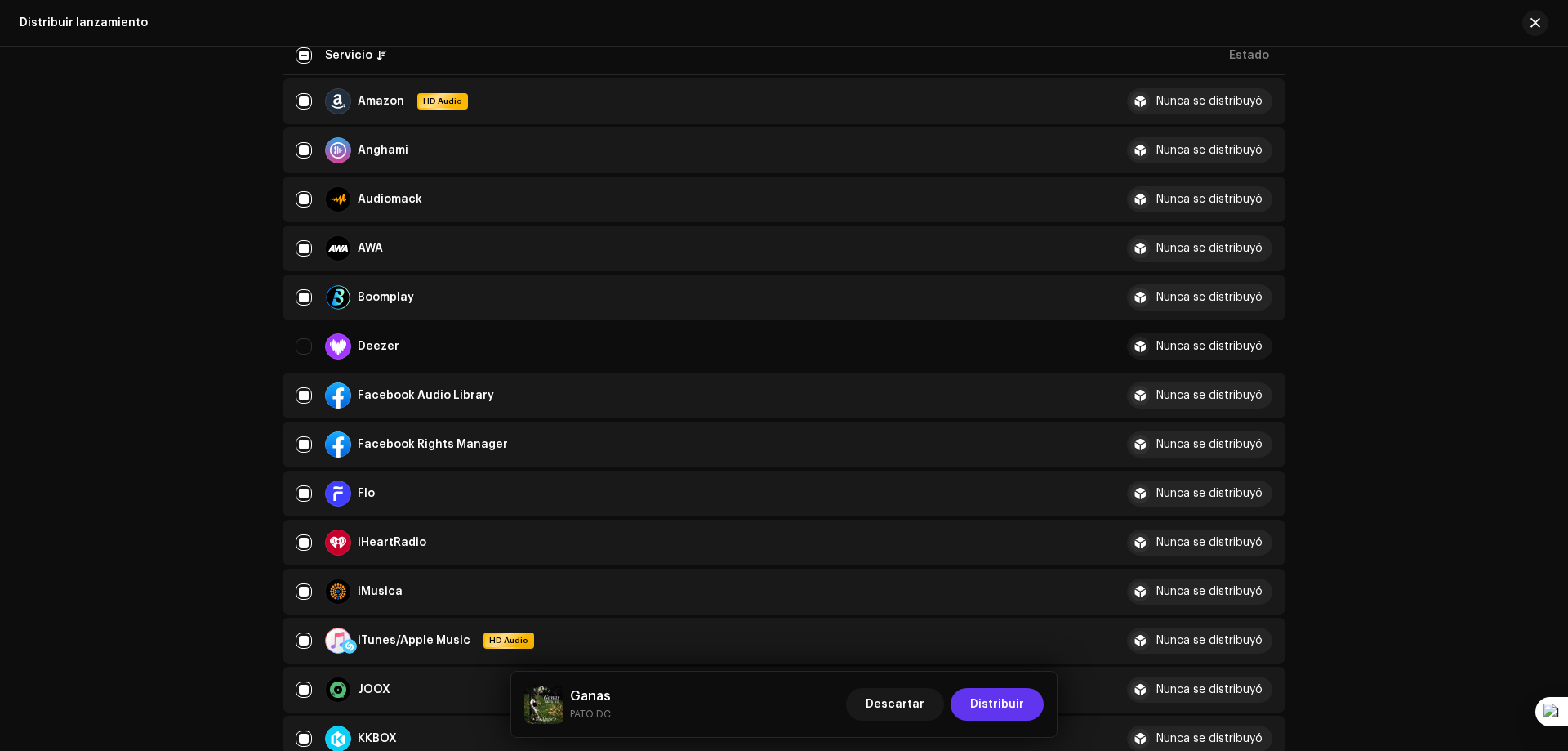
click at [987, 709] on span "Distribuir" at bounding box center [997, 704] width 53 height 33
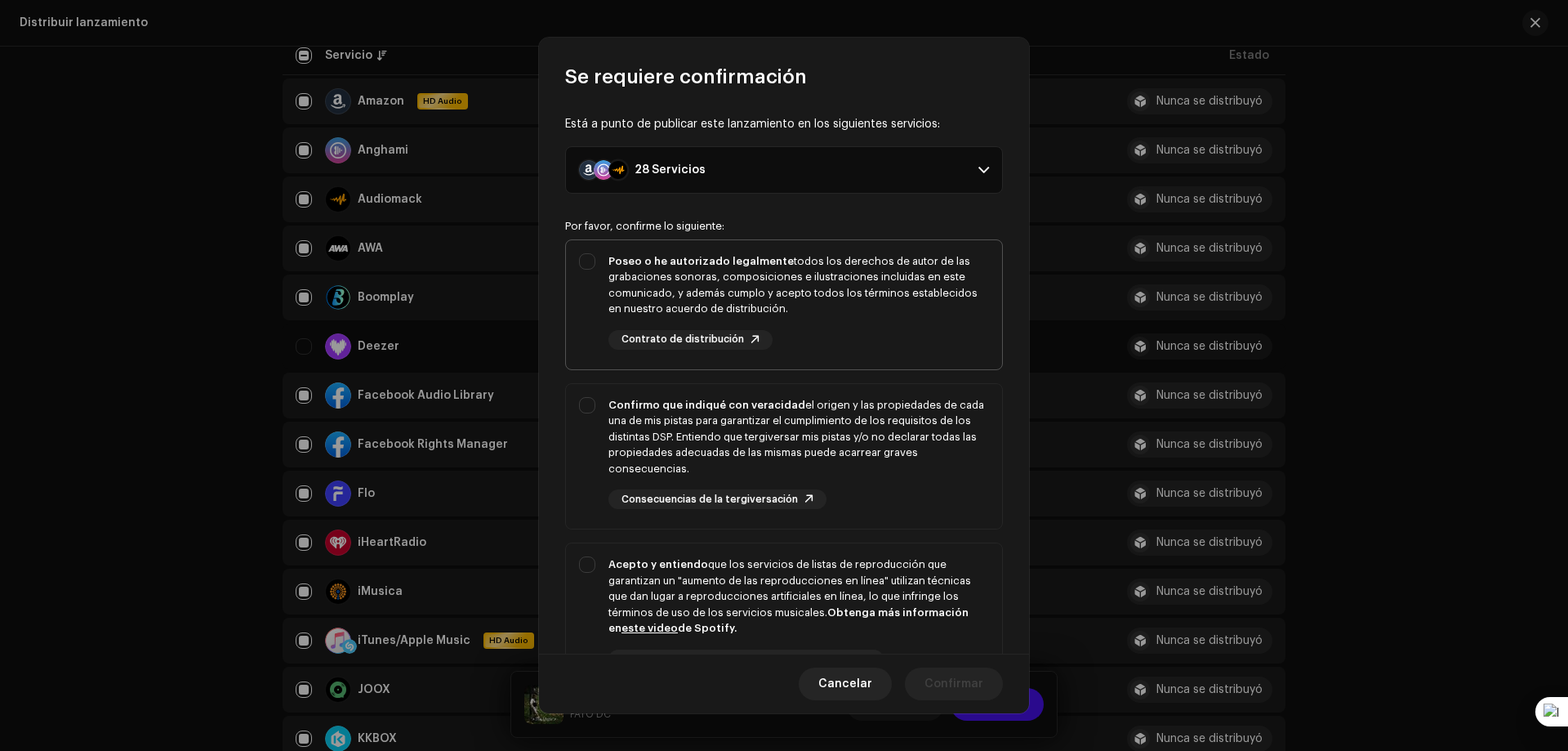
click at [638, 272] on div "Poseo o he autorizado legalmente todos los derechos de autor de las grabaciones…" at bounding box center [799, 286] width 381 height 64
checkbox input "true"
click at [620, 421] on div "Confirmo que indiqué con veracidad el origen y las propiedades de cada una de m…" at bounding box center [799, 437] width 381 height 80
checkbox input "true"
click at [618, 546] on div "Acepto y entiendo que los servicios de listas de reproducción que garantizan un…" at bounding box center [784, 626] width 436 height 165
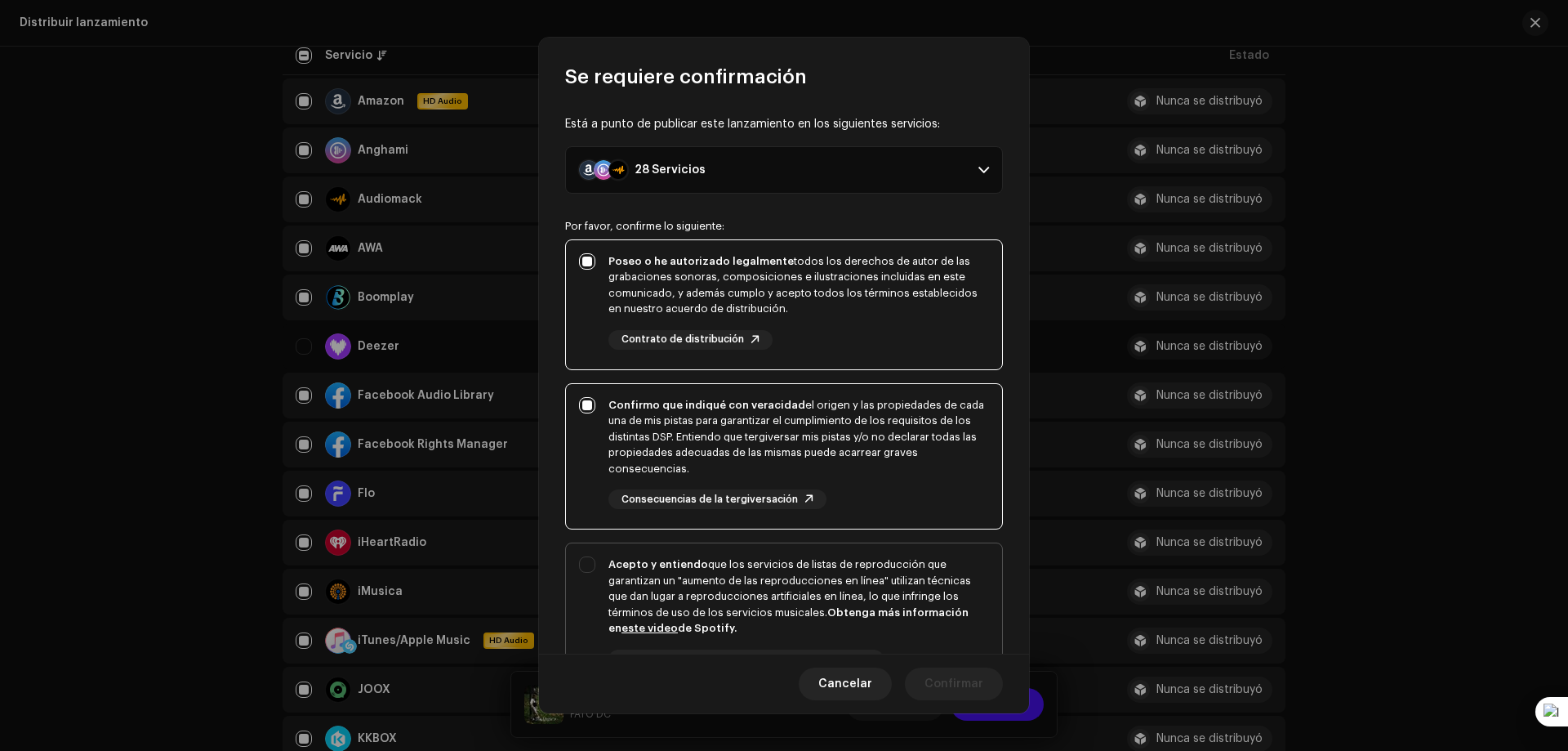
checkbox input "true"
click at [712, 343] on span "Contrato de distribución" at bounding box center [683, 339] width 122 height 11
click at [943, 672] on span "Confirmar" at bounding box center [954, 684] width 59 height 33
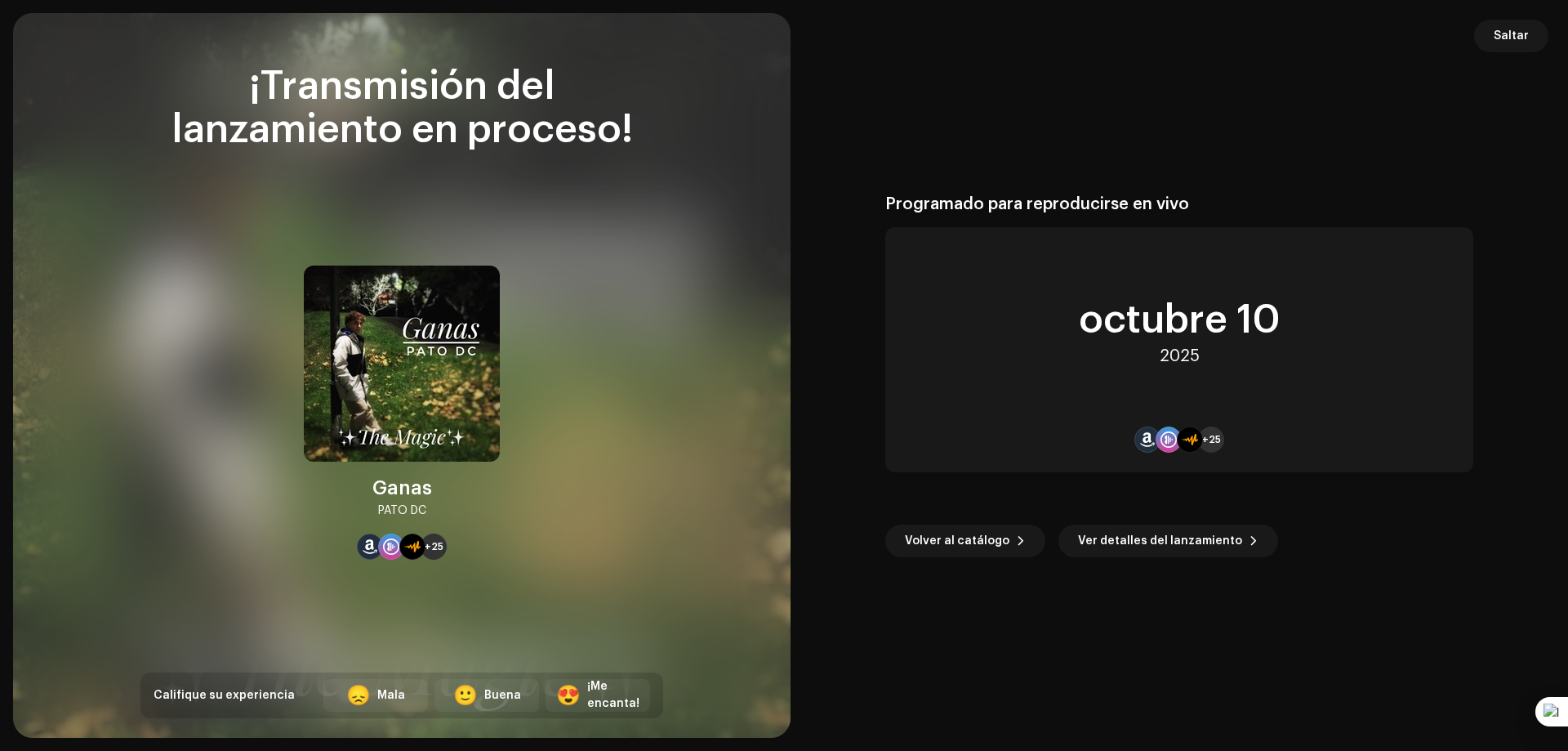
click at [1249, 323] on div "octubre 10" at bounding box center [1179, 320] width 201 height 39
click at [1127, 537] on span "Ver detalles del lanzamiento" at bounding box center [1160, 541] width 164 height 33
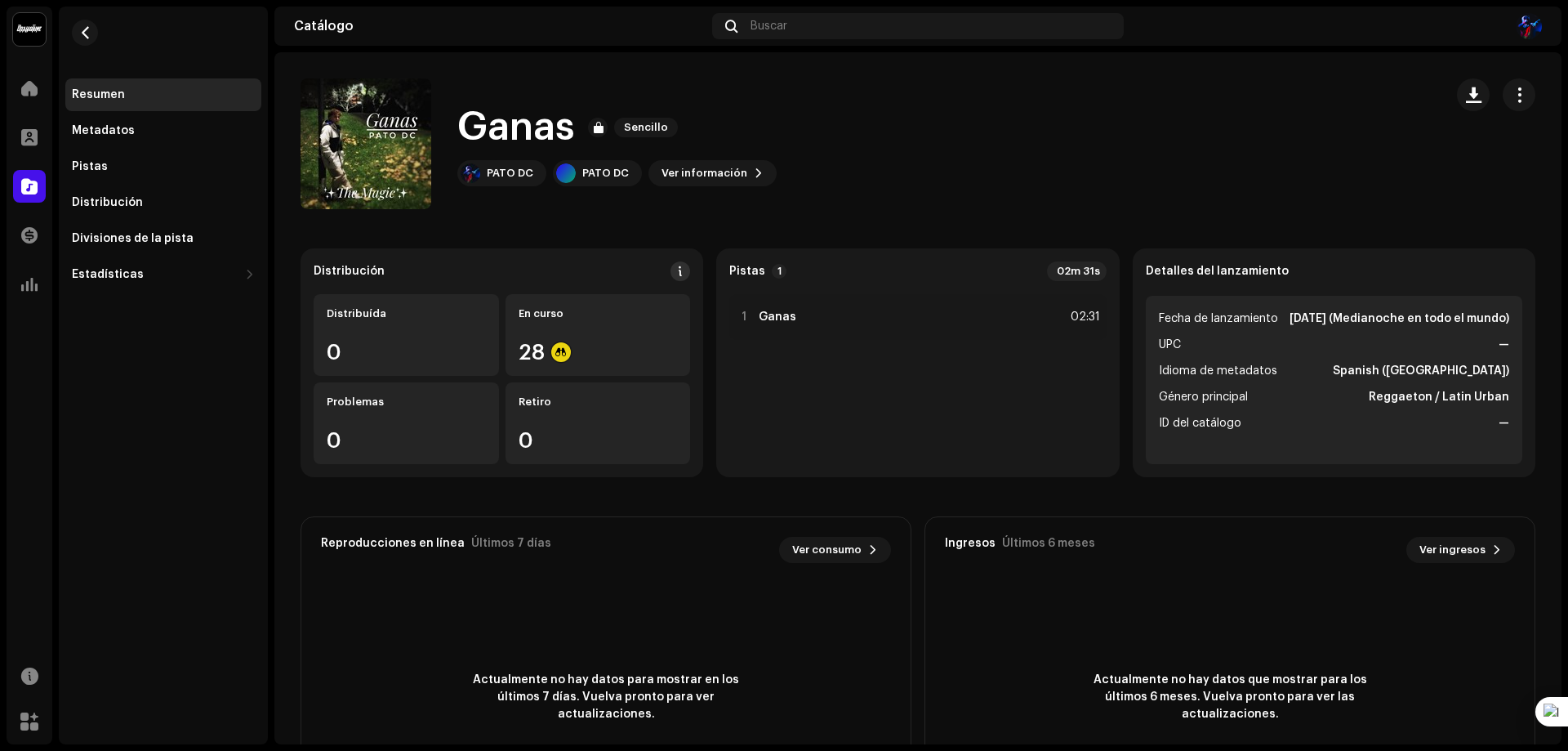
click at [676, 268] on span at bounding box center [680, 270] width 12 height 13
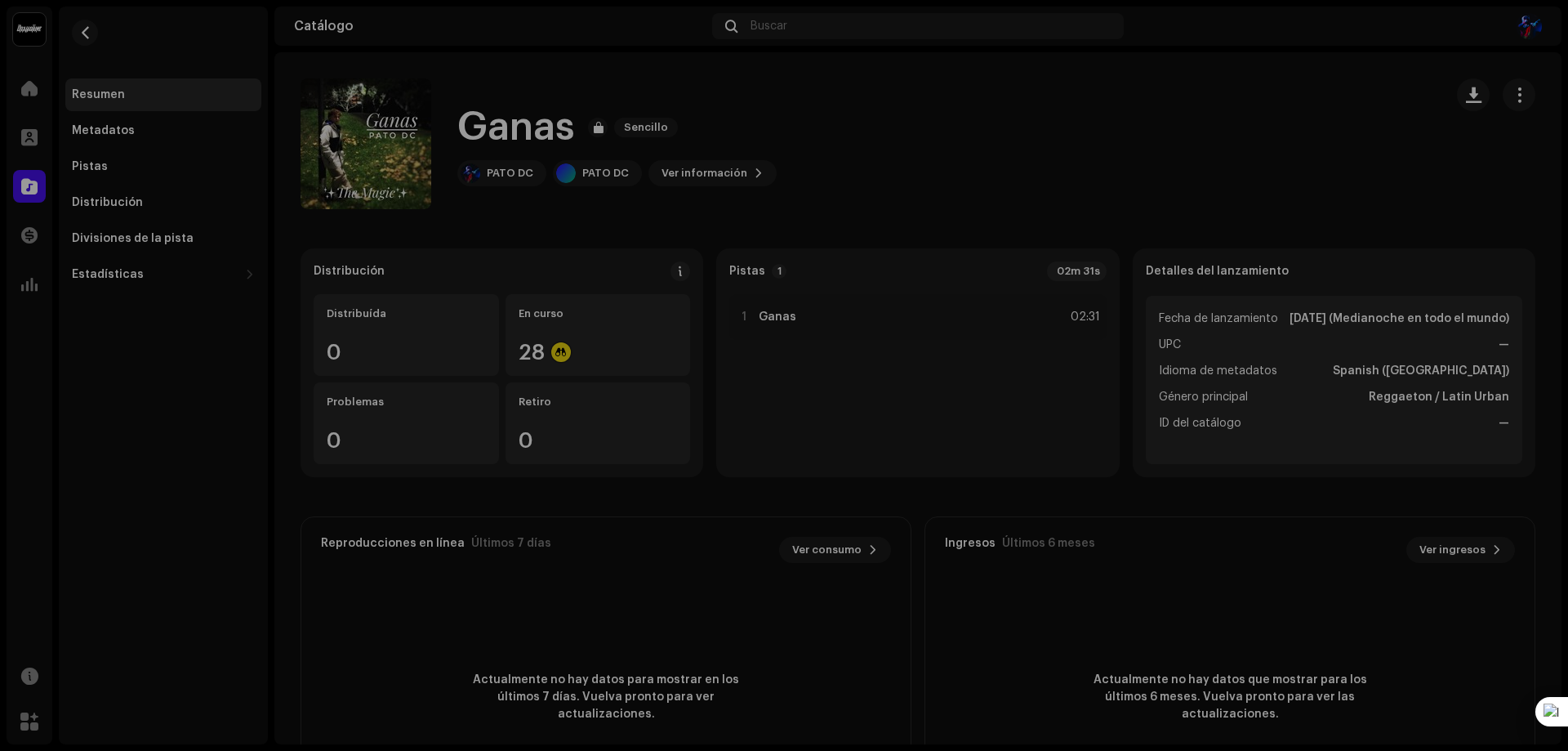
drag, startPoint x: 1193, startPoint y: 172, endPoint x: 1244, endPoint y: 170, distance: 51.0
click at [1194, 172] on div "Directrices de la PSD sobre el plazo de transmisión Solemos transmitir sus lanz…" at bounding box center [784, 375] width 1568 height 751
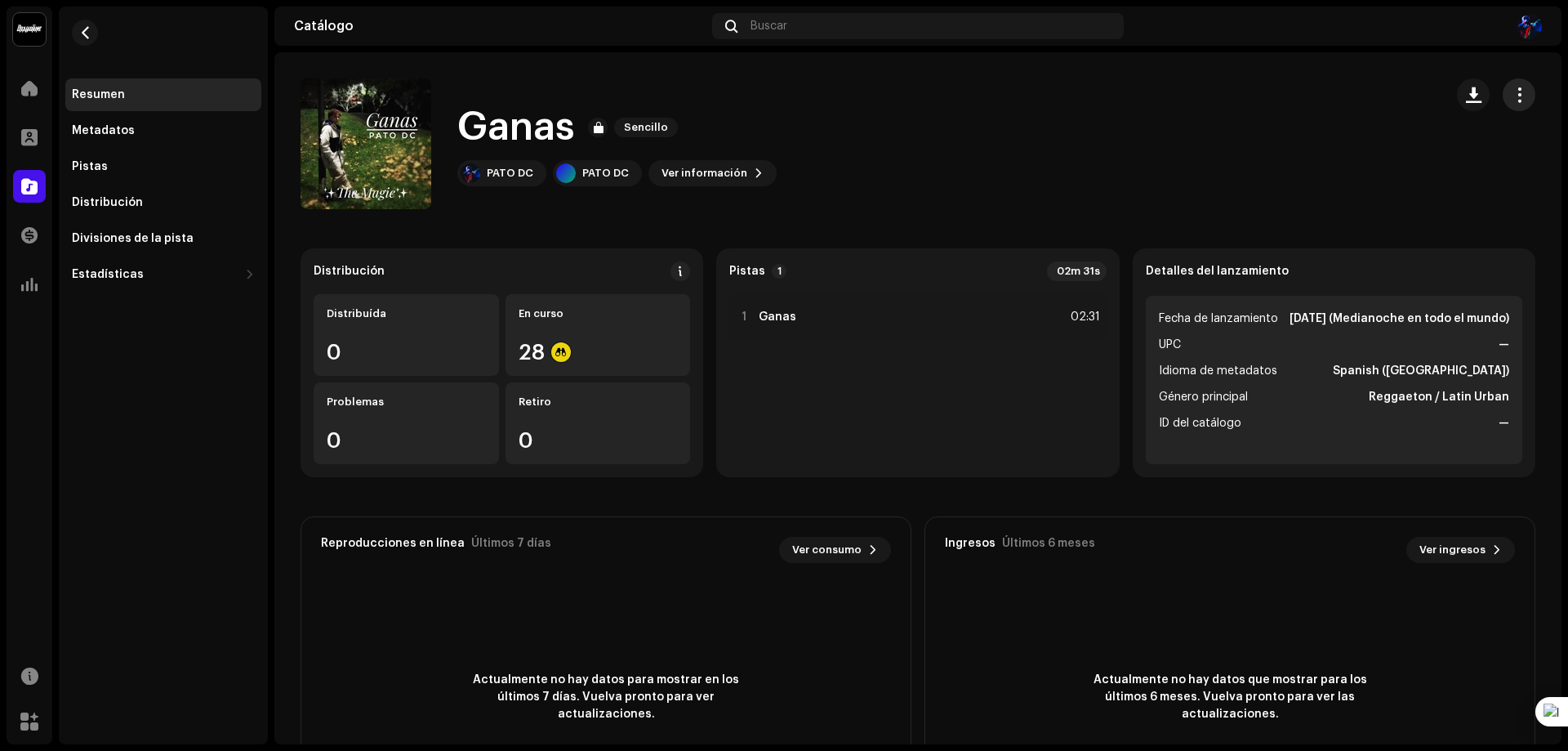
click at [1507, 80] on button "button" at bounding box center [1519, 95] width 33 height 33
click at [1061, 175] on div "Ganas Sencillo PATO DC PATO DC Ver información" at bounding box center [865, 144] width 1130 height 131
click at [1337, 314] on strong "[DATE] (Medianoche en todo el mundo)" at bounding box center [1399, 319] width 220 height 19
click at [1294, 309] on strong "[DATE] (Medianoche en todo el mundo)" at bounding box center [1399, 319] width 220 height 19
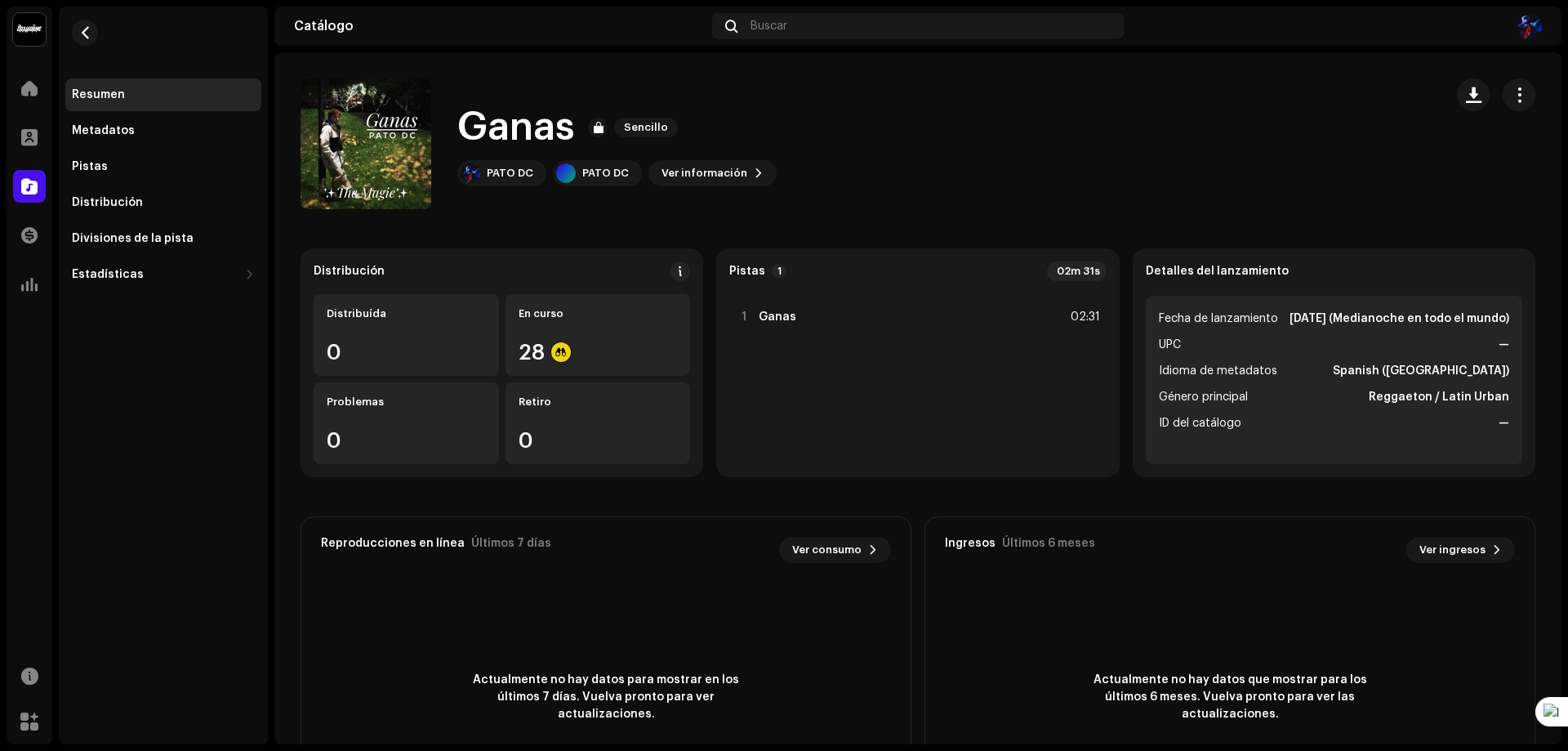
click at [1208, 310] on span "Fecha de lanzamiento" at bounding box center [1218, 319] width 119 height 19
click at [1510, 85] on button "button" at bounding box center [1519, 95] width 33 height 33
click at [914, 134] on div "Ganas Sencillo PATO DC PATO DC Ver información" at bounding box center [865, 144] width 1130 height 131
click at [684, 177] on span "Ver información" at bounding box center [704, 173] width 85 height 33
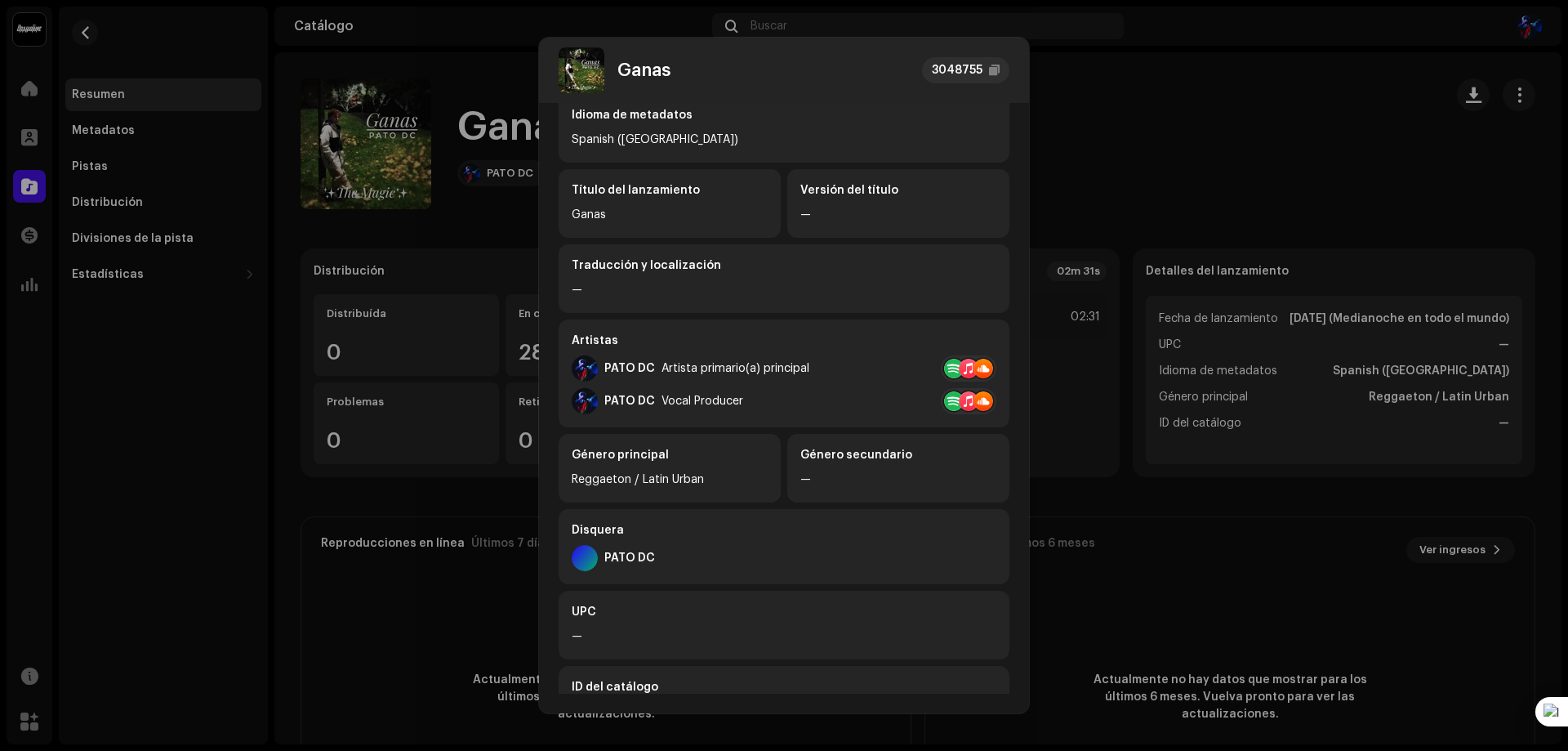
scroll to position [0, 0]
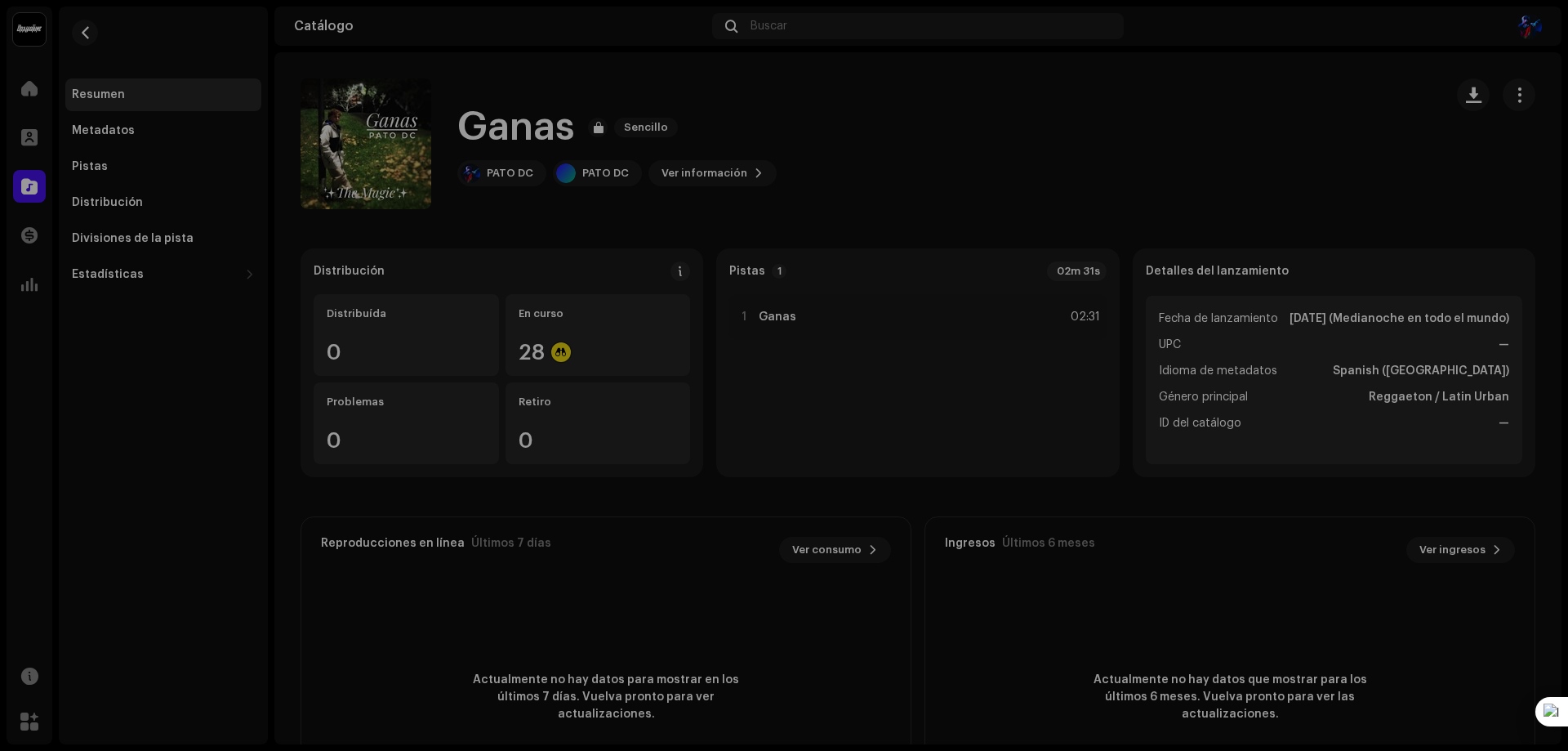
click at [1181, 91] on div "Ganas 3048755 Metadatos Distribución Idioma de metadatos Spanish ([GEOGRAPHIC_D…" at bounding box center [784, 375] width 1568 height 751
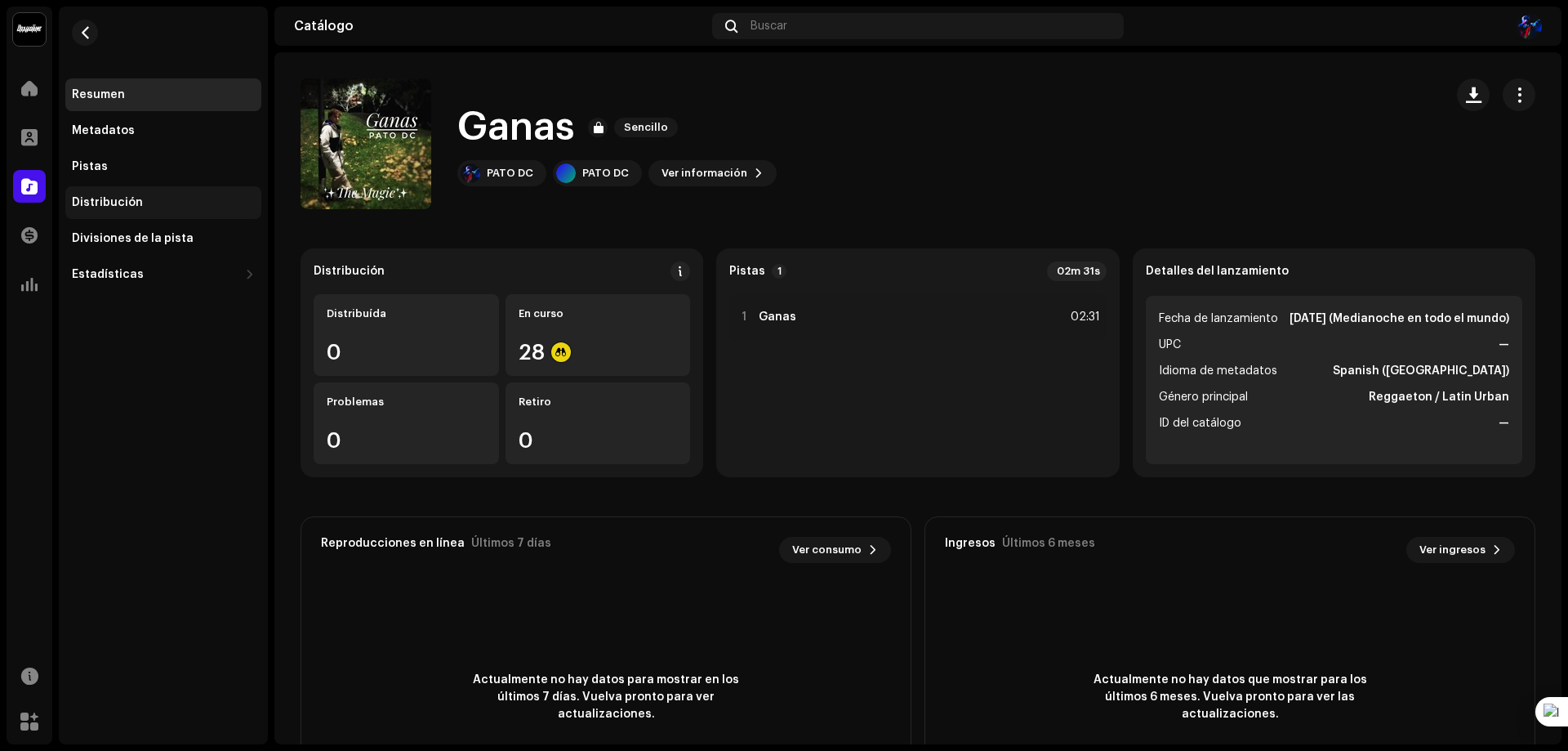
click at [127, 192] on div "Distribución" at bounding box center [163, 203] width 196 height 33
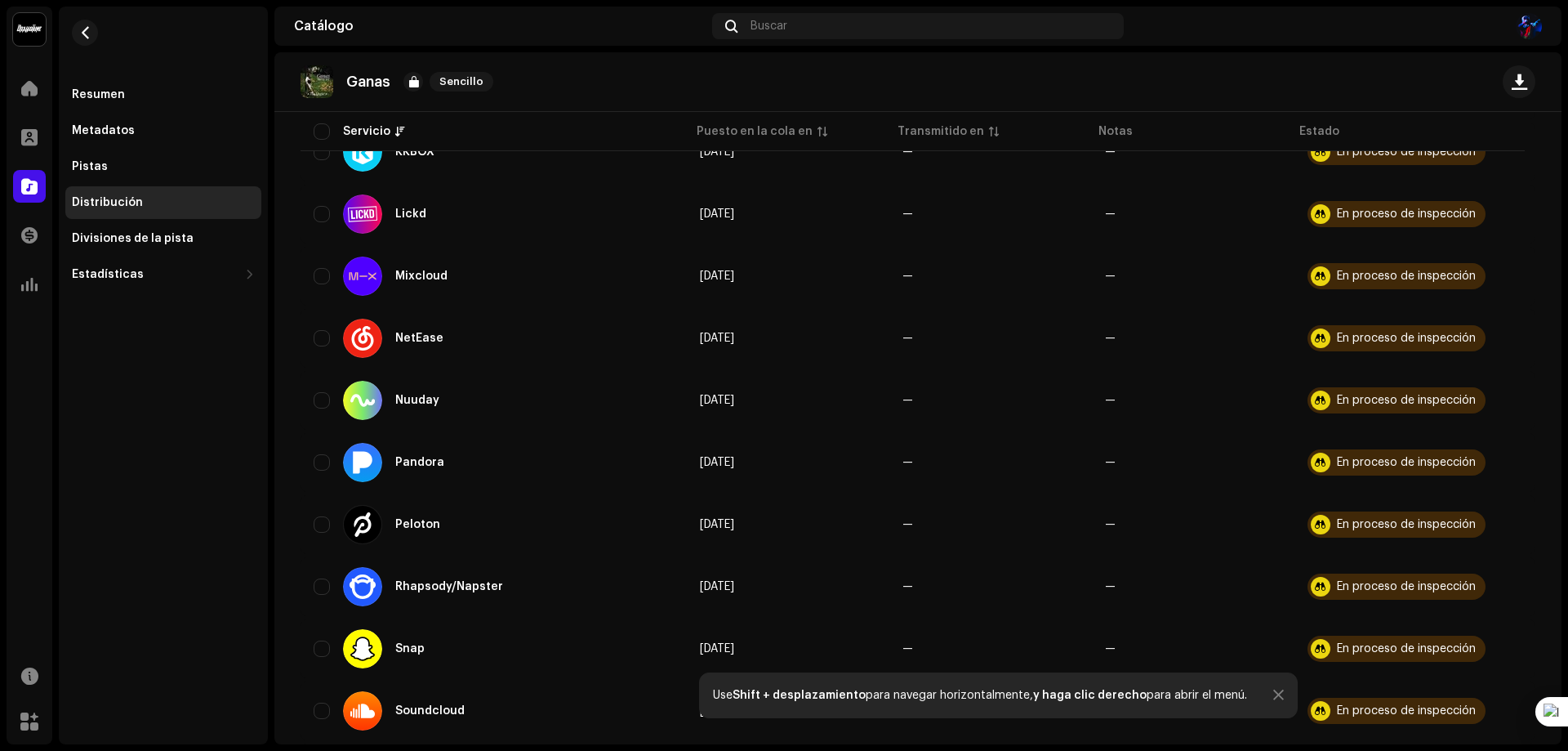
scroll to position [1473, 0]
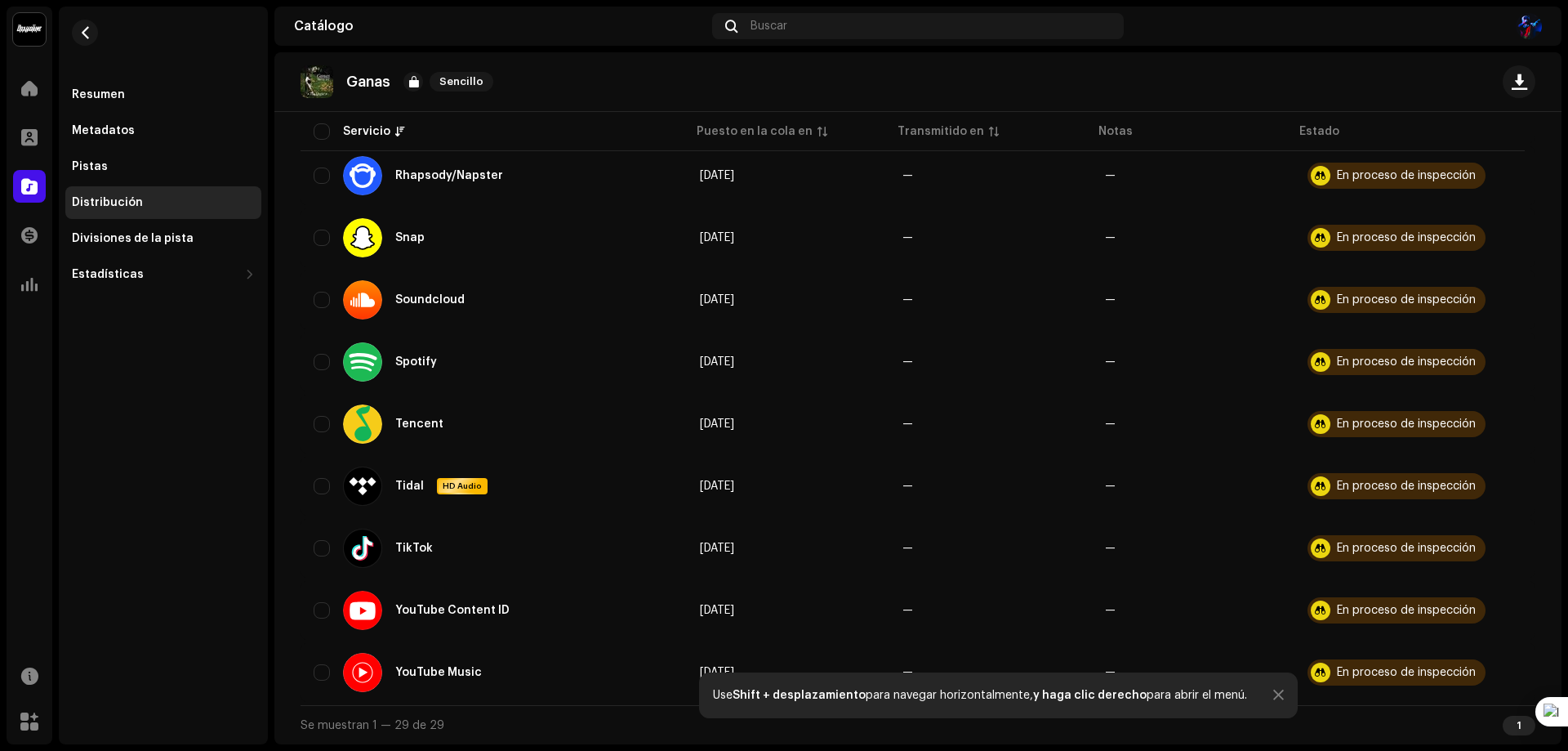
click at [1278, 702] on div "Use Shift + desplazamiento para navegar horizontalmente, y haga clic derecho pa…" at bounding box center [999, 695] width 598 height 46
click at [1274, 697] on div at bounding box center [1278, 695] width 11 height 13
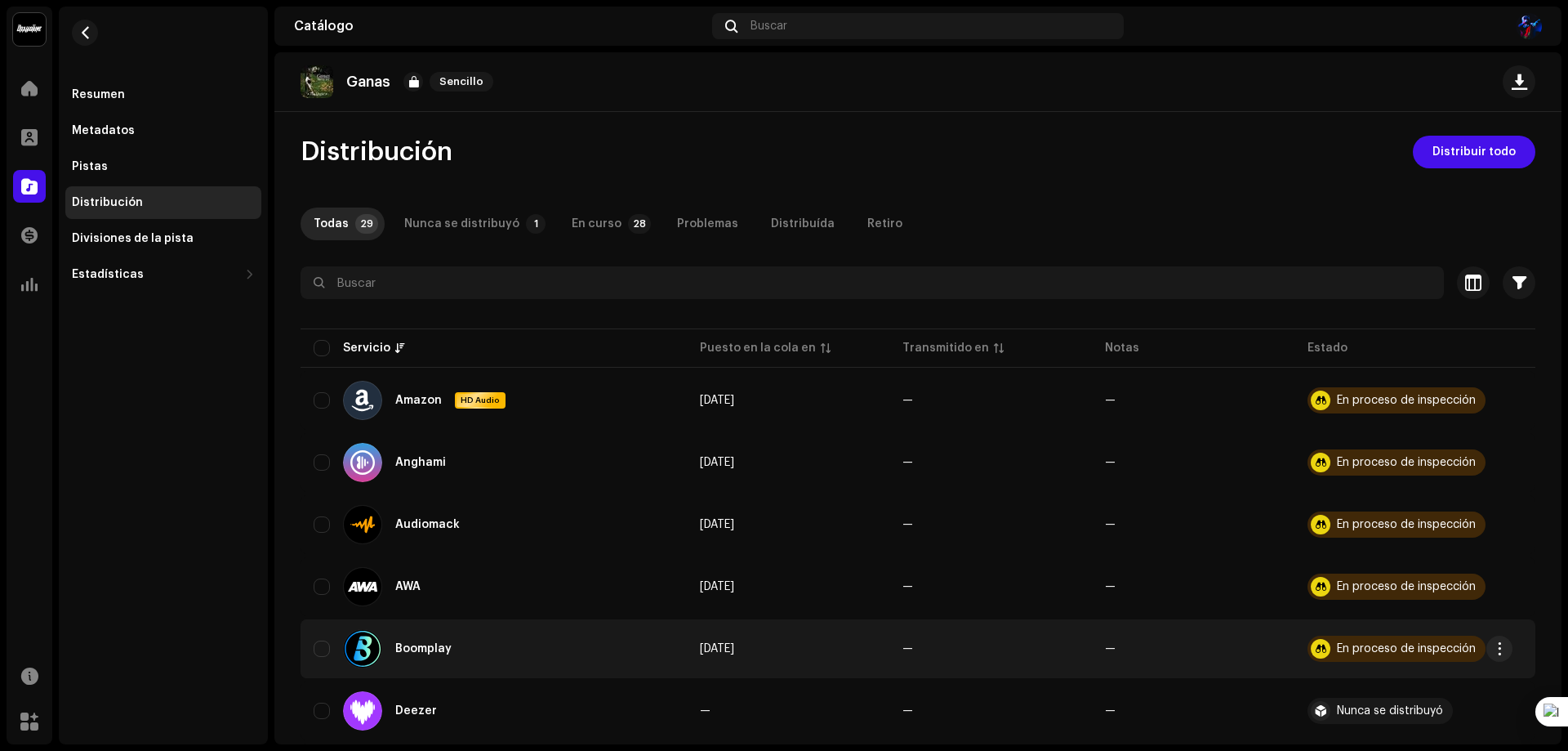
scroll to position [0, 0]
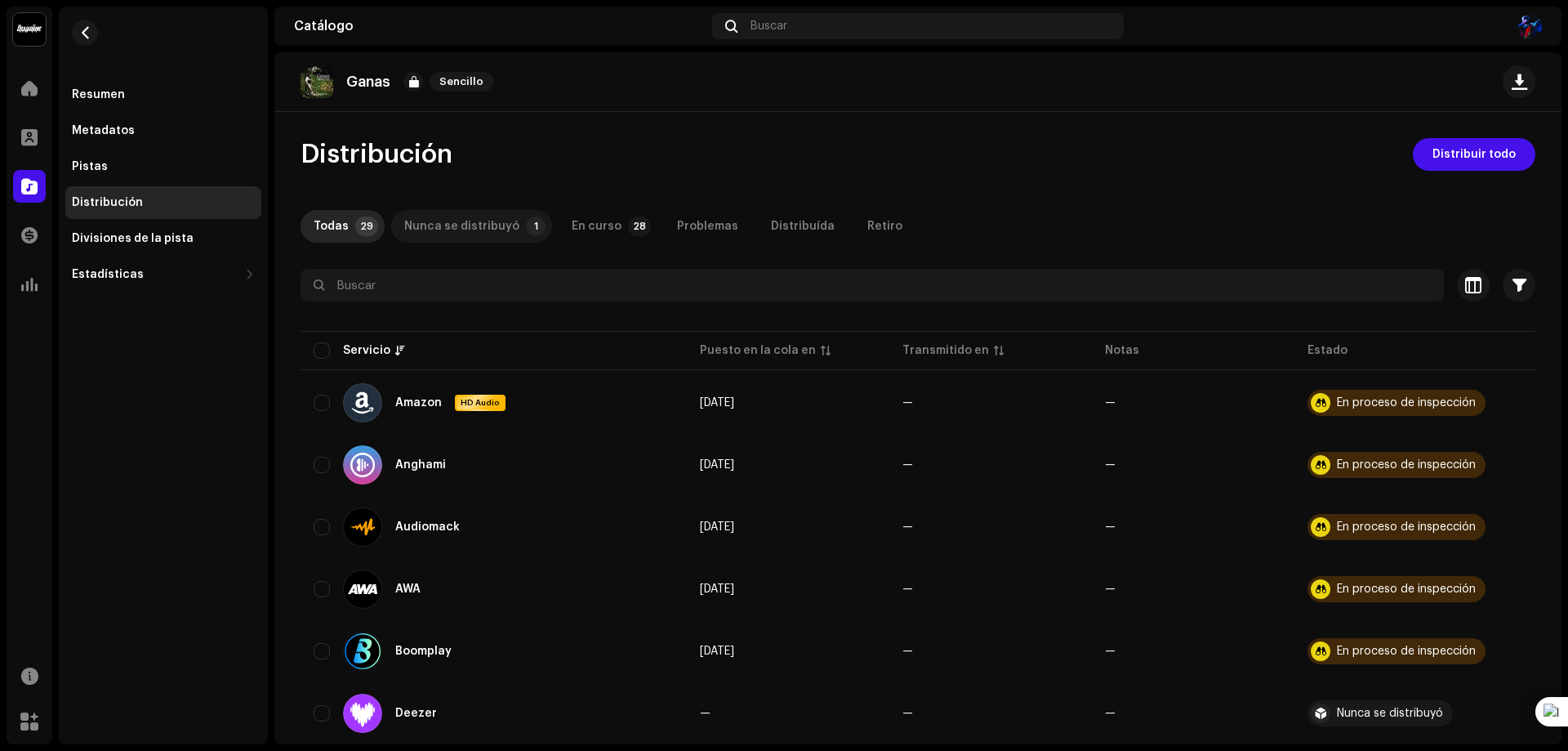
click at [476, 225] on div "Nunca se distribuyó" at bounding box center [461, 226] width 116 height 33
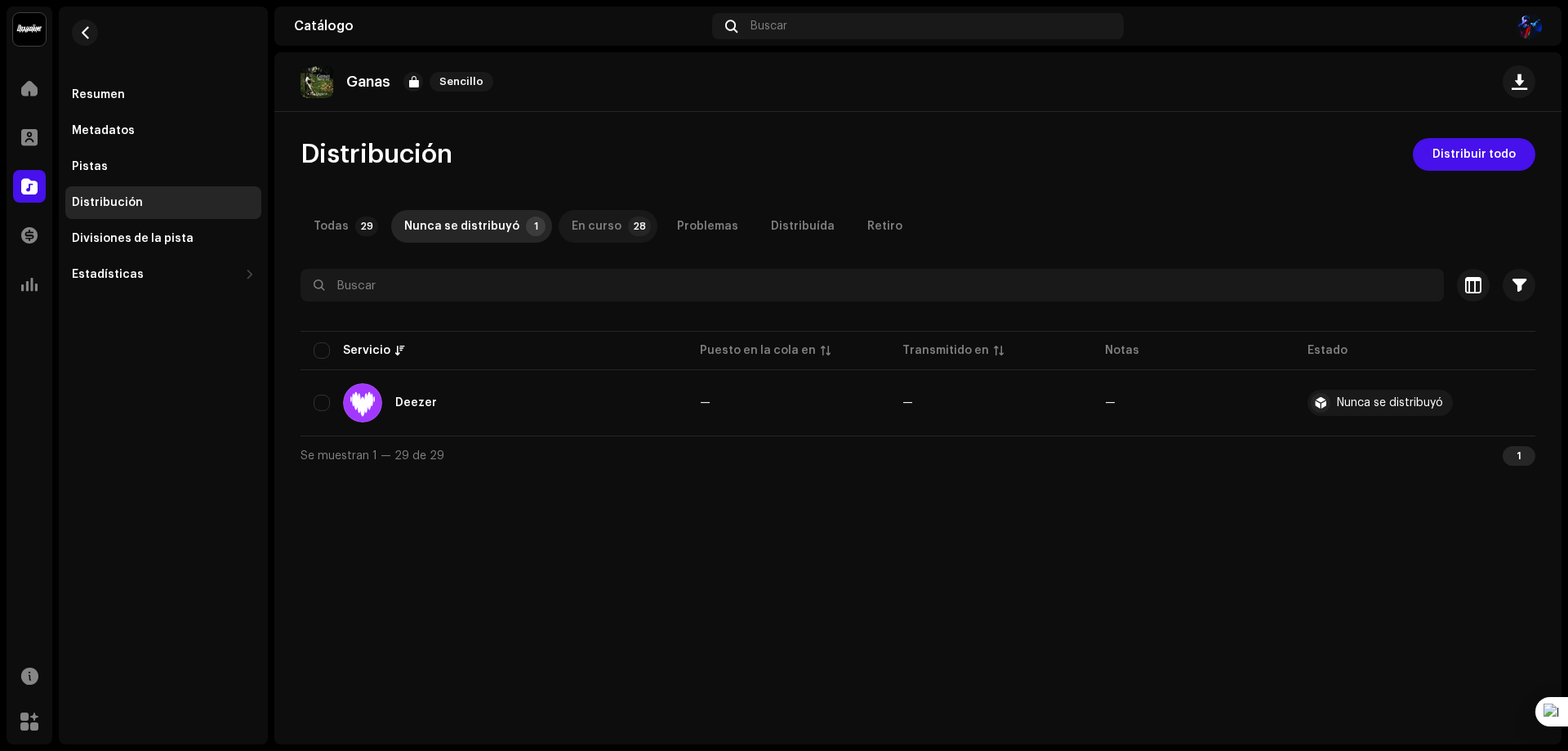
click at [598, 227] on div "En curso" at bounding box center [596, 226] width 50 height 33
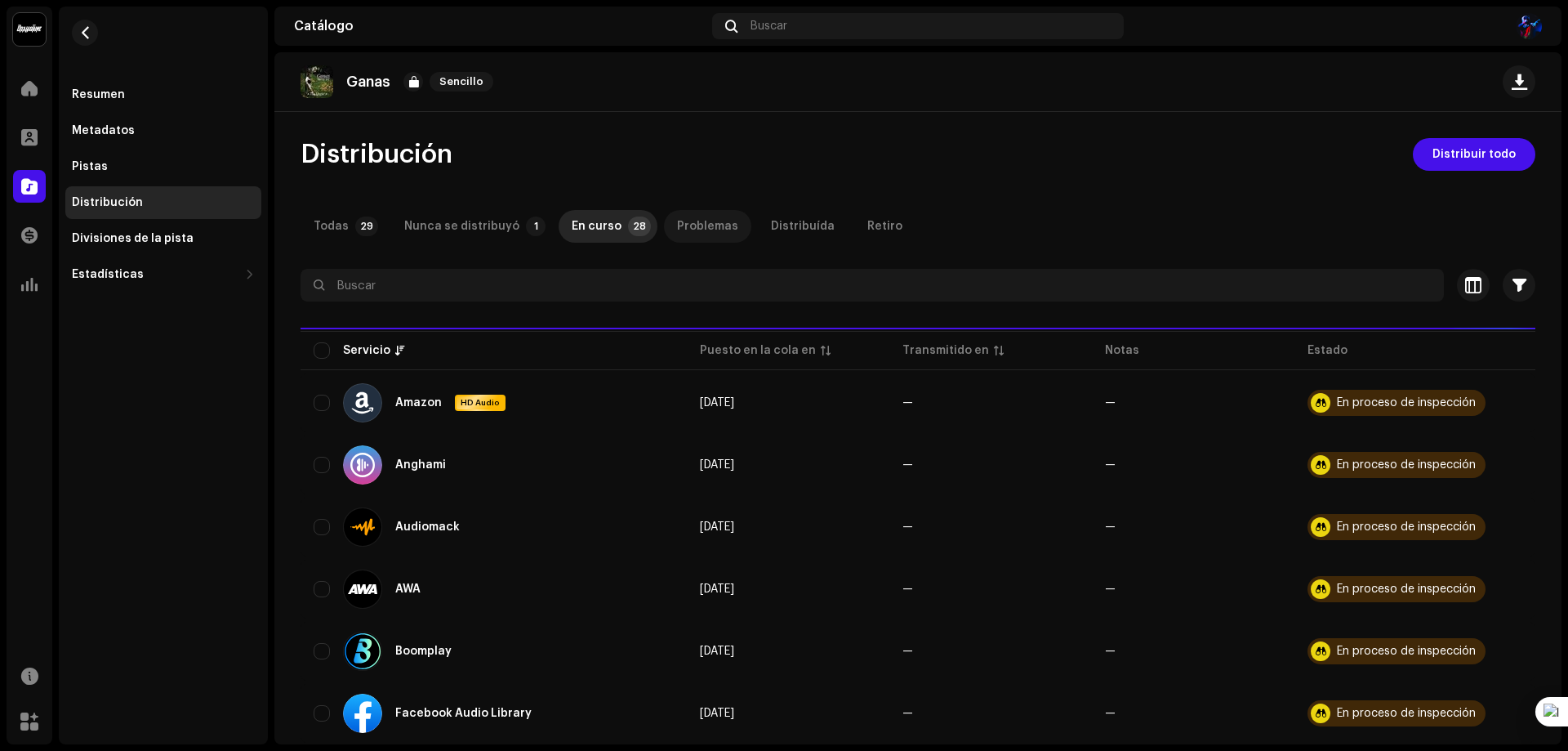
click at [677, 226] on div "Problemas" at bounding box center [707, 226] width 61 height 33
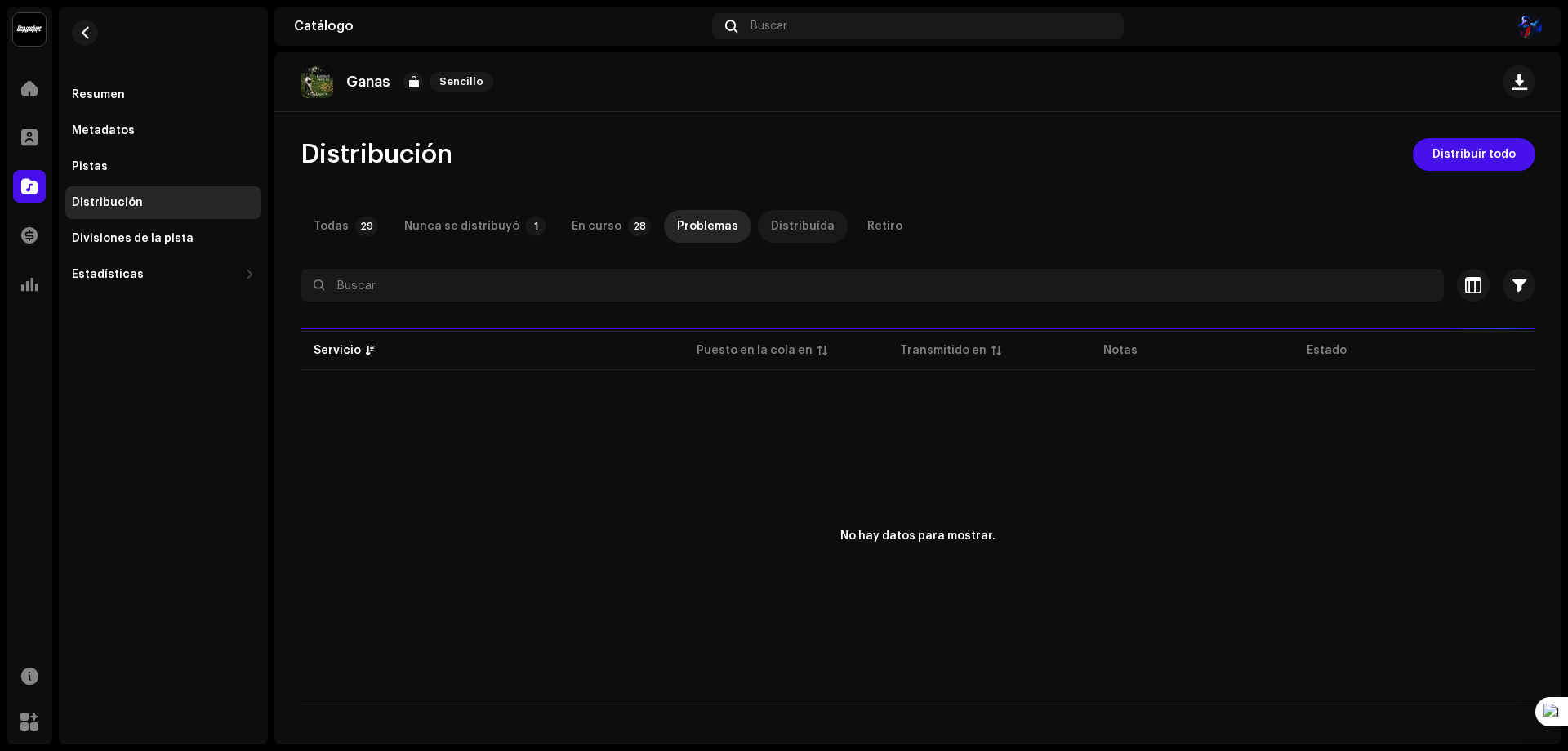
click at [758, 226] on p-tab "Distribuída" at bounding box center [802, 226] width 89 height 33
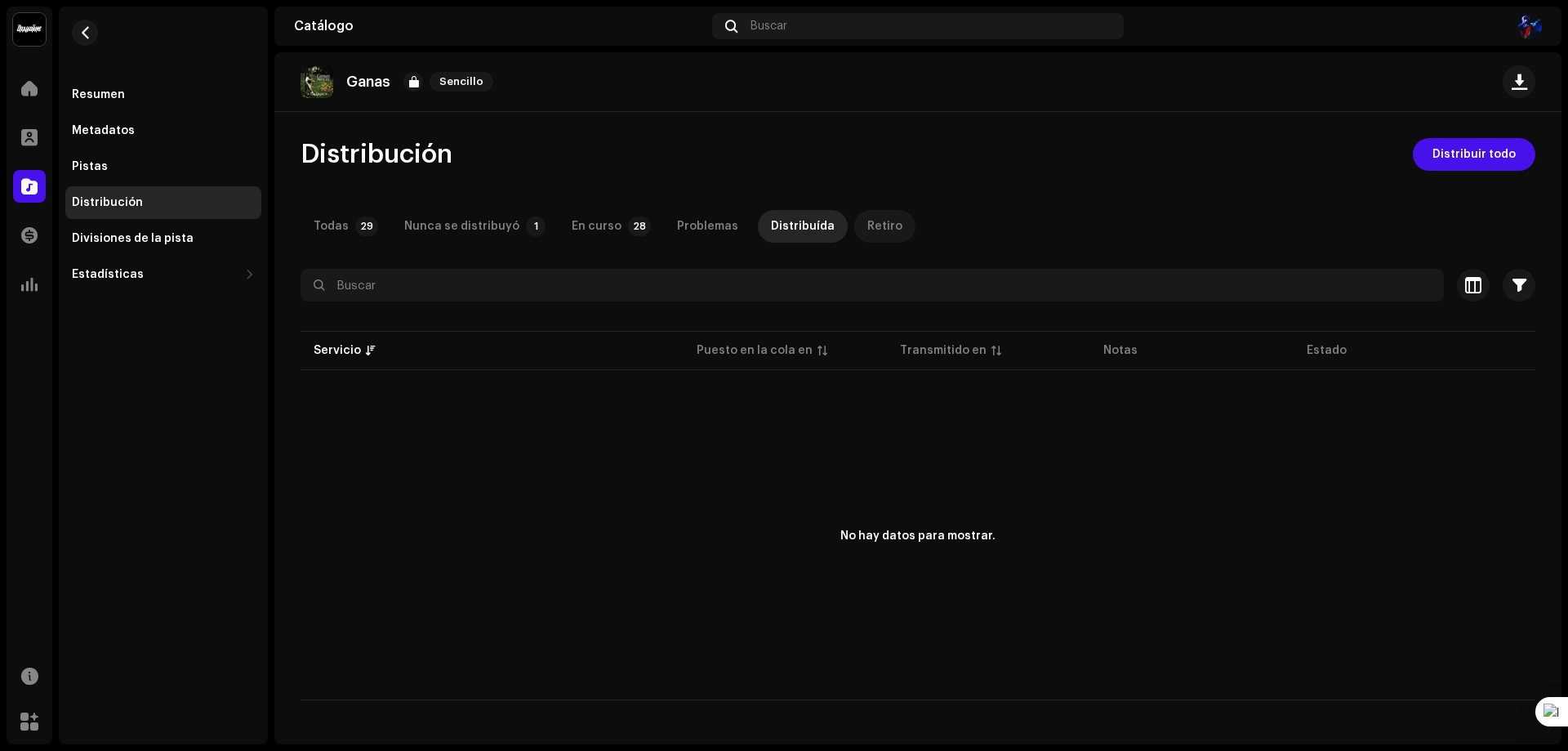
click at [868, 227] on div "Retiro" at bounding box center [885, 226] width 35 height 33
click at [1194, 140] on div "Distribución Distribuir todo" at bounding box center [917, 154] width 1235 height 33
click at [131, 225] on div "Divisiones de la pista" at bounding box center [163, 239] width 196 height 33
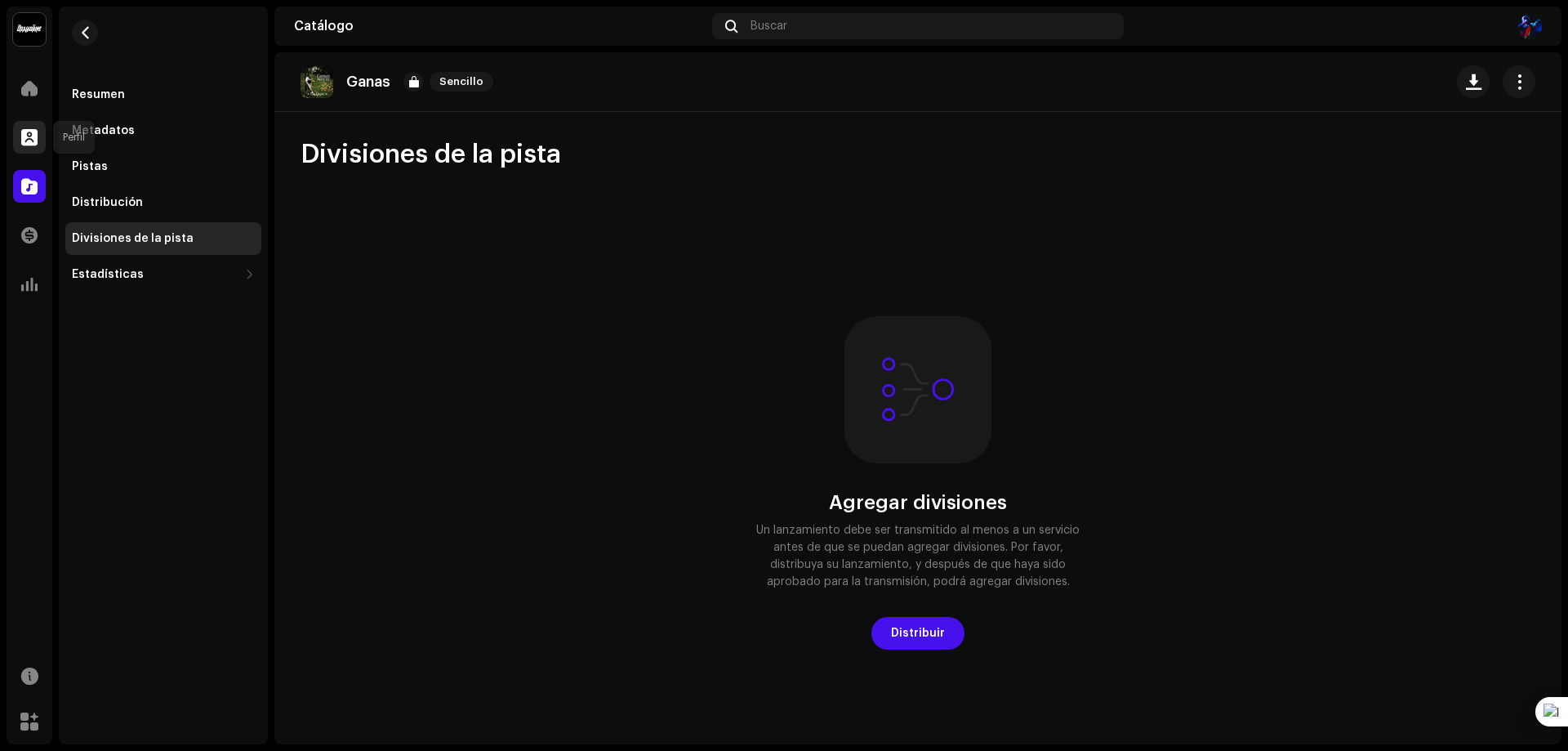
click at [29, 124] on div at bounding box center [29, 137] width 33 height 33
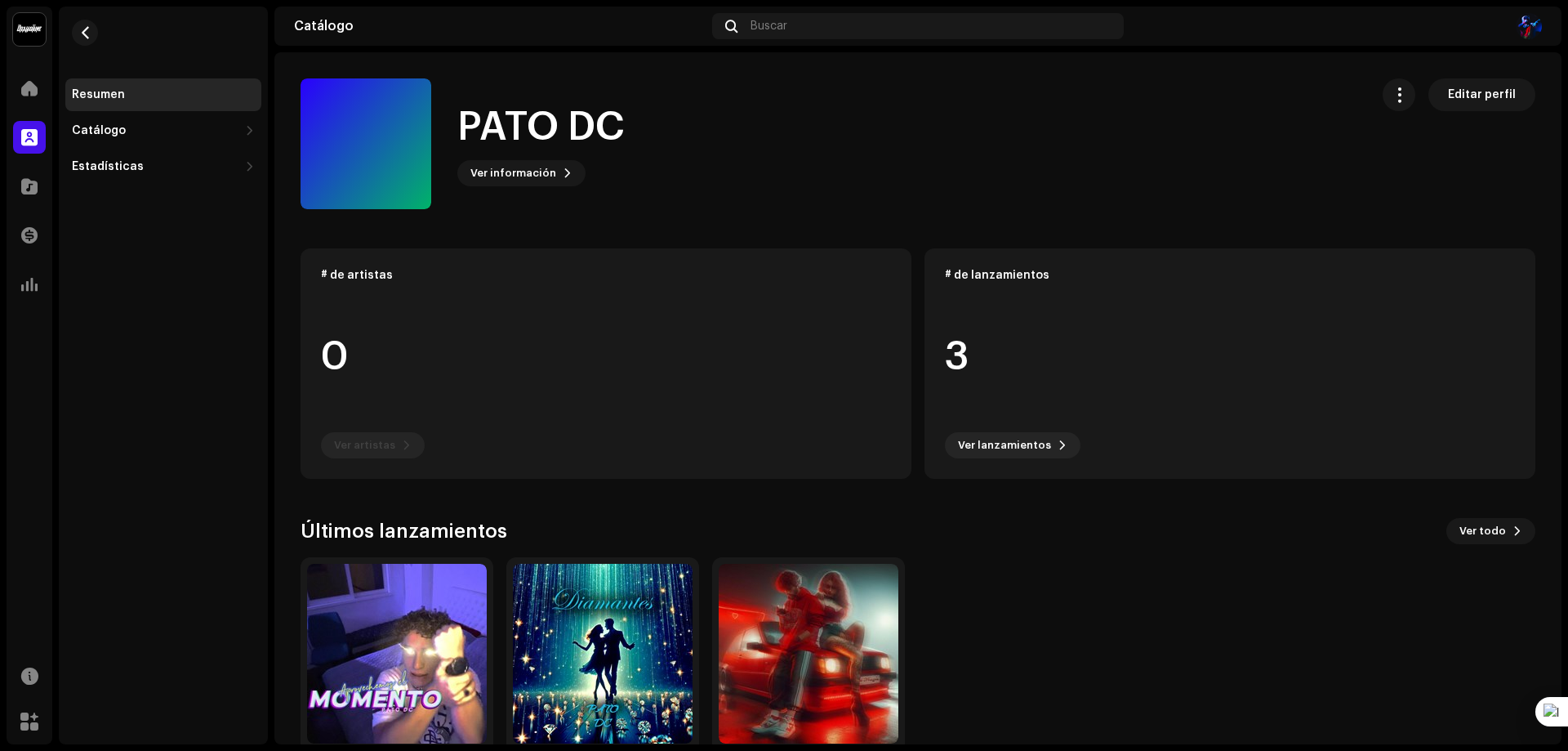
click at [4, 85] on div "PATO DC Inicio Perfil Catálogo Transacciones Estadísticas Recursos [PERSON_NAME…" at bounding box center [784, 375] width 1568 height 751
click at [17, 89] on div at bounding box center [29, 88] width 33 height 33
